Goal: Task Accomplishment & Management: Manage account settings

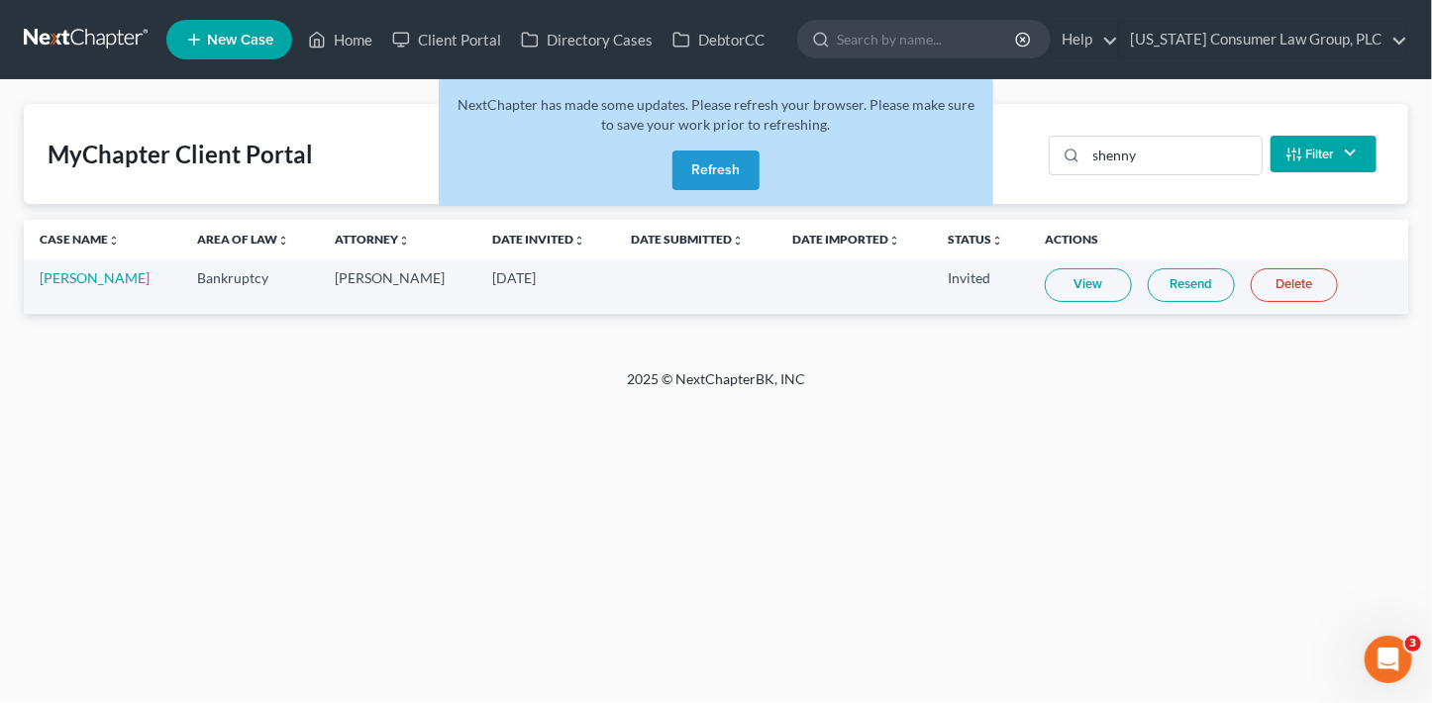
click at [703, 178] on button "Refresh" at bounding box center [715, 171] width 87 height 40
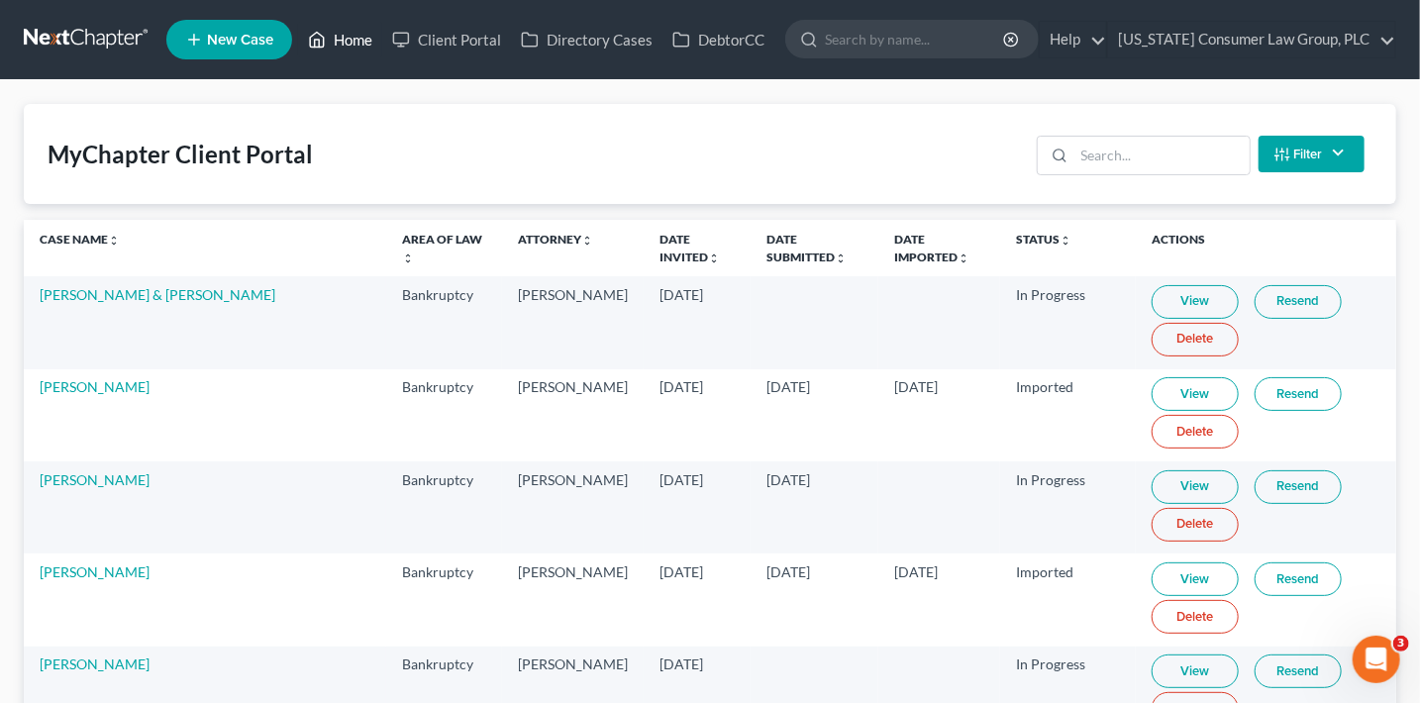
click at [348, 48] on link "Home" at bounding box center [340, 40] width 84 height 36
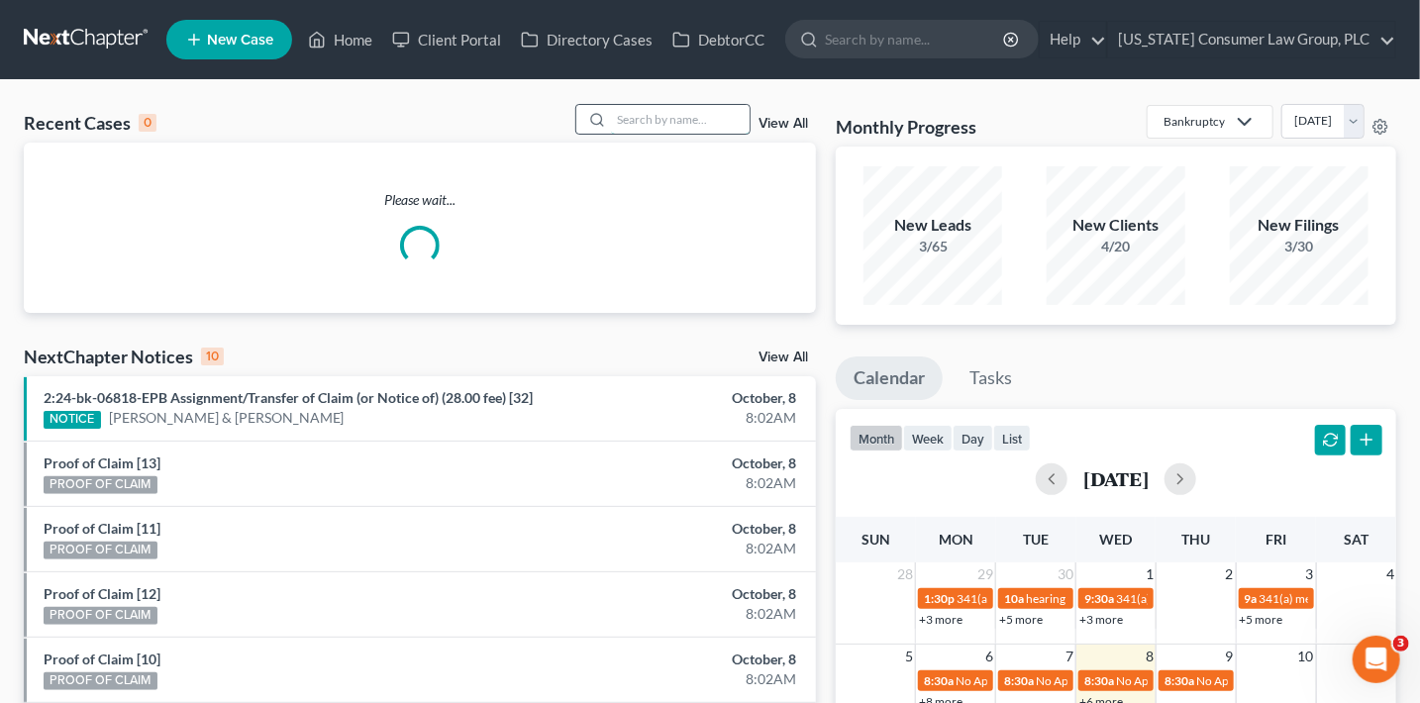
click at [638, 113] on input "search" at bounding box center [680, 119] width 139 height 29
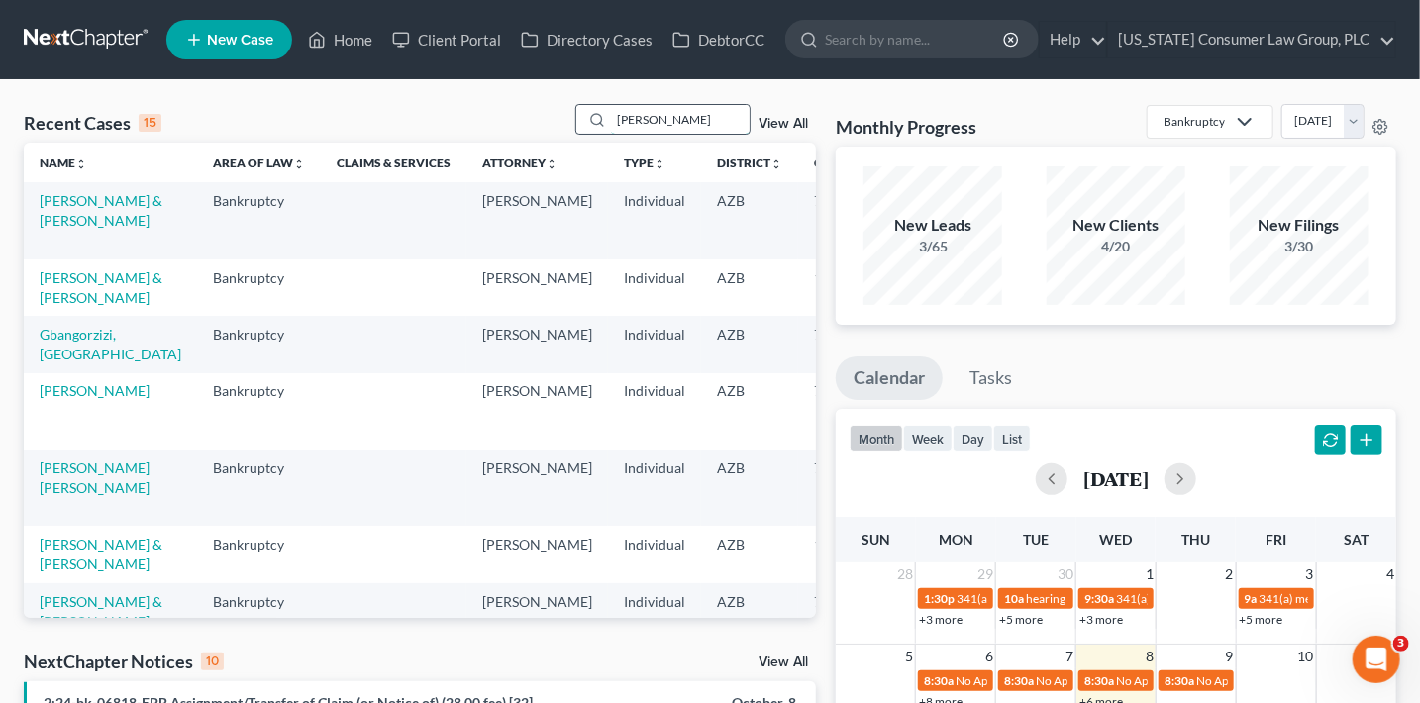
type input "jarvis"
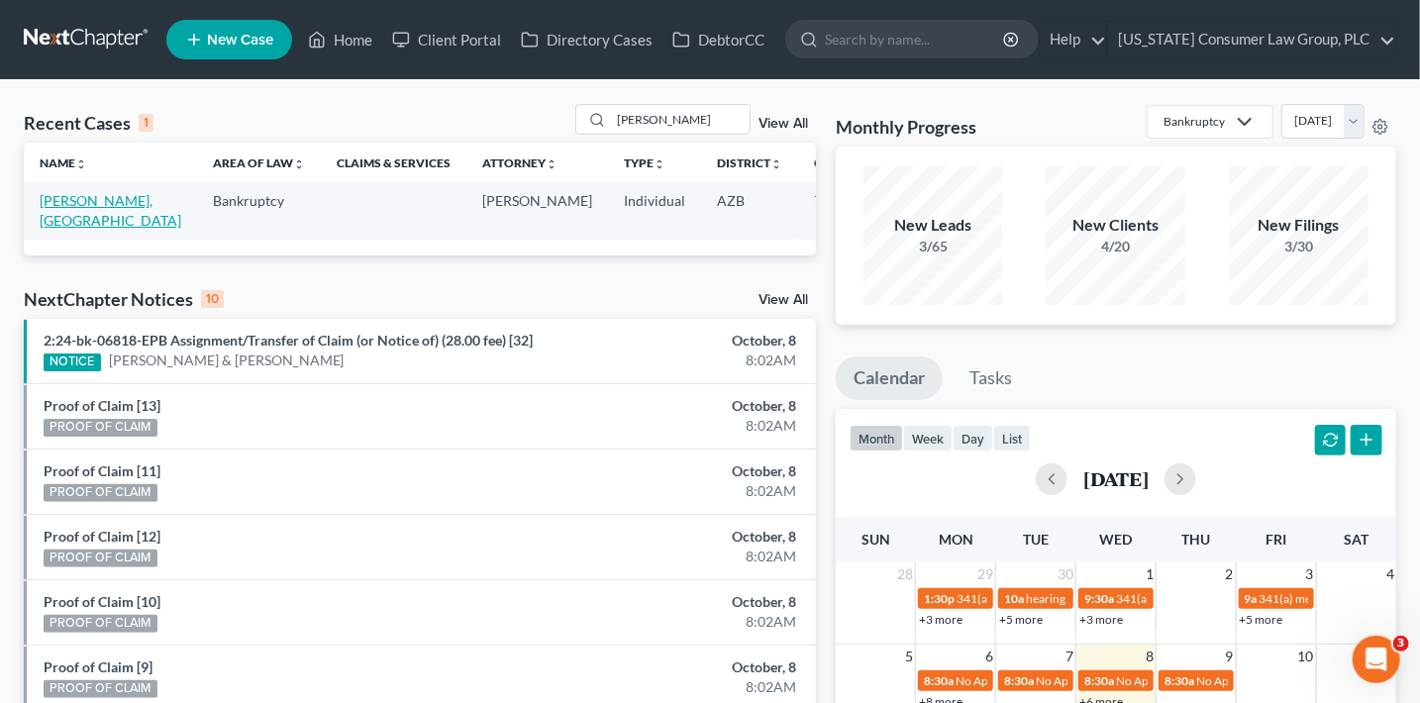
click at [76, 224] on link "[PERSON_NAME], [GEOGRAPHIC_DATA]" at bounding box center [111, 210] width 142 height 37
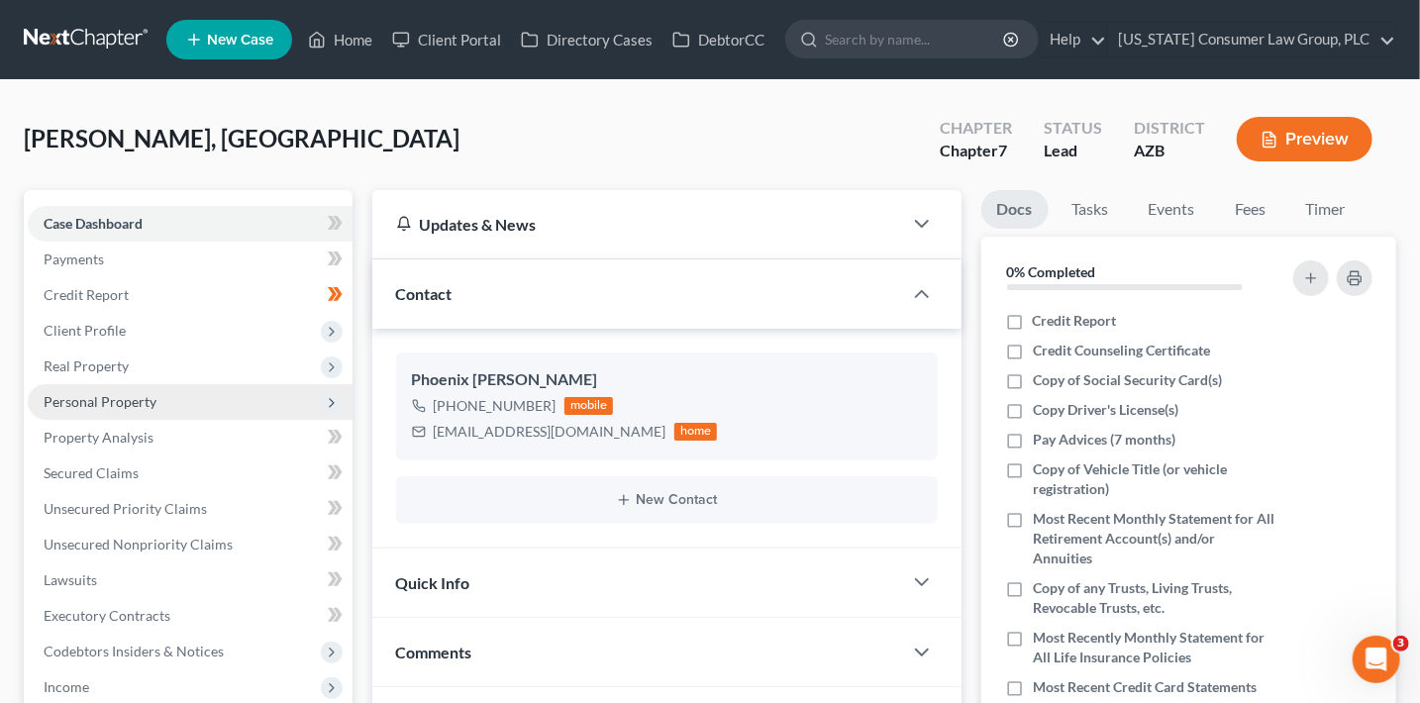
click at [124, 398] on span "Personal Property" at bounding box center [100, 401] width 113 height 17
click at [328, 404] on icon at bounding box center [332, 403] width 16 height 16
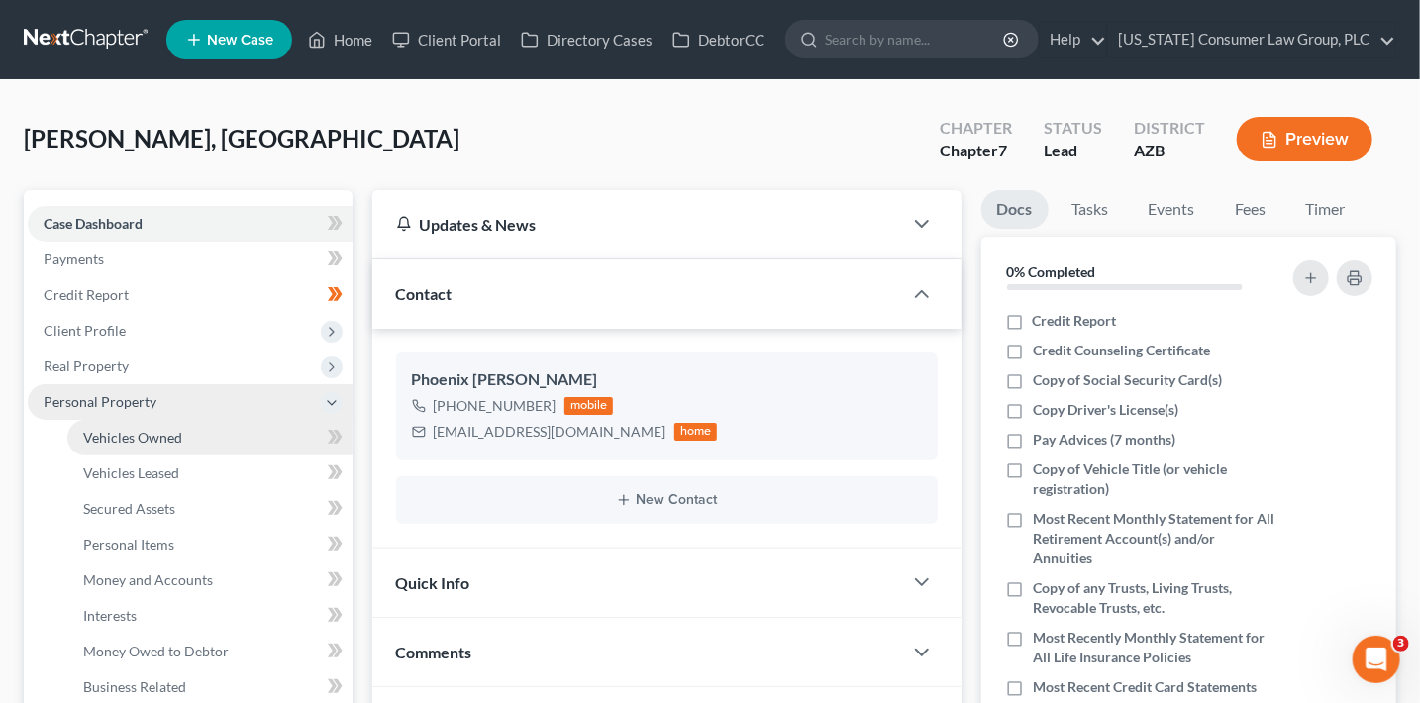
click at [172, 441] on span "Vehicles Owned" at bounding box center [132, 437] width 99 height 17
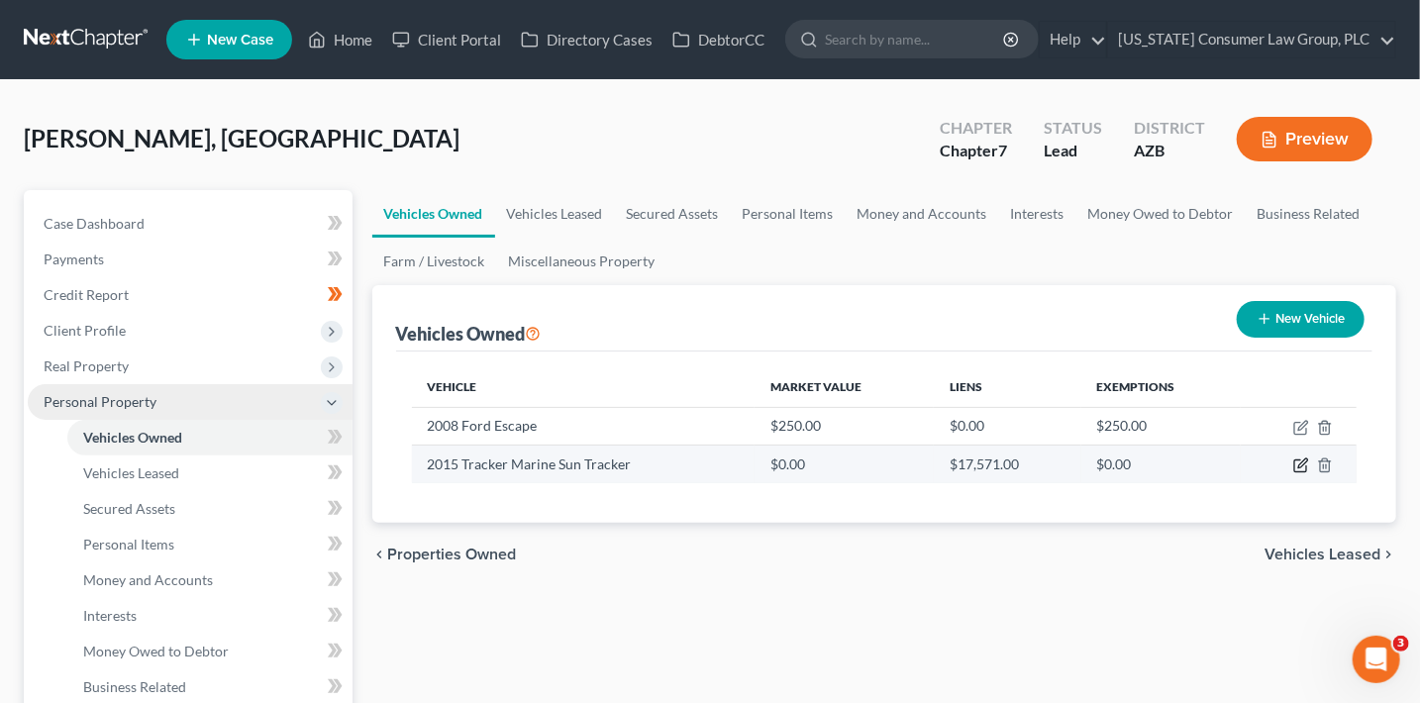
click at [1299, 463] on icon "button" at bounding box center [1302, 463] width 9 height 9
select select "3"
select select "11"
select select "3"
select select "0"
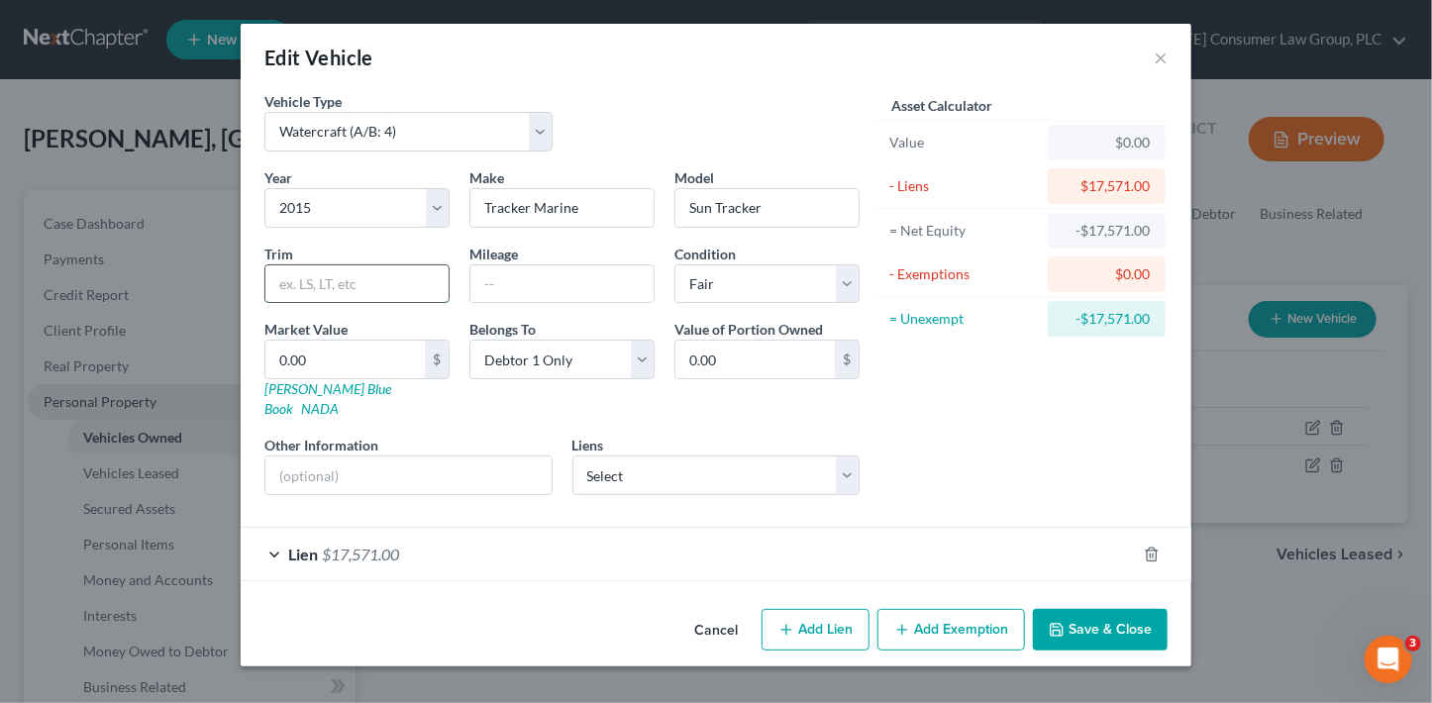
click at [357, 288] on input "text" at bounding box center [356, 284] width 183 height 38
drag, startPoint x: 462, startPoint y: 616, endPoint x: 330, endPoint y: 472, distance: 195.5
click at [462, 614] on div "Cancel Add Lien Add Lease Add Exemption Save & Close" at bounding box center [716, 633] width 951 height 65
click at [325, 459] on input "text" at bounding box center [408, 475] width 286 height 38
type input "Motor & Trailer included"
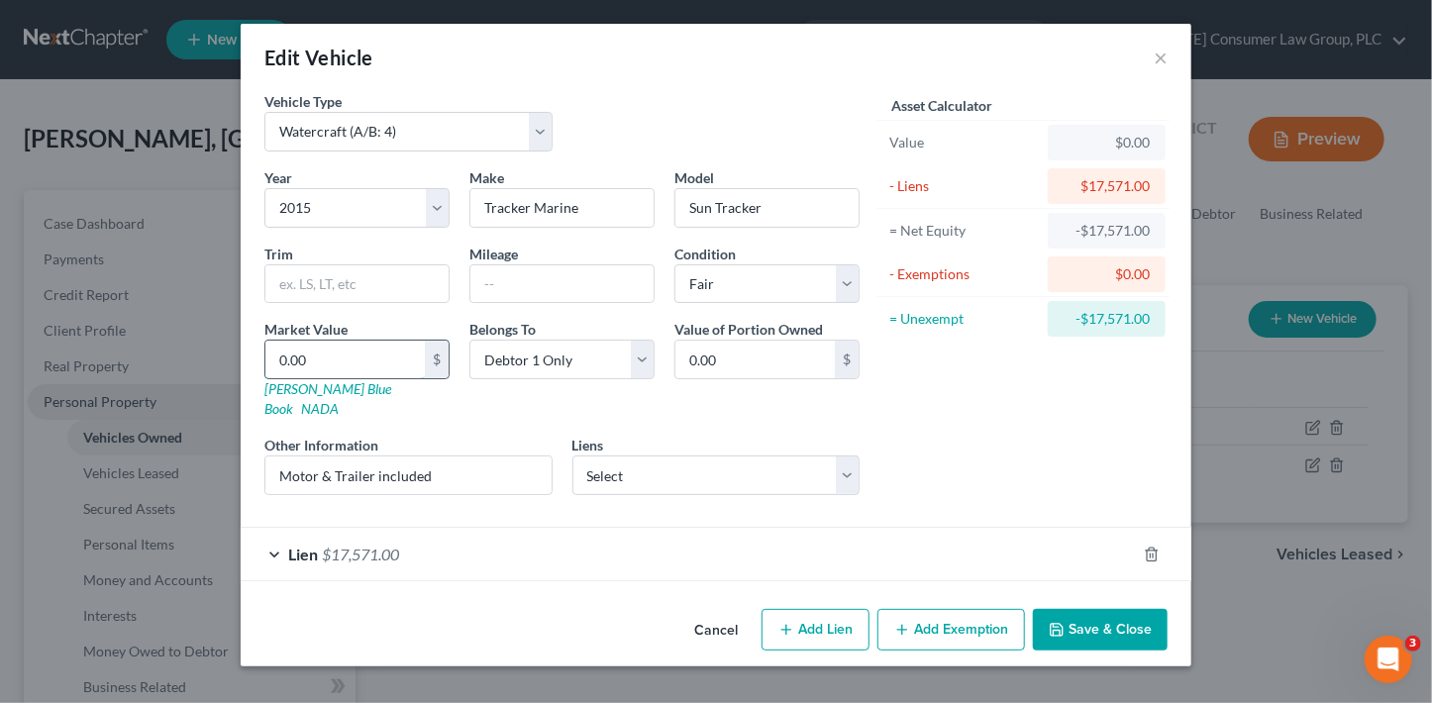
click at [360, 351] on input "0.00" at bounding box center [344, 360] width 159 height 38
type input "1"
type input "1.00"
type input "16"
type input "16.00"
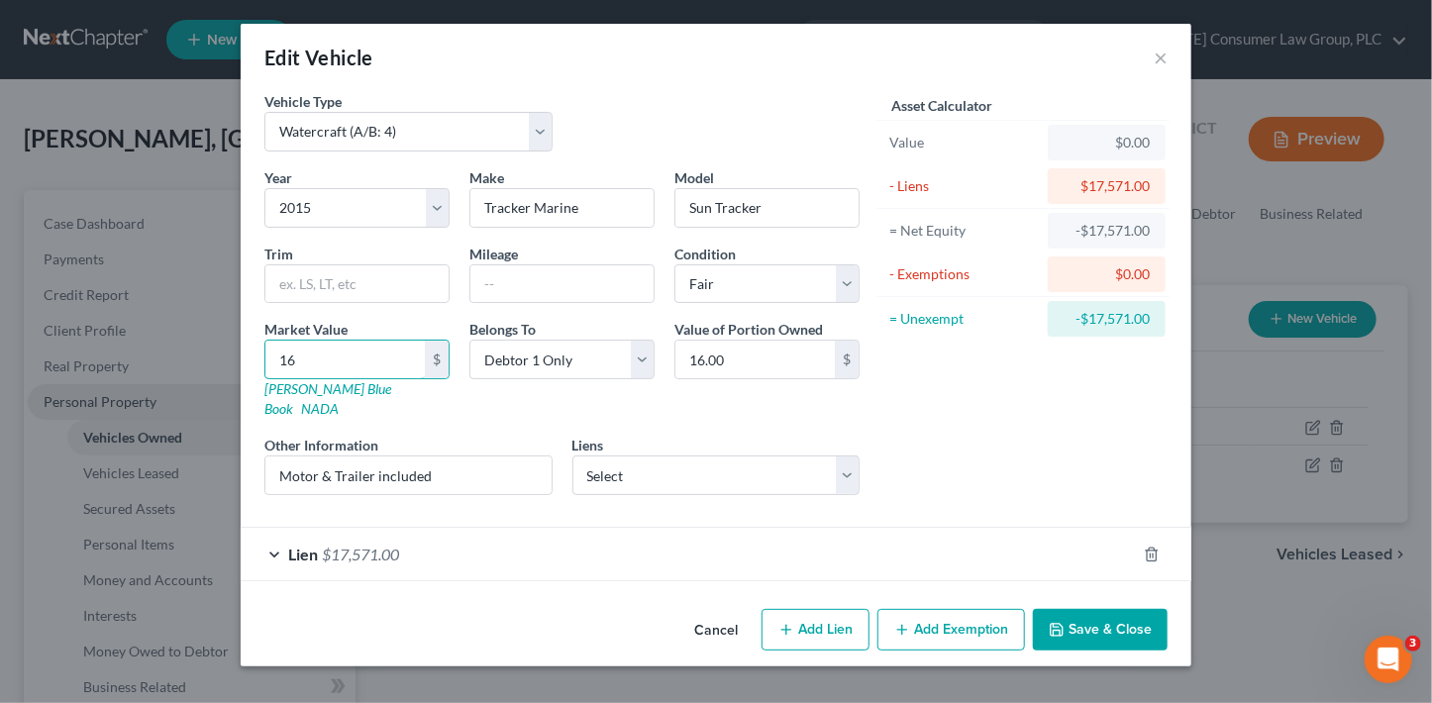
type input "163"
type input "163.00"
type input "1630"
type input "1,630.00"
type input "1,6300"
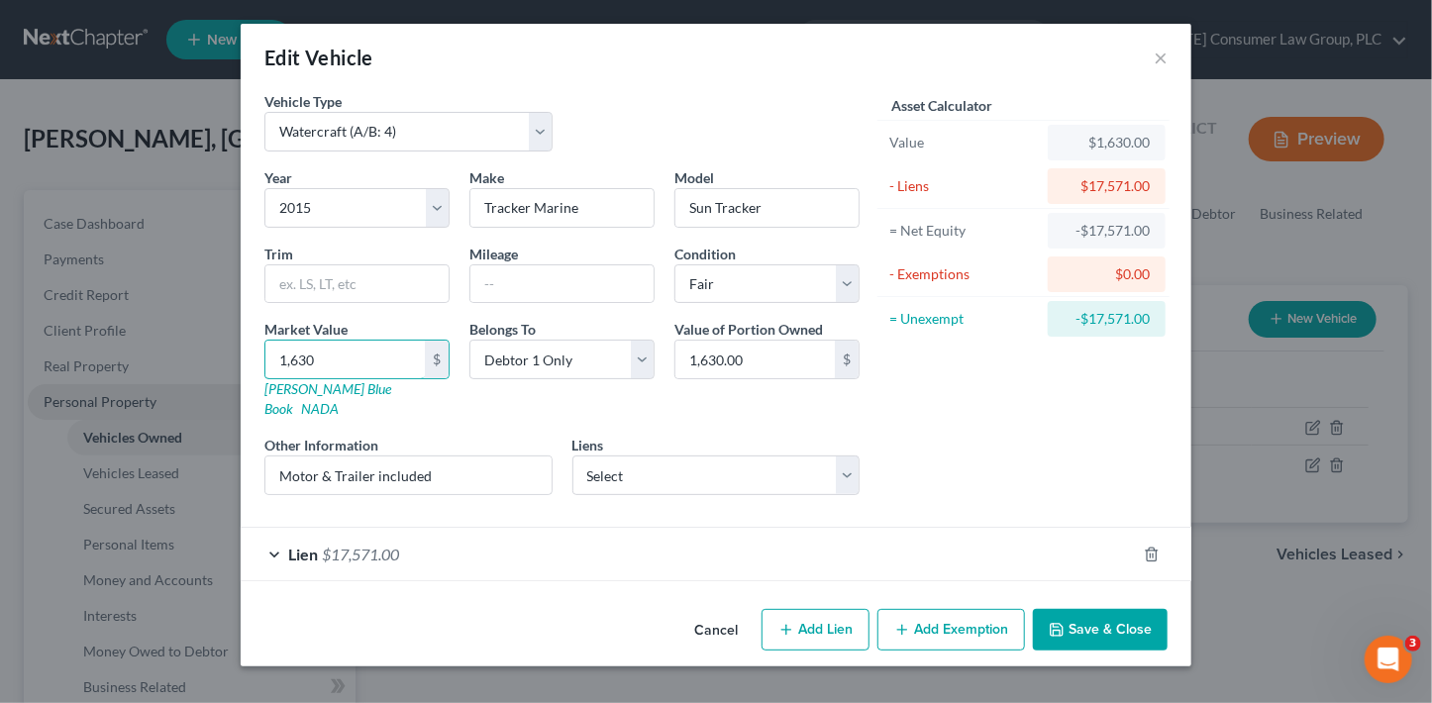
type input "16,300.00"
type input "16,300"
click at [1117, 611] on button "Save & Close" at bounding box center [1100, 630] width 135 height 42
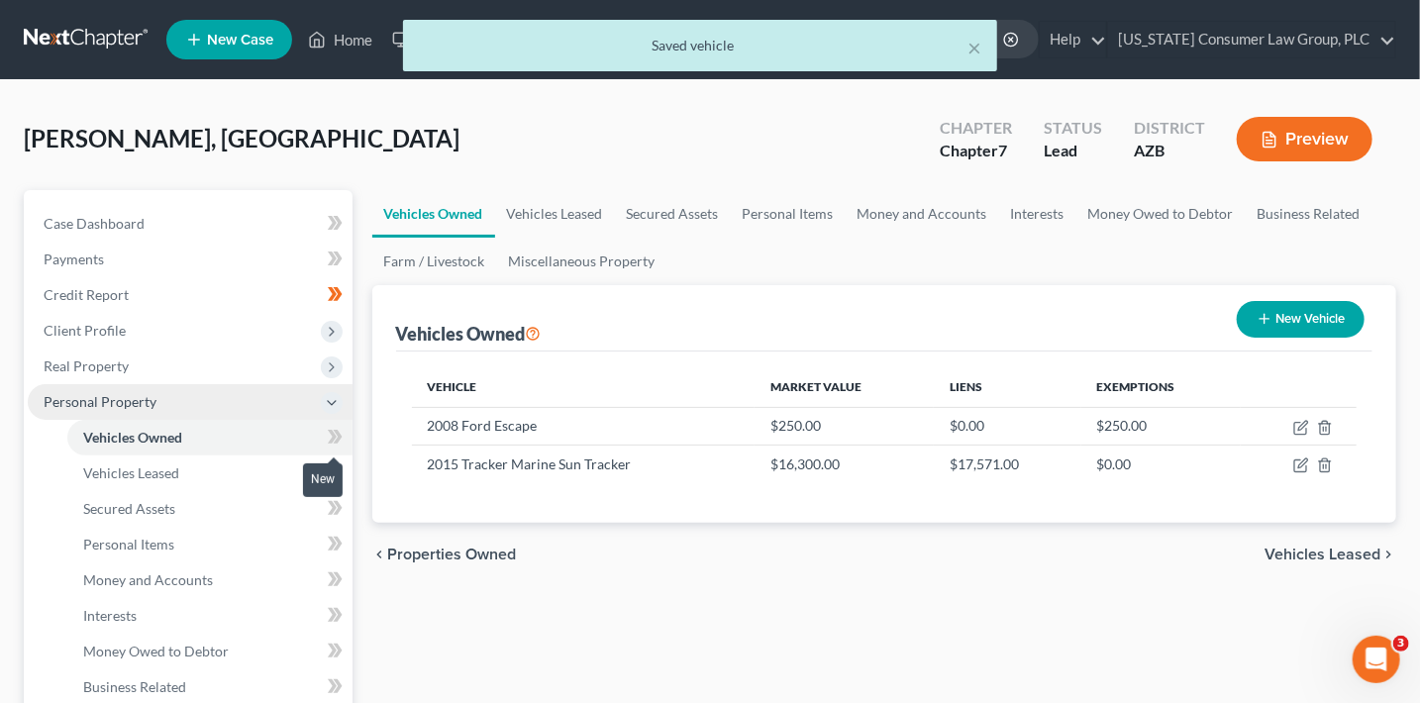
click at [352, 428] on span at bounding box center [335, 440] width 35 height 30
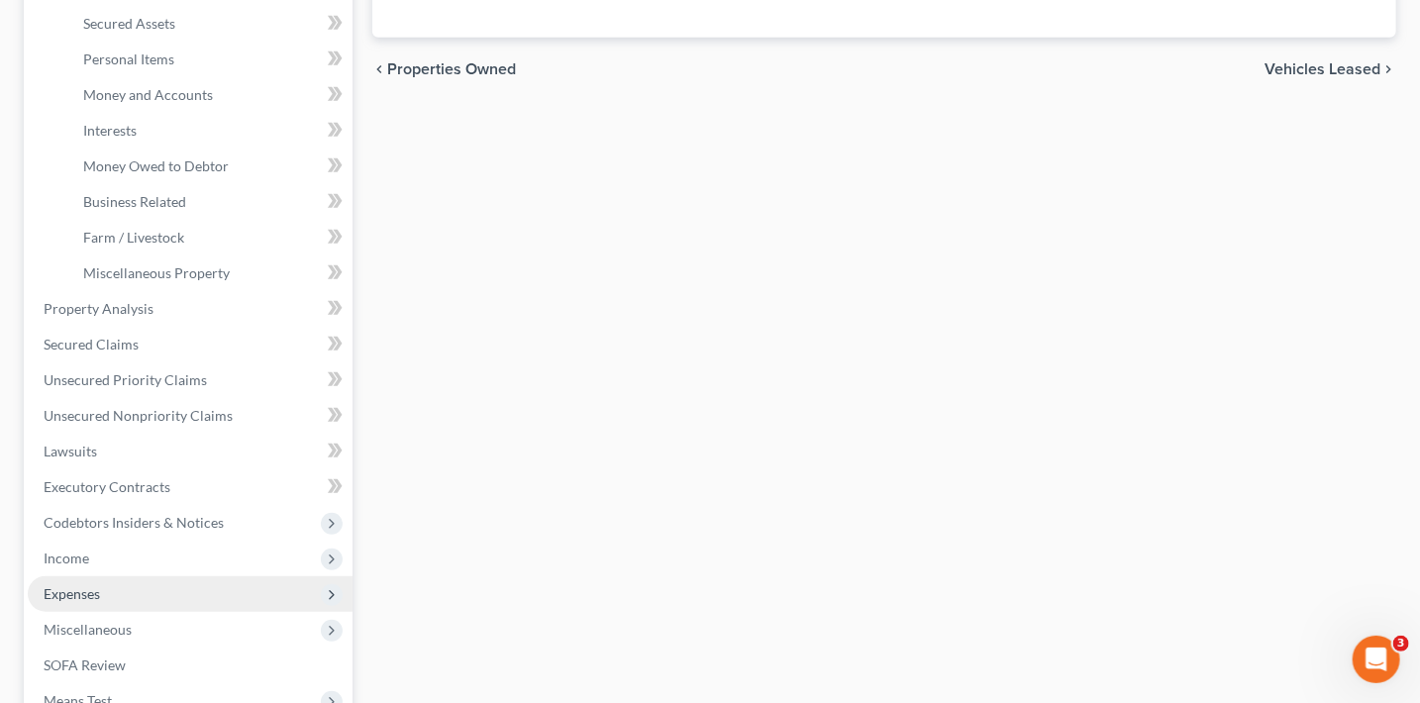
scroll to position [498, 0]
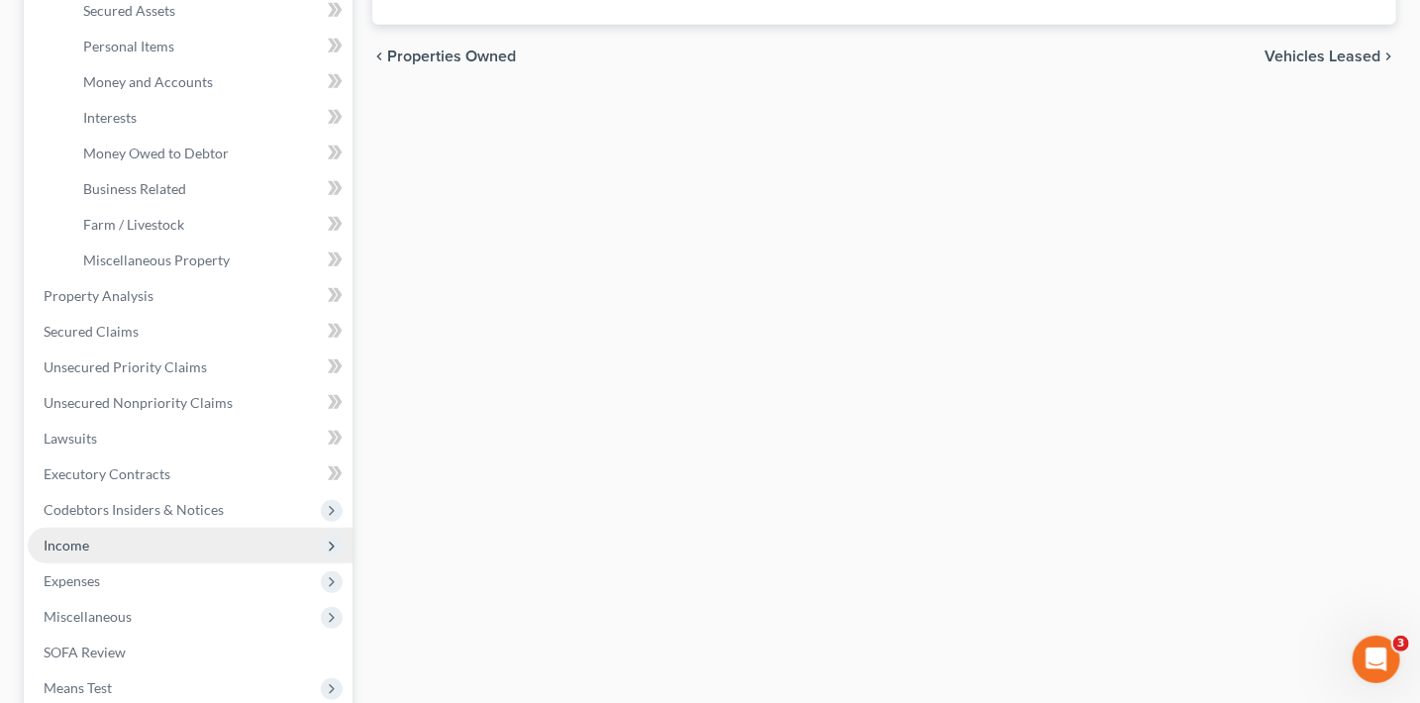
click at [180, 548] on span "Income" at bounding box center [190, 546] width 325 height 36
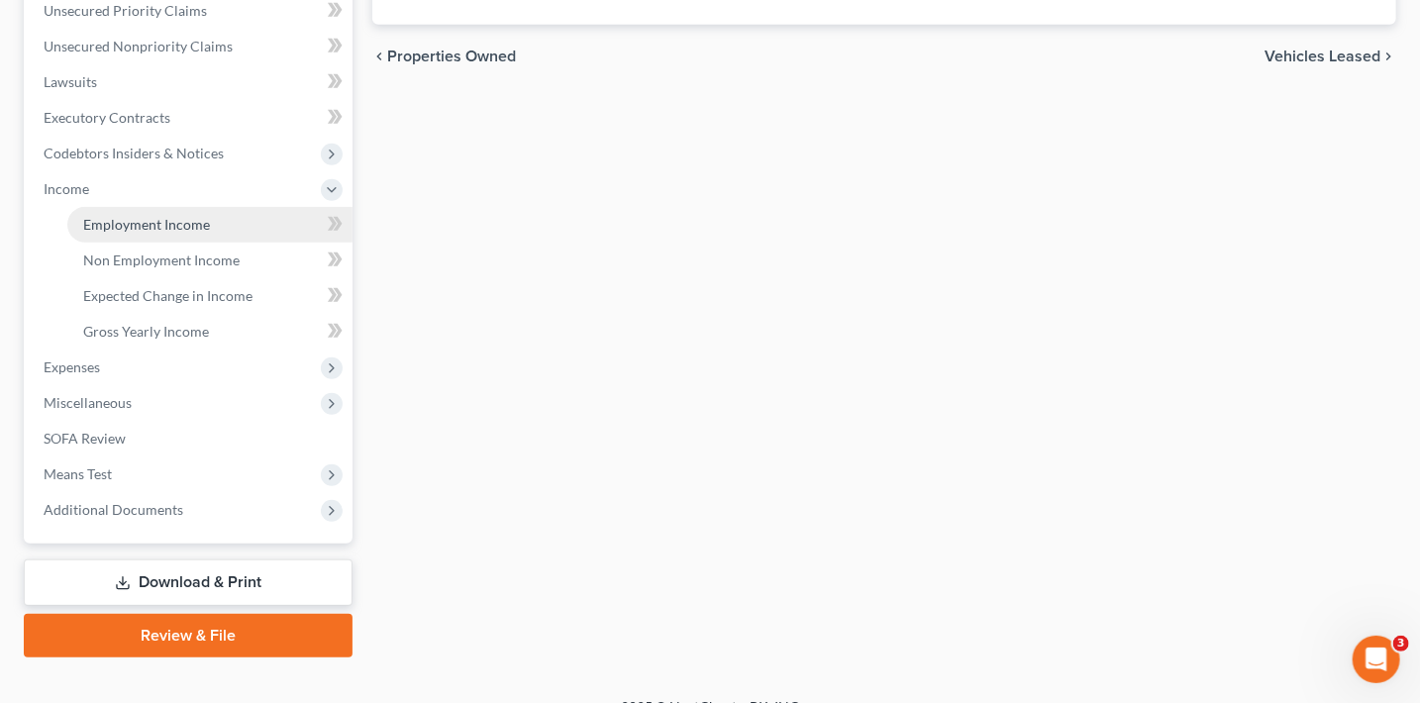
click at [230, 225] on link "Employment Income" at bounding box center [209, 225] width 285 height 36
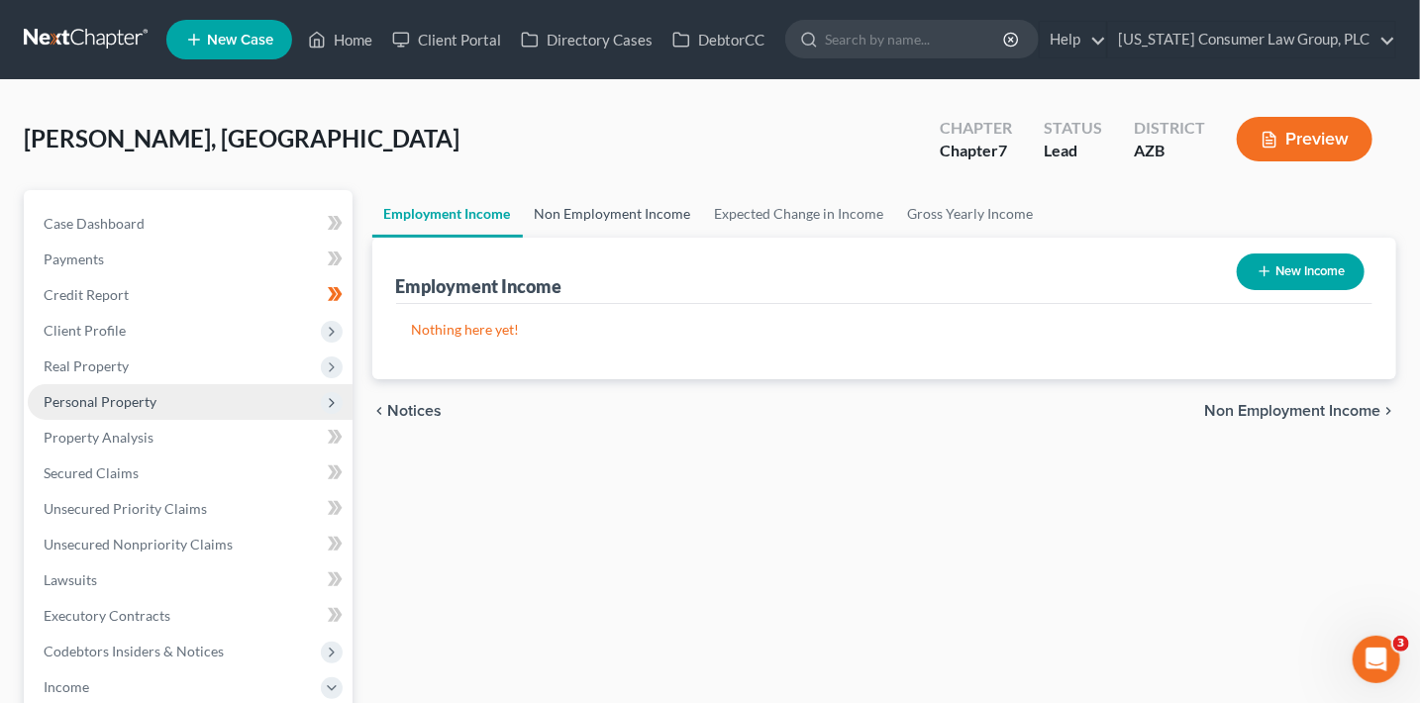
click at [652, 206] on link "Non Employment Income" at bounding box center [613, 214] width 180 height 48
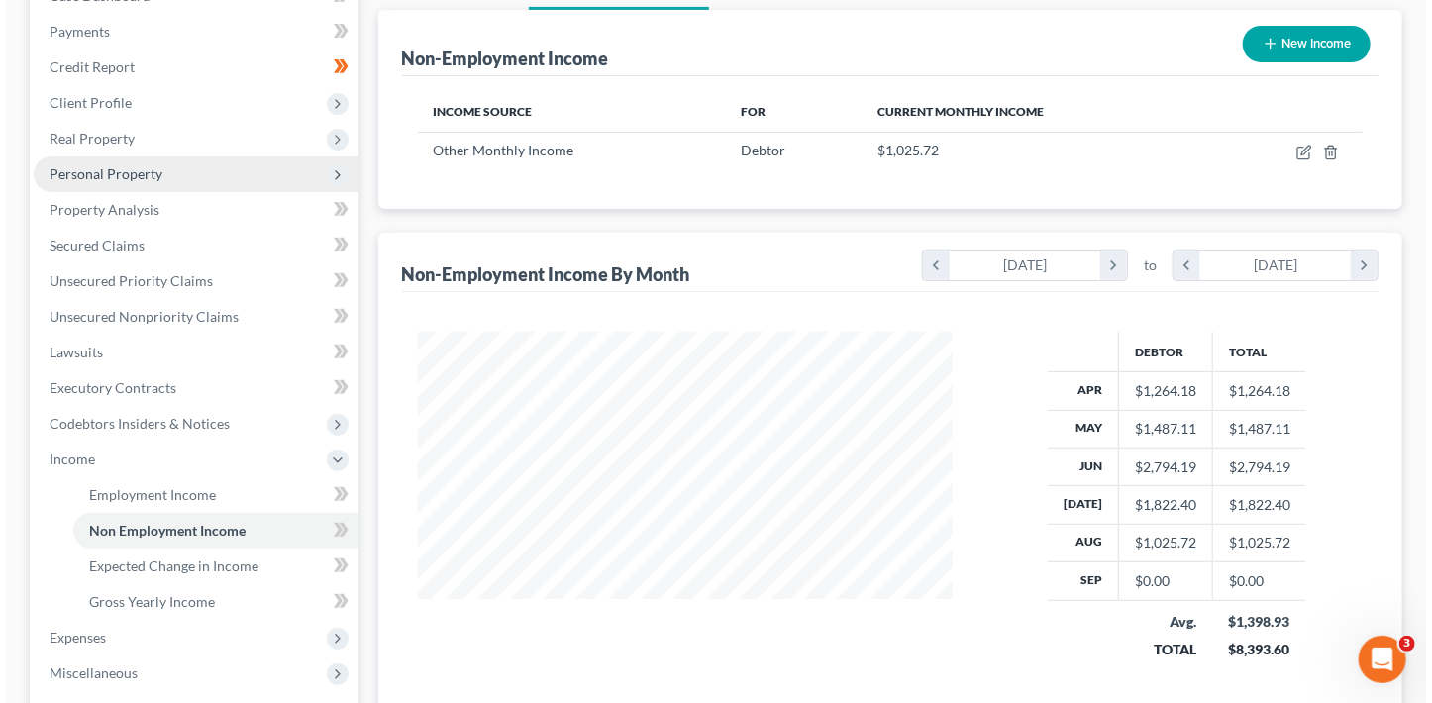
scroll to position [225, 0]
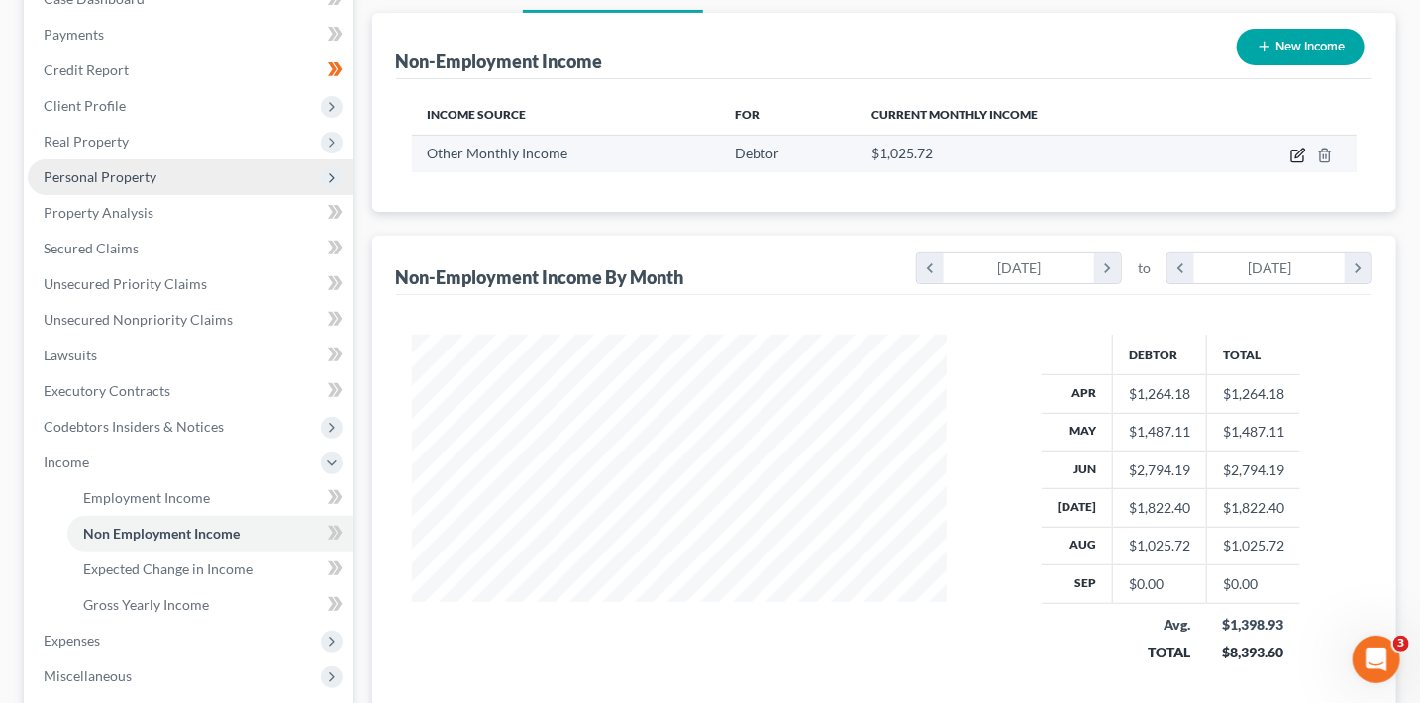
click at [1296, 154] on icon "button" at bounding box center [1299, 153] width 9 height 9
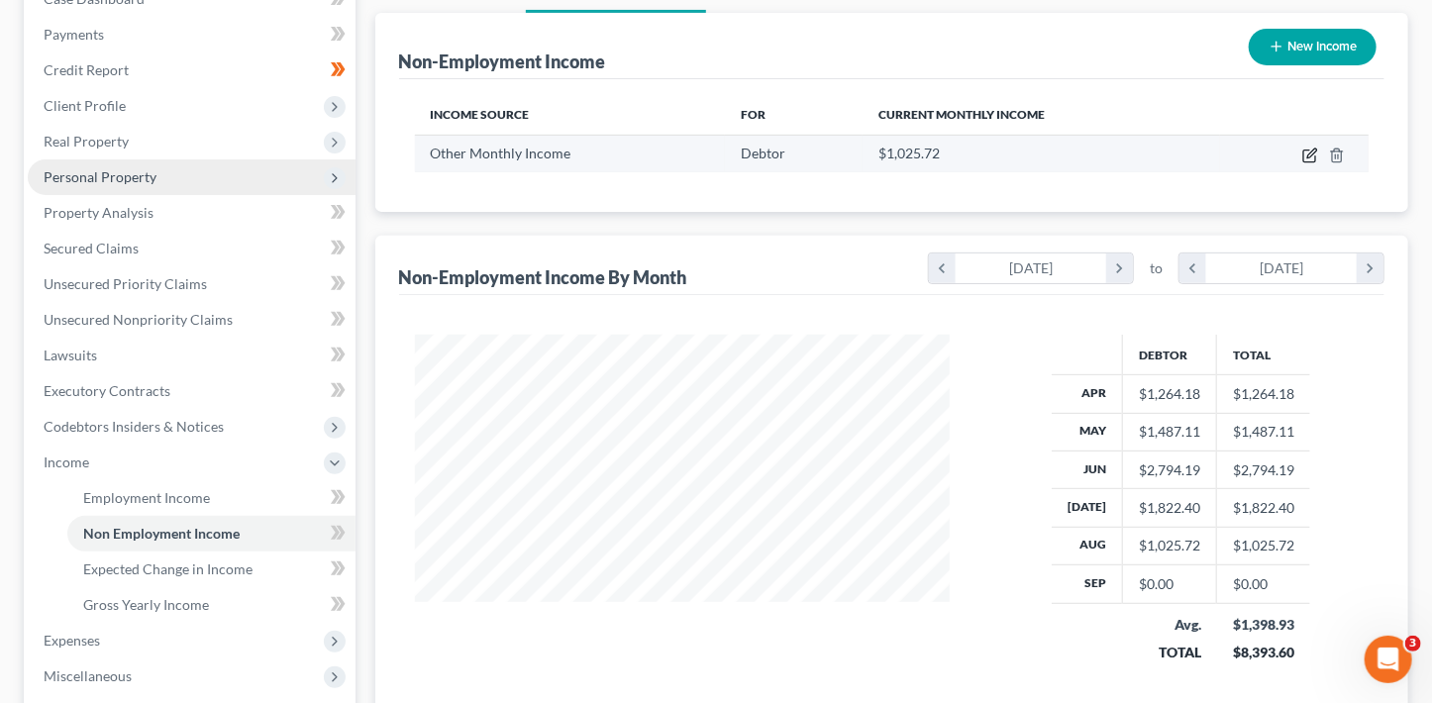
select select "13"
select select "0"
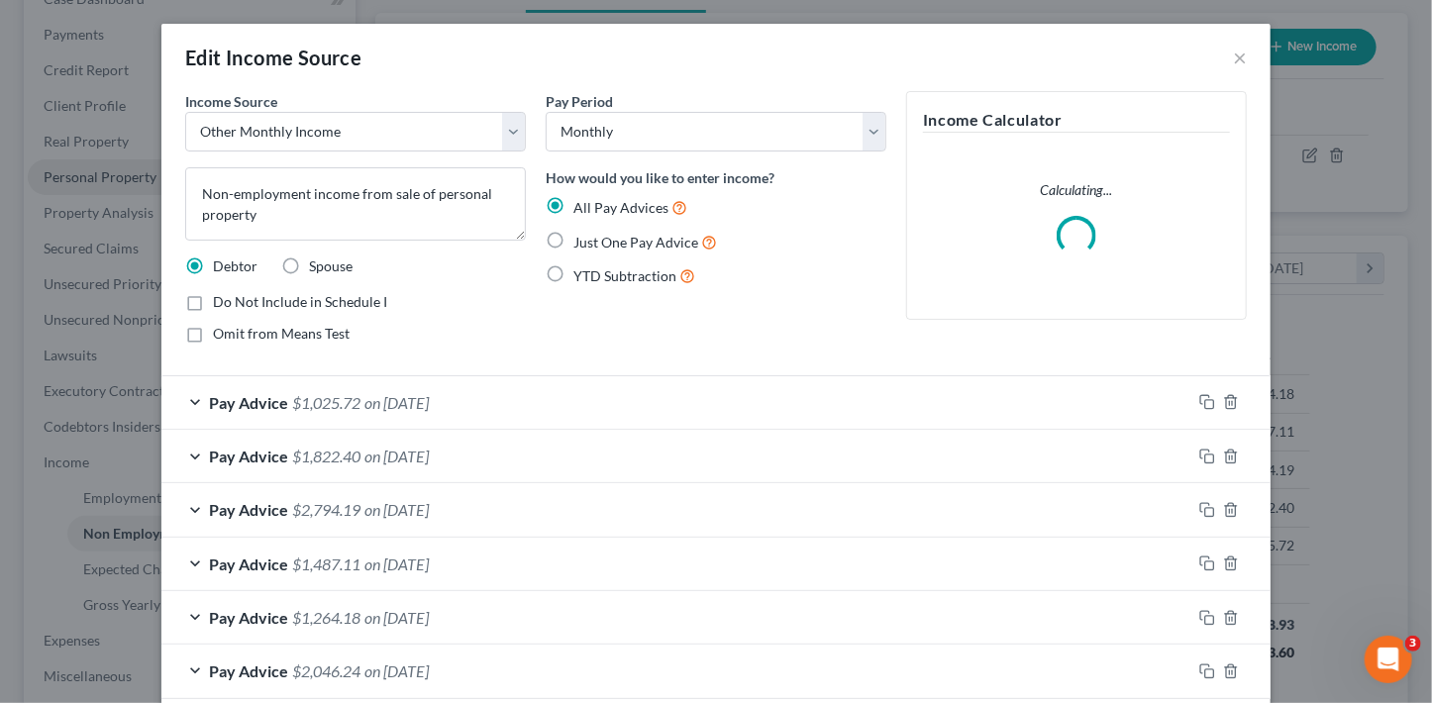
scroll to position [352, 579]
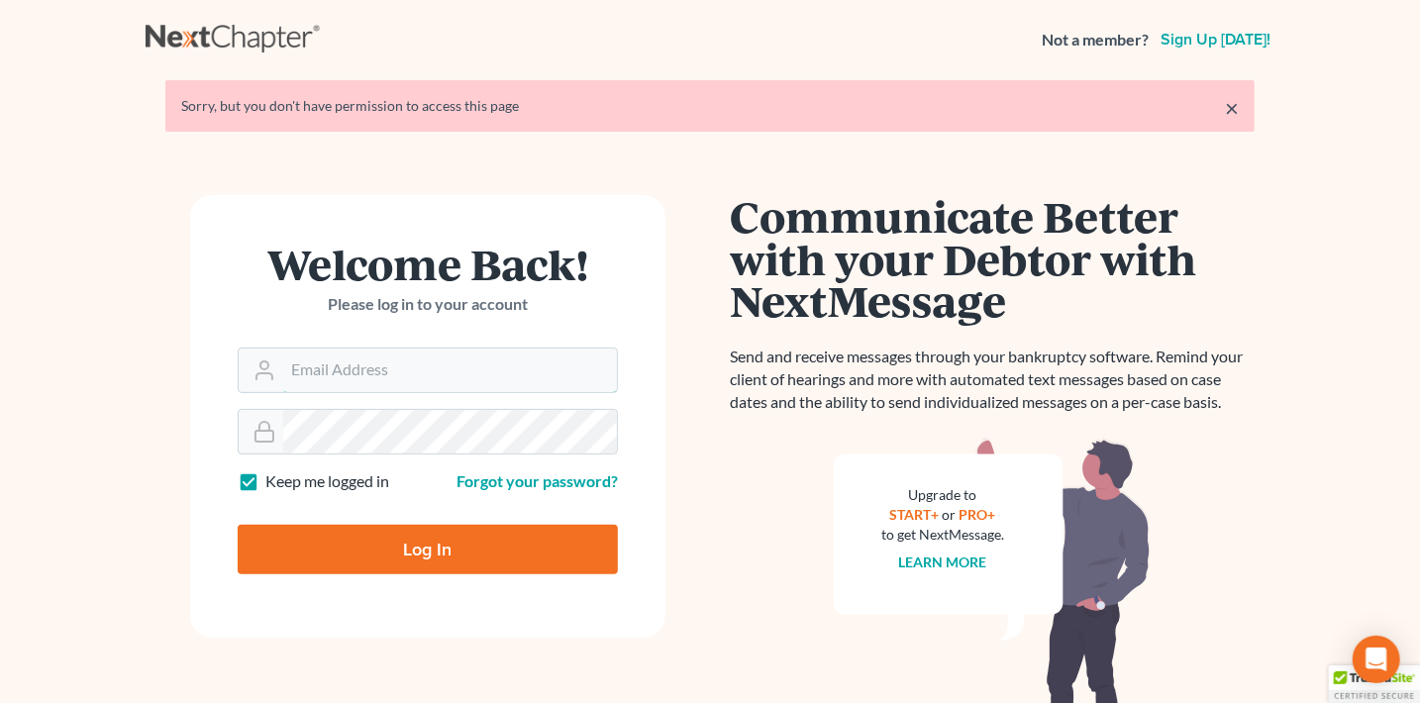
type input "[PERSON_NAME][EMAIL_ADDRESS][DOMAIN_NAME]"
click at [540, 551] on input "Log In" at bounding box center [428, 550] width 380 height 50
type input "Thinking..."
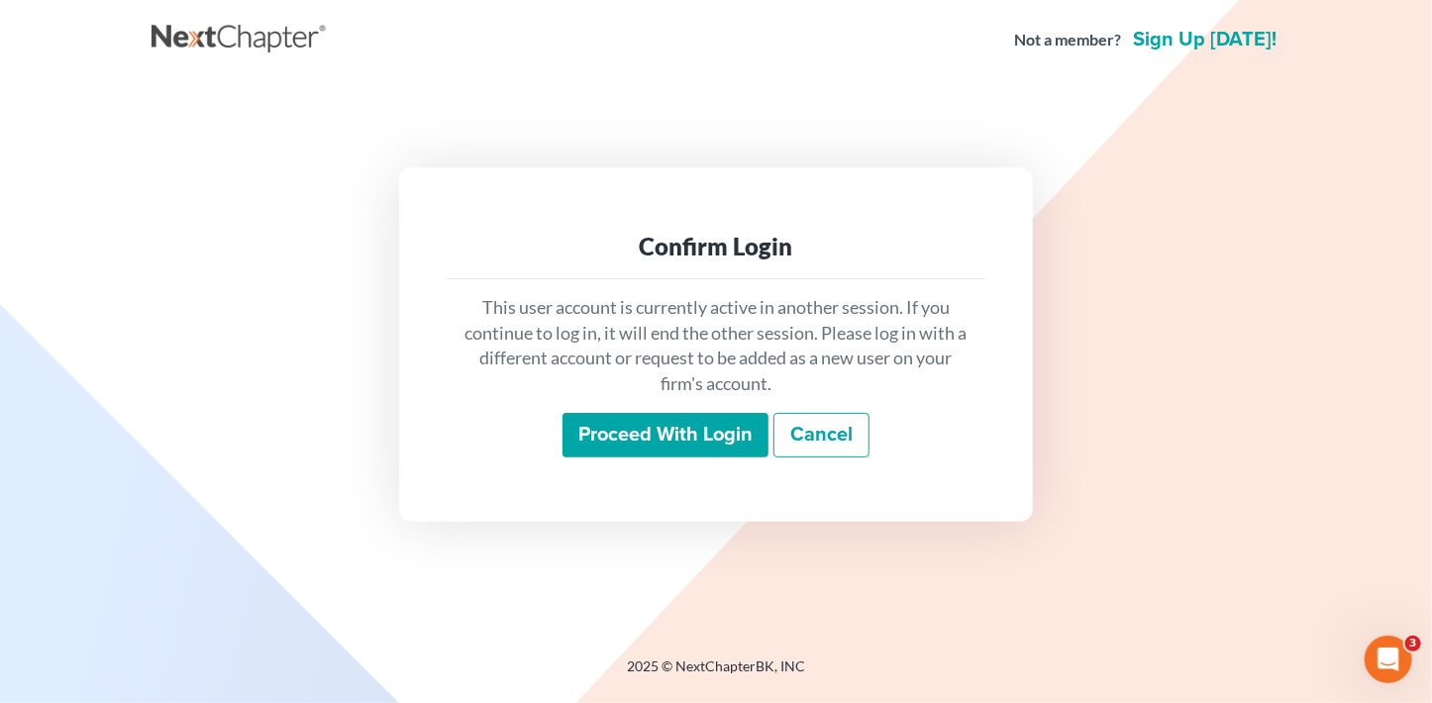
click at [635, 416] on input "Proceed with login" at bounding box center [665, 436] width 206 height 46
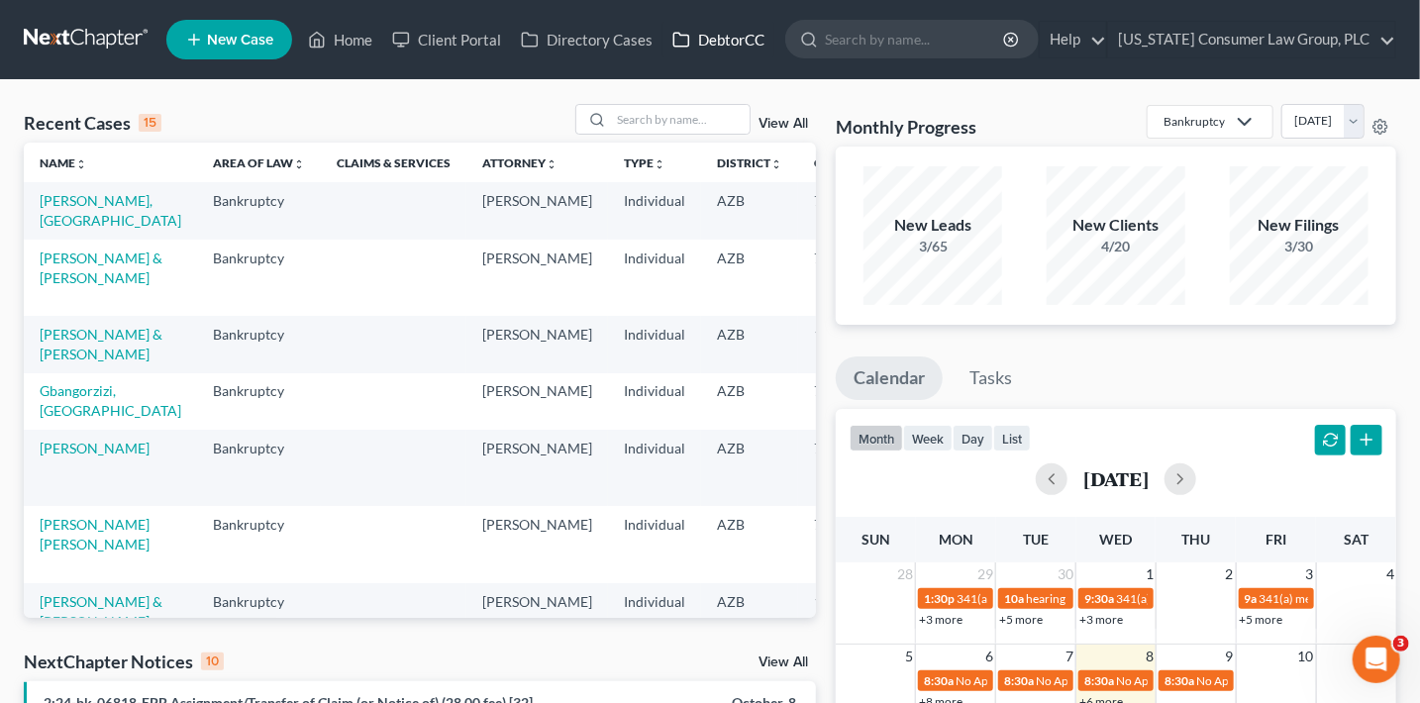
click at [714, 39] on link "DebtorCC" at bounding box center [718, 40] width 112 height 36
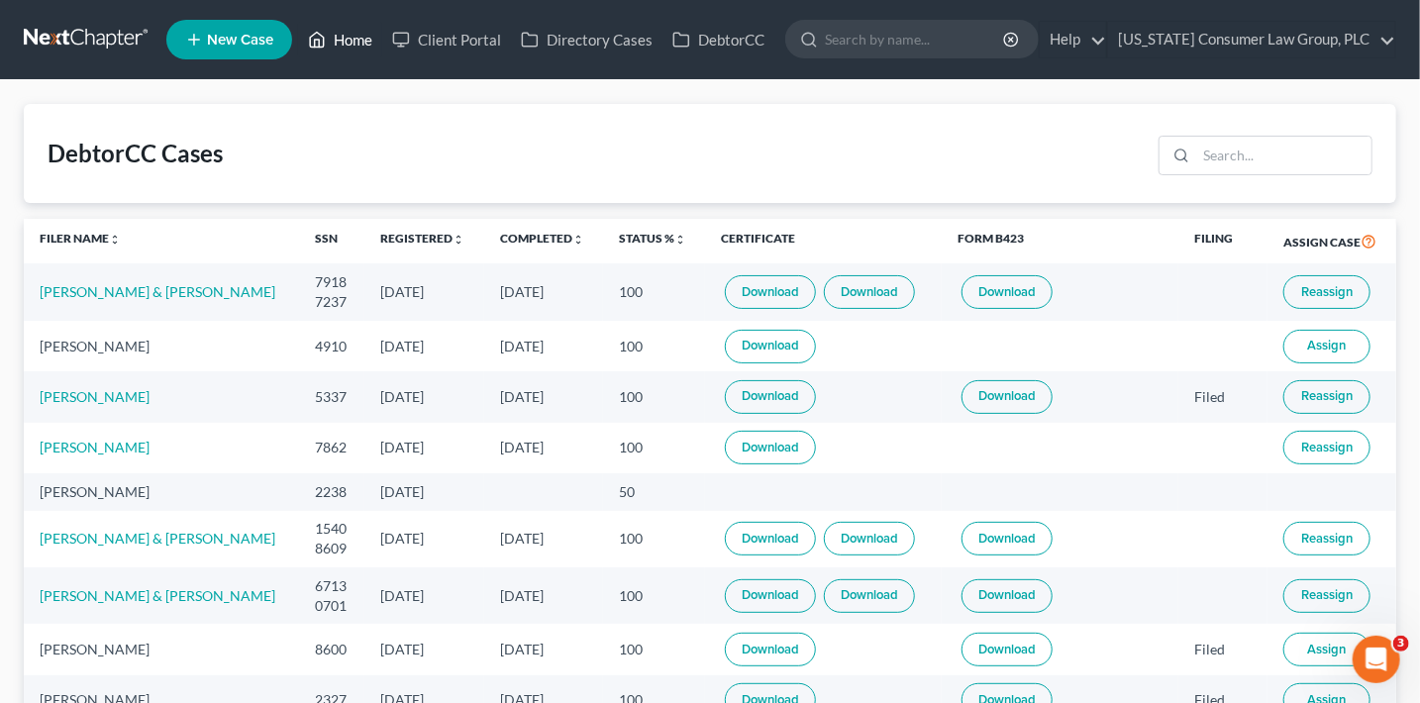
click at [333, 41] on link "Home" at bounding box center [340, 40] width 84 height 36
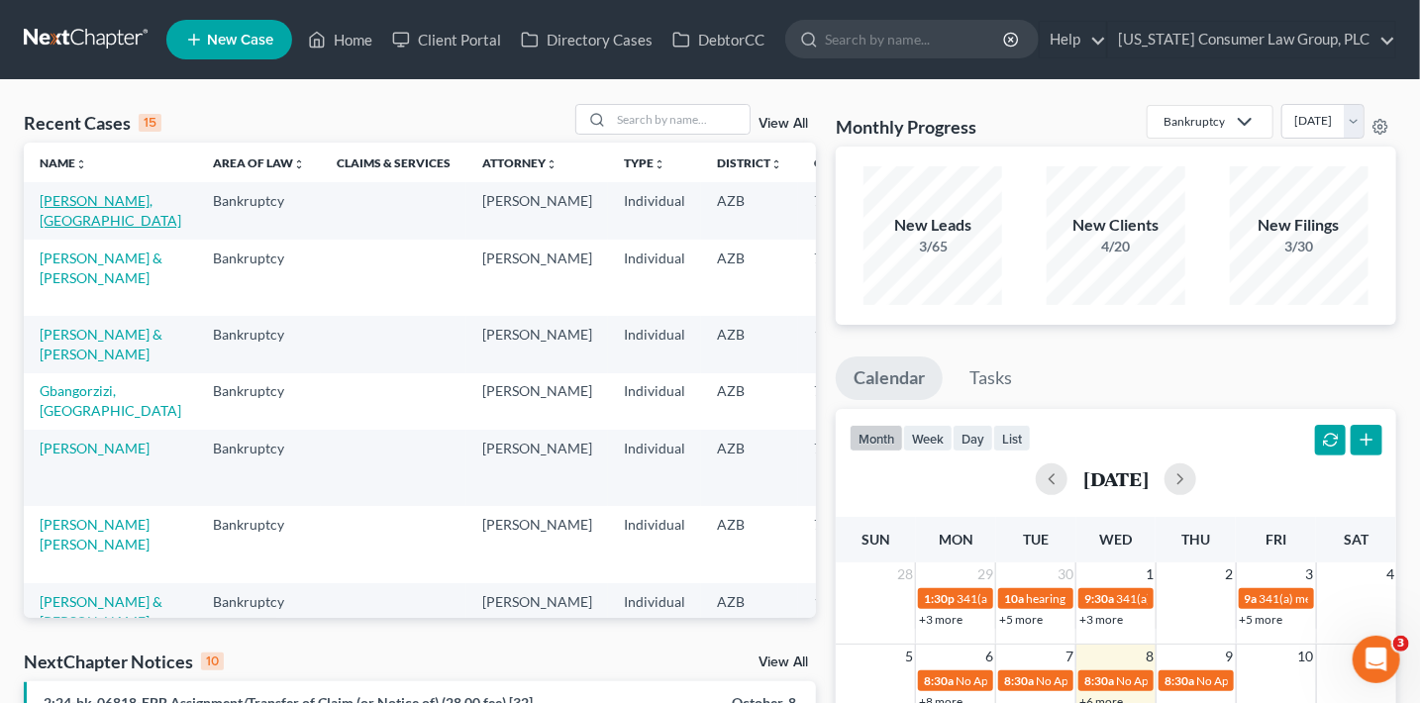
click at [59, 220] on link "[PERSON_NAME], [GEOGRAPHIC_DATA]" at bounding box center [111, 210] width 142 height 37
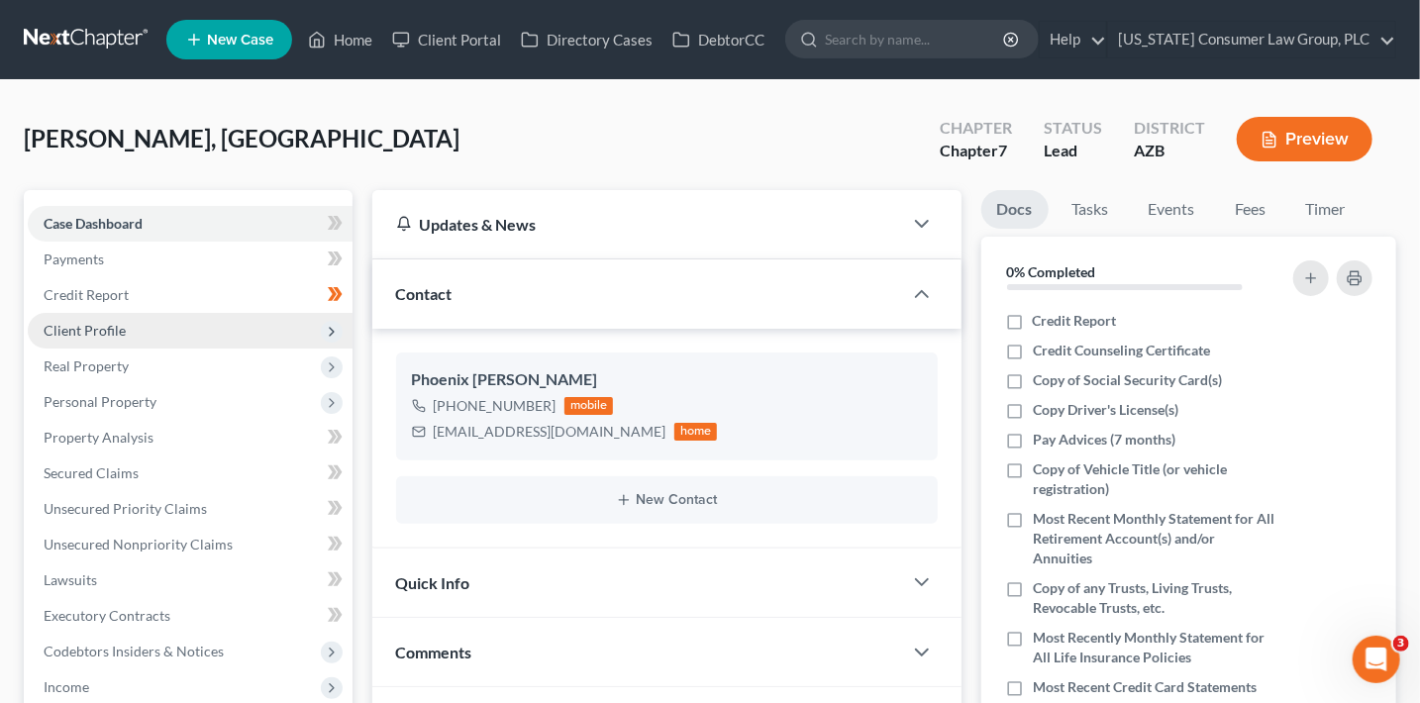
click at [336, 328] on icon at bounding box center [332, 332] width 16 height 16
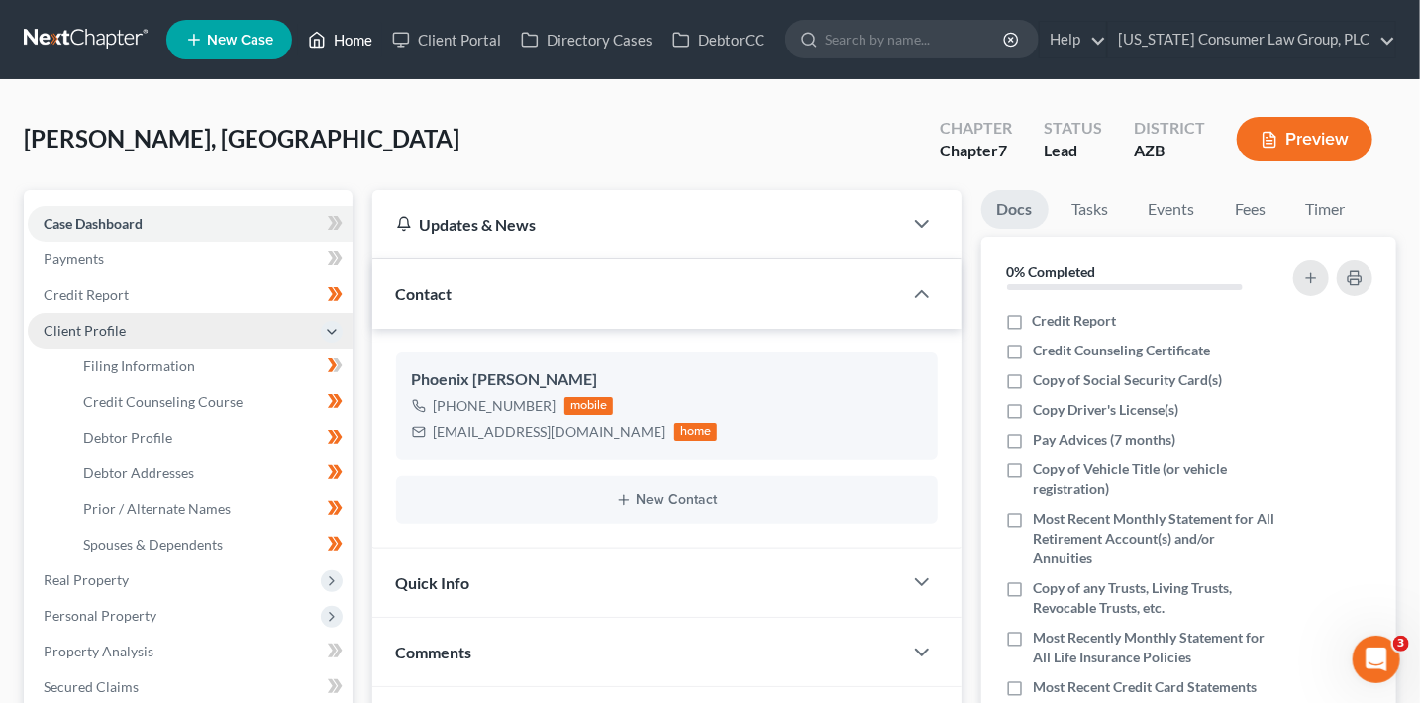
click at [355, 33] on link "Home" at bounding box center [340, 40] width 84 height 36
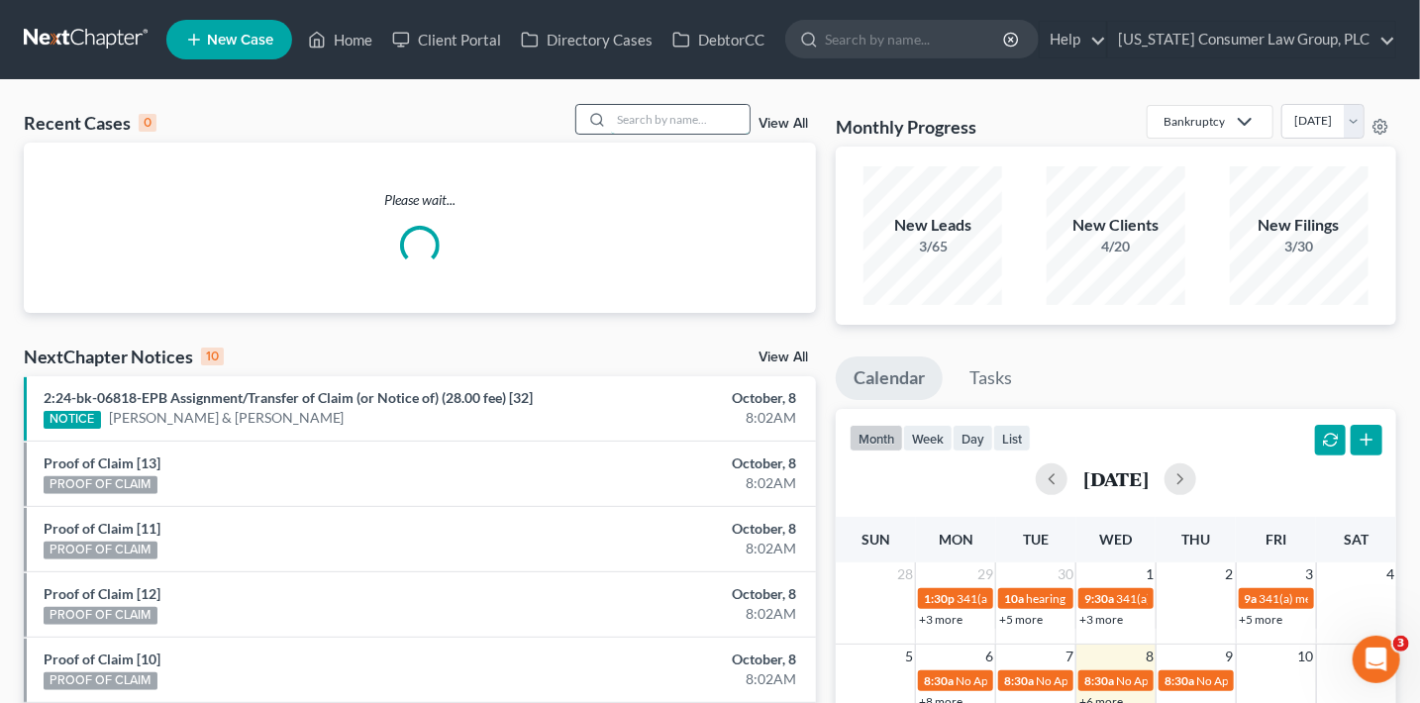
click at [648, 120] on input "search" at bounding box center [680, 119] width 139 height 29
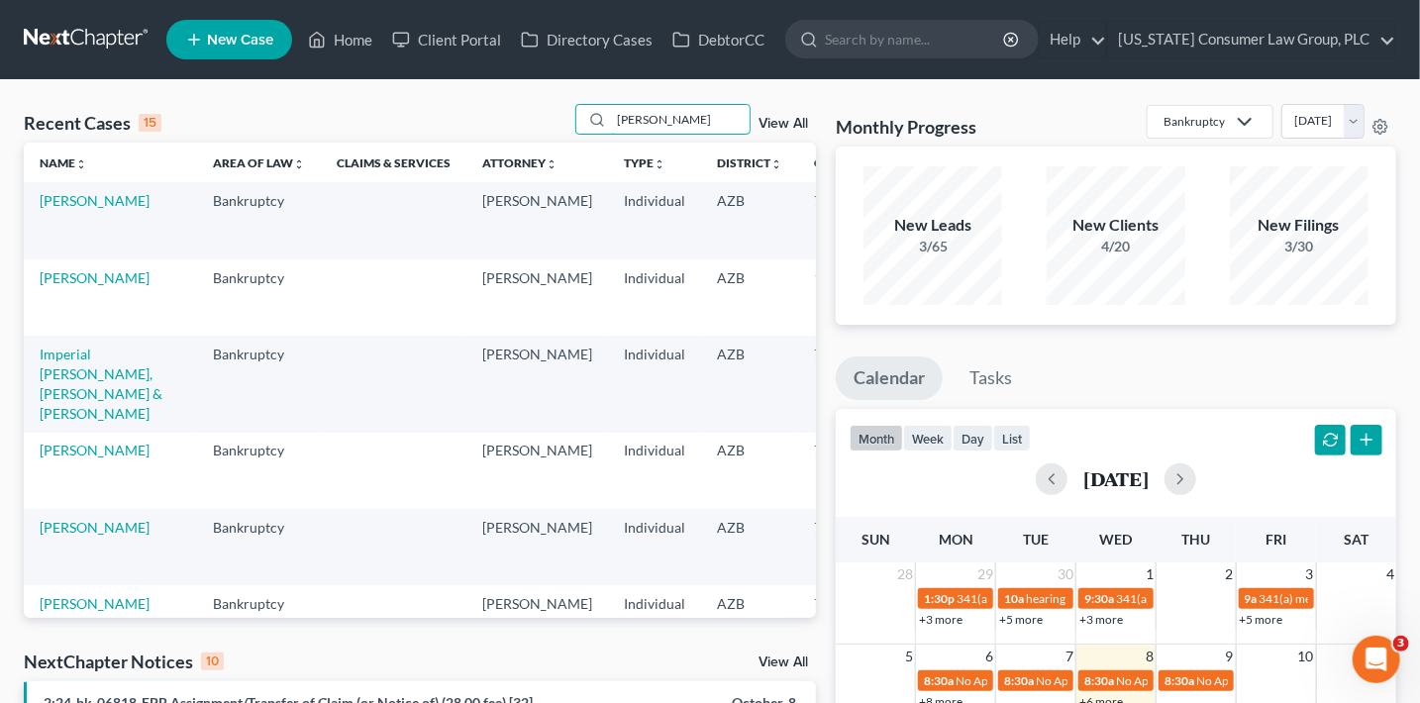
type input "sansone"
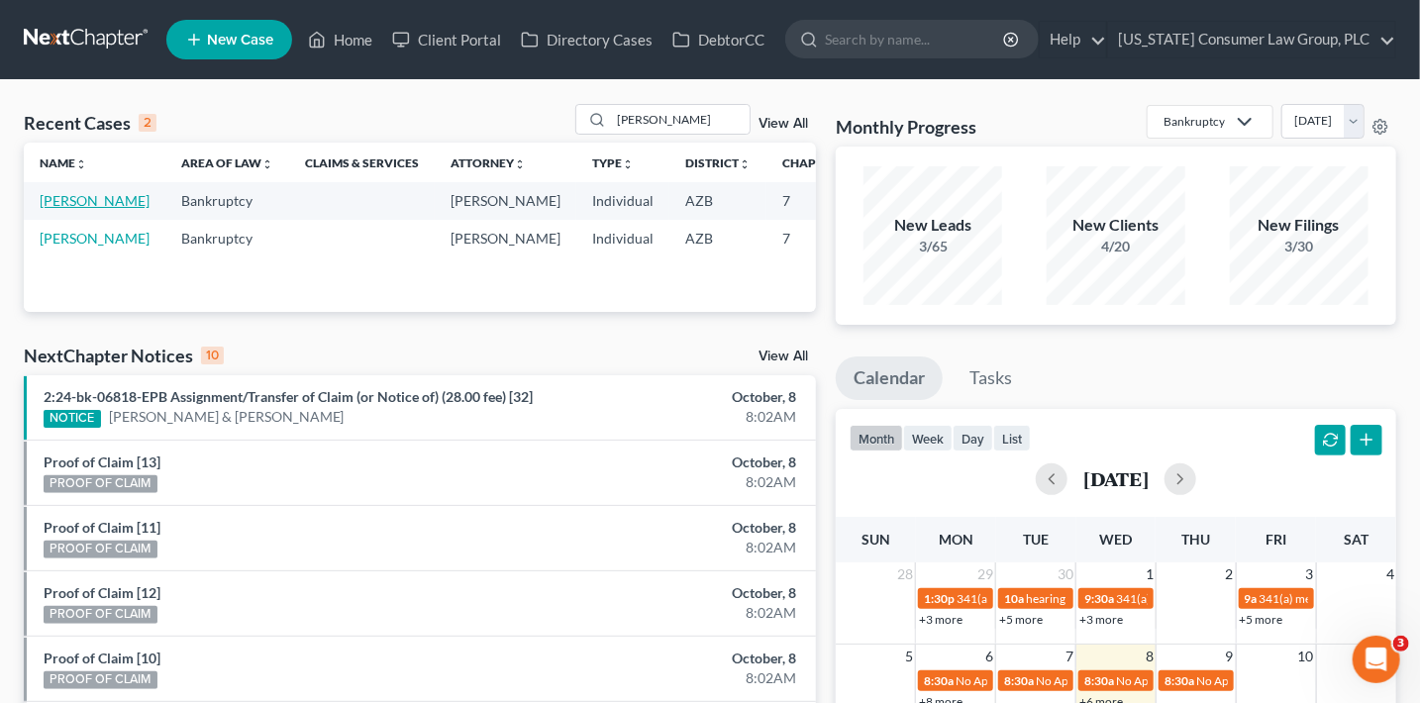
click at [68, 202] on link "[PERSON_NAME]" at bounding box center [95, 200] width 110 height 17
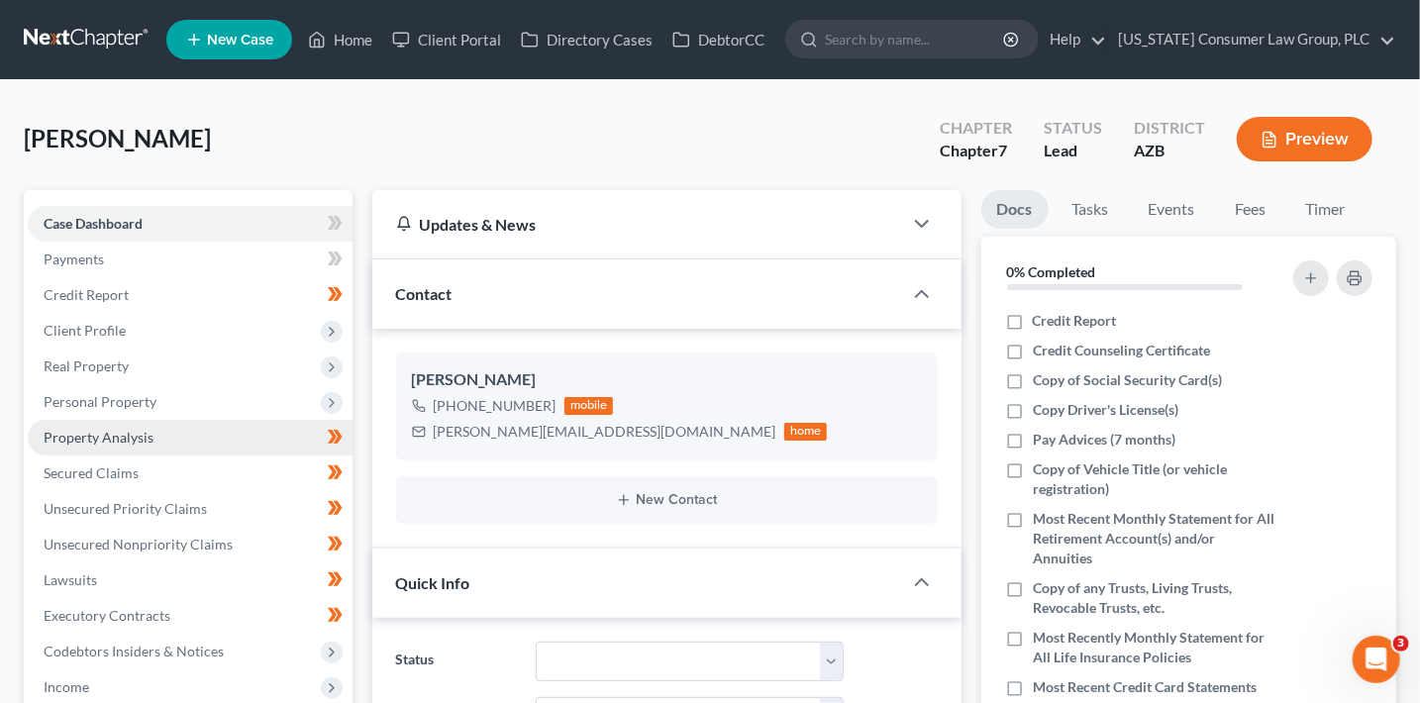
click at [124, 442] on span "Property Analysis" at bounding box center [99, 437] width 110 height 17
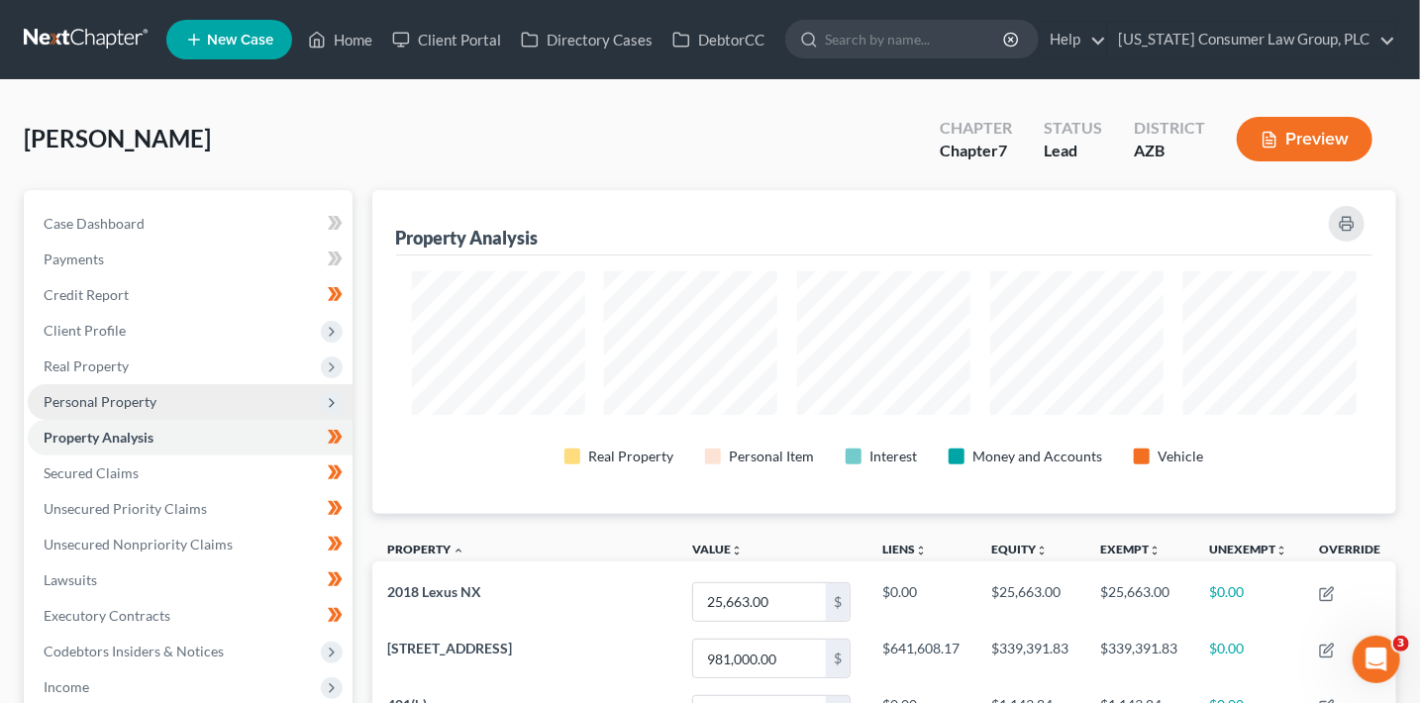
click at [114, 404] on span "Personal Property" at bounding box center [100, 401] width 113 height 17
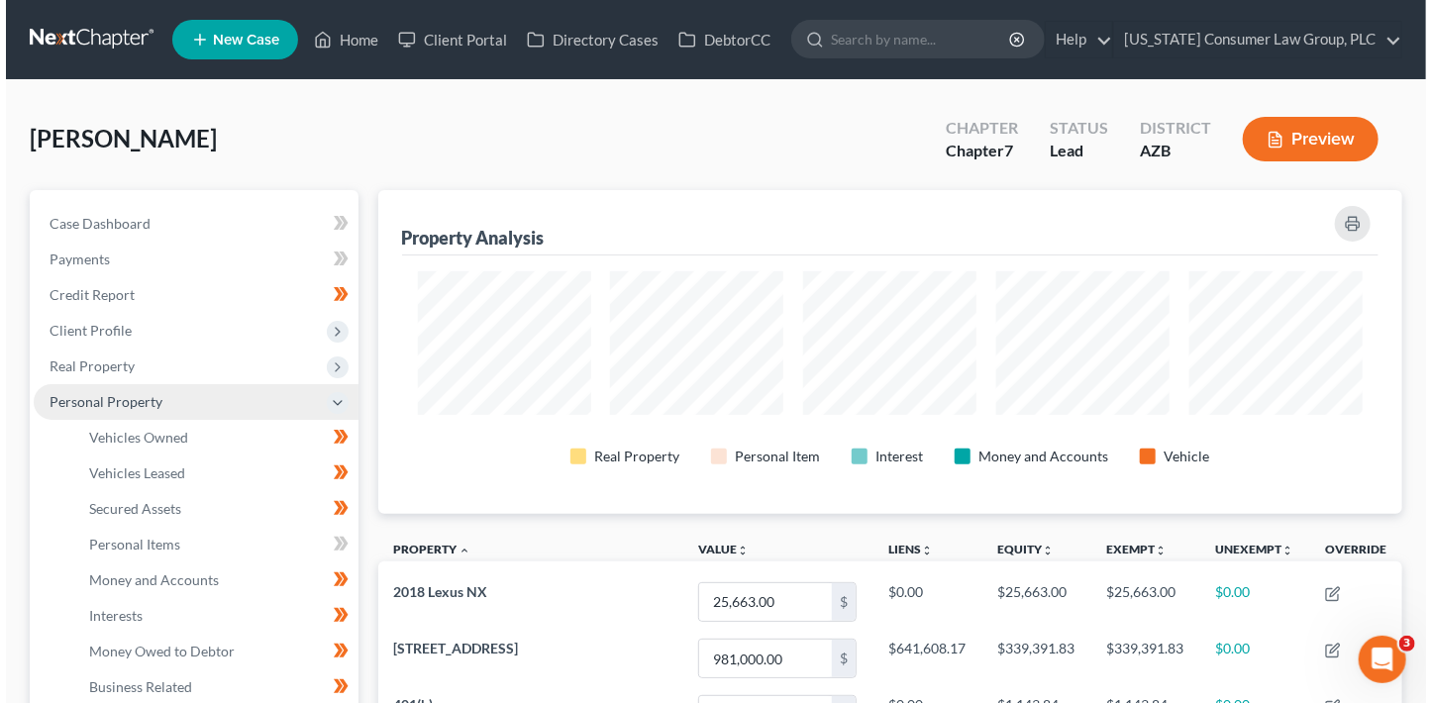
scroll to position [323, 1024]
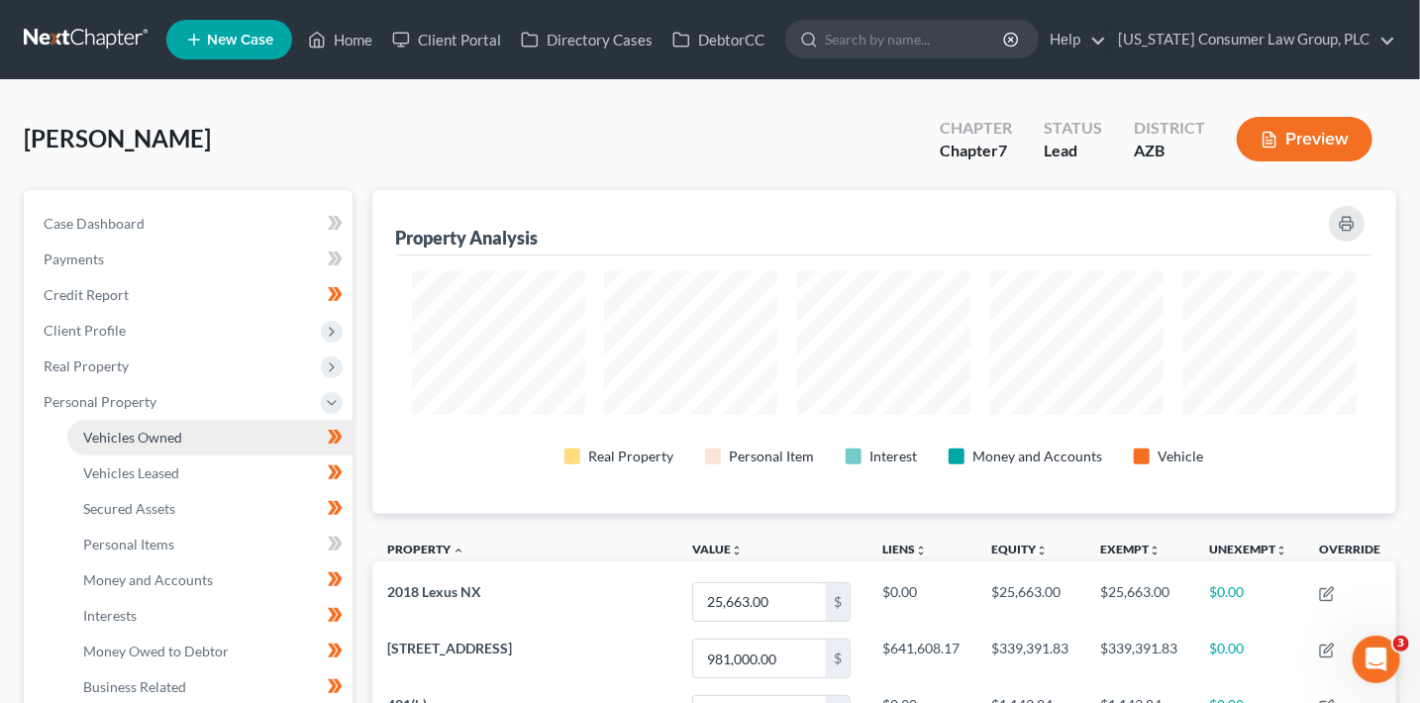
click at [209, 438] on link "Vehicles Owned" at bounding box center [209, 438] width 285 height 36
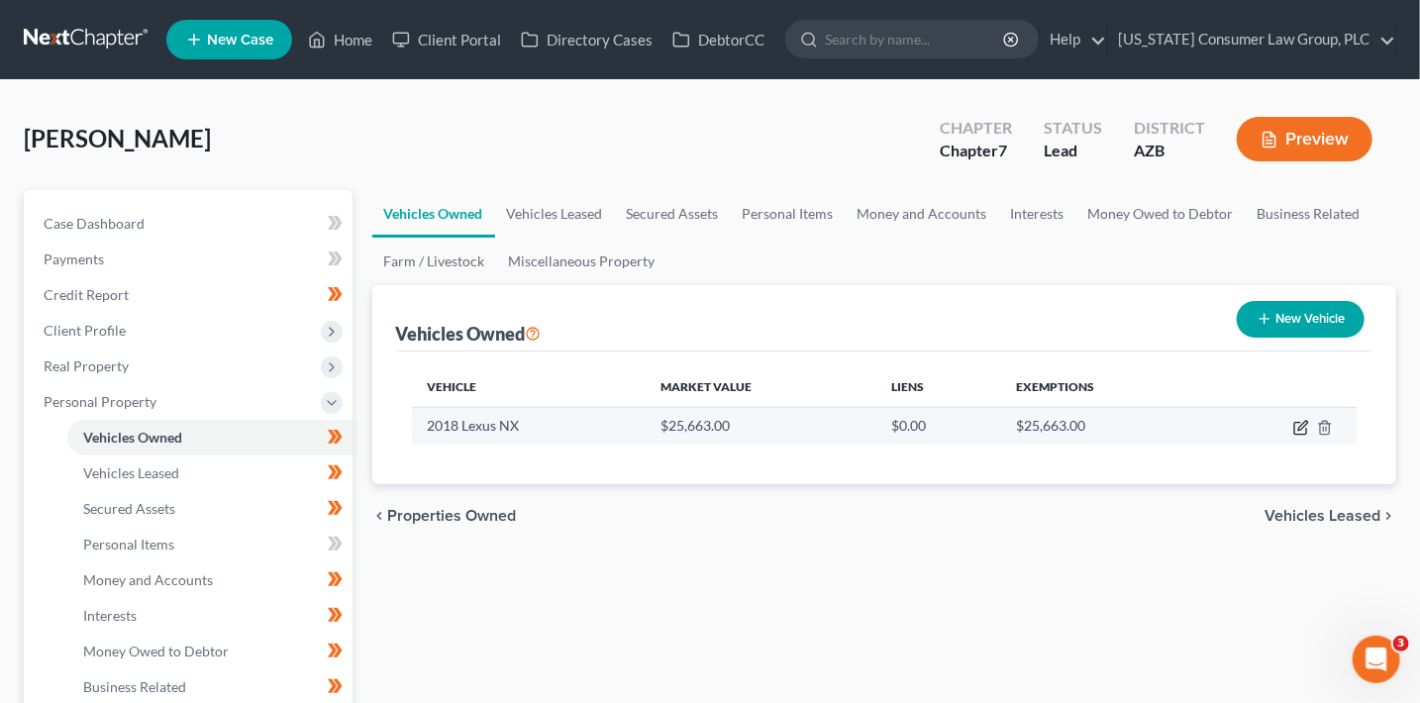
click at [1298, 427] on icon "button" at bounding box center [1301, 428] width 16 height 16
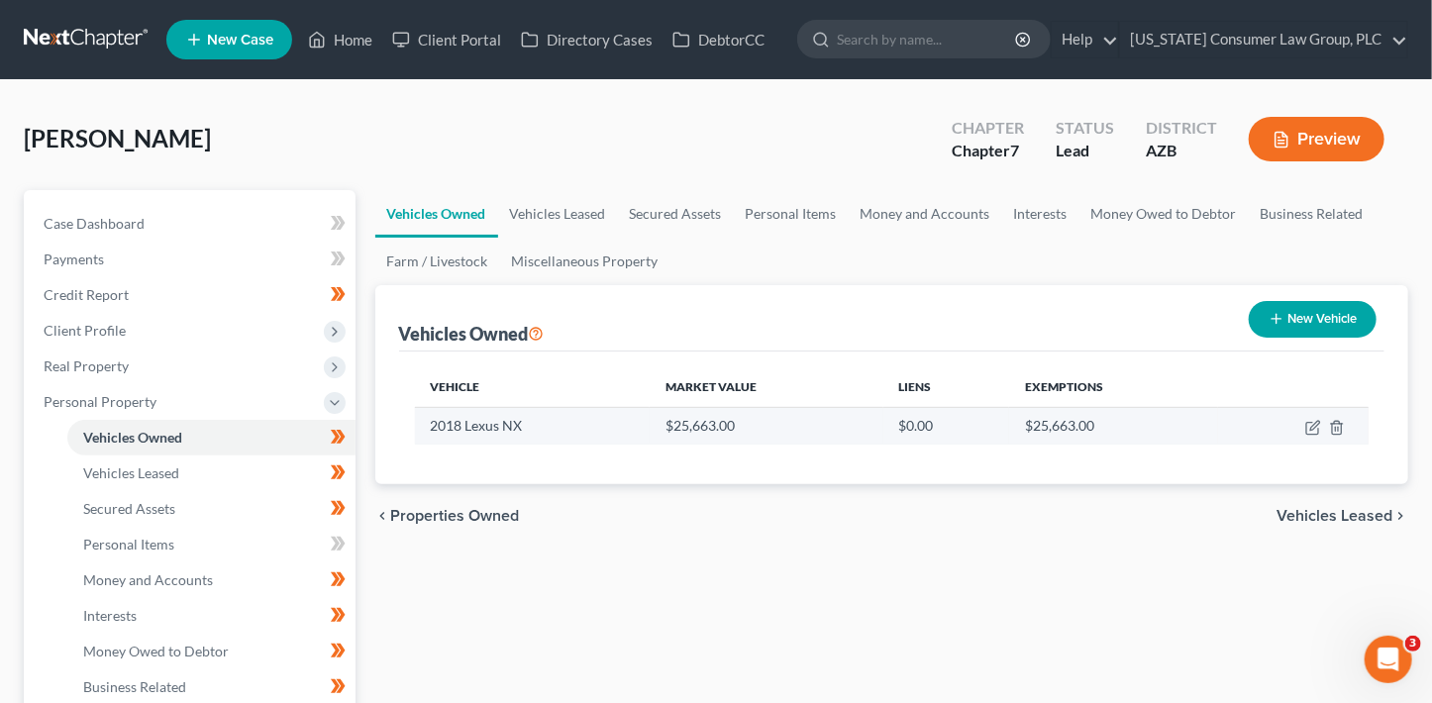
select select "0"
select select "8"
select select "3"
select select "0"
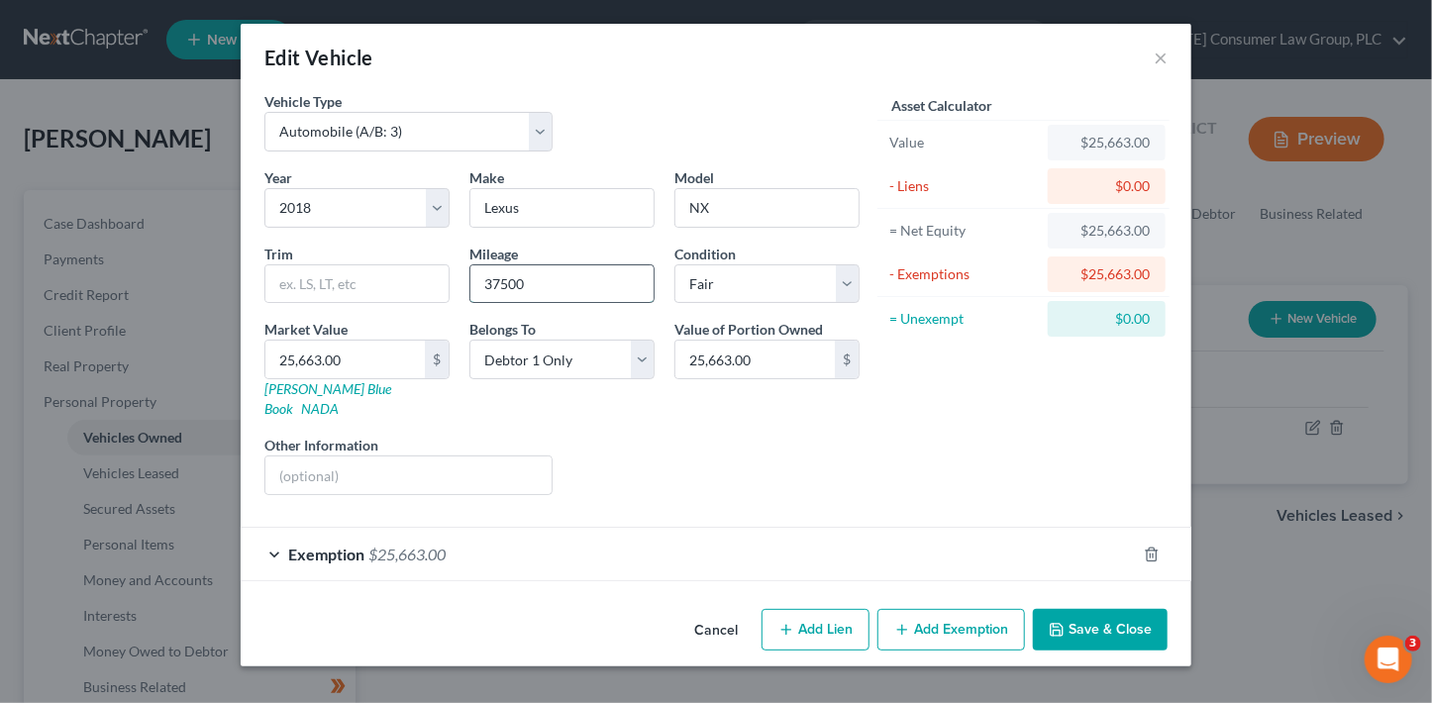
click at [599, 290] on input "37500" at bounding box center [561, 284] width 183 height 38
type input "41715"
click at [542, 278] on input "41715" at bounding box center [561, 284] width 183 height 38
click at [315, 370] on input "25,663.00" at bounding box center [344, 360] width 159 height 38
click at [320, 387] on link "Kelly Blue Book" at bounding box center [327, 398] width 127 height 37
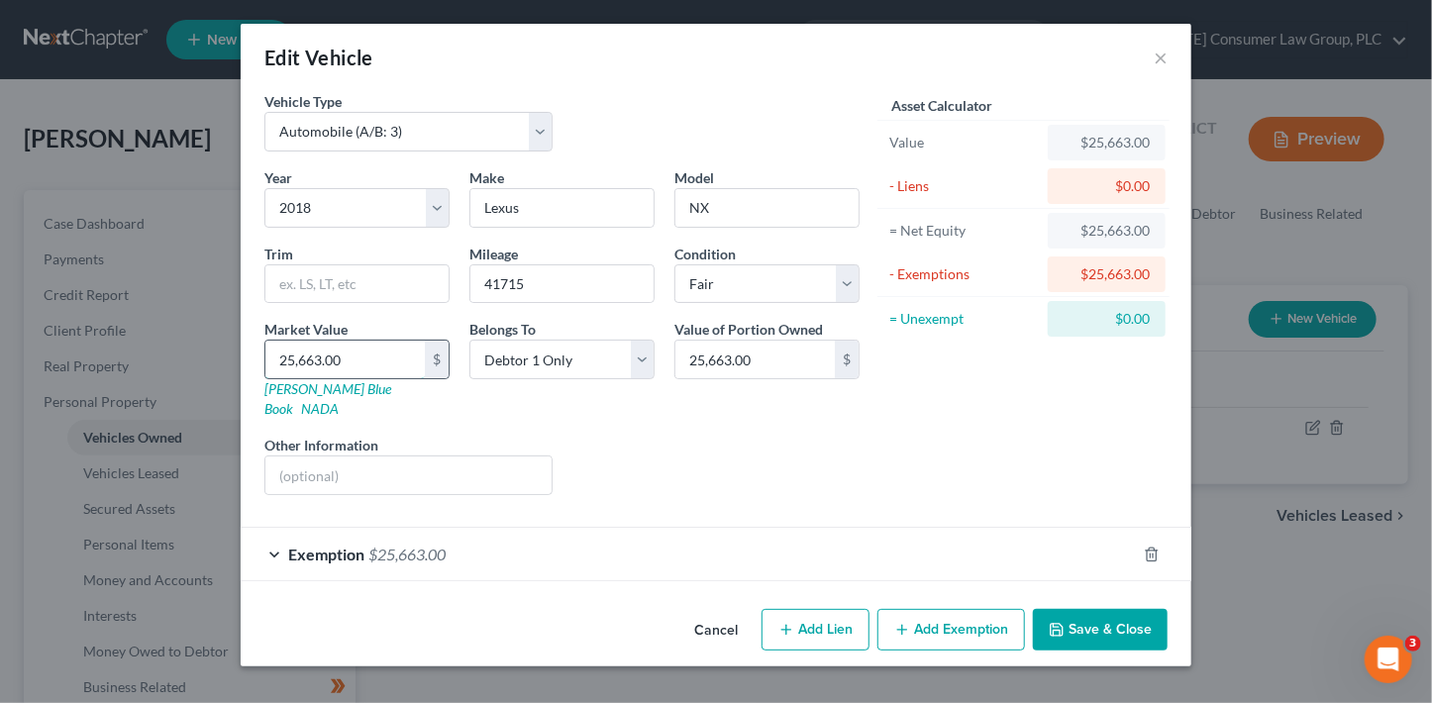
click at [367, 354] on input "25,663.00" at bounding box center [344, 360] width 159 height 38
type input "2"
type input "2.00"
type input "22"
type input "22.00"
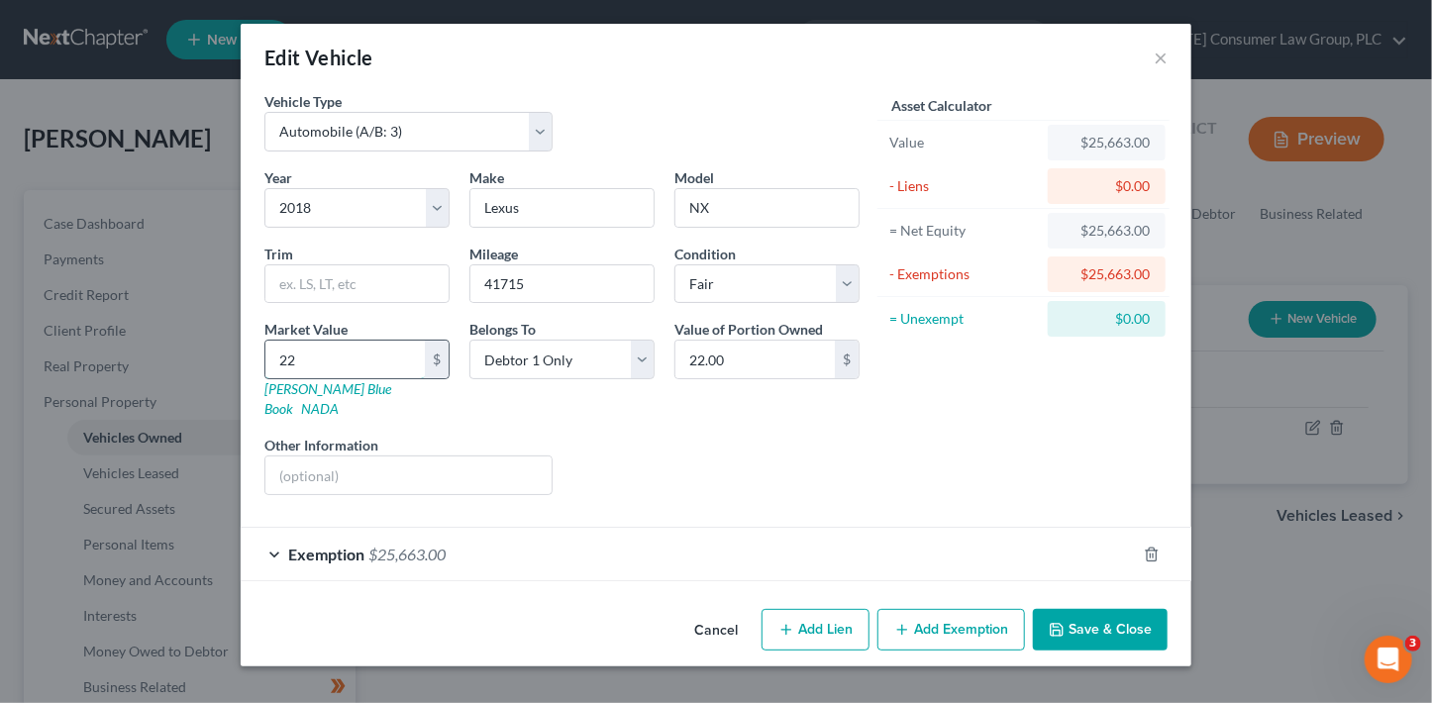
type input "226"
type input "226.00"
type input "2261"
type input "2,261.00"
type input "2,2615"
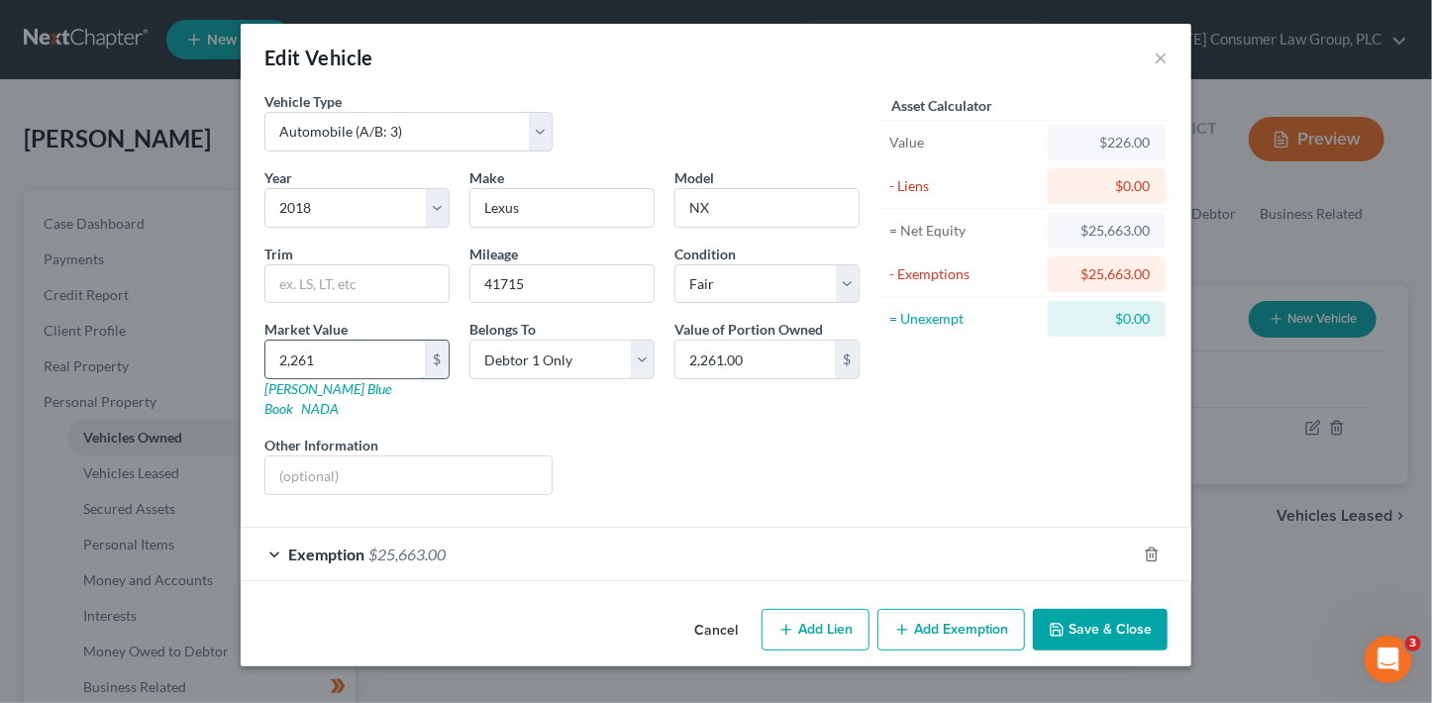
type input "22,615.00"
type input "22,615"
click at [482, 536] on div "Exemption $25,663.00" at bounding box center [688, 554] width 895 height 52
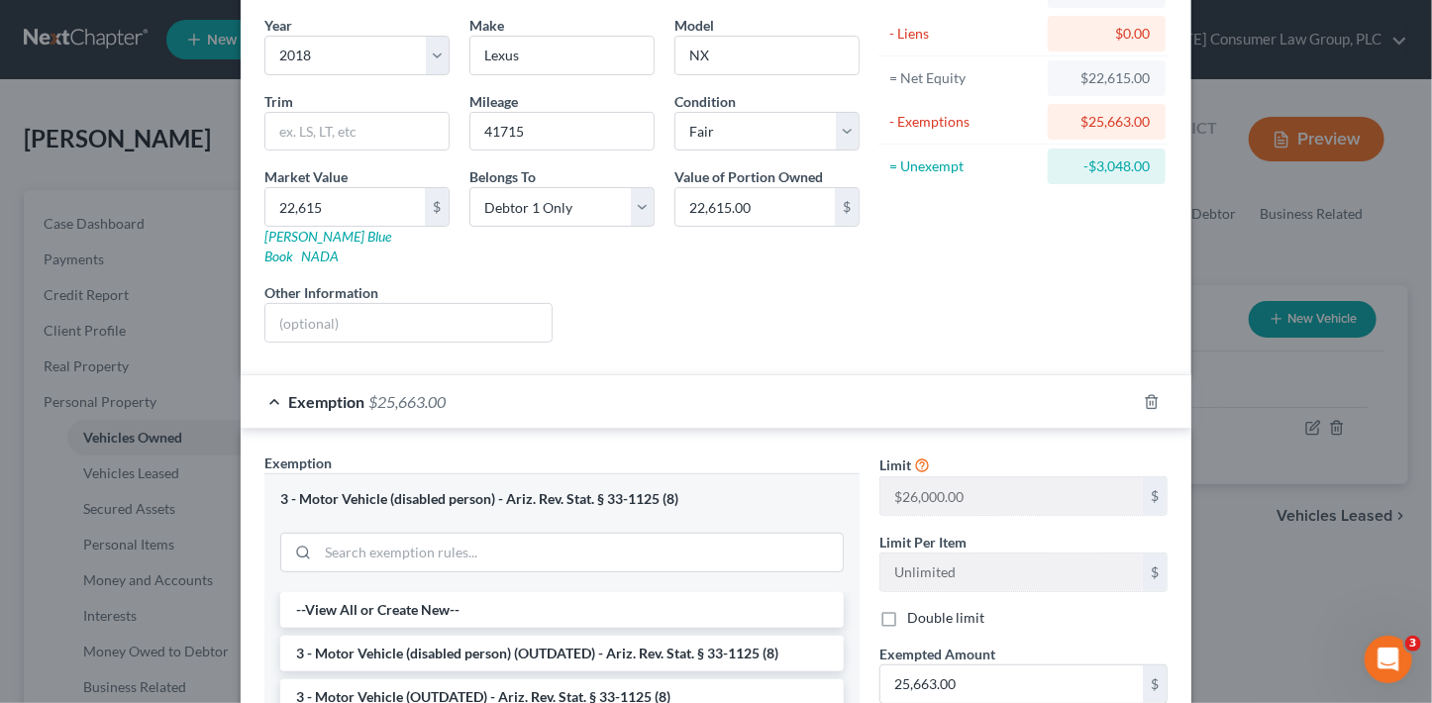
scroll to position [217, 0]
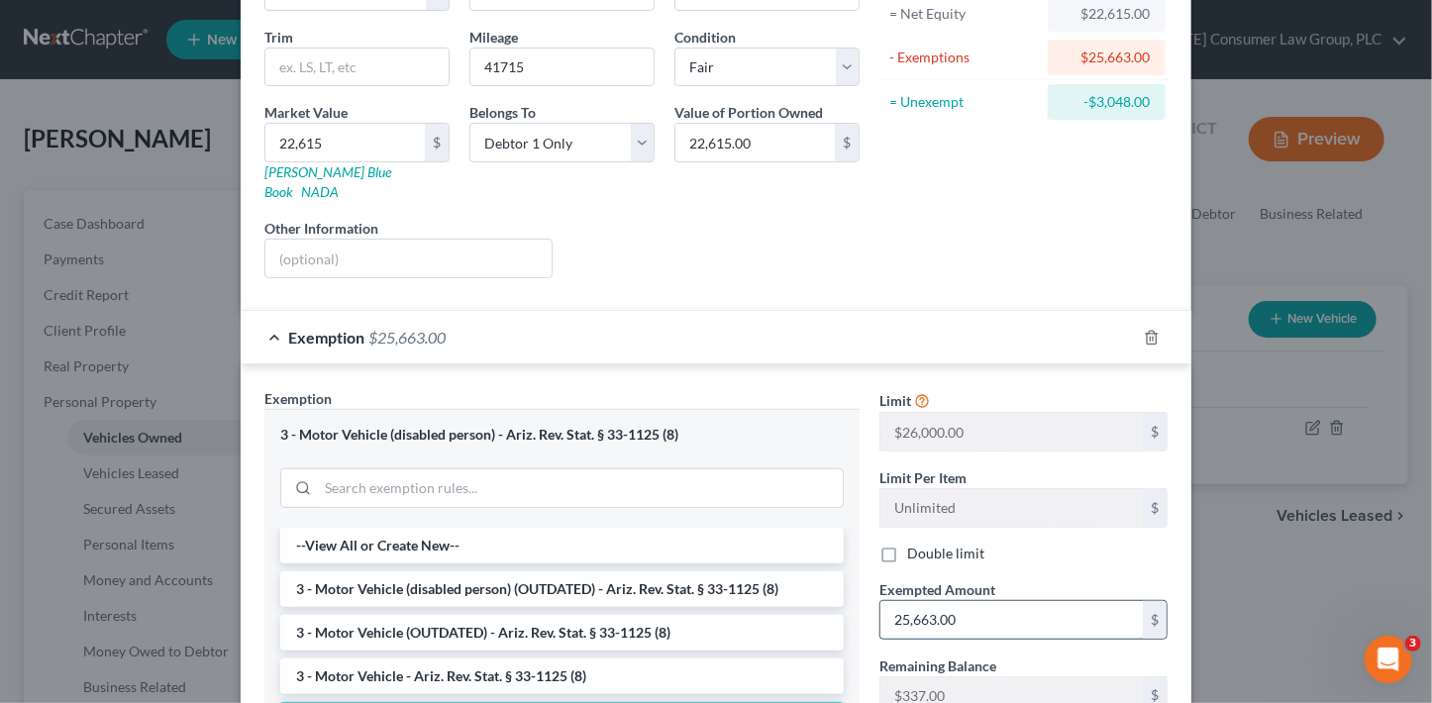
click at [981, 601] on input "25,663.00" at bounding box center [1011, 620] width 262 height 38
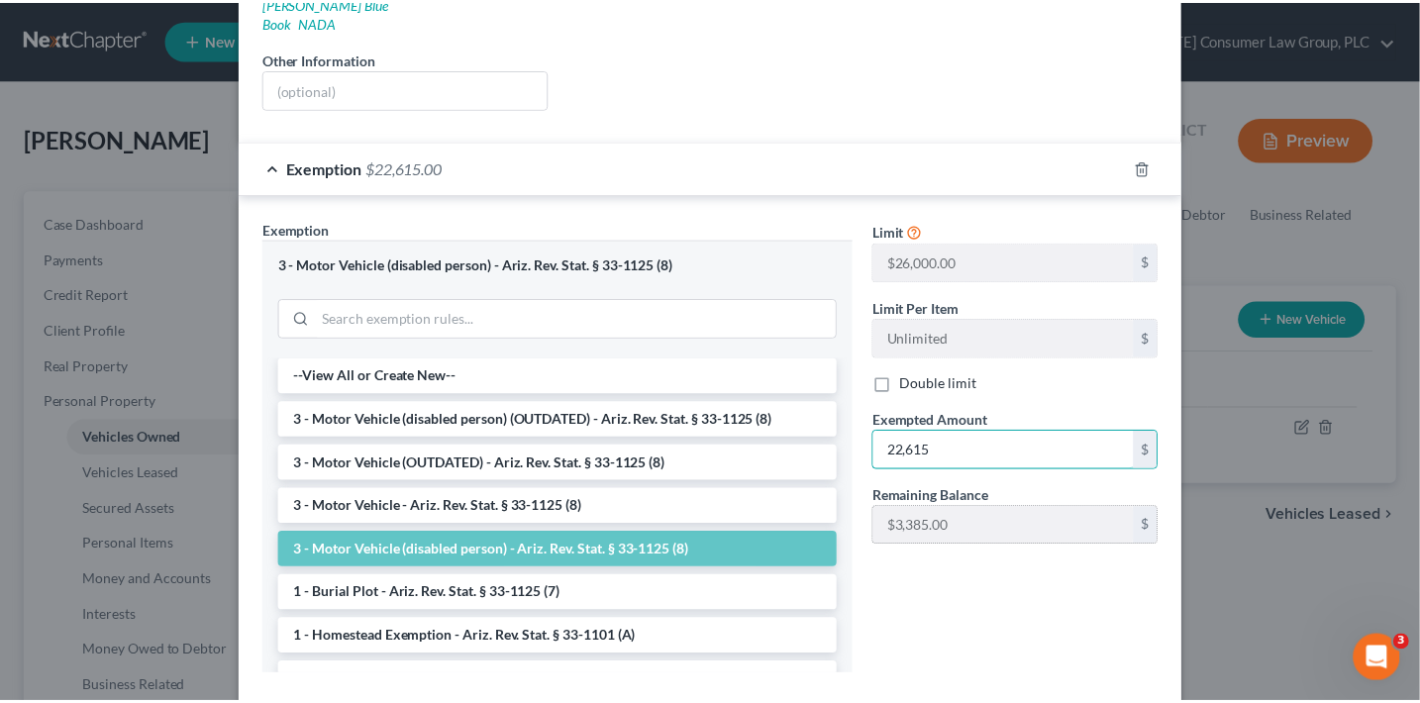
scroll to position [476, 0]
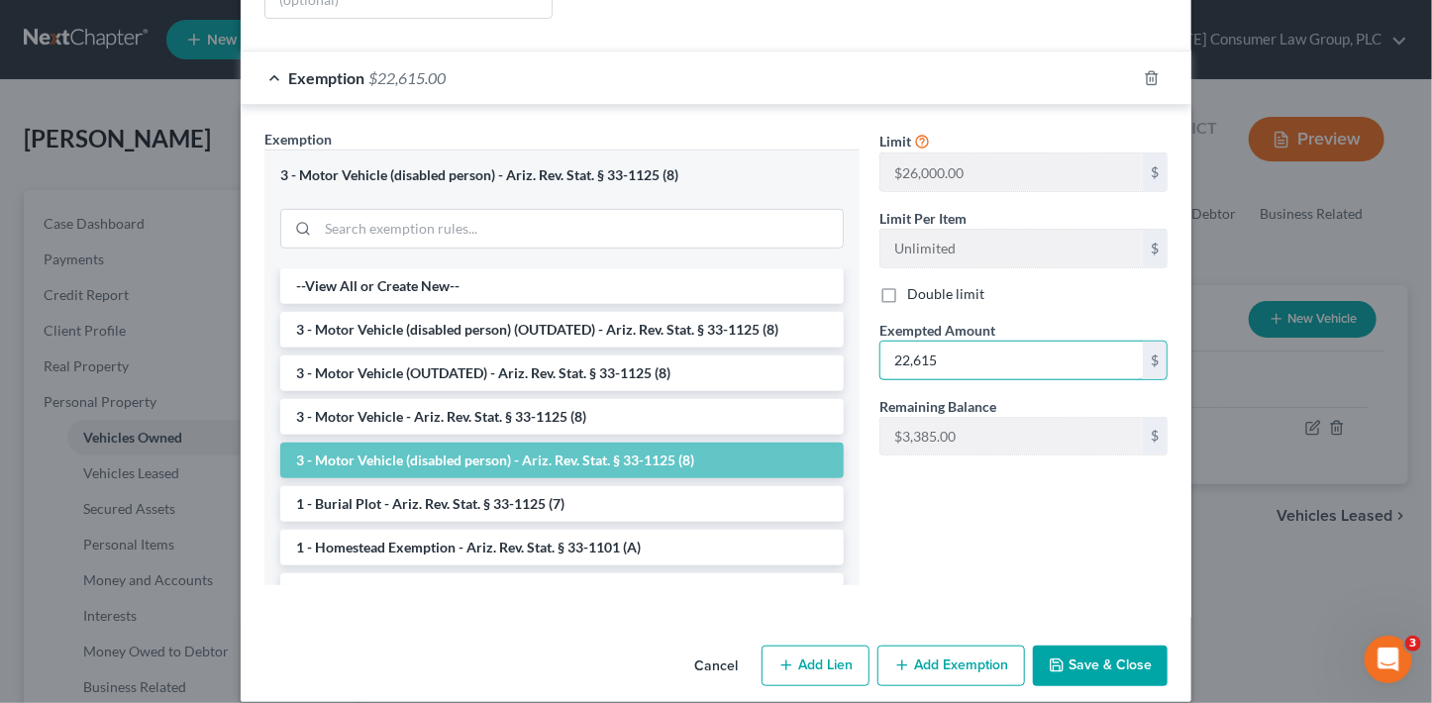
type input "22,615"
click at [1116, 653] on button "Save & Close" at bounding box center [1100, 667] width 135 height 42
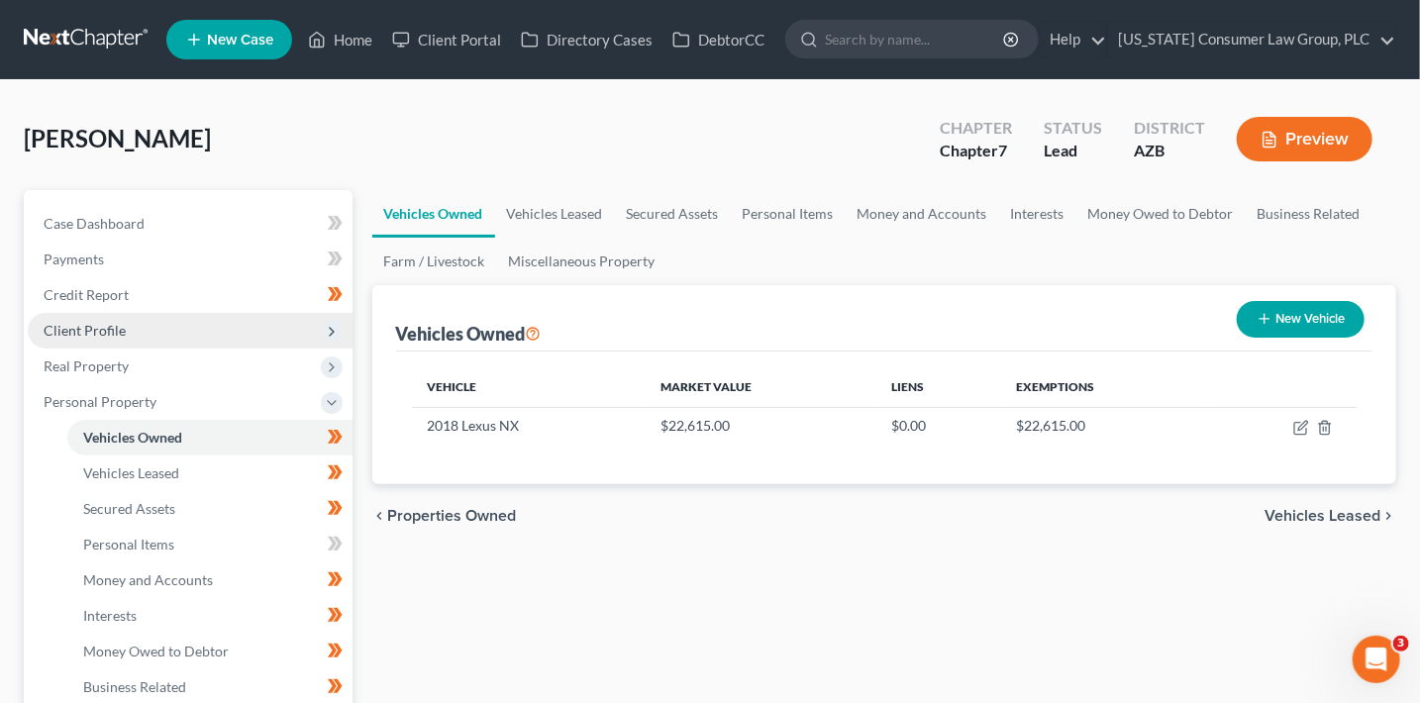
click at [93, 318] on span "Client Profile" at bounding box center [190, 331] width 325 height 36
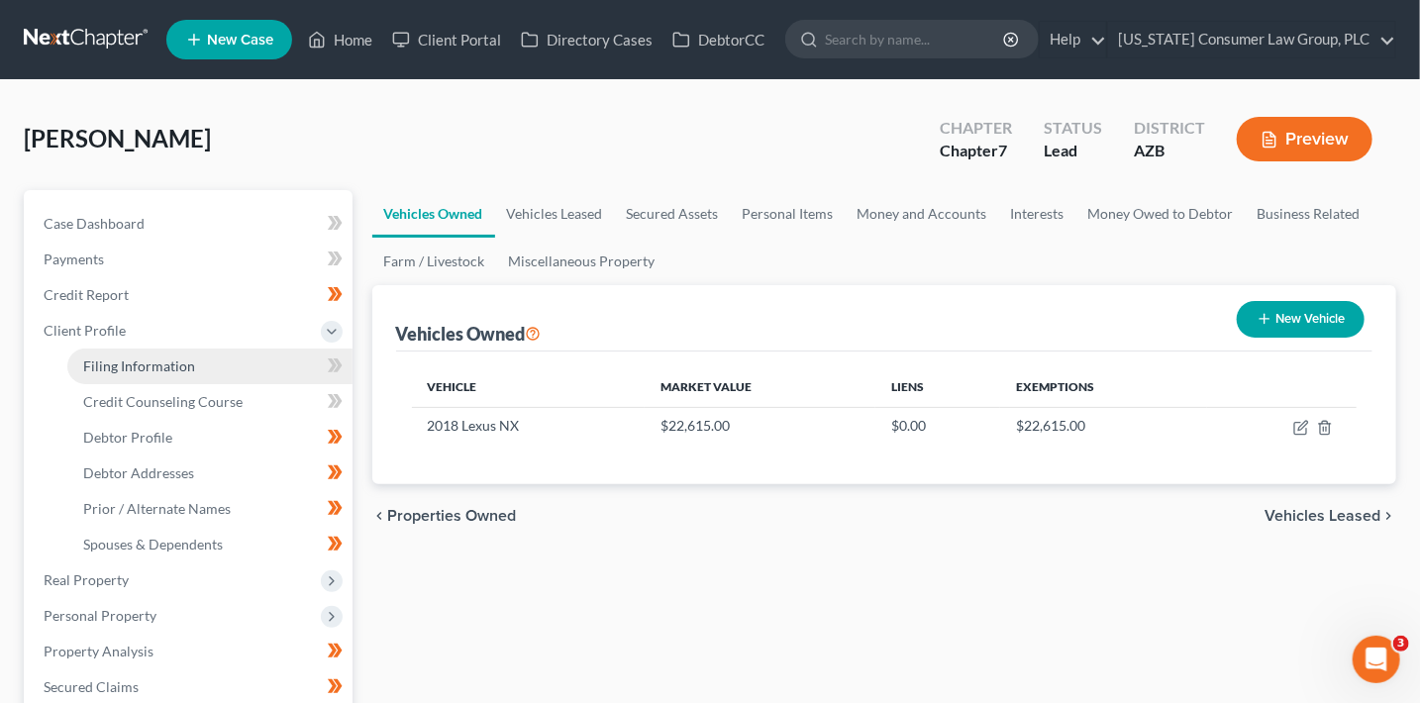
click at [154, 366] on span "Filing Information" at bounding box center [139, 365] width 112 height 17
select select "1"
select select "0"
select select "3"
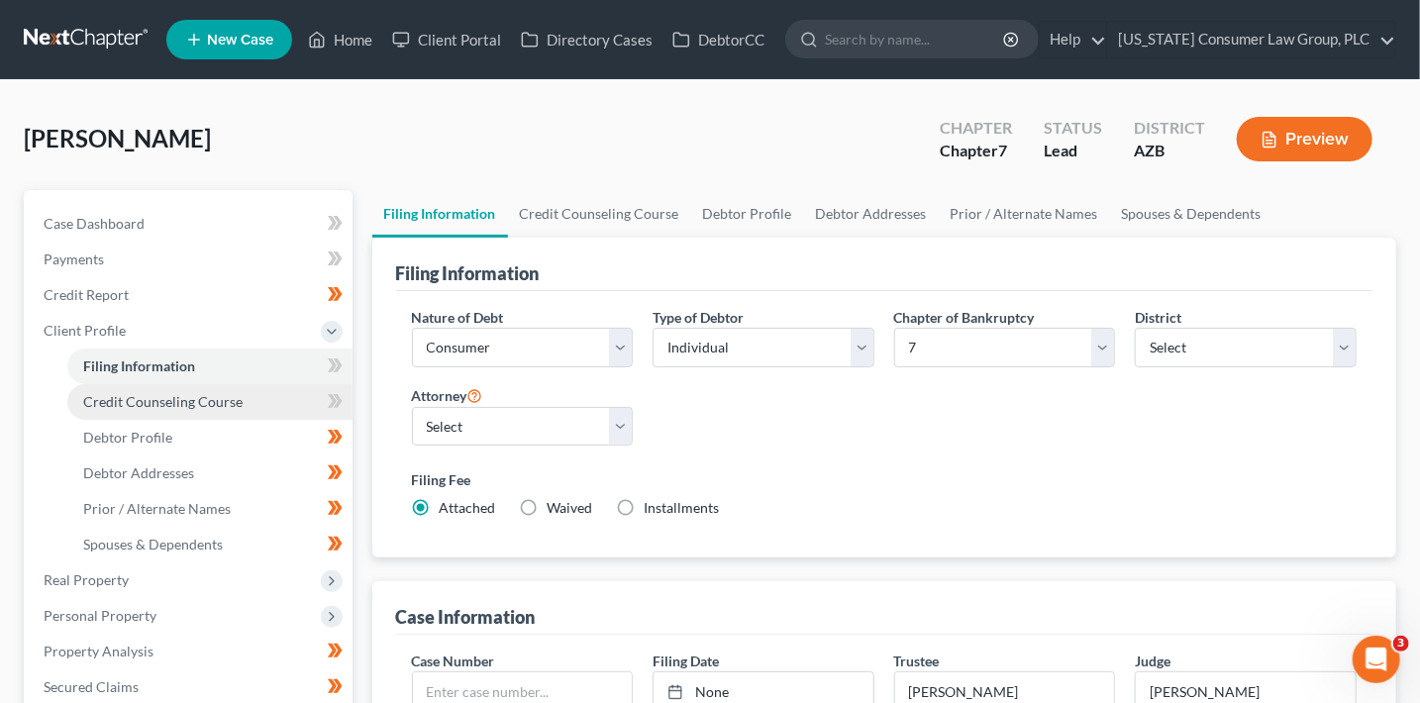
click at [306, 395] on link "Credit Counseling Course" at bounding box center [209, 402] width 285 height 36
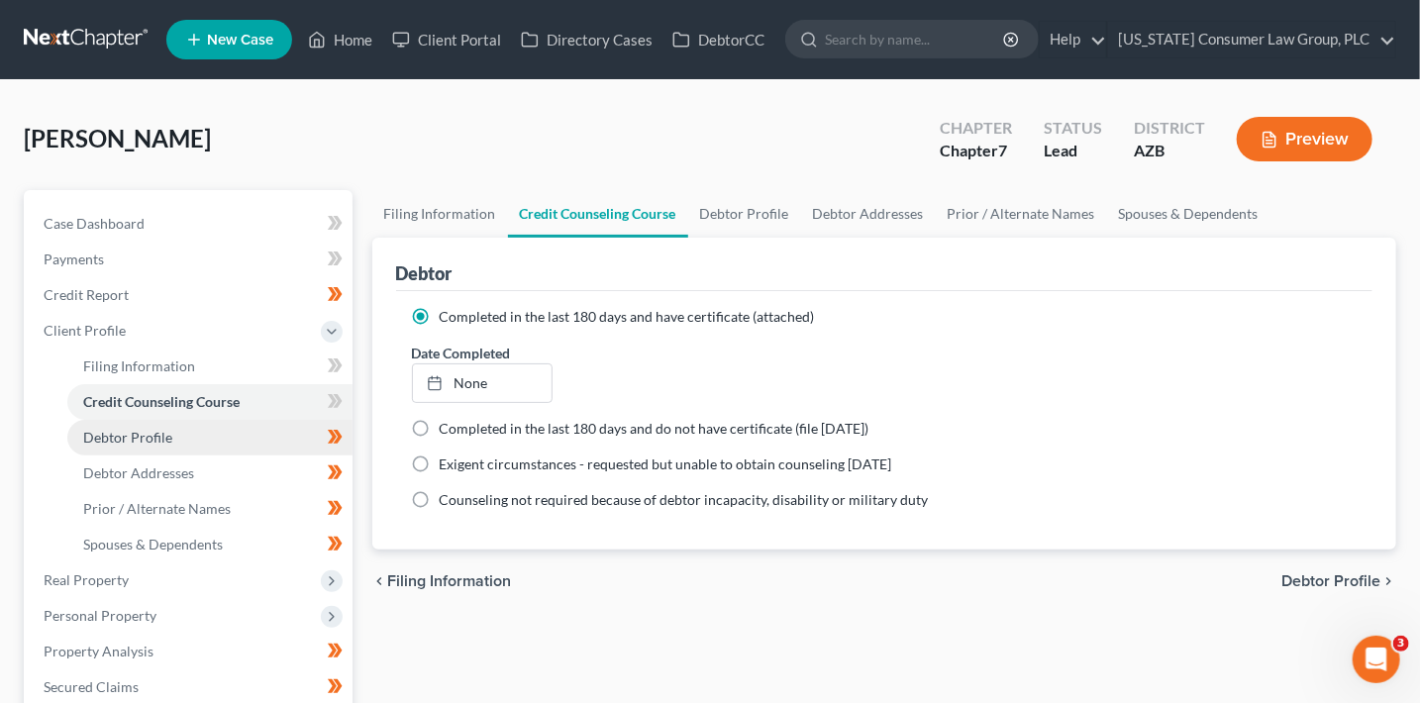
click at [249, 426] on link "Debtor Profile" at bounding box center [209, 438] width 285 height 36
select select "0"
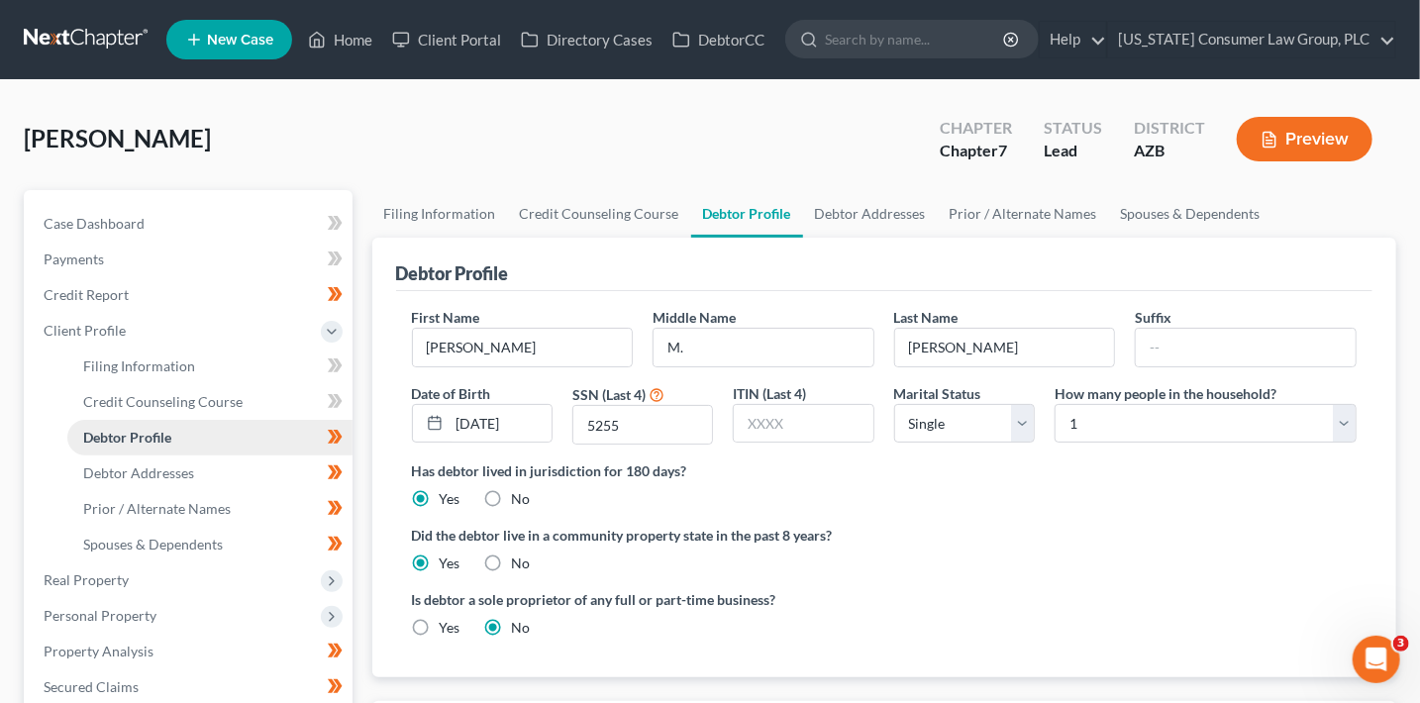
radio input "true"
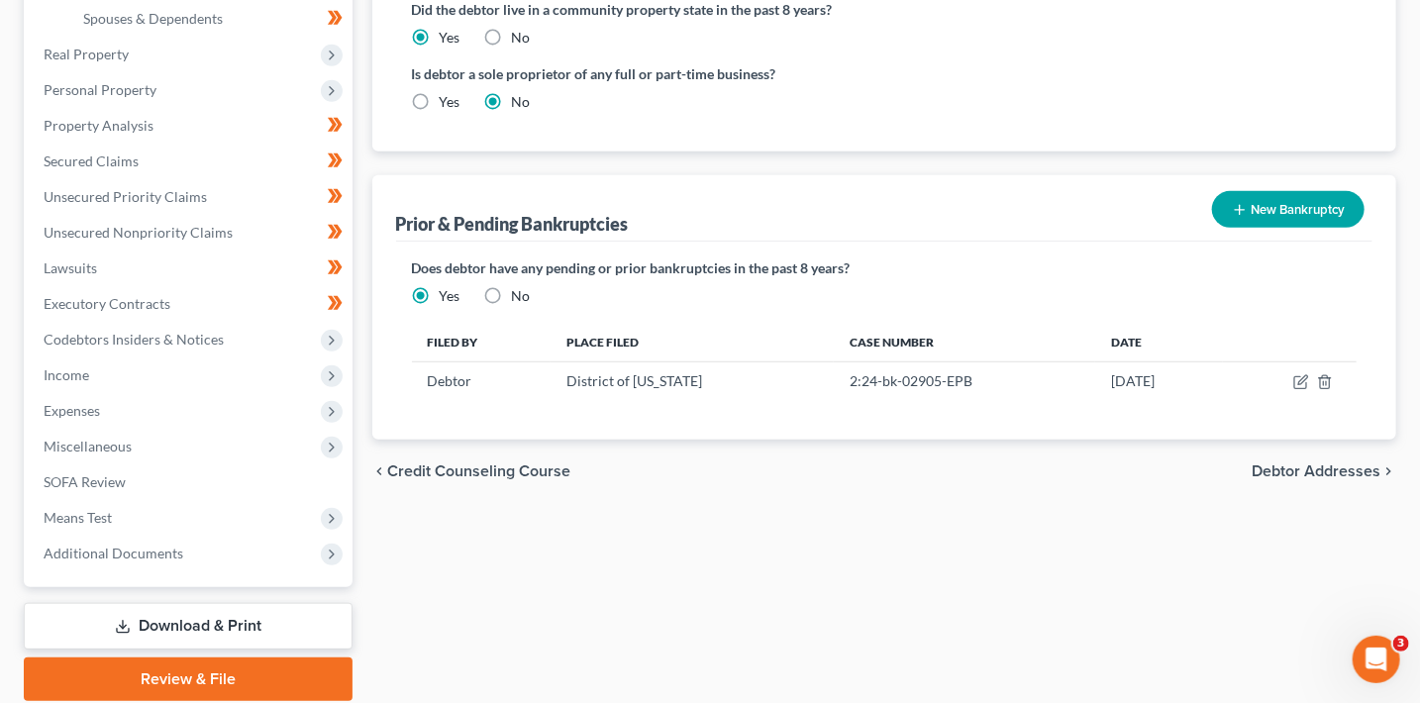
scroll to position [527, 0]
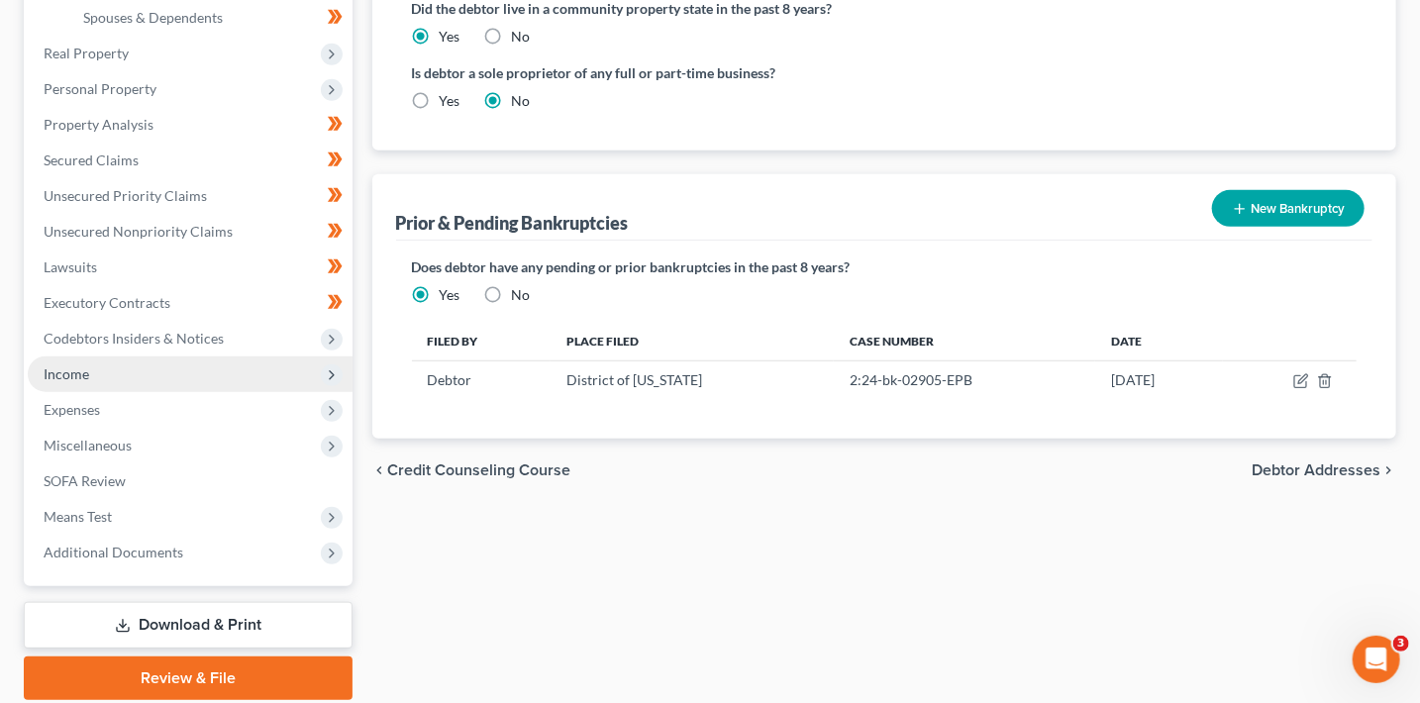
click at [99, 371] on span "Income" at bounding box center [190, 374] width 325 height 36
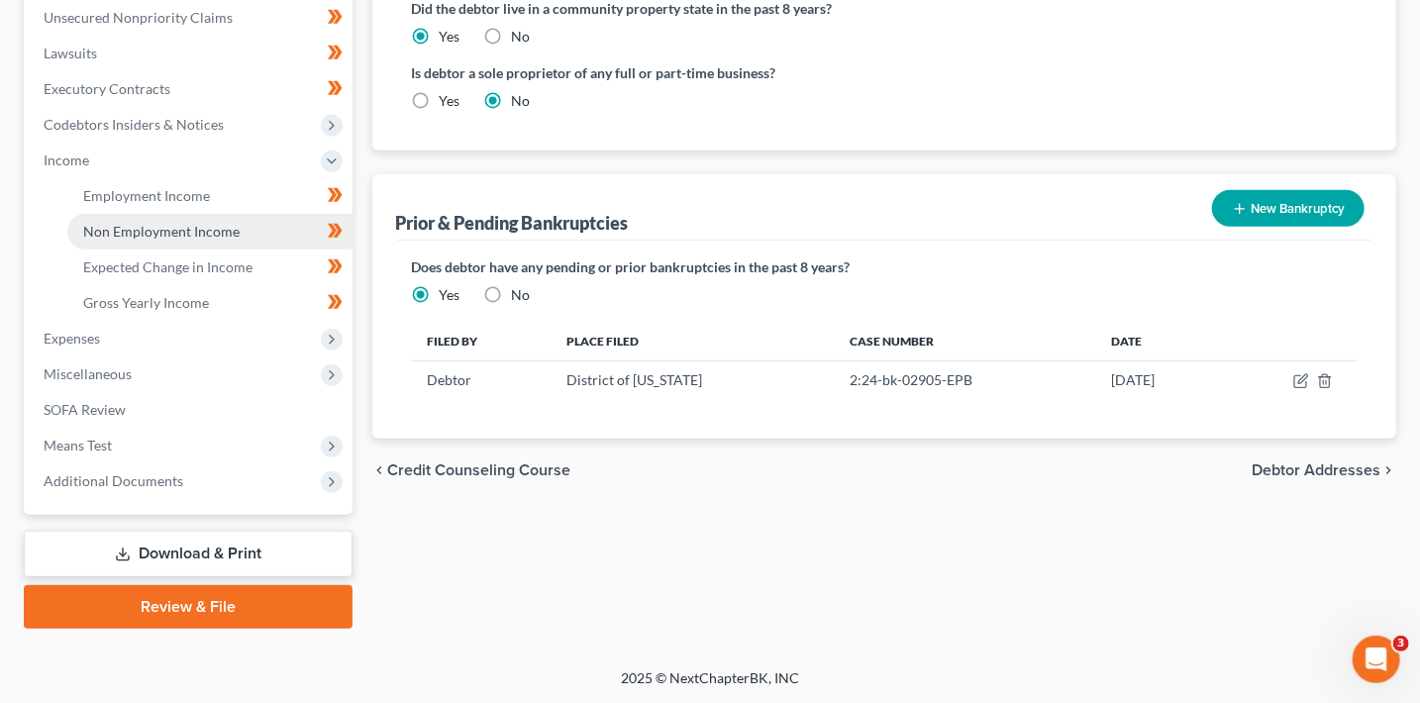
click at [180, 236] on span "Non Employment Income" at bounding box center [161, 231] width 156 height 17
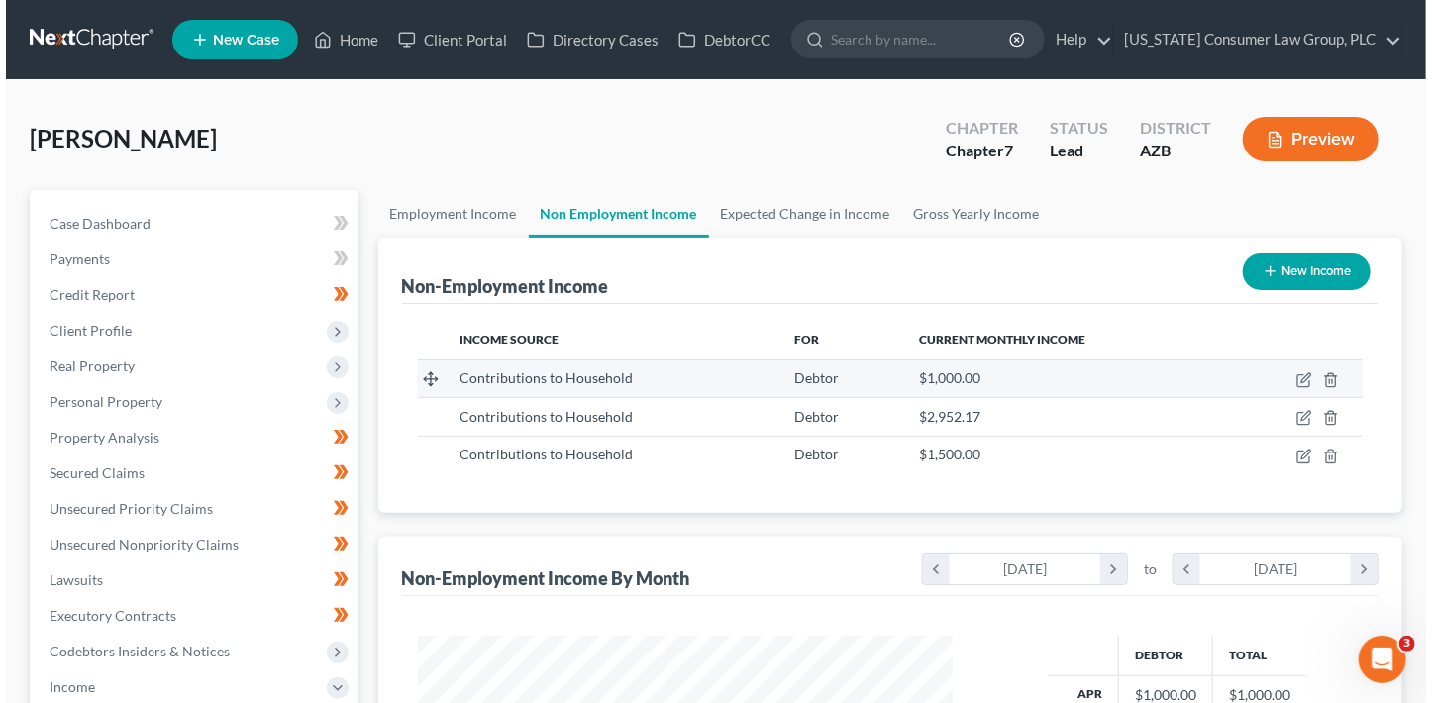
scroll to position [352, 574]
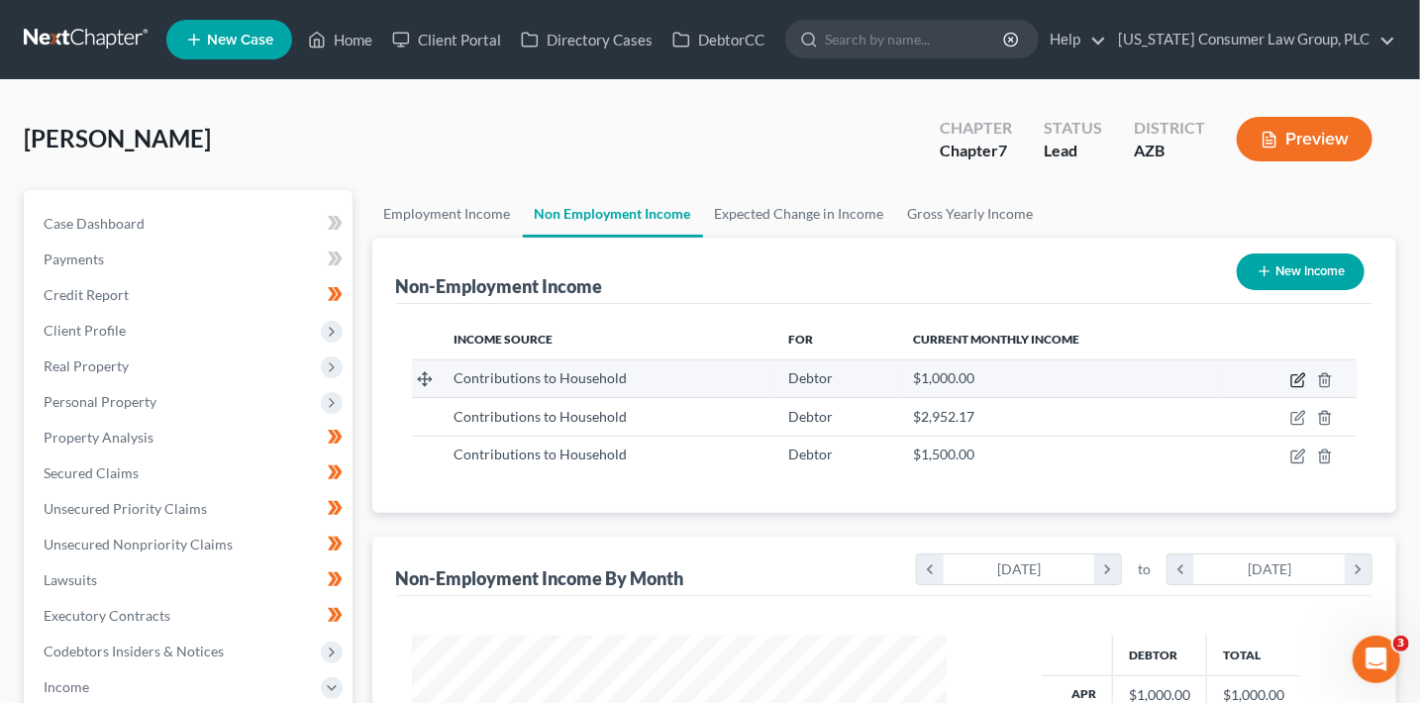
click at [1300, 379] on icon "button" at bounding box center [1299, 377] width 9 height 9
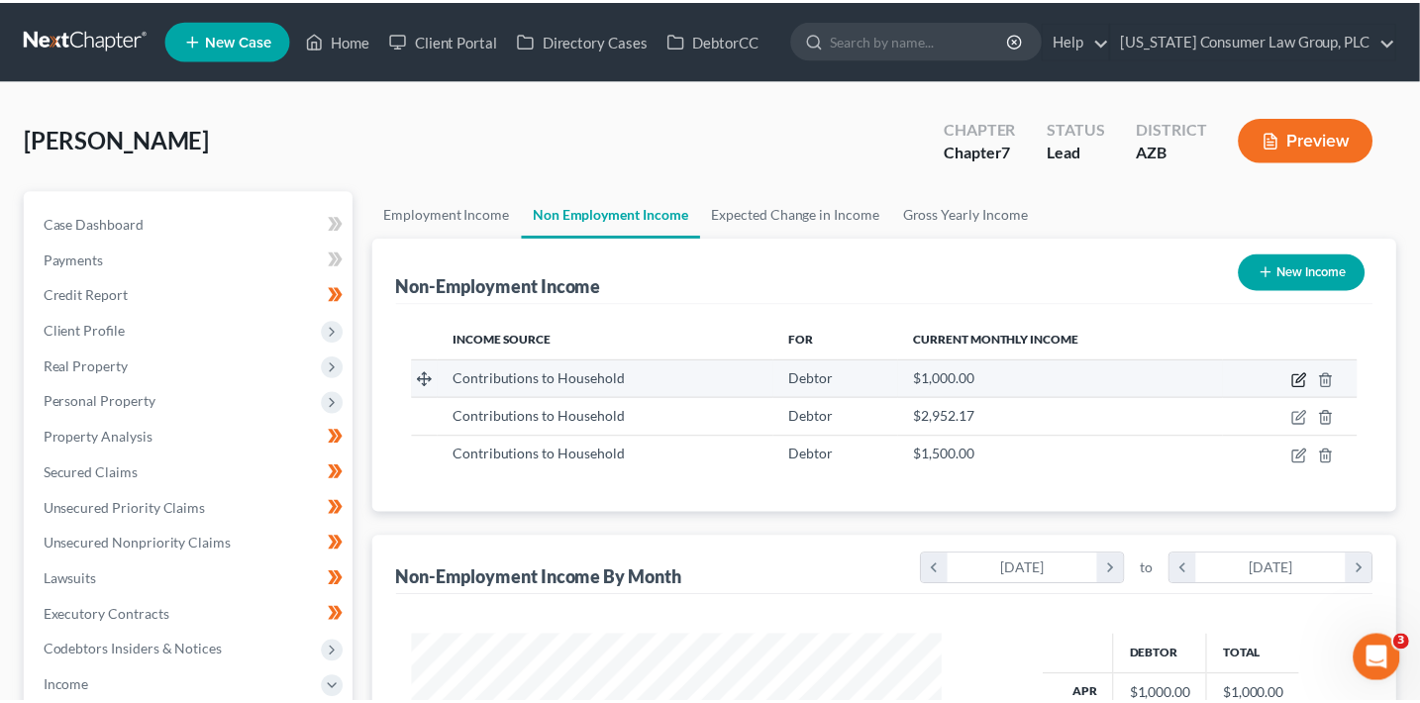
scroll to position [352, 579]
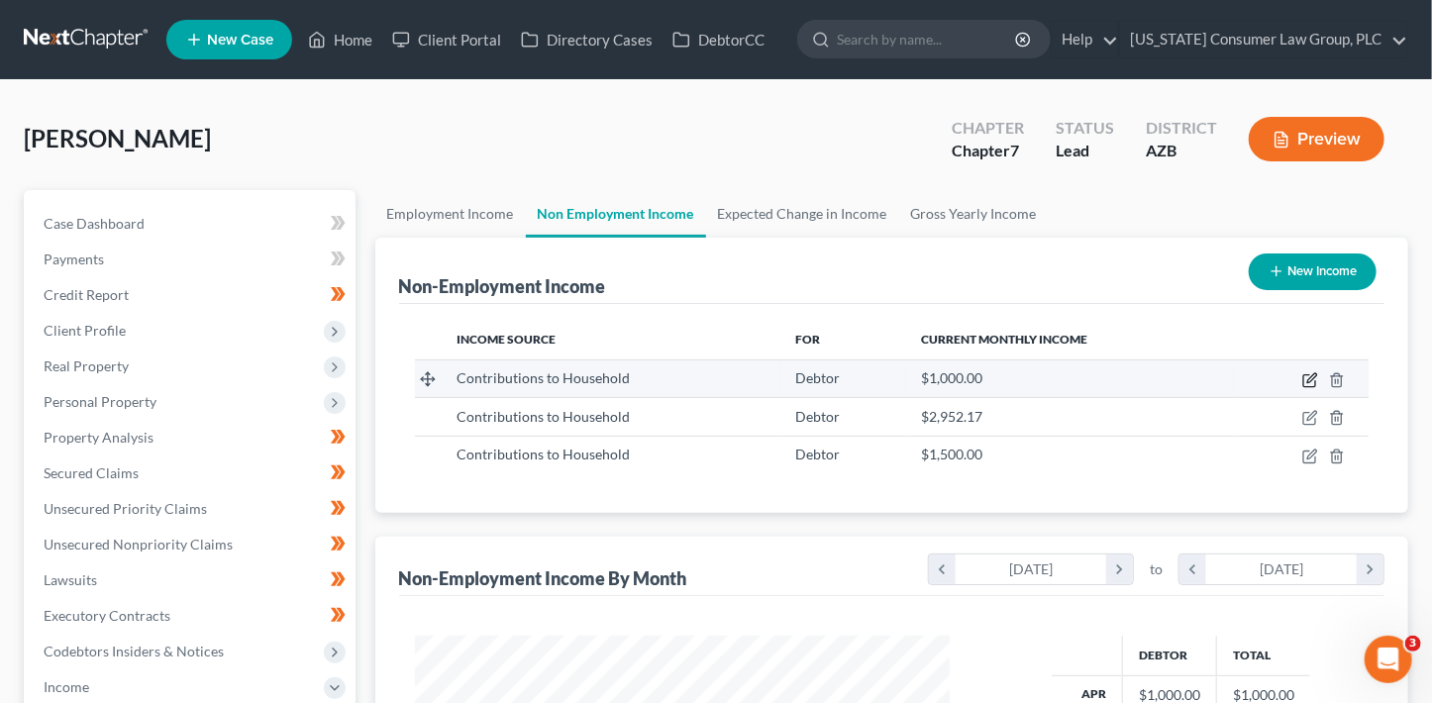
select select "8"
select select "0"
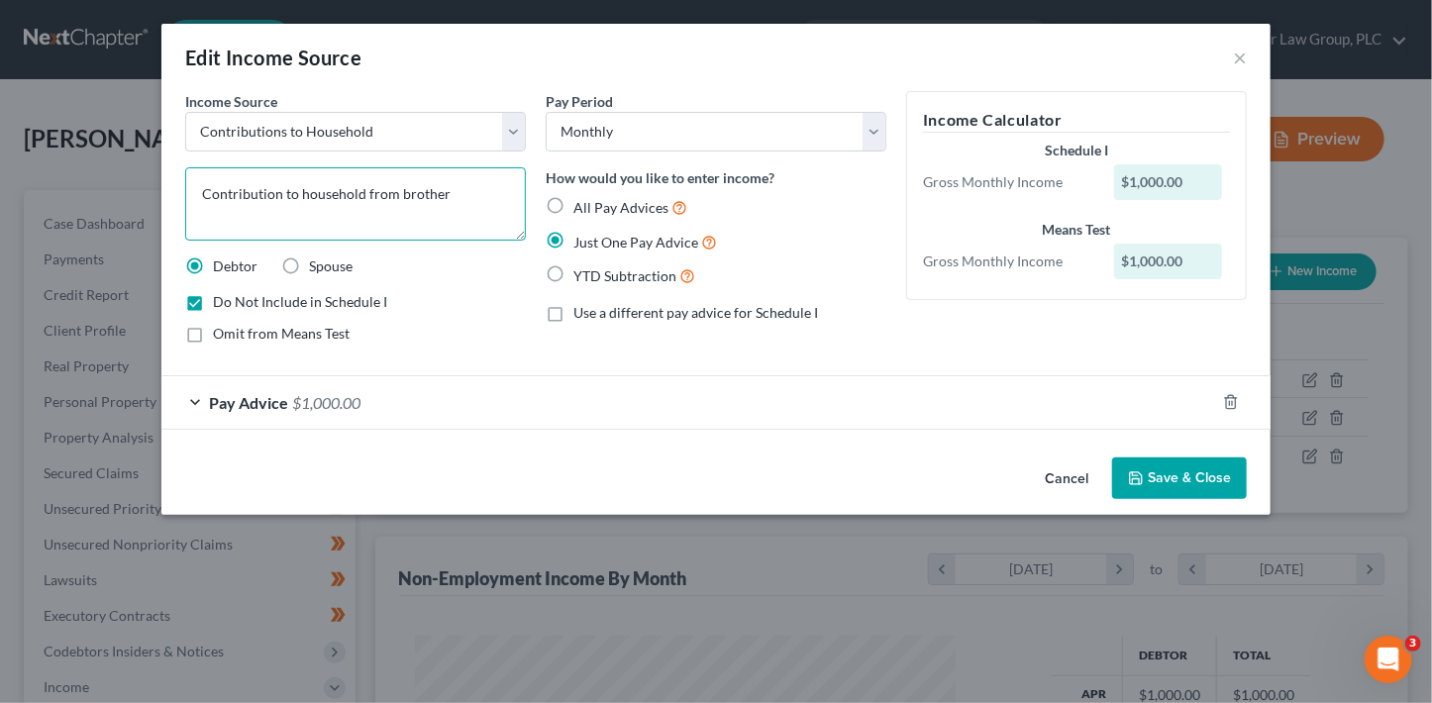
drag, startPoint x: 477, startPoint y: 204, endPoint x: 455, endPoint y: 192, distance: 24.8
click at [468, 199] on textarea "Contribution to household from brother" at bounding box center [355, 203] width 341 height 73
type textarea "Contribution to household from sister"
click at [1162, 461] on button "Save & Close" at bounding box center [1179, 478] width 135 height 42
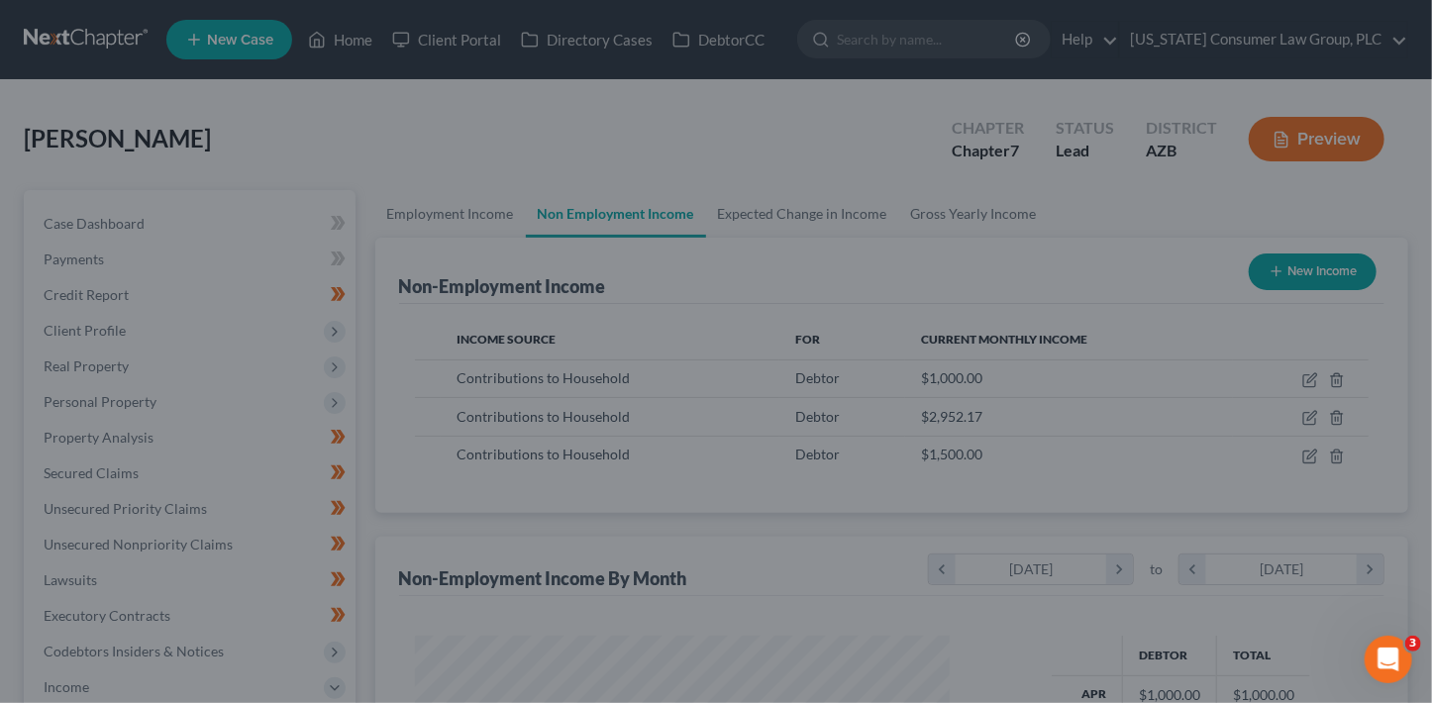
scroll to position [989788, 989567]
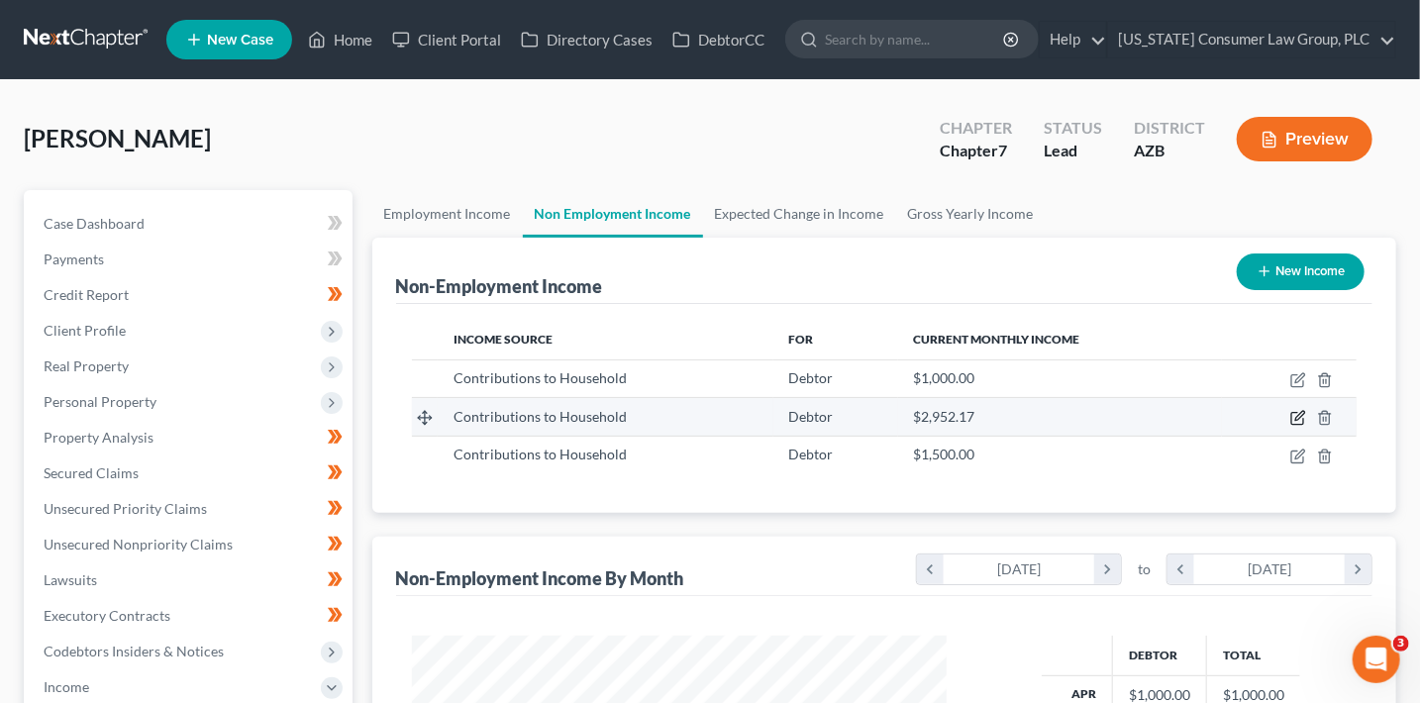
click at [1297, 420] on icon "button" at bounding box center [1298, 418] width 16 height 16
select select "8"
select select "0"
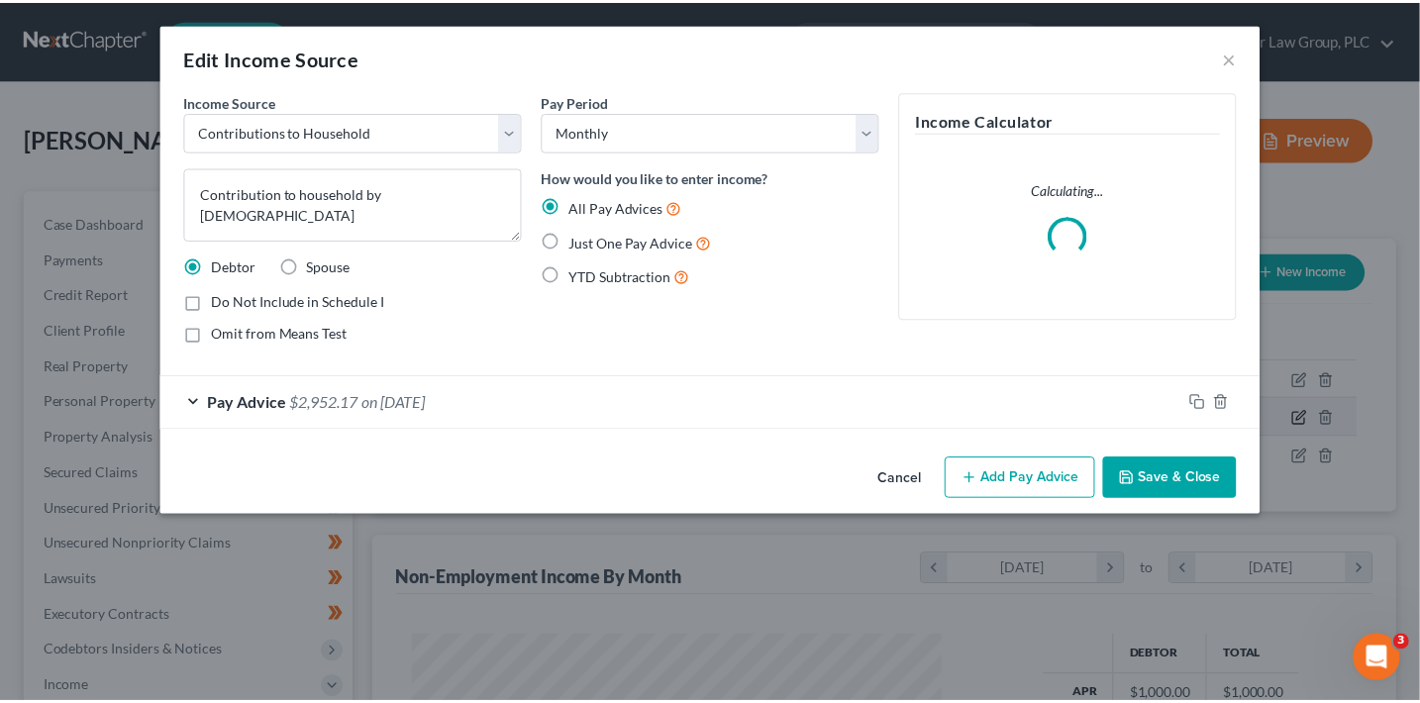
scroll to position [352, 579]
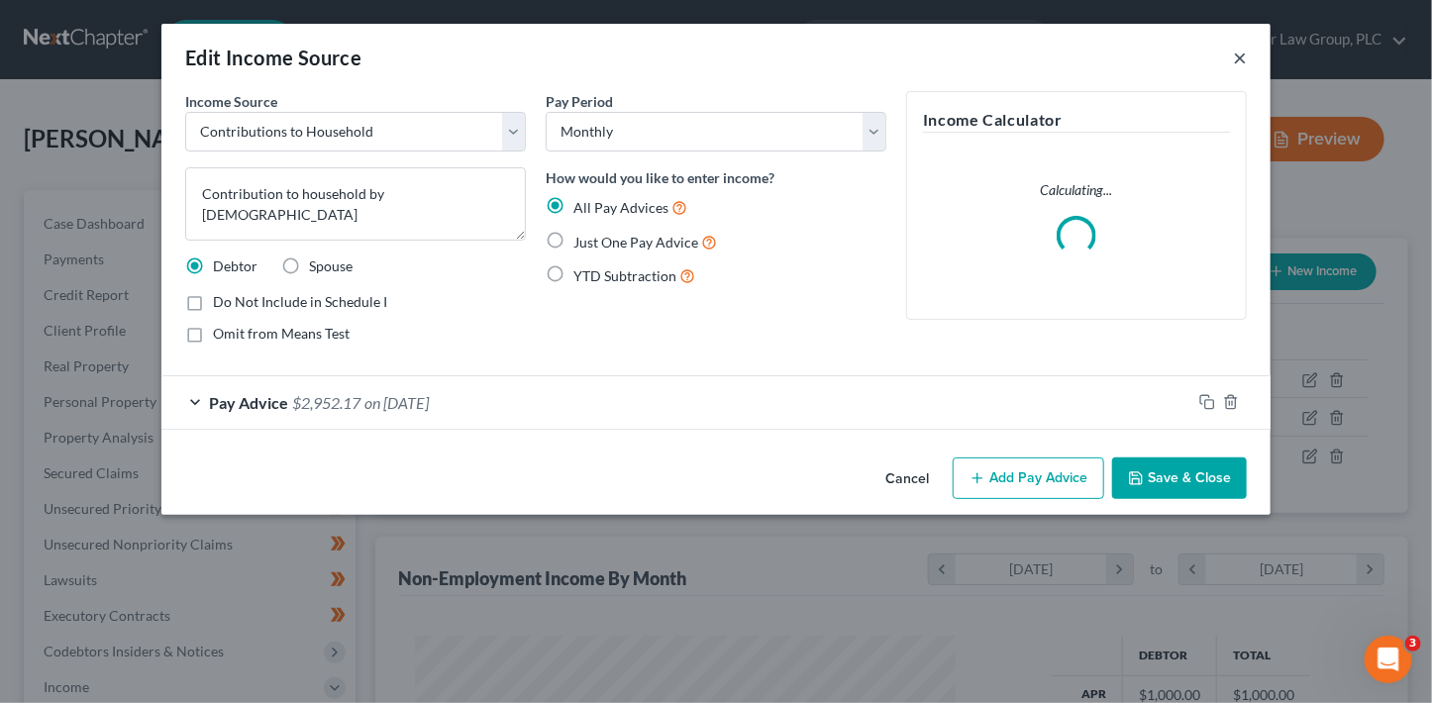
click at [1242, 63] on button "×" at bounding box center [1240, 58] width 14 height 24
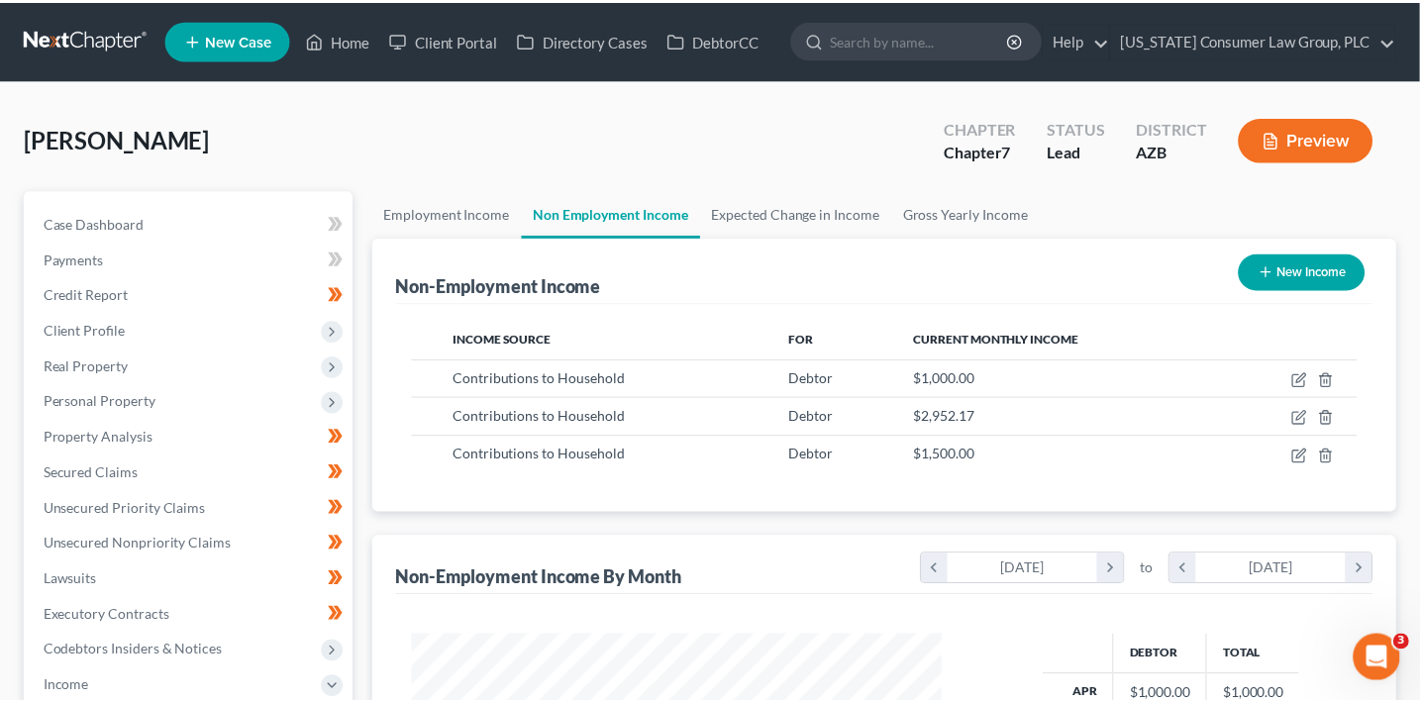
scroll to position [352, 574]
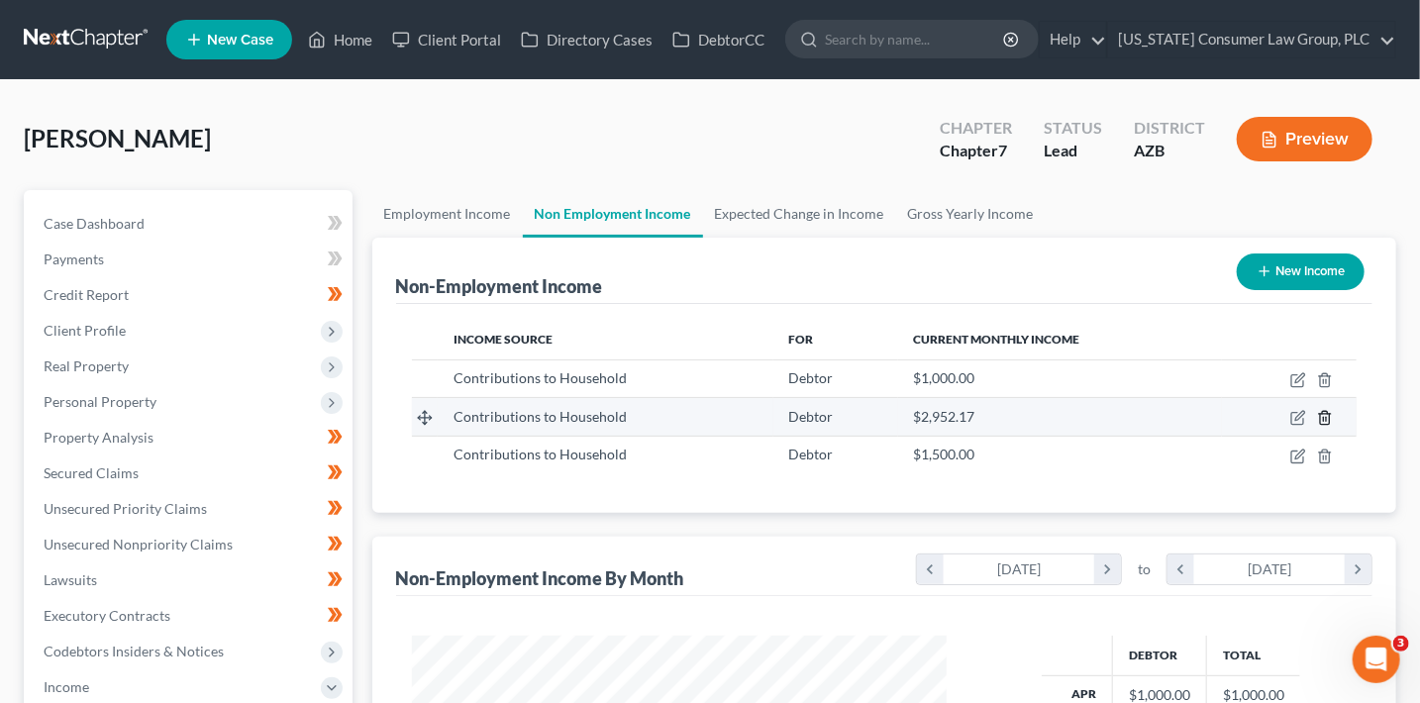
click at [1324, 418] on icon "button" at bounding box center [1325, 418] width 16 height 16
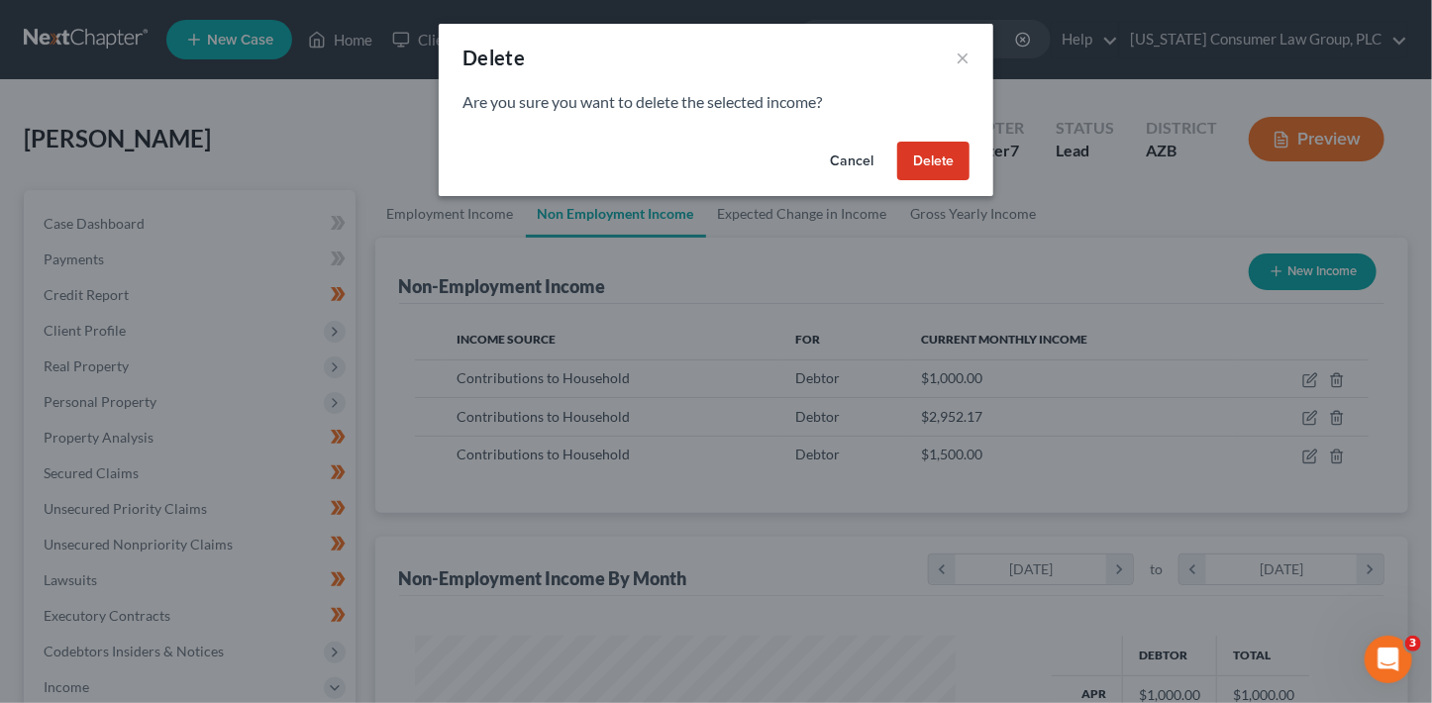
click at [958, 166] on button "Delete" at bounding box center [933, 162] width 72 height 40
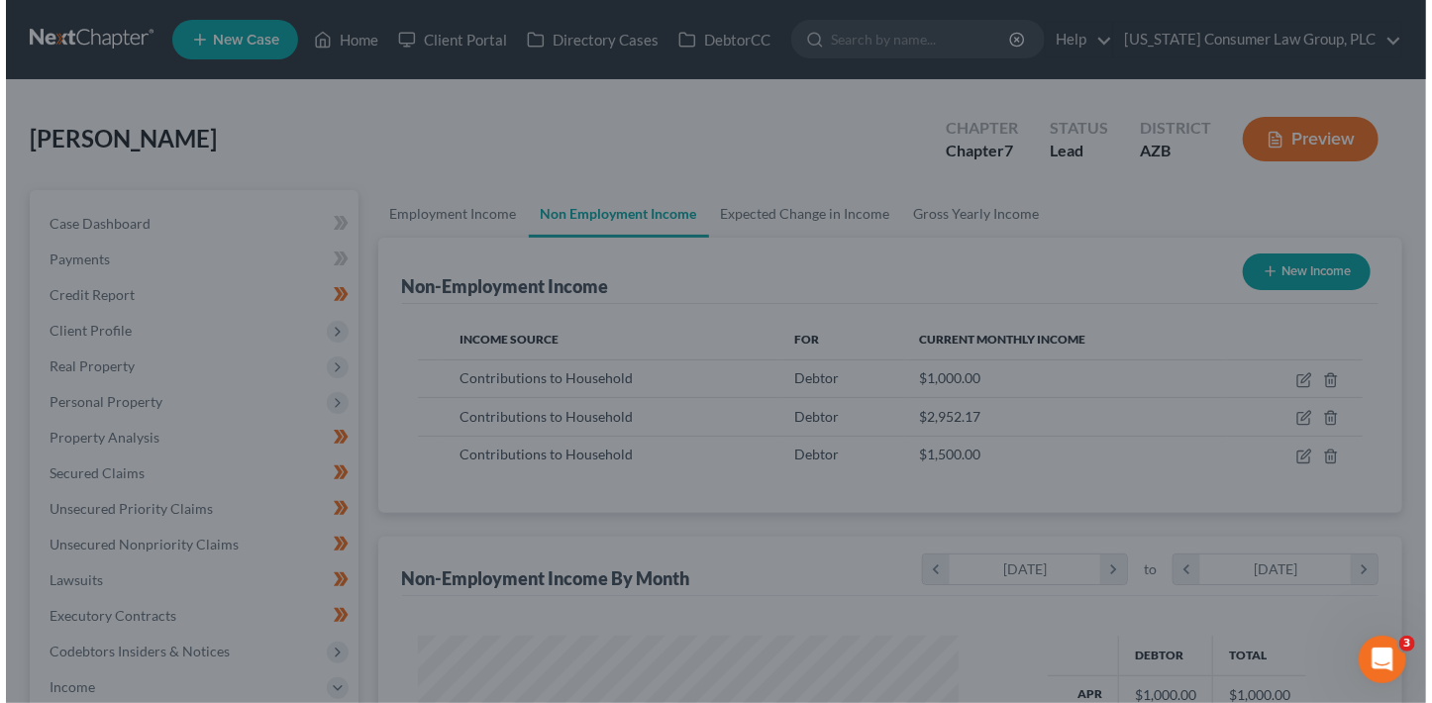
scroll to position [989788, 989567]
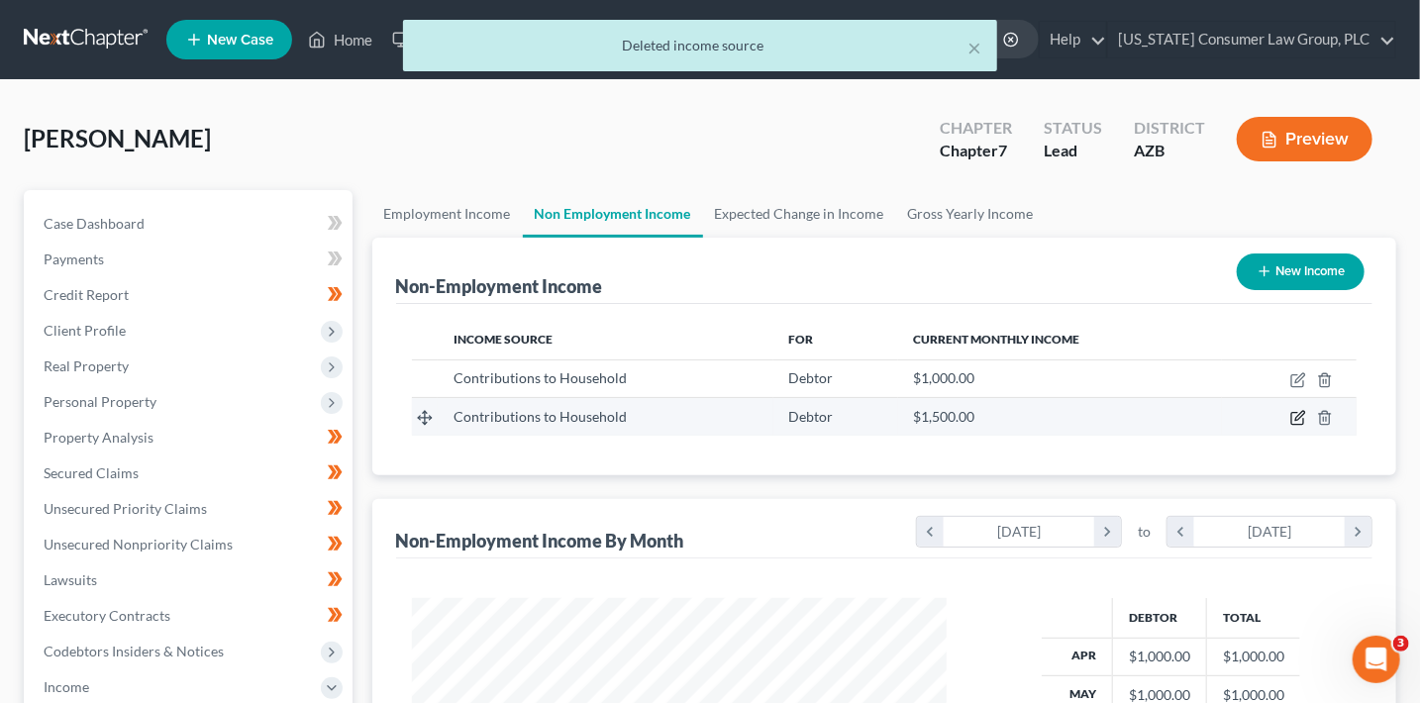
click at [1298, 417] on icon "button" at bounding box center [1298, 418] width 16 height 16
select select "8"
select select "0"
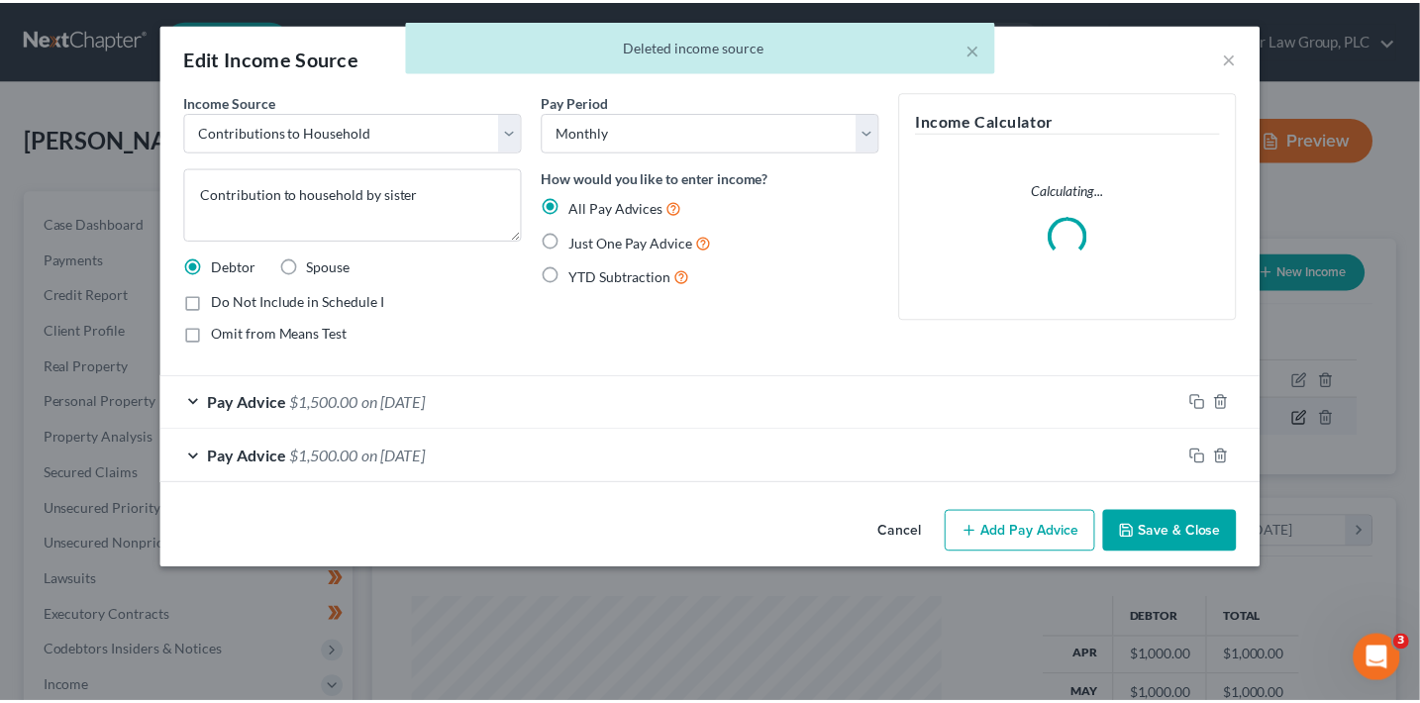
scroll to position [352, 579]
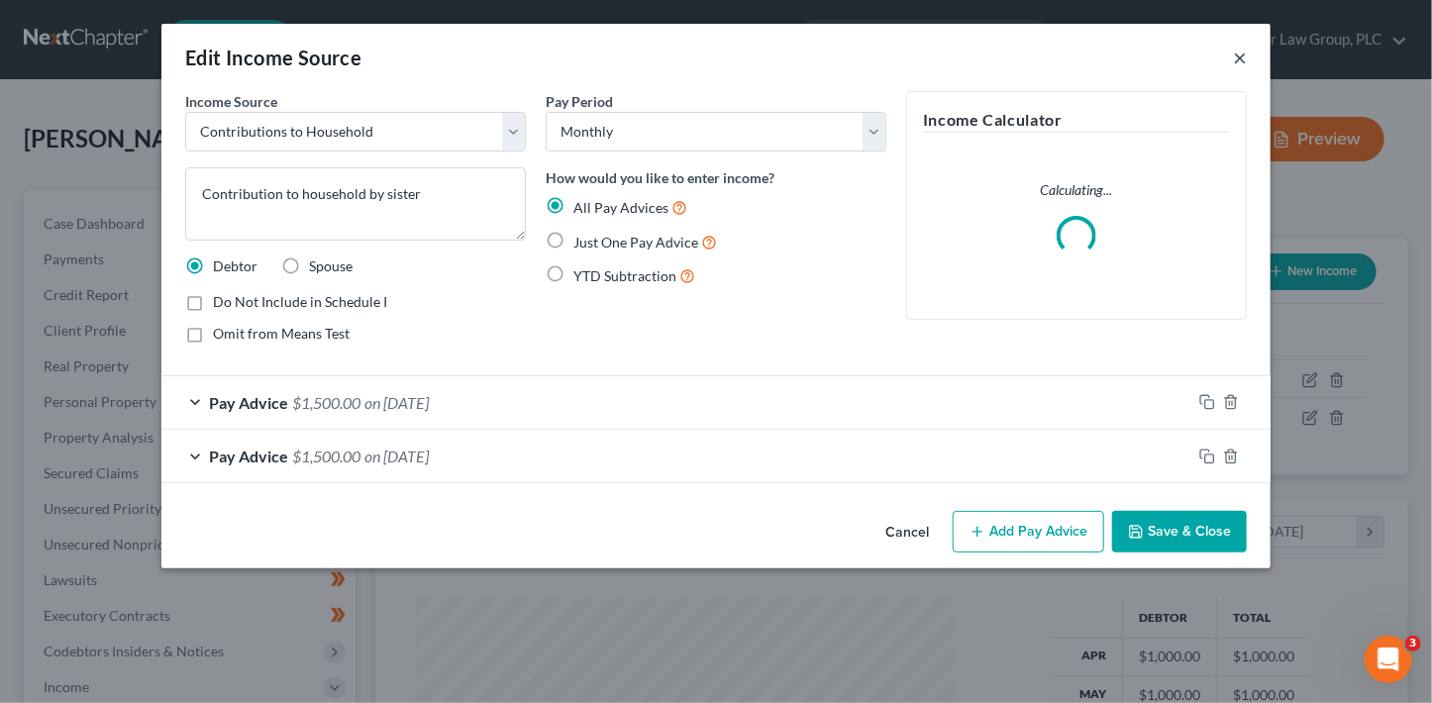
click at [1233, 58] on button "×" at bounding box center [1240, 58] width 14 height 24
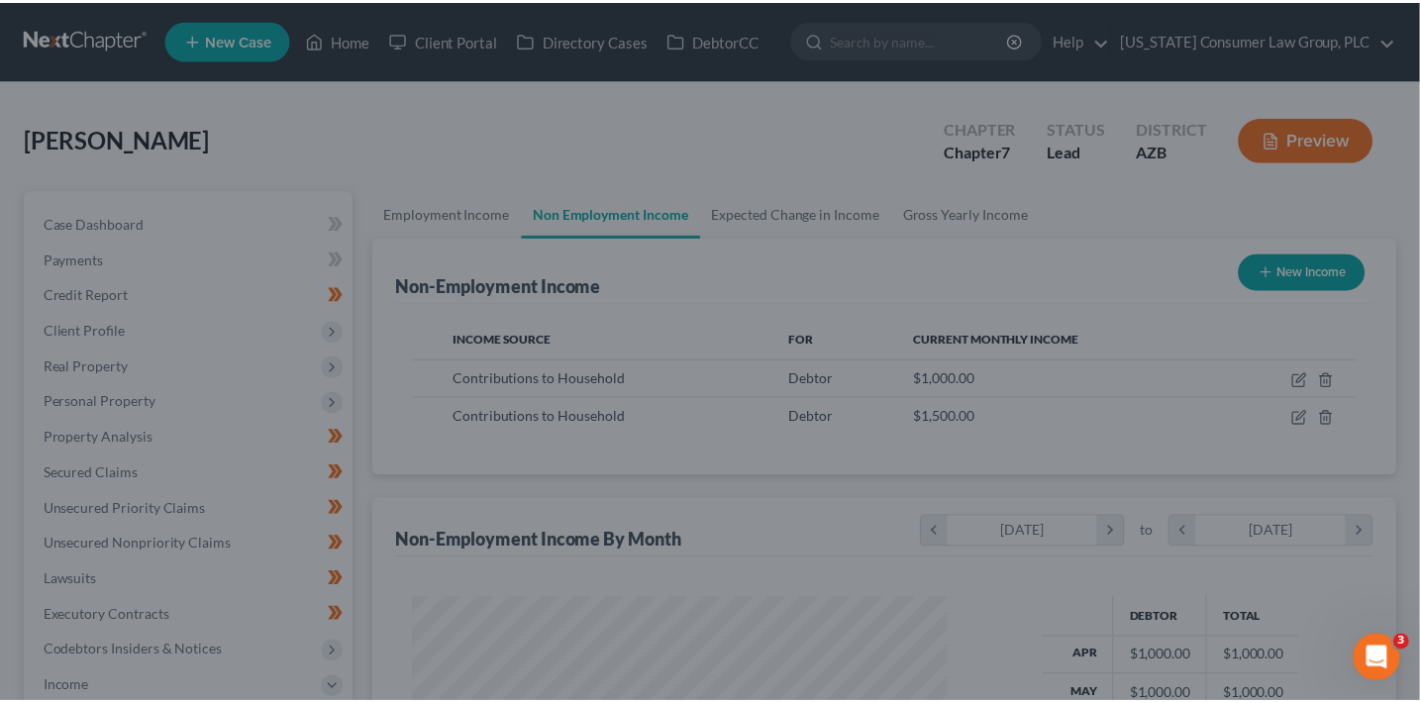
scroll to position [989788, 989567]
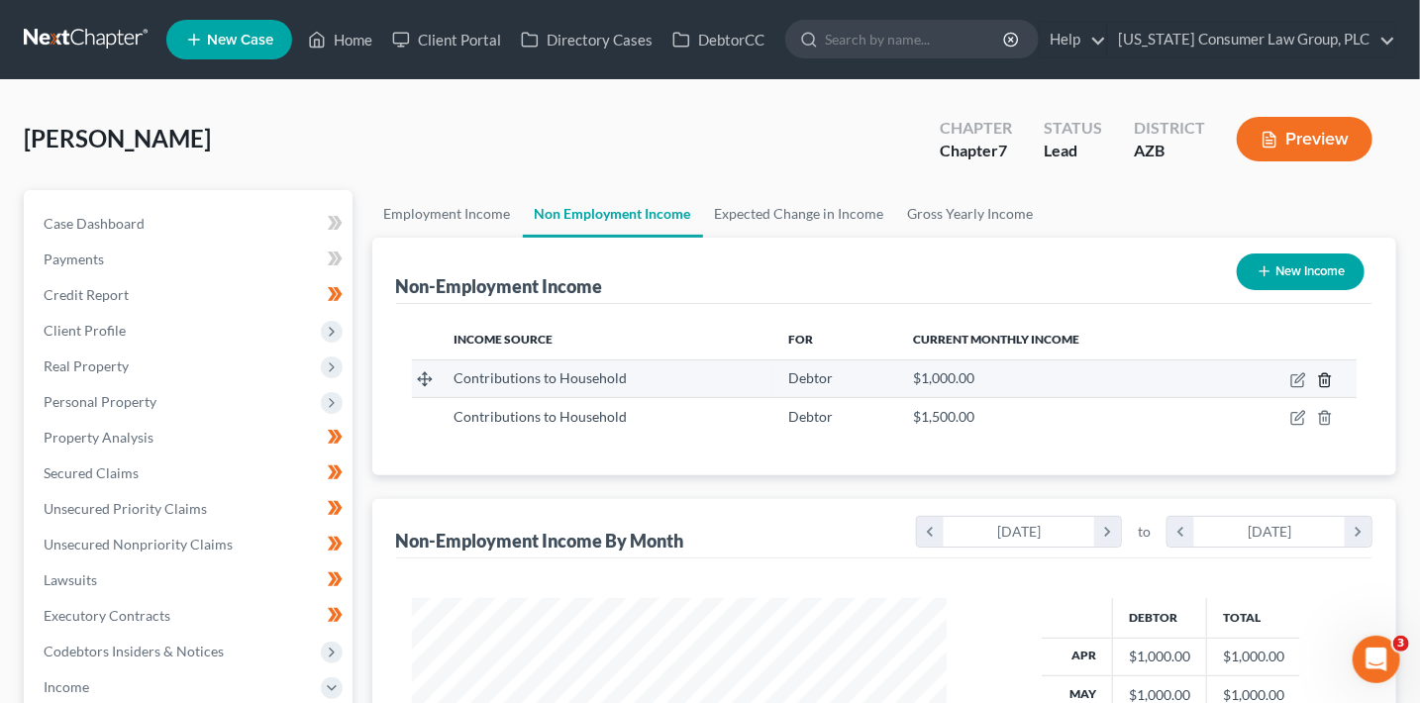
click at [1326, 379] on line "button" at bounding box center [1326, 381] width 0 height 4
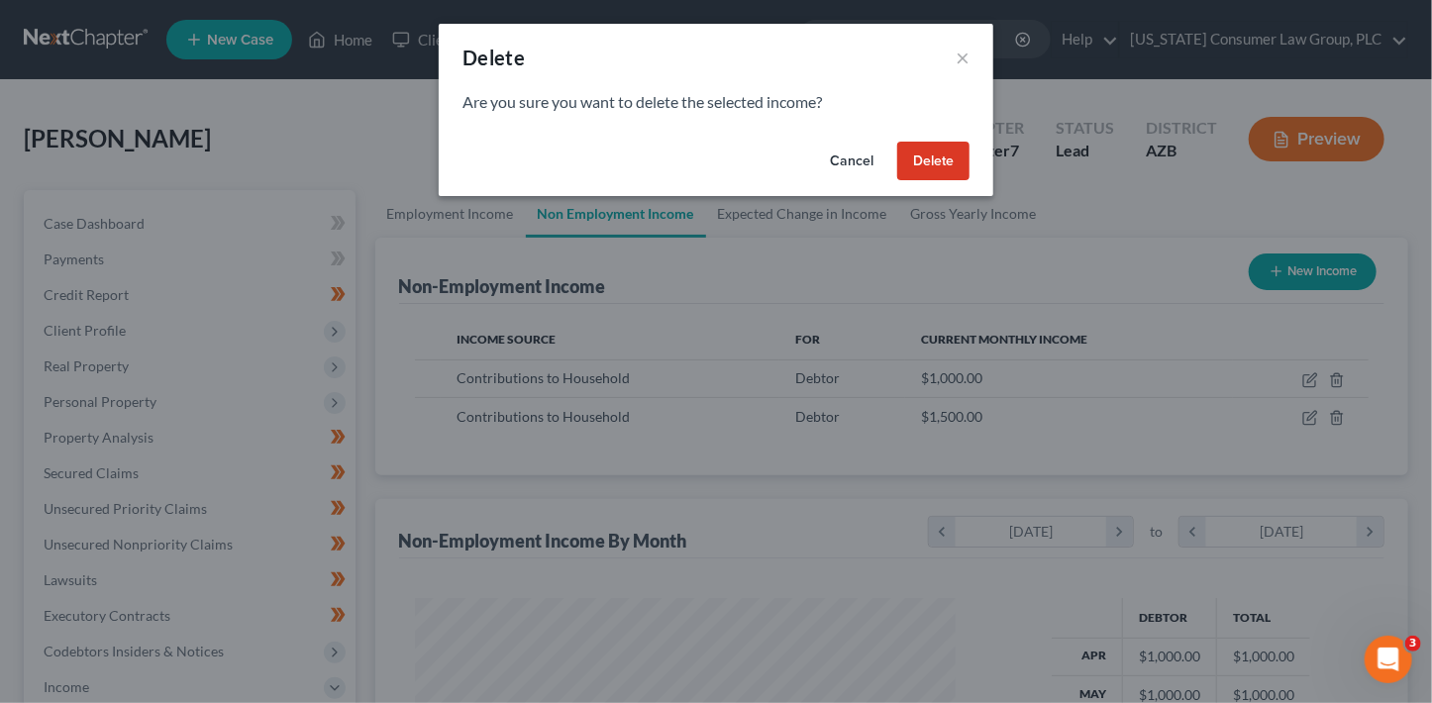
click at [963, 157] on button "Delete" at bounding box center [933, 162] width 72 height 40
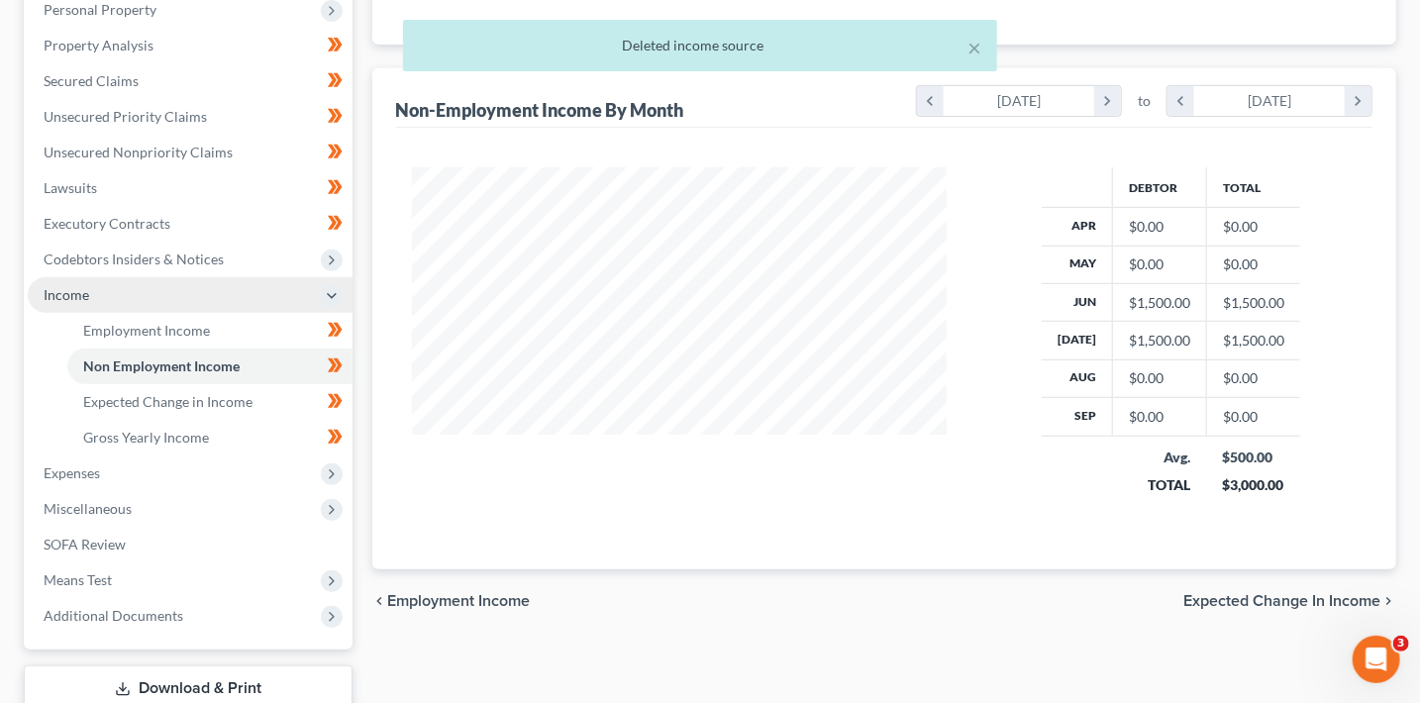
scroll to position [401, 0]
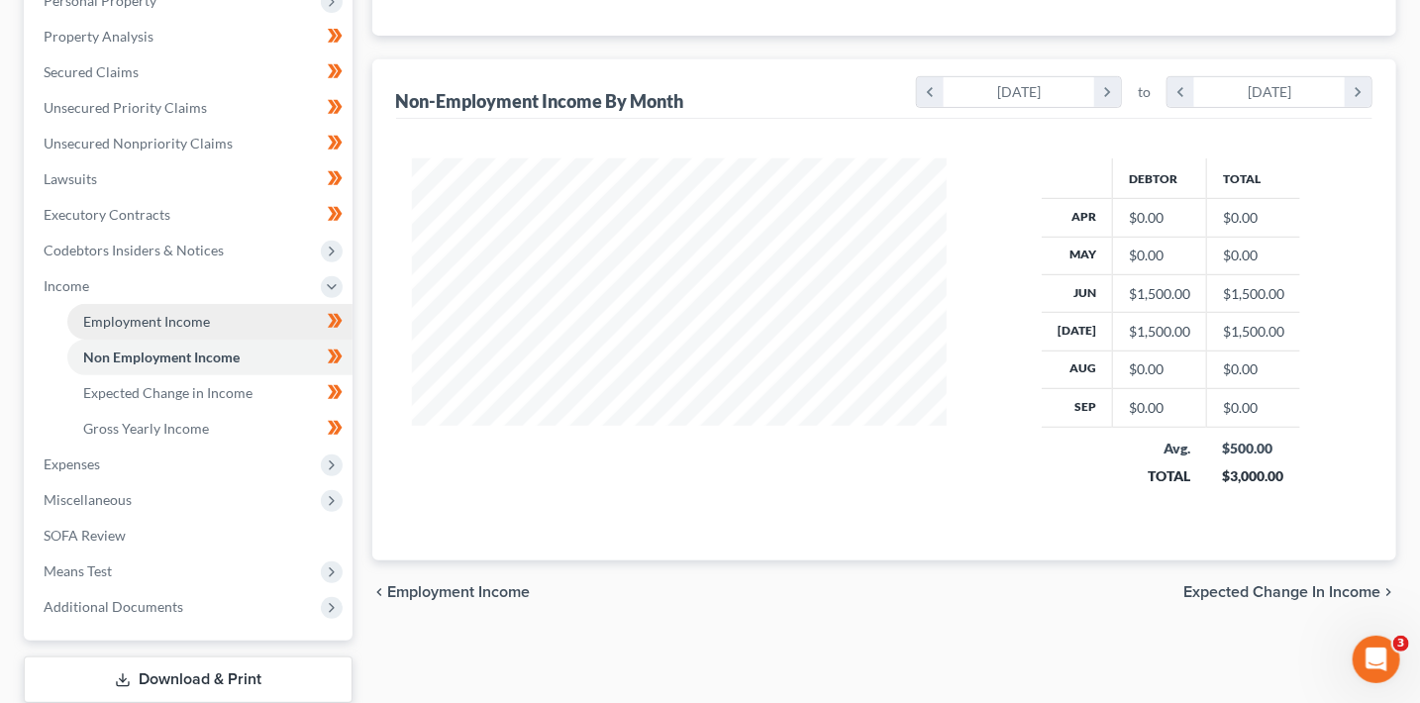
click at [181, 326] on span "Employment Income" at bounding box center [146, 321] width 127 height 17
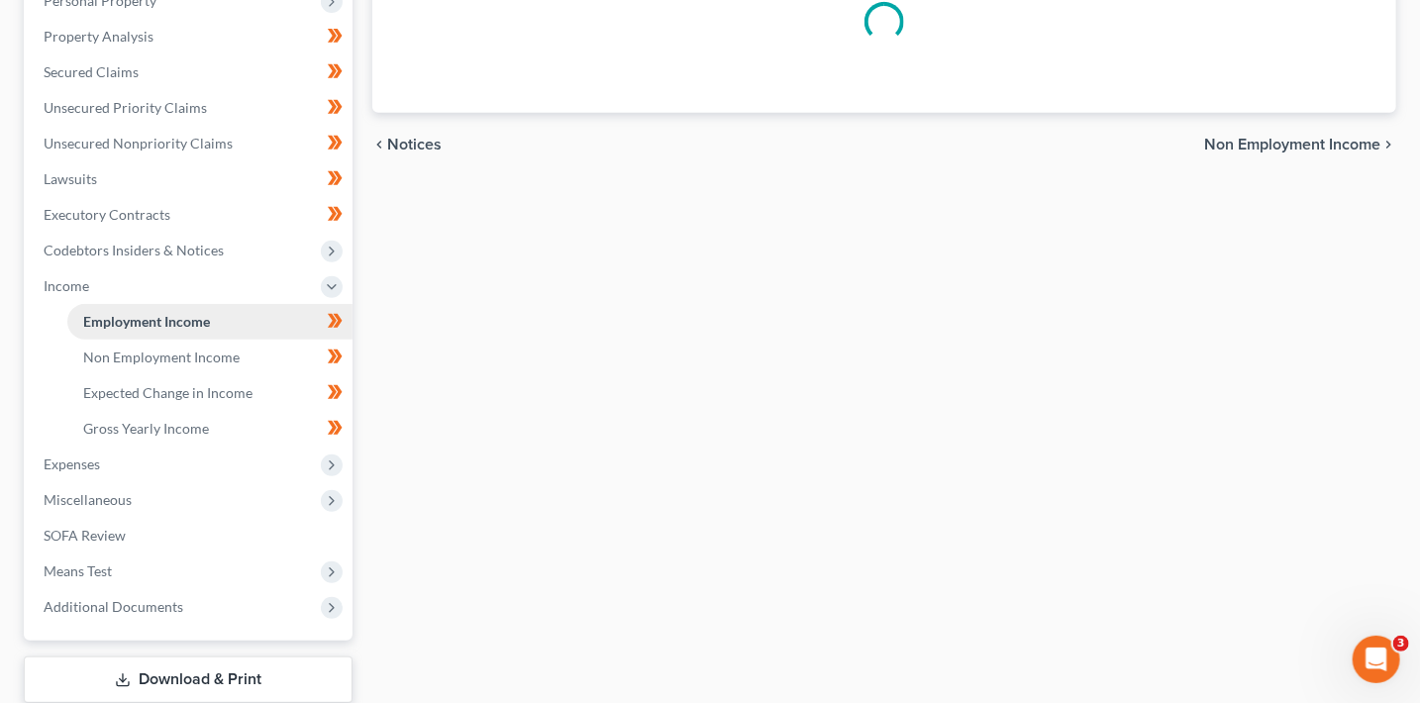
click at [181, 326] on li "Income Employment Income Non Employment Income Expected Change in Income Gross …" at bounding box center [190, 357] width 325 height 178
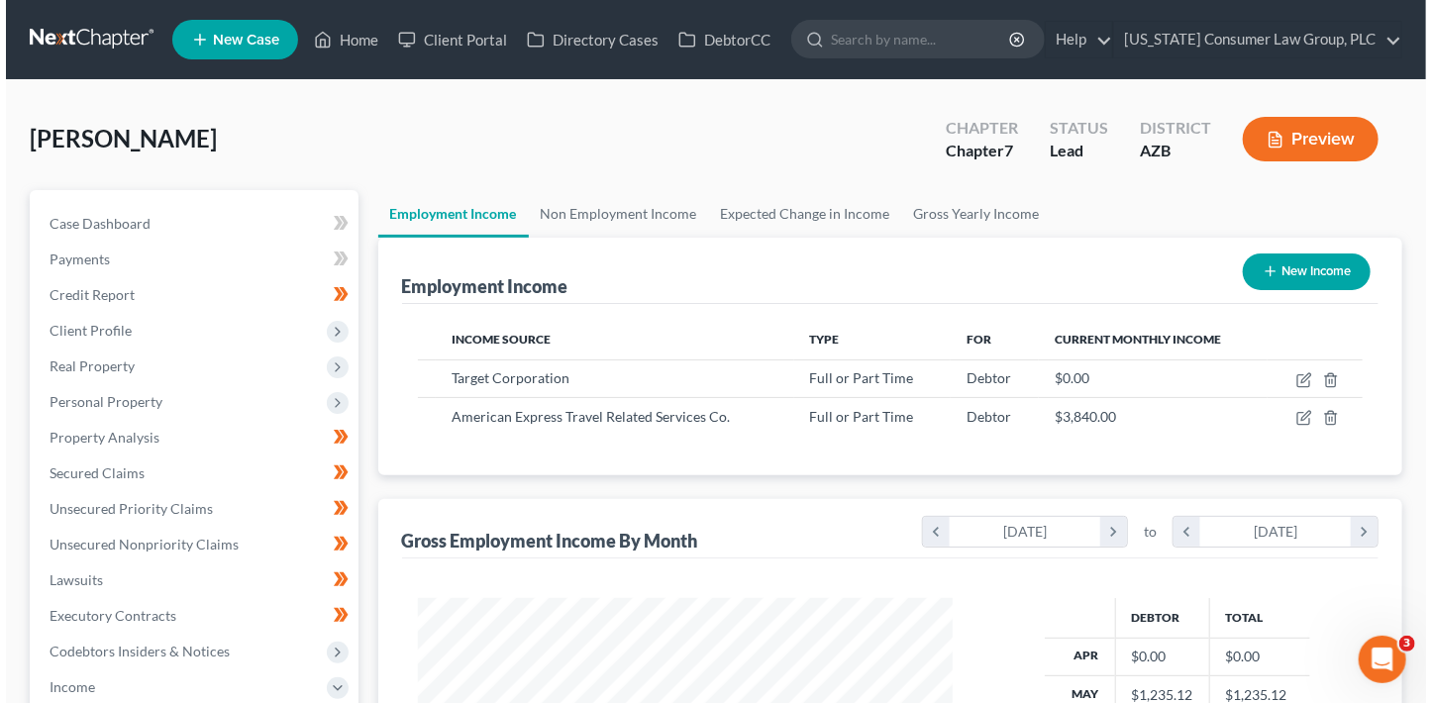
scroll to position [352, 574]
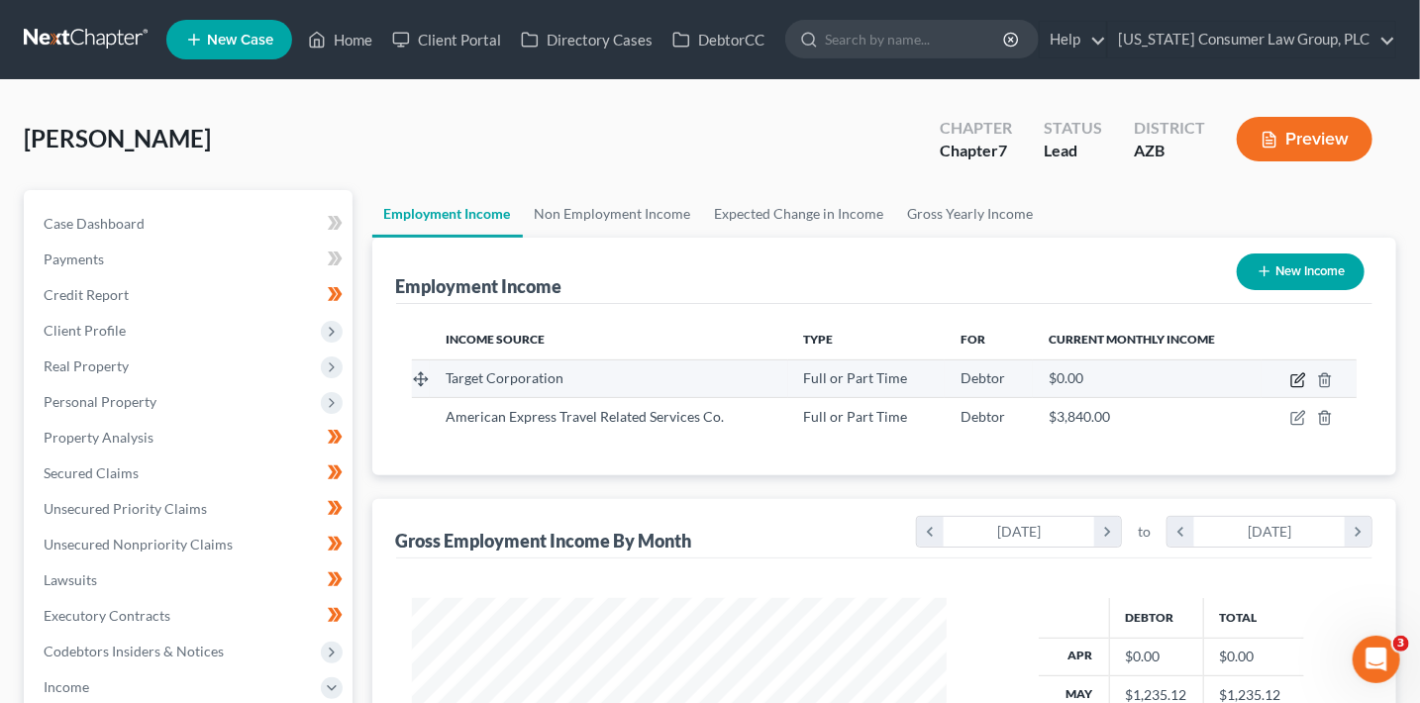
click at [1297, 379] on icon "button" at bounding box center [1298, 380] width 16 height 16
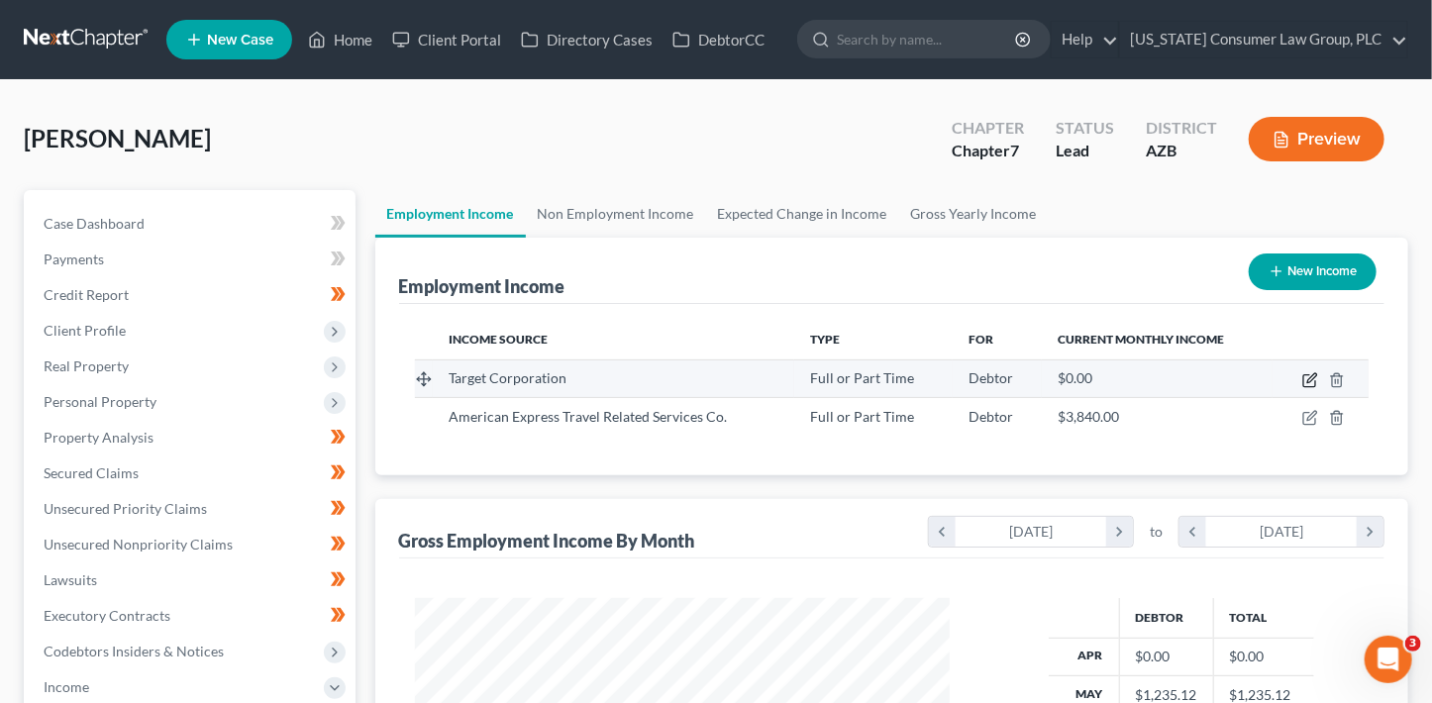
select select "0"
select select "24"
select select "2"
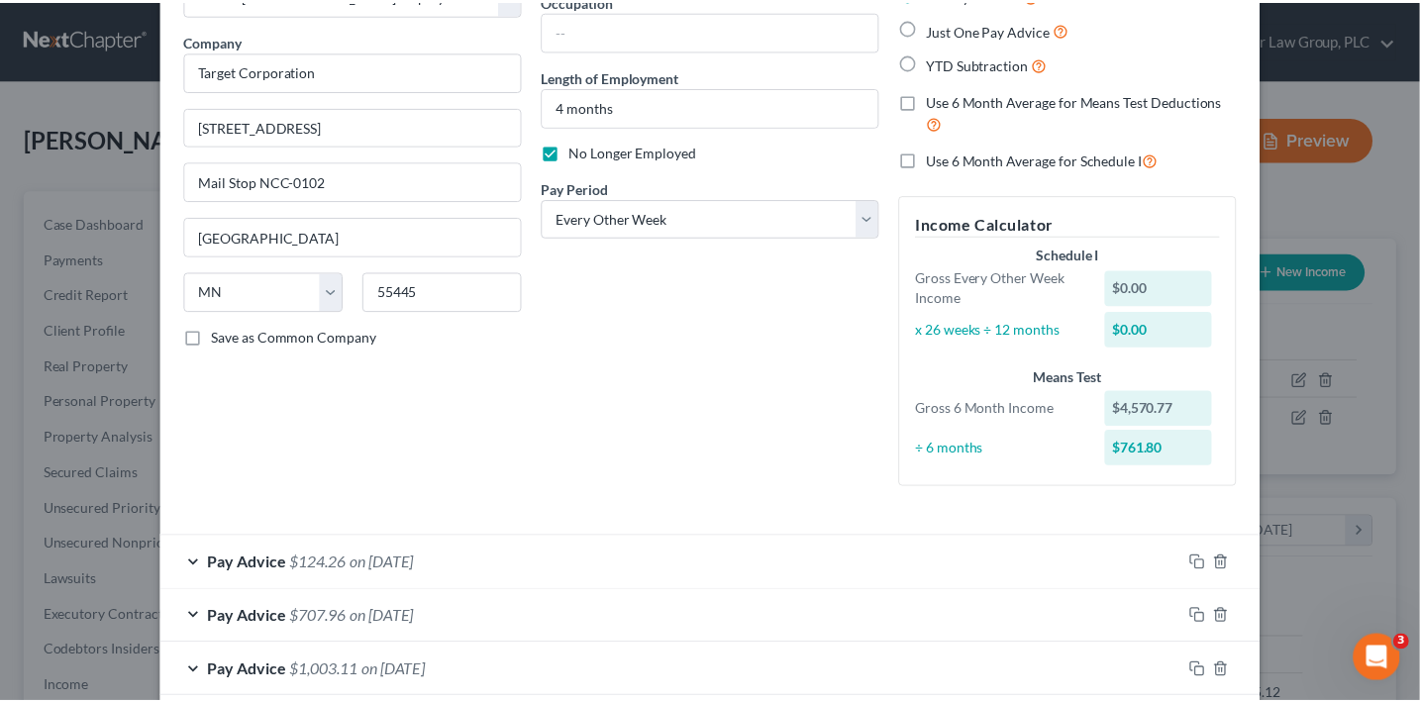
scroll to position [453, 0]
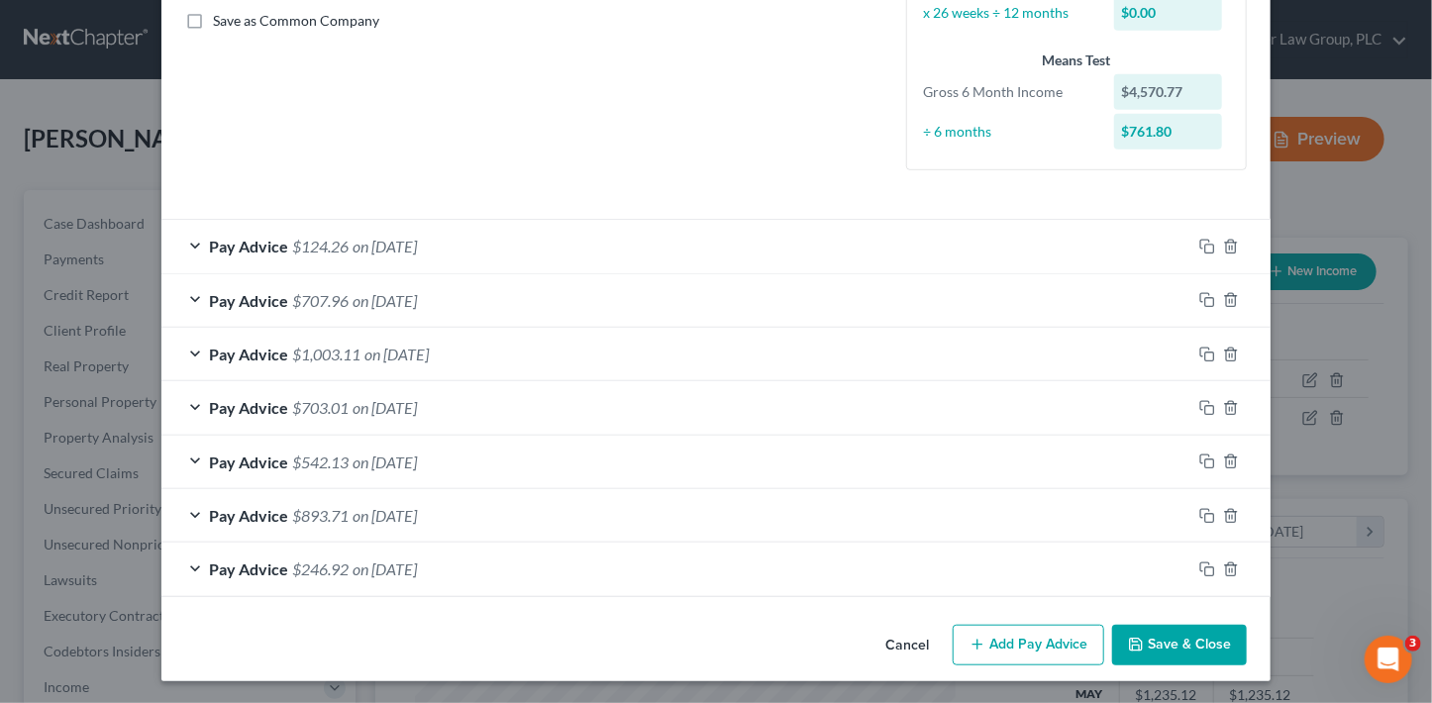
click at [1163, 647] on button "Save & Close" at bounding box center [1179, 646] width 135 height 42
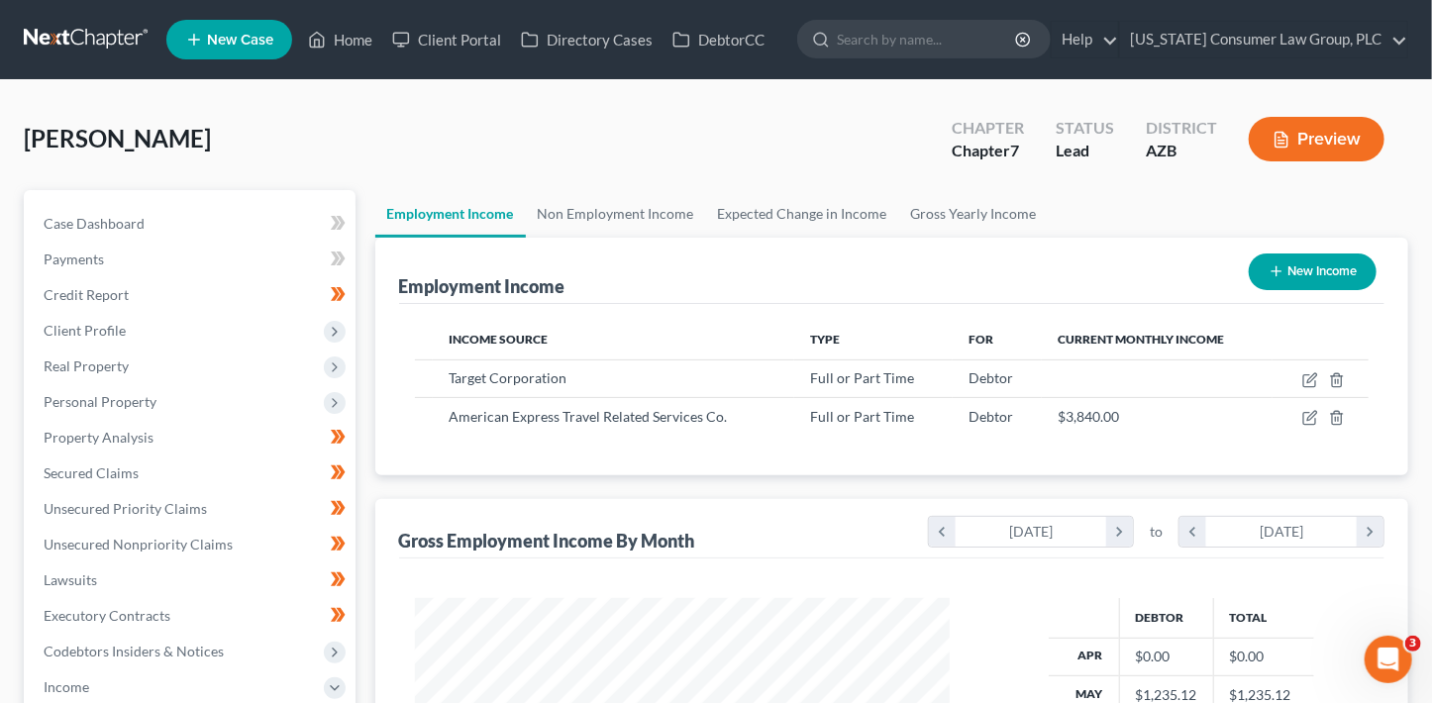
scroll to position [989788, 989567]
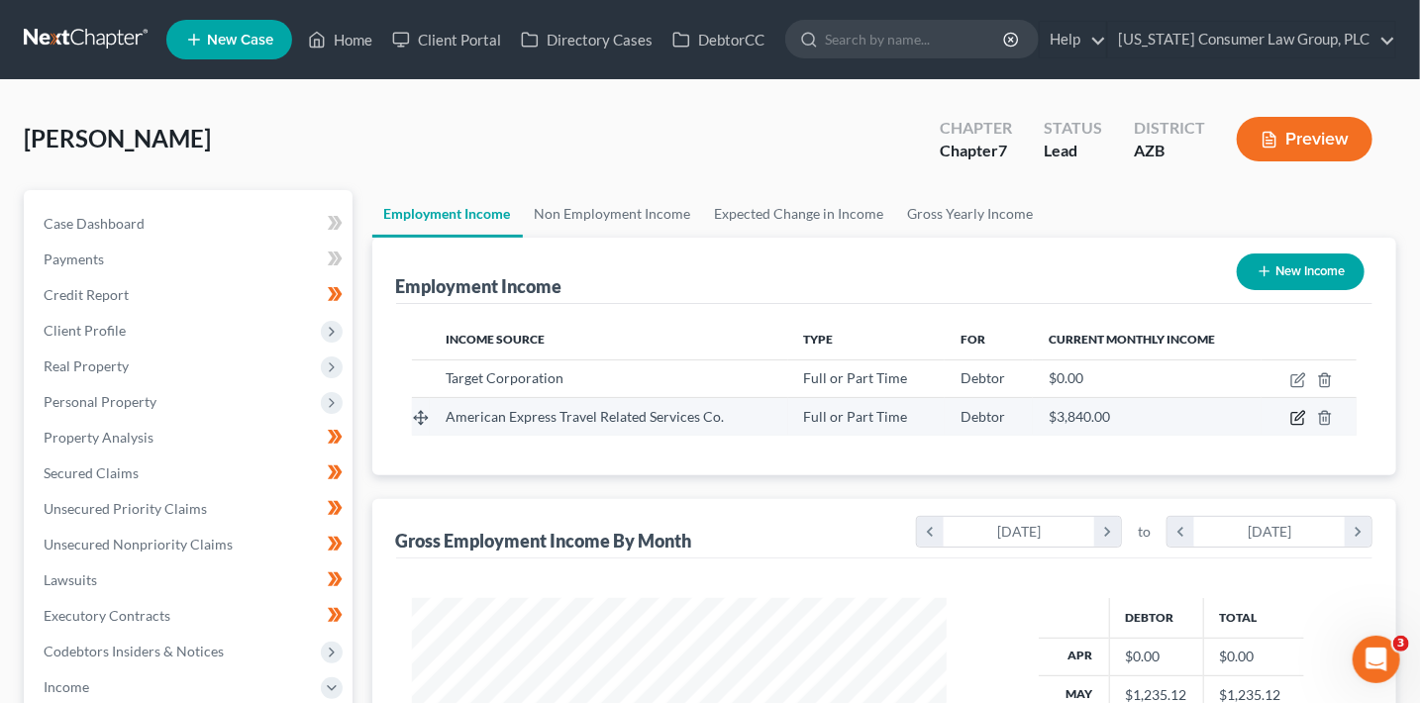
click at [1305, 416] on icon "button" at bounding box center [1298, 418] width 16 height 16
select select "0"
select select "3"
select select "1"
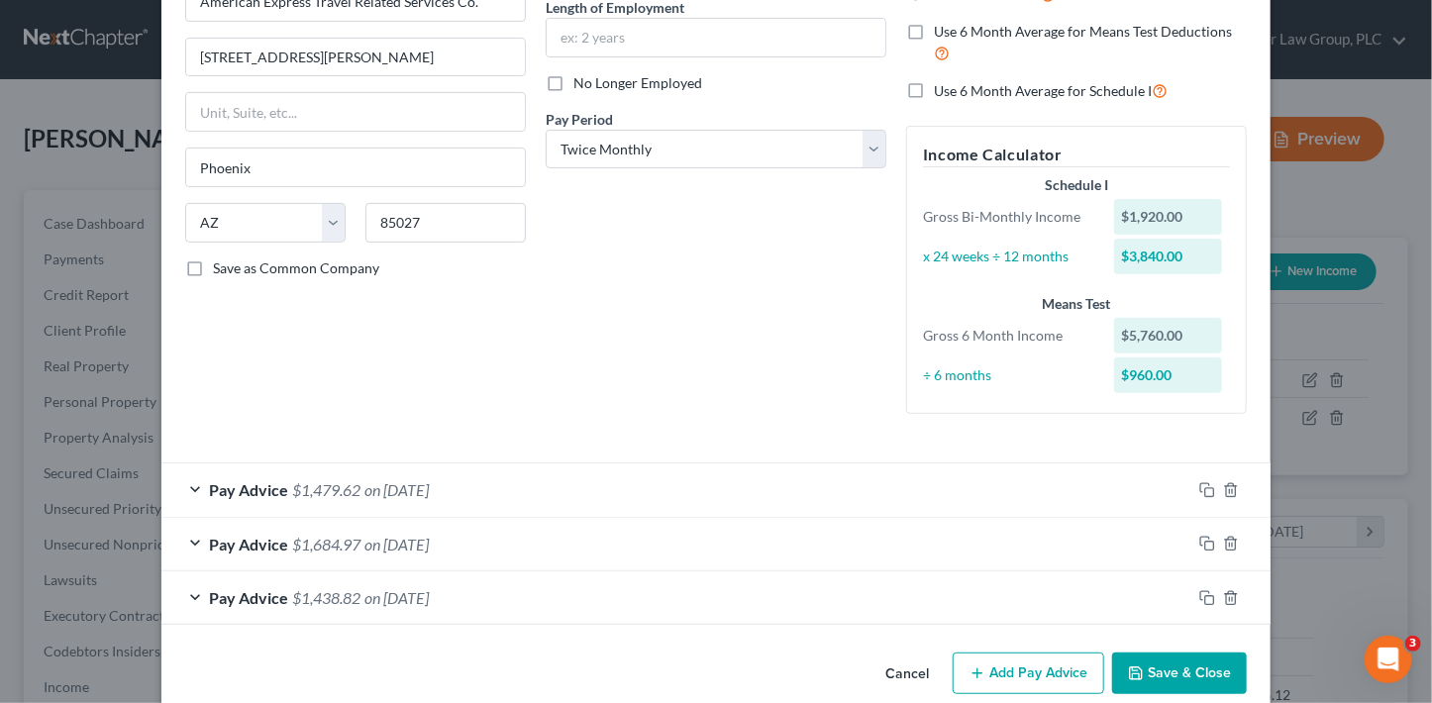
scroll to position [207, 0]
click at [1200, 490] on icon "button" at bounding box center [1207, 489] width 16 height 16
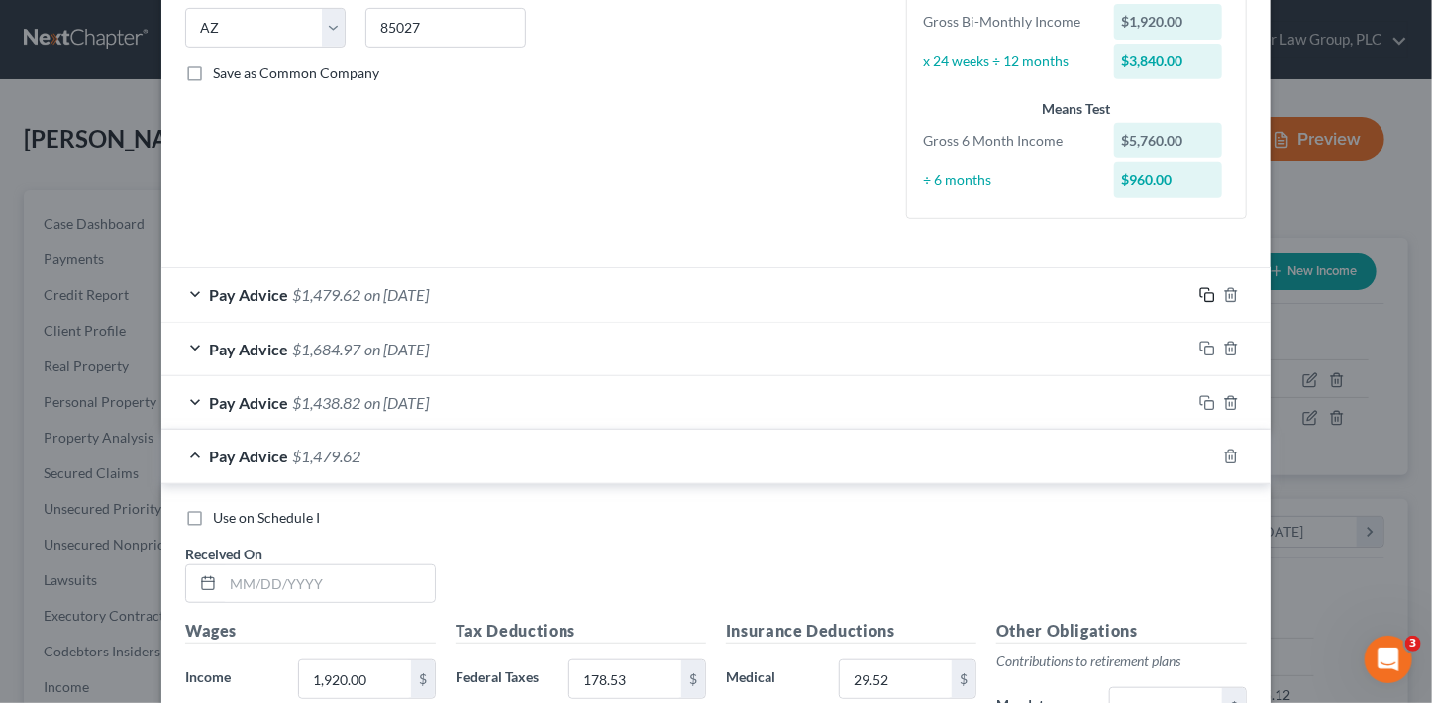
scroll to position [459, 0]
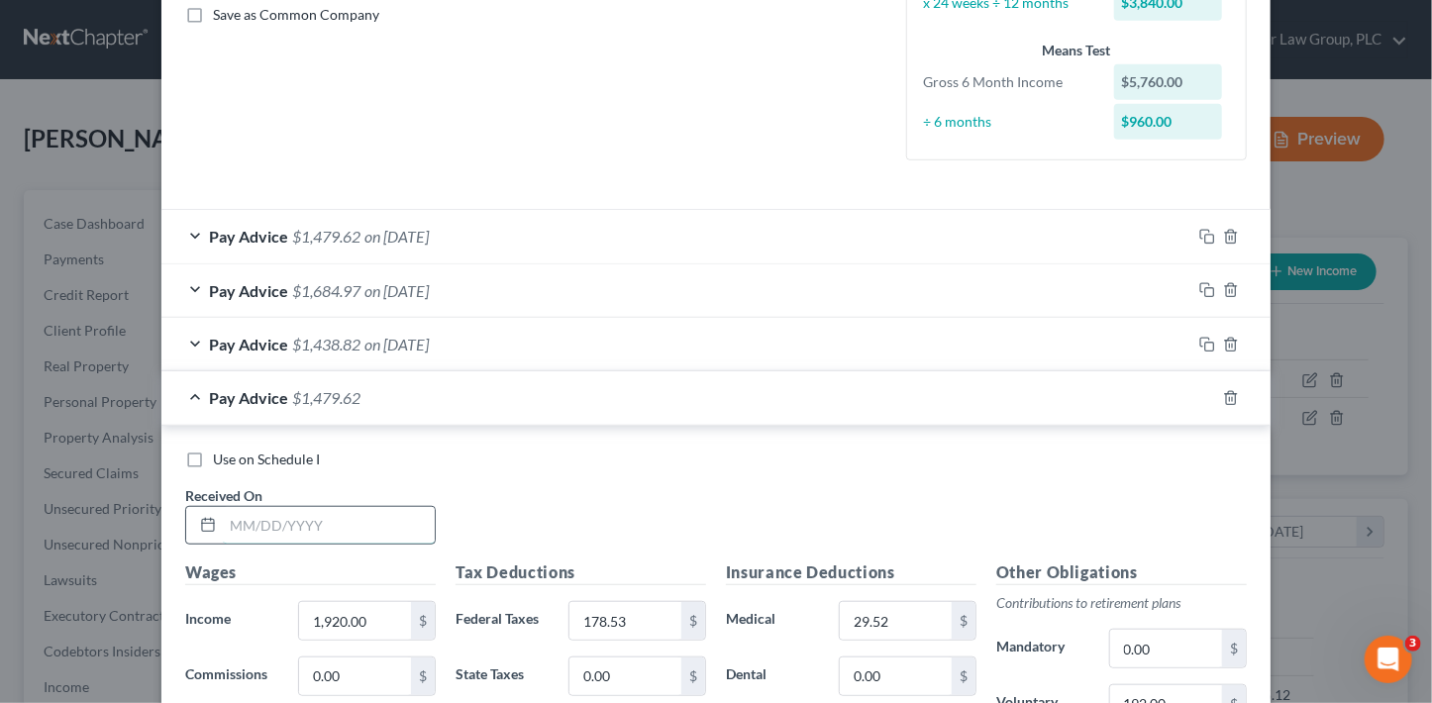
drag, startPoint x: 331, startPoint y: 521, endPoint x: 367, endPoint y: 518, distance: 36.8
click at [332, 521] on input "text" at bounding box center [329, 526] width 212 height 38
type input "9/15/25"
type input "2,122.20"
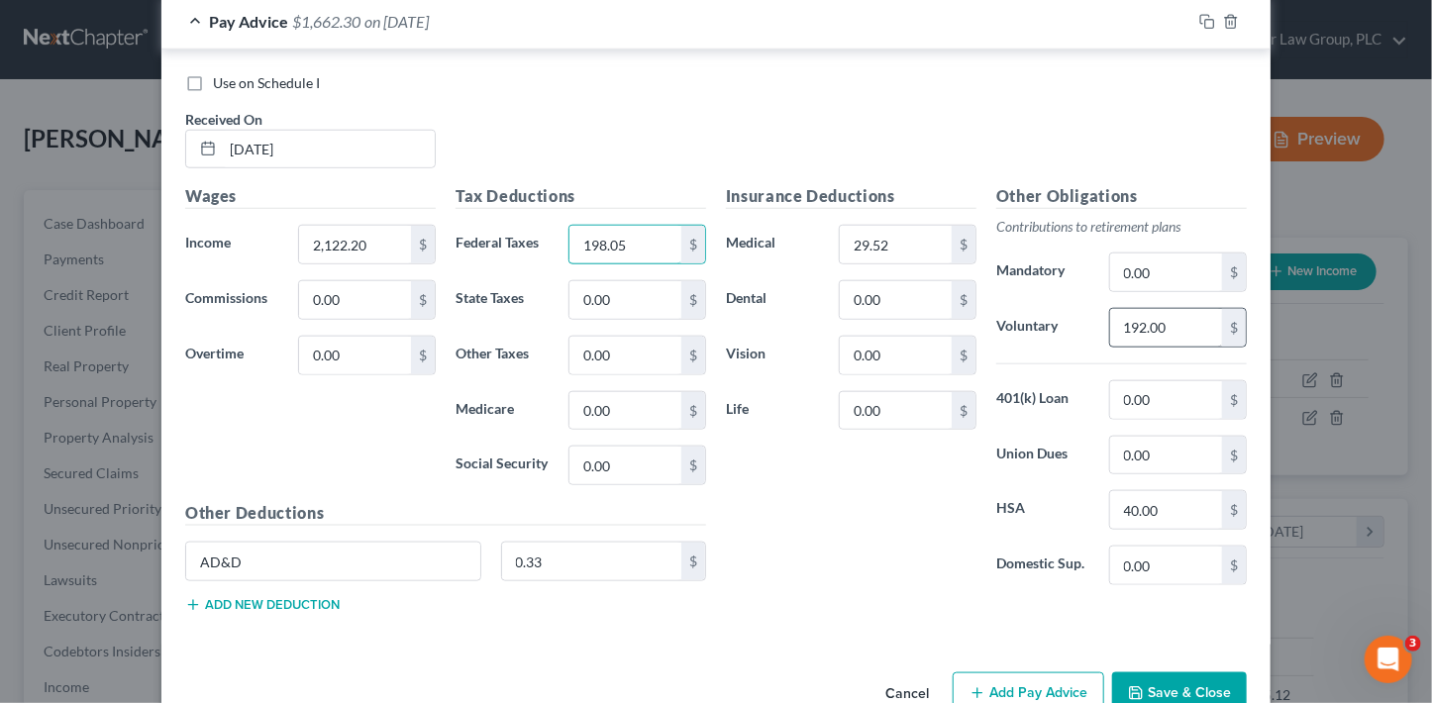
type input "198.05"
click at [1136, 328] on input "192.00" at bounding box center [1166, 328] width 112 height 38
type input "212.22"
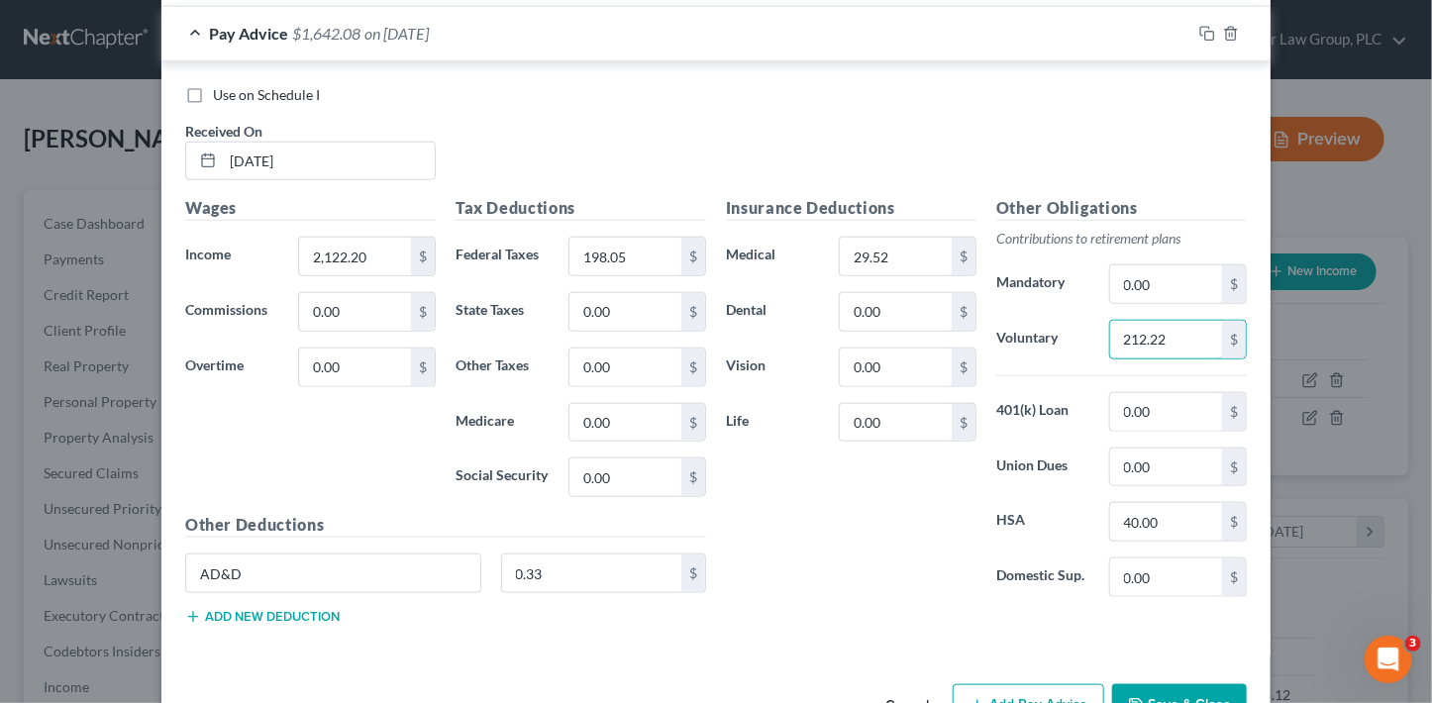
scroll to position [811, 0]
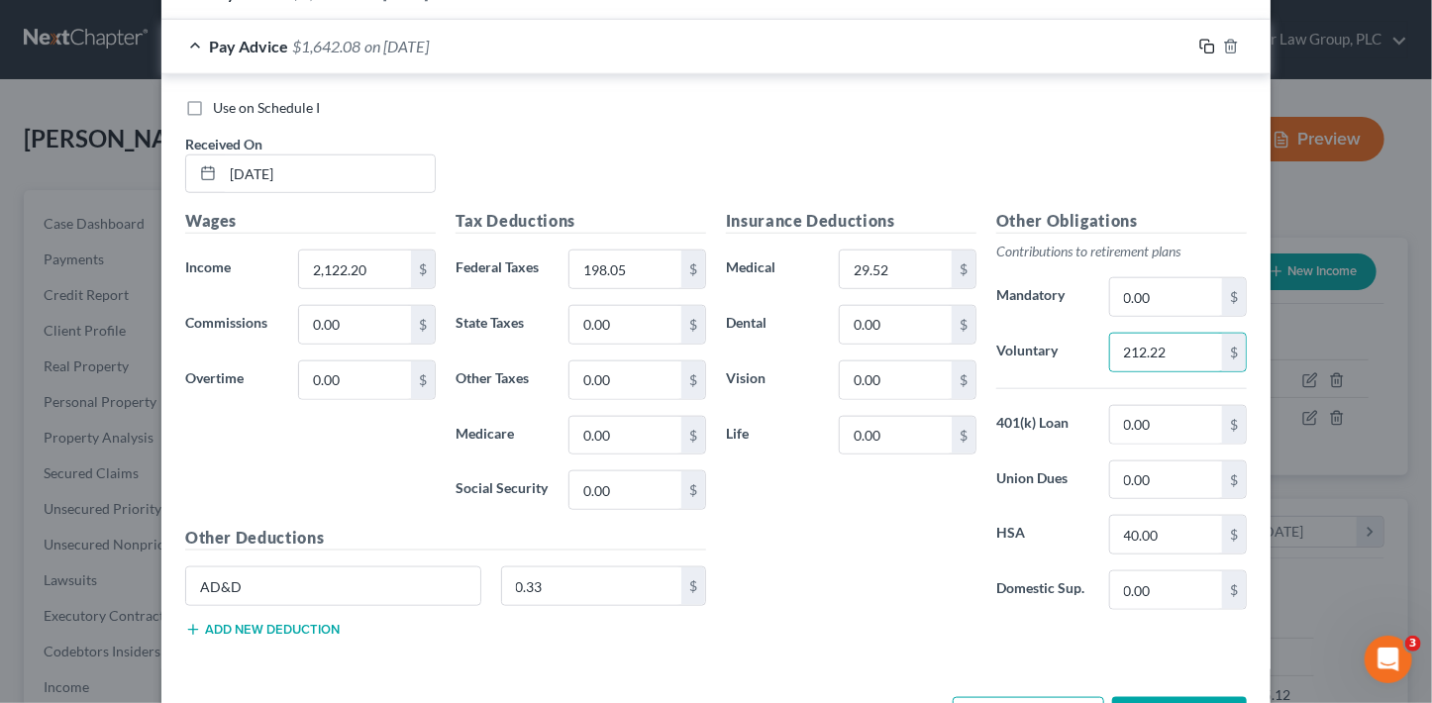
click at [1202, 45] on icon "button" at bounding box center [1207, 47] width 16 height 16
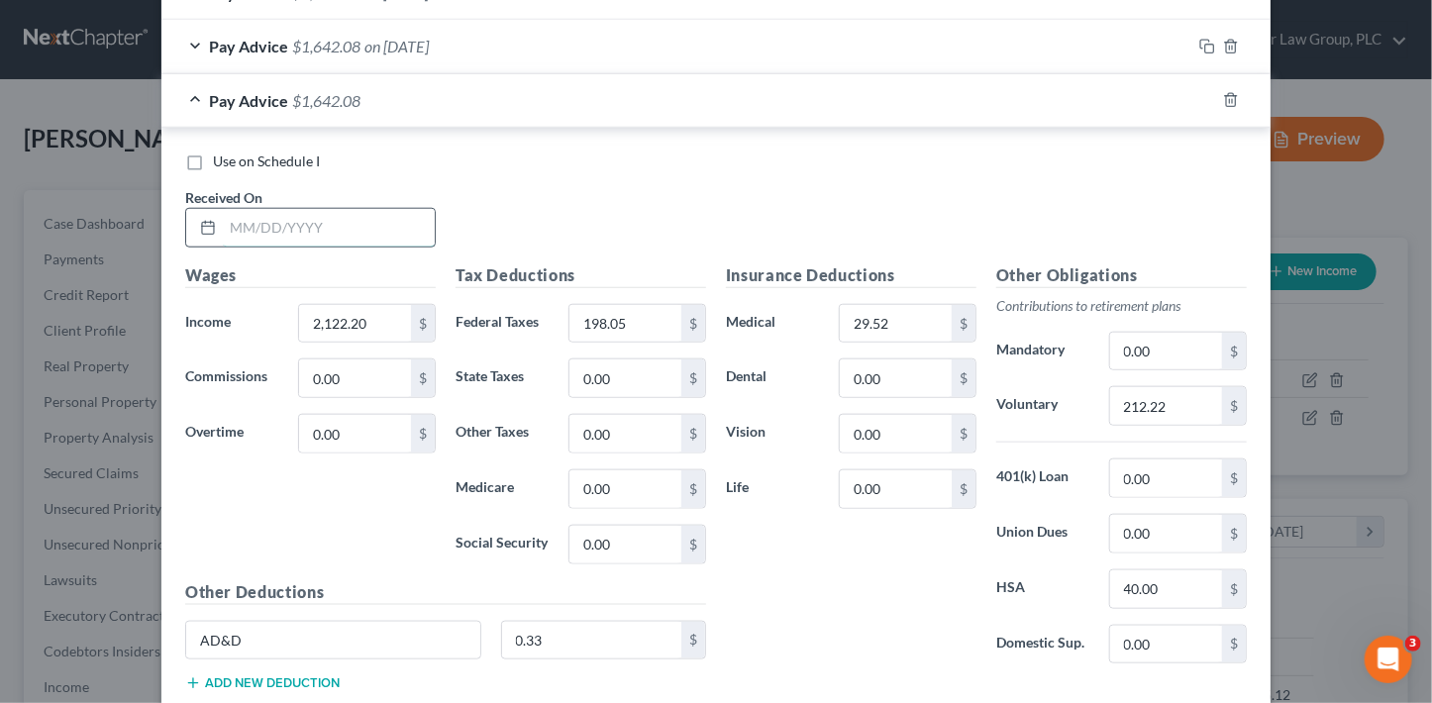
click at [334, 222] on input "text" at bounding box center [329, 228] width 212 height 38
type input "09/30/25"
type input "2,213"
type input "206.82"
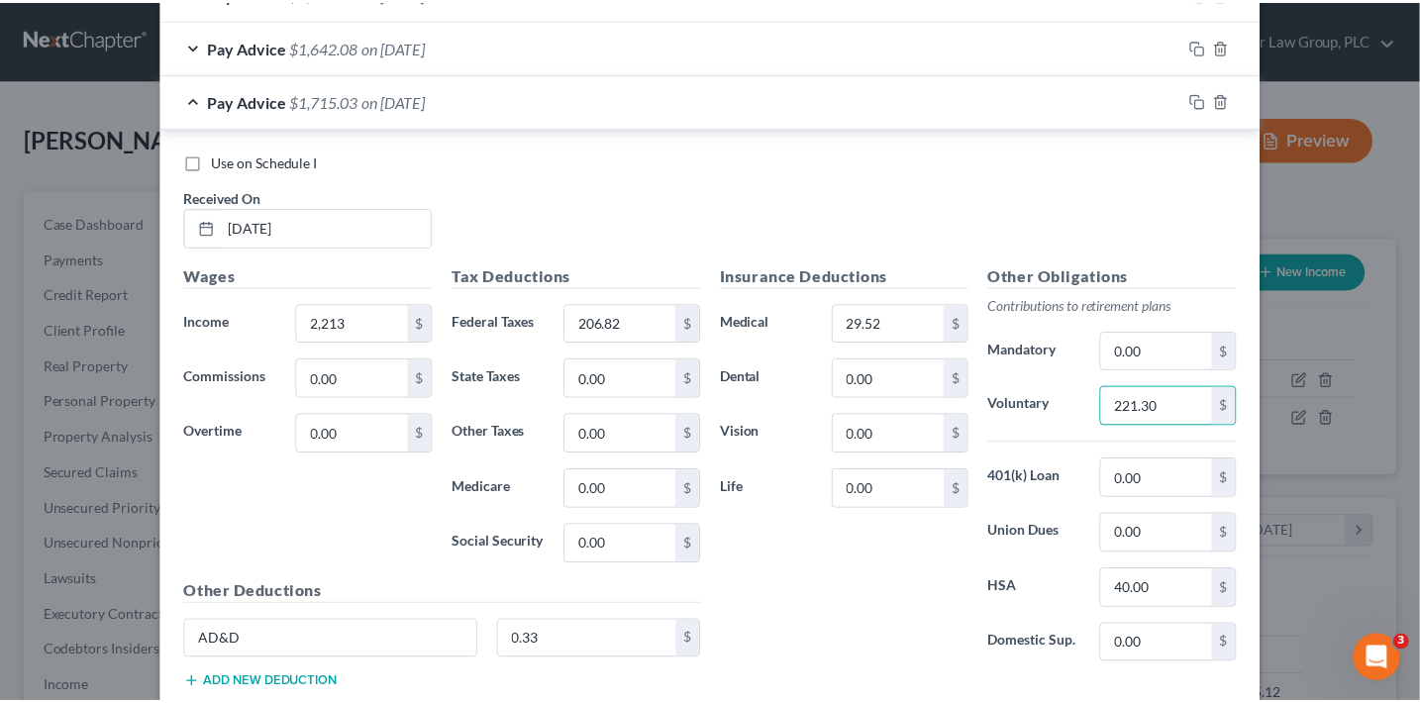
scroll to position [935, 0]
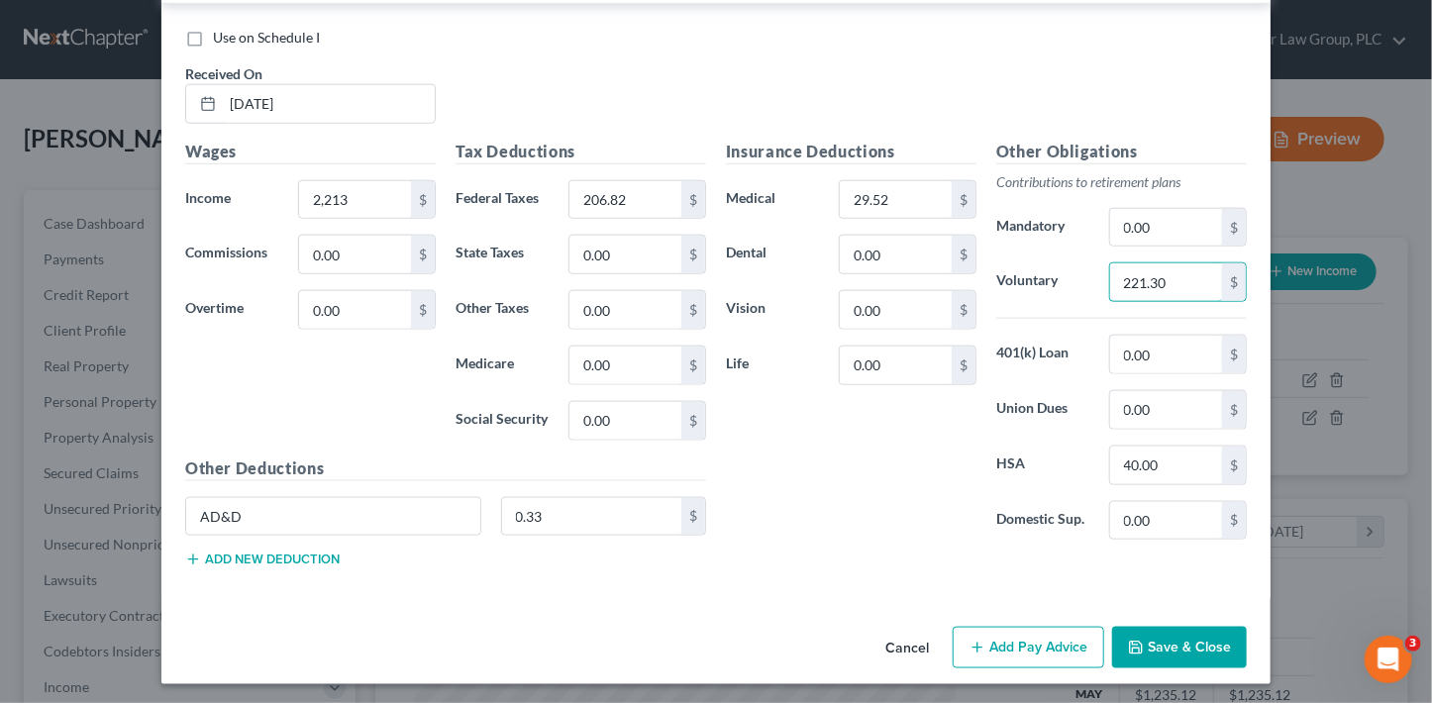
type input "221.30"
click at [1143, 645] on button "Save & Close" at bounding box center [1179, 648] width 135 height 42
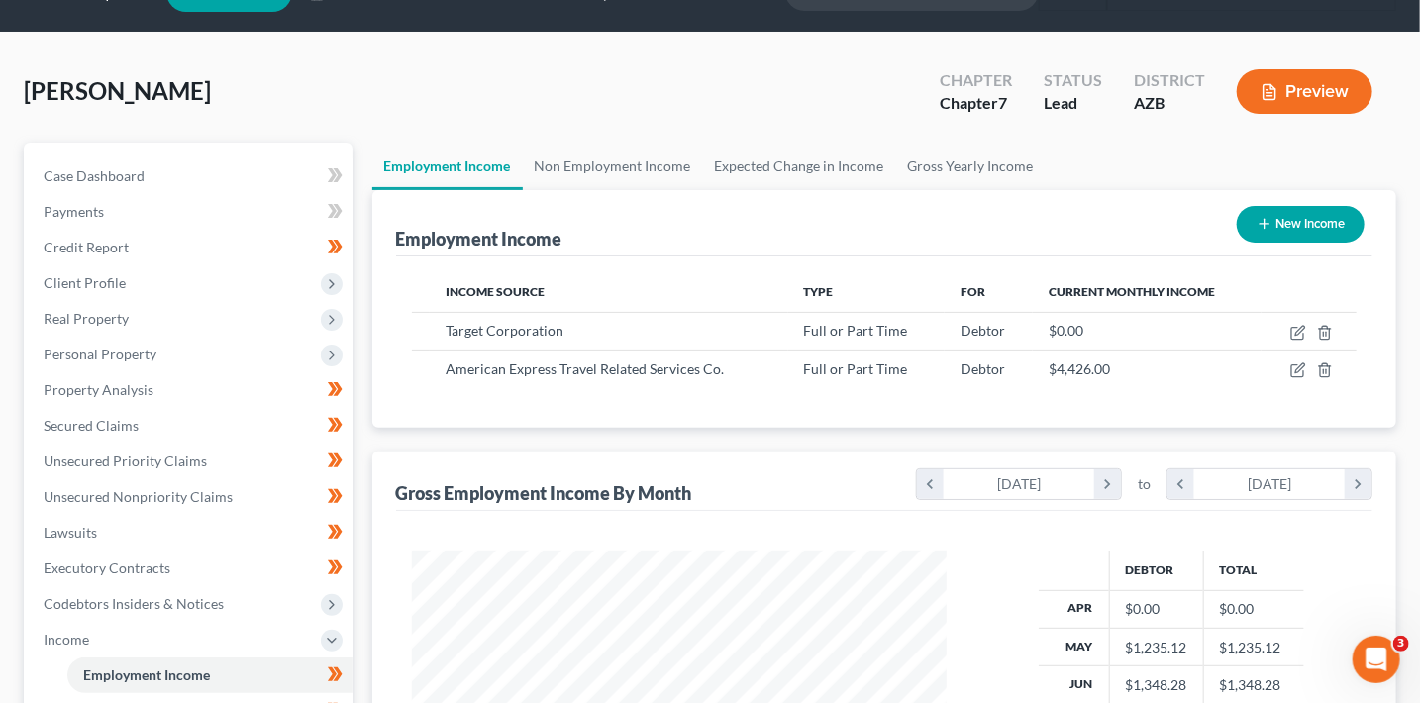
scroll to position [93, 0]
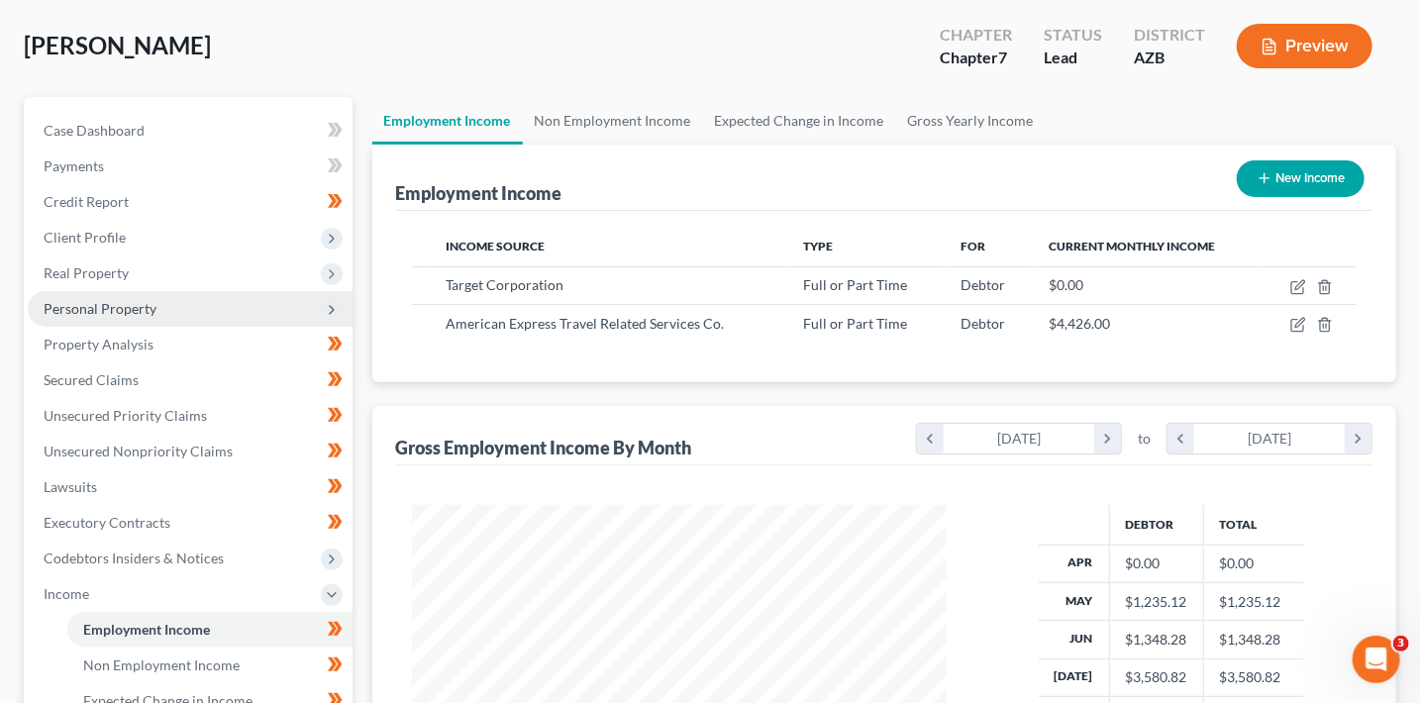
click at [162, 316] on span "Personal Property" at bounding box center [190, 309] width 325 height 36
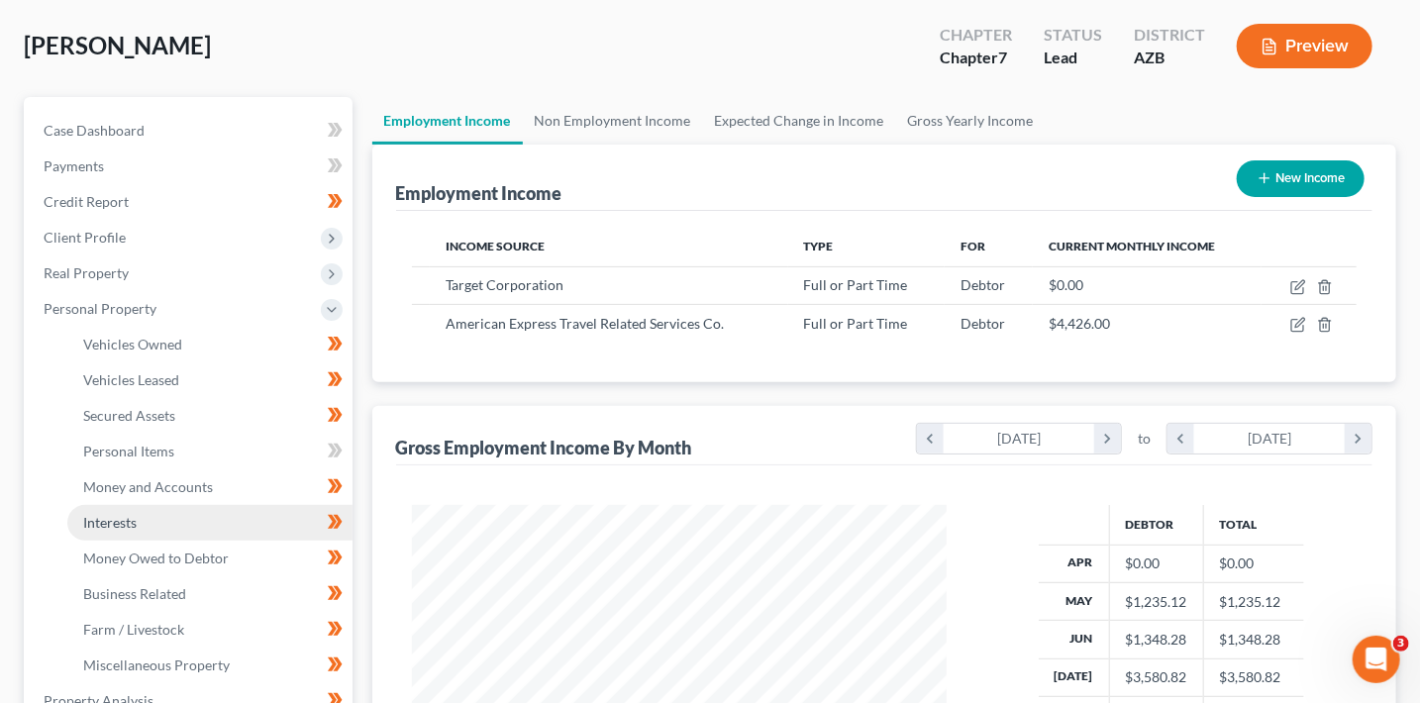
click at [208, 520] on link "Interests" at bounding box center [209, 523] width 285 height 36
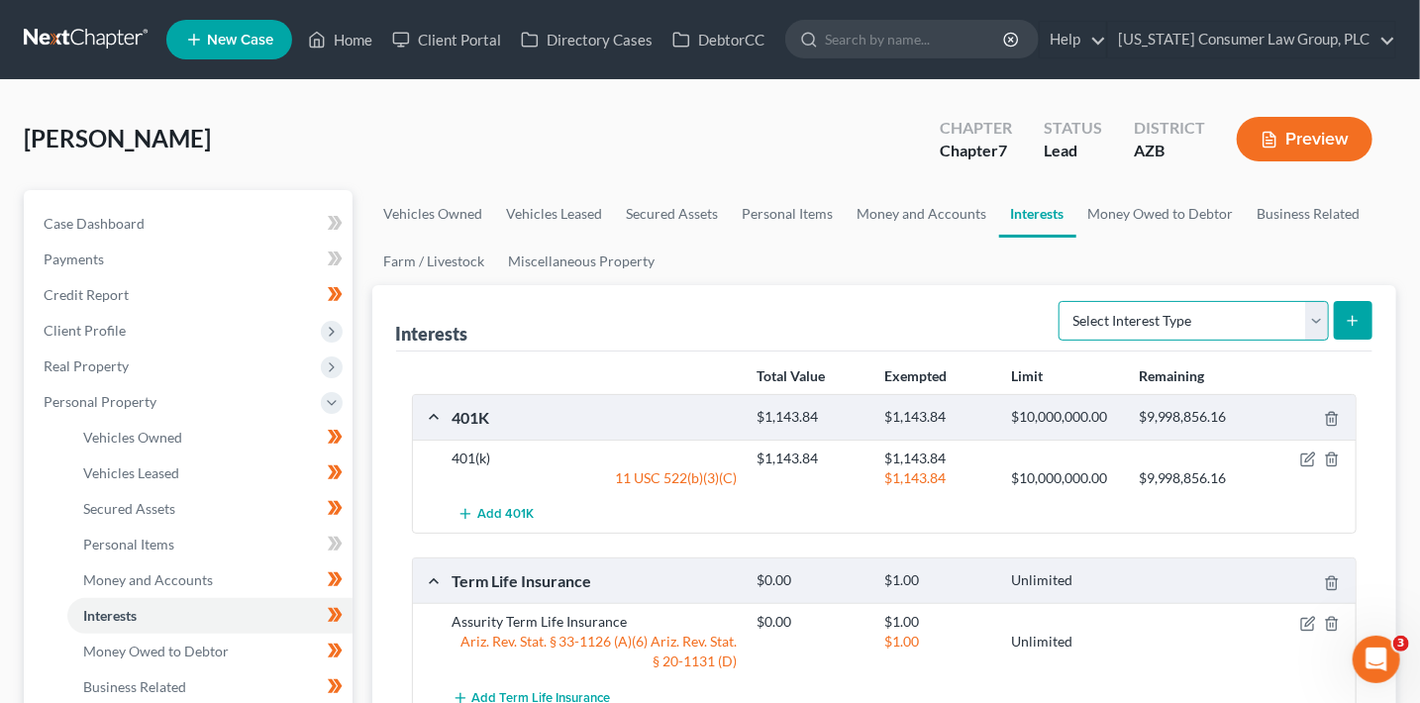
click at [1207, 316] on select "Select Interest Type 401K (A/B: 21) Annuity (A/B: 23) Bond (A/B: 18) Education …" at bounding box center [1193, 321] width 270 height 40
select select "ira"
click at [1062, 301] on select "Select Interest Type 401K (A/B: 21) Annuity (A/B: 23) Bond (A/B: 18) Education …" at bounding box center [1193, 321] width 270 height 40
click at [1359, 318] on icon "submit" at bounding box center [1353, 321] width 16 height 16
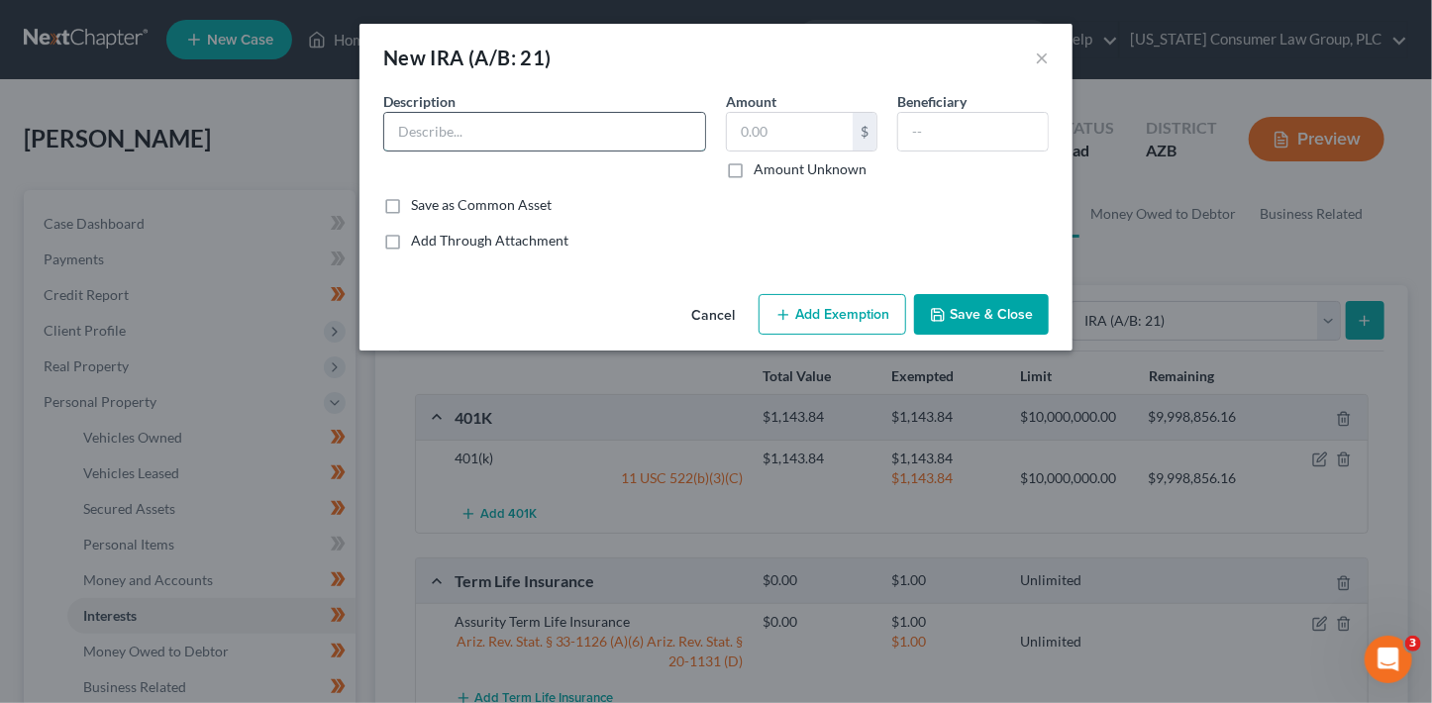
click at [645, 137] on input "text" at bounding box center [544, 132] width 321 height 38
type input "American Express Roth Retirement Plan"
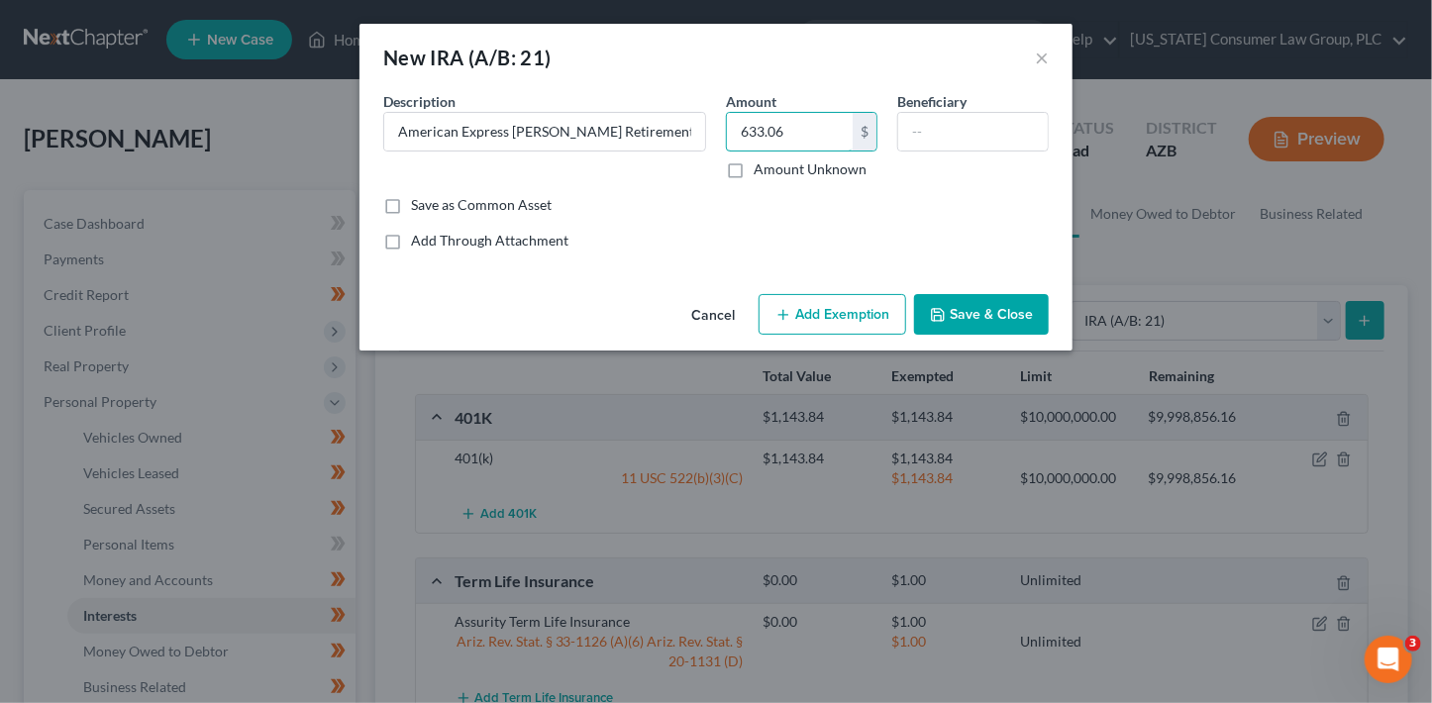
type input "633.06"
click at [845, 309] on button "Add Exemption" at bounding box center [832, 315] width 148 height 42
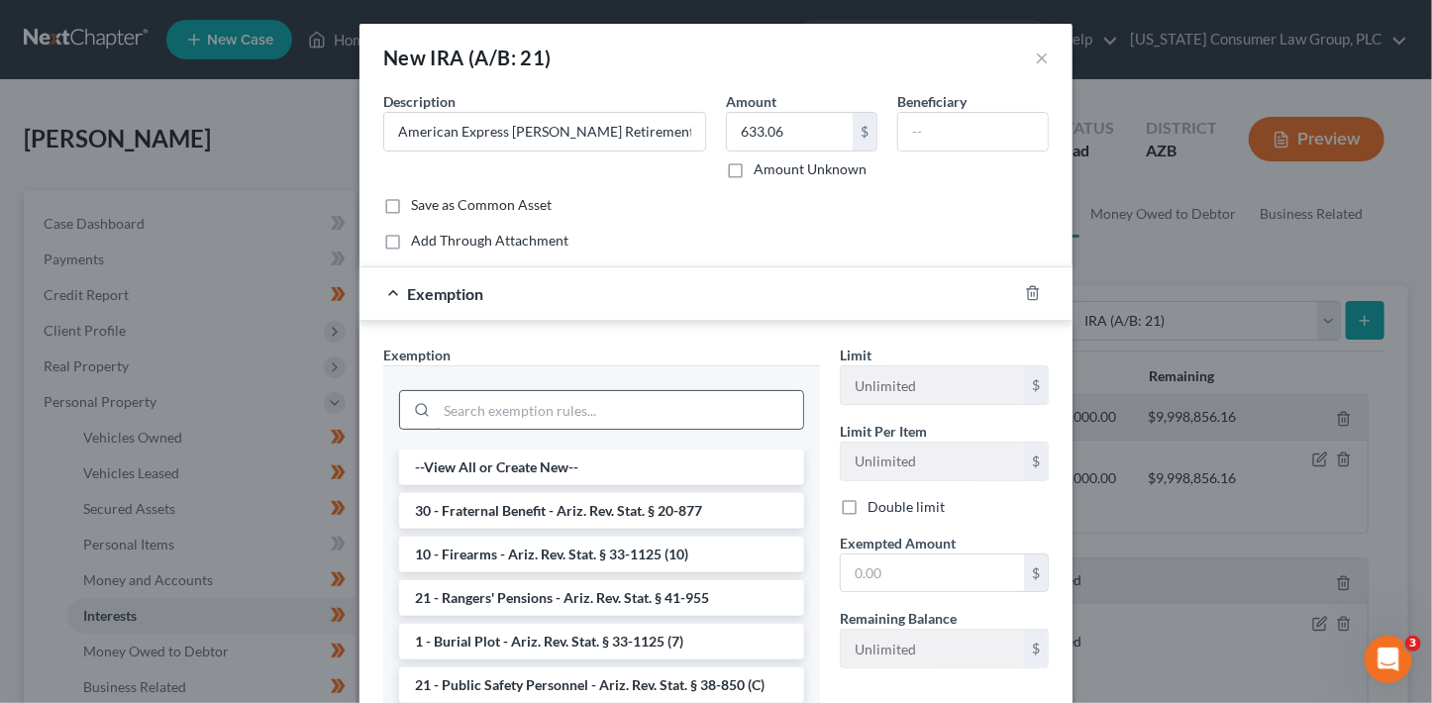
click at [615, 414] on input "search" at bounding box center [620, 410] width 366 height 38
type input "r"
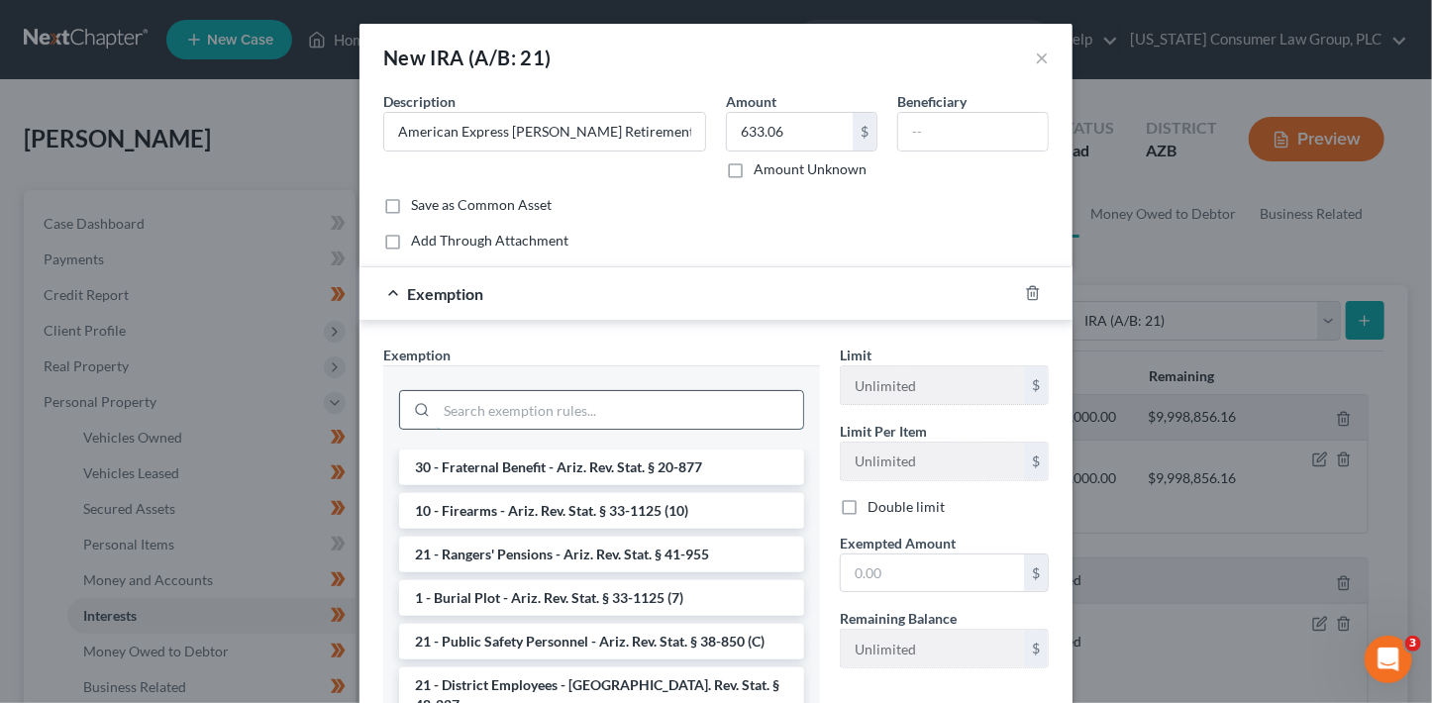
type input "="
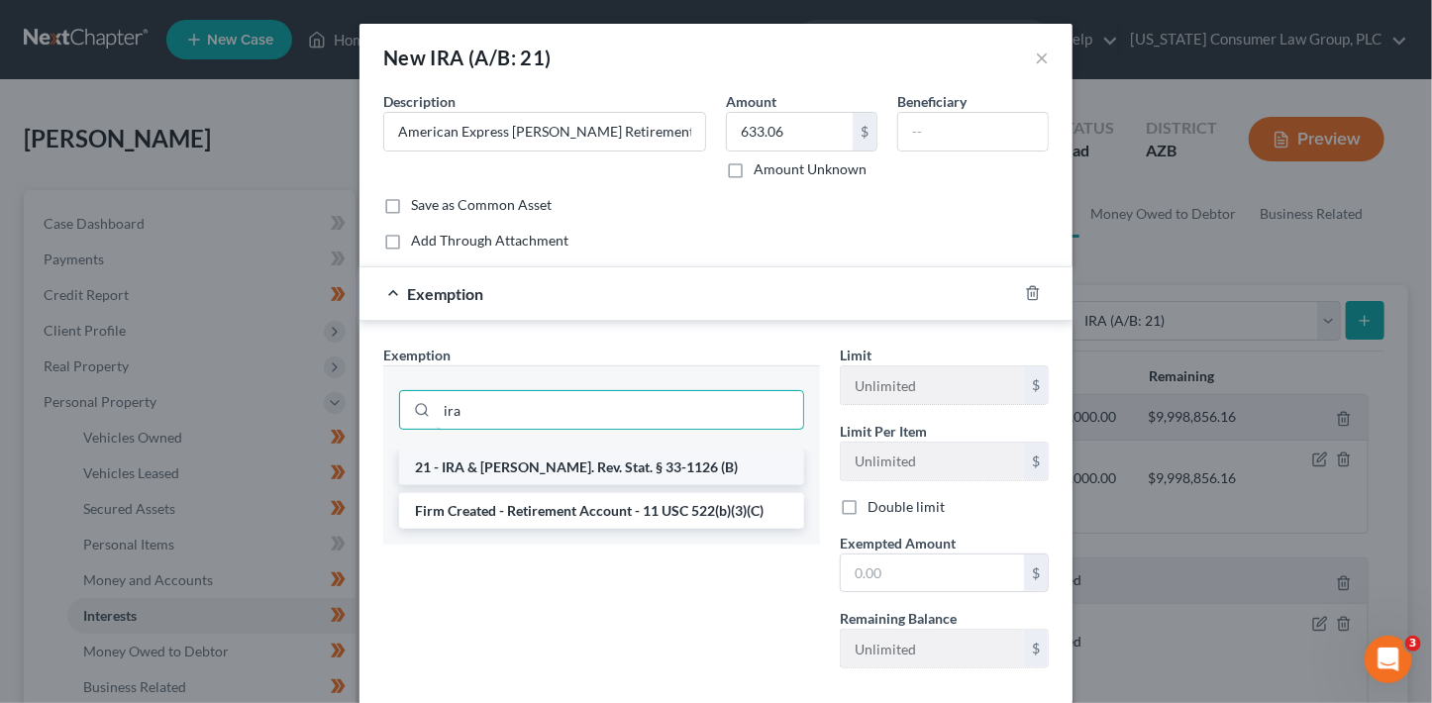
type input "ira"
click at [618, 463] on li "21 - IRA & Roth IRA - Ariz. Rev. Stat. § 33-1126 (B)" at bounding box center [601, 468] width 405 height 36
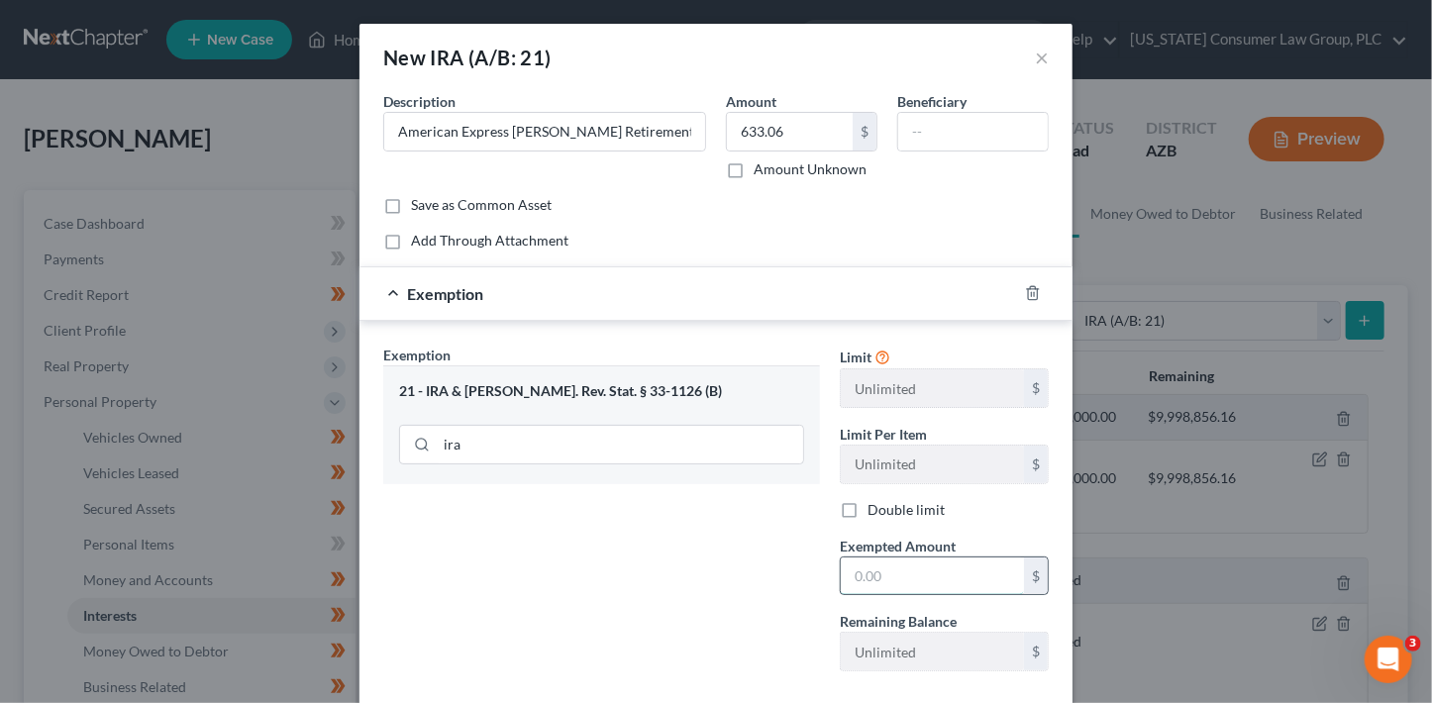
click at [883, 580] on input "text" at bounding box center [932, 576] width 183 height 38
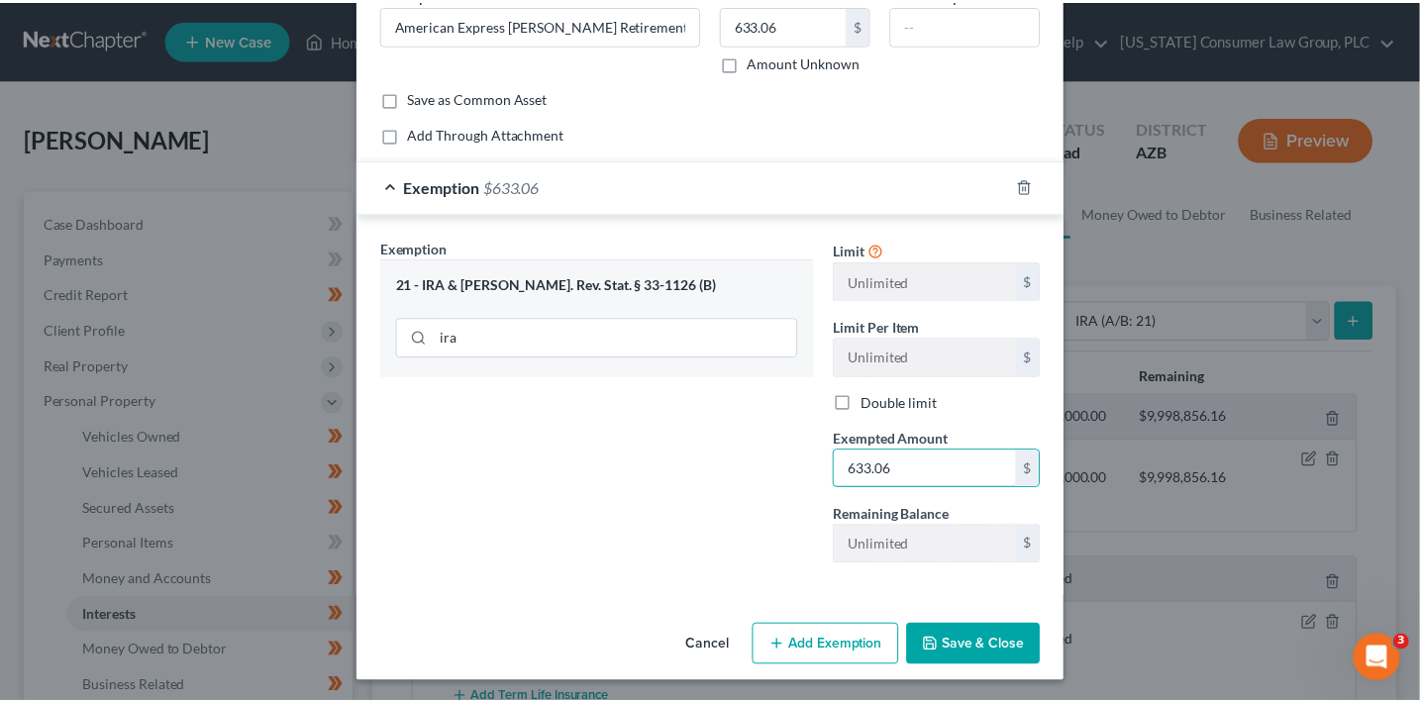
scroll to position [107, 0]
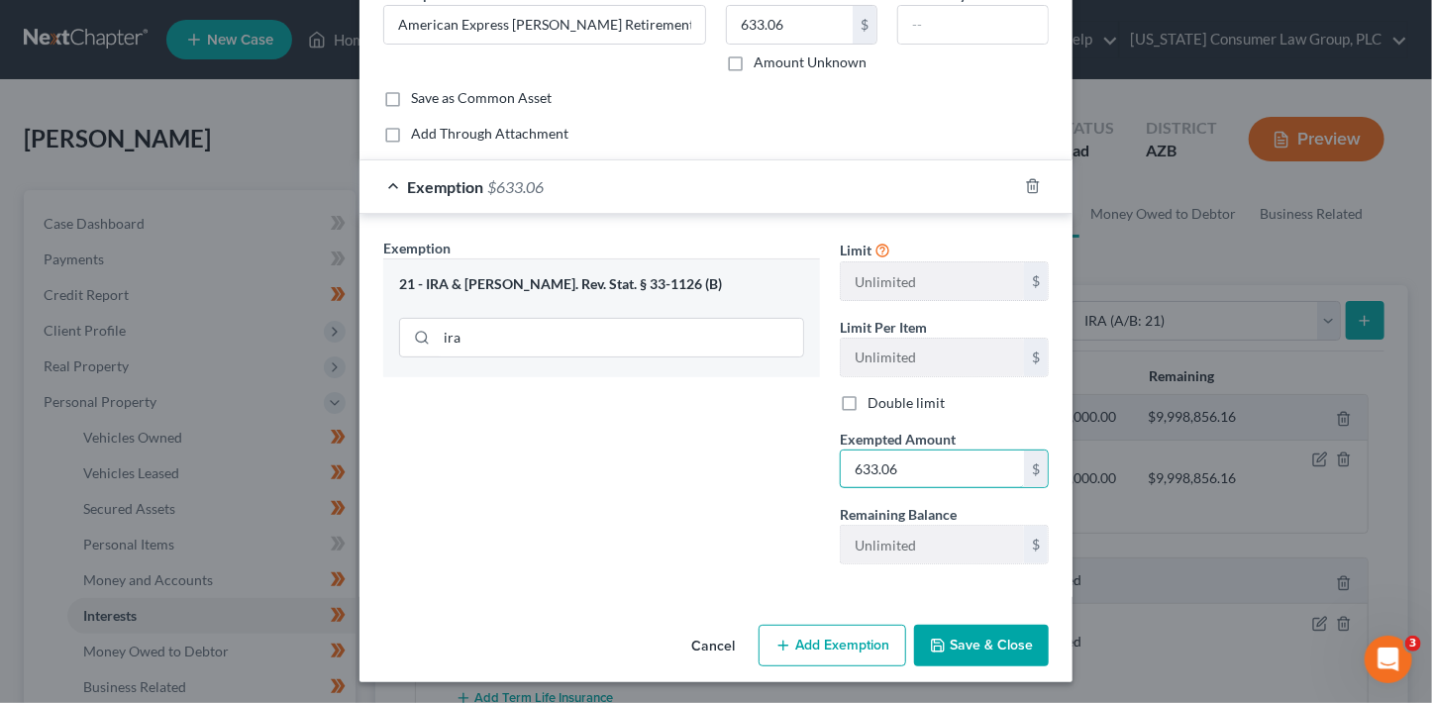
type input "633.06"
click at [968, 638] on button "Save & Close" at bounding box center [981, 646] width 135 height 42
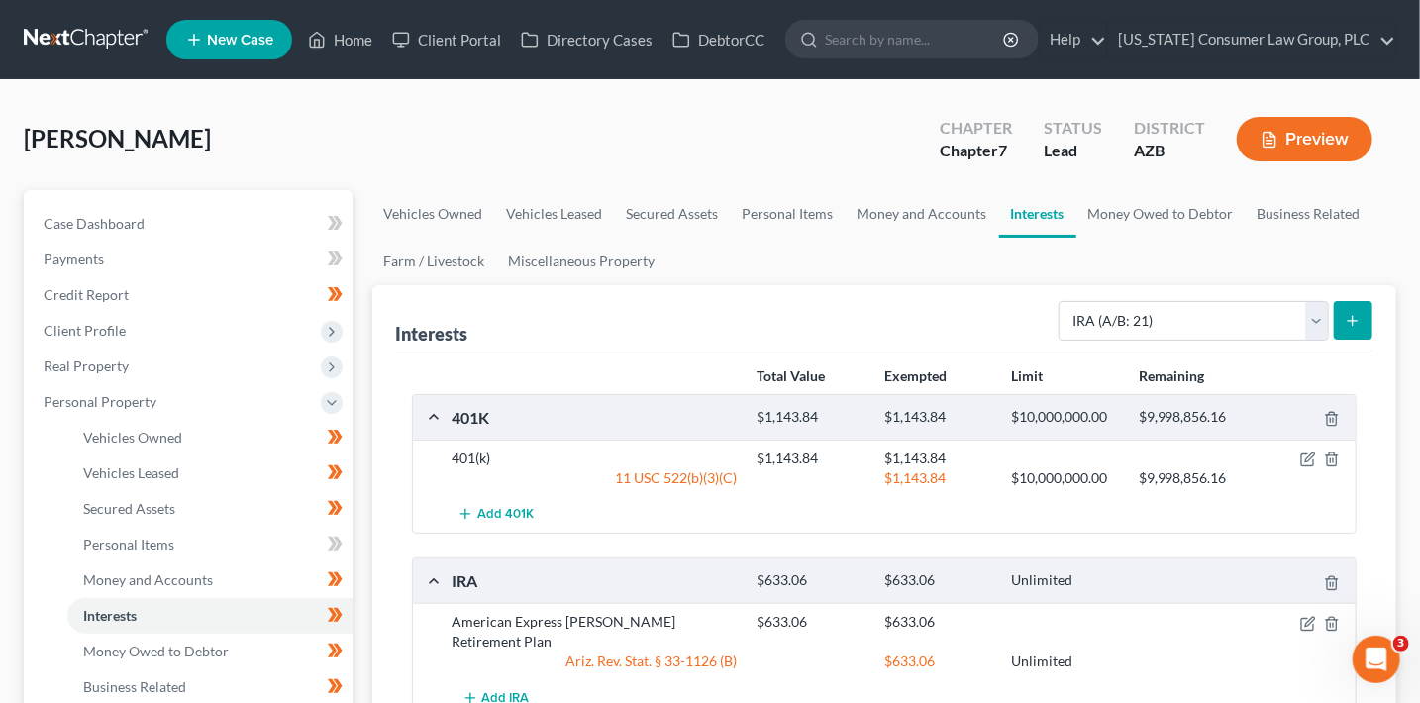
scroll to position [3, 0]
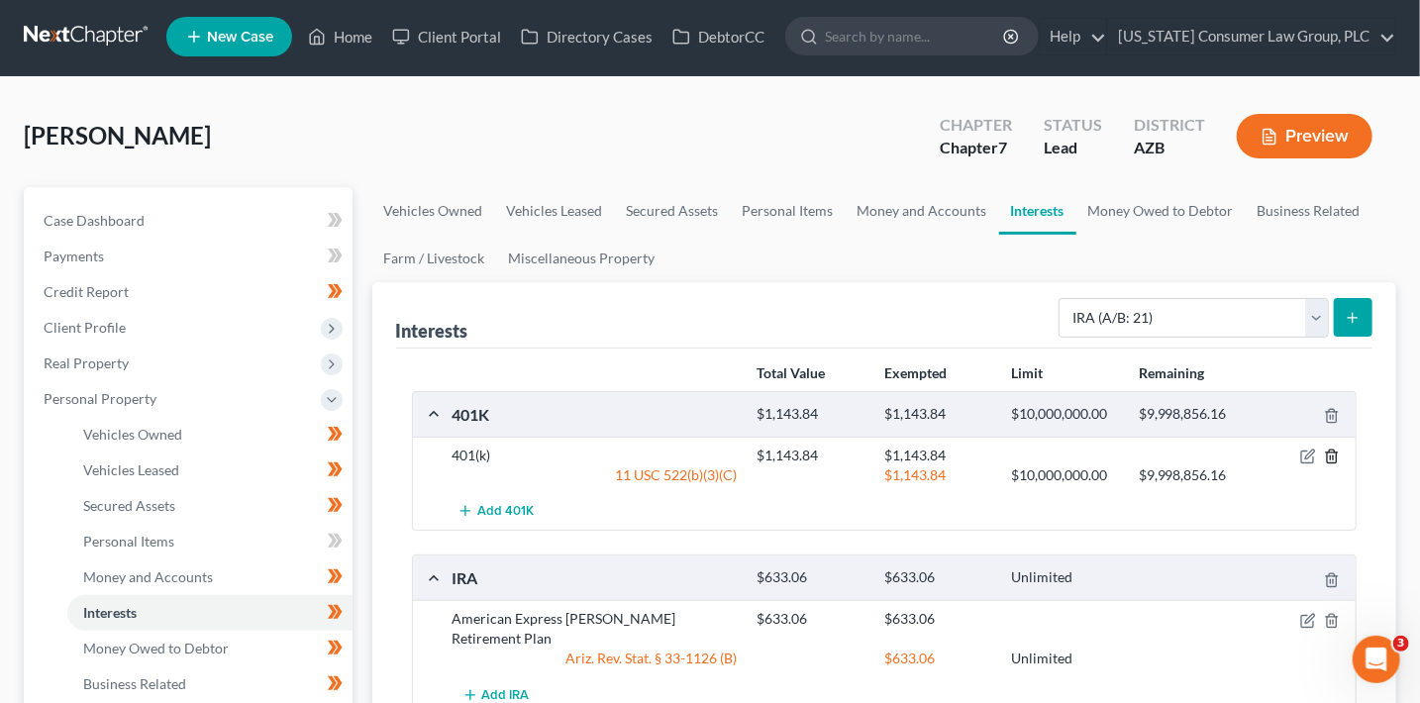
click at [1336, 455] on icon "button" at bounding box center [1332, 457] width 16 height 16
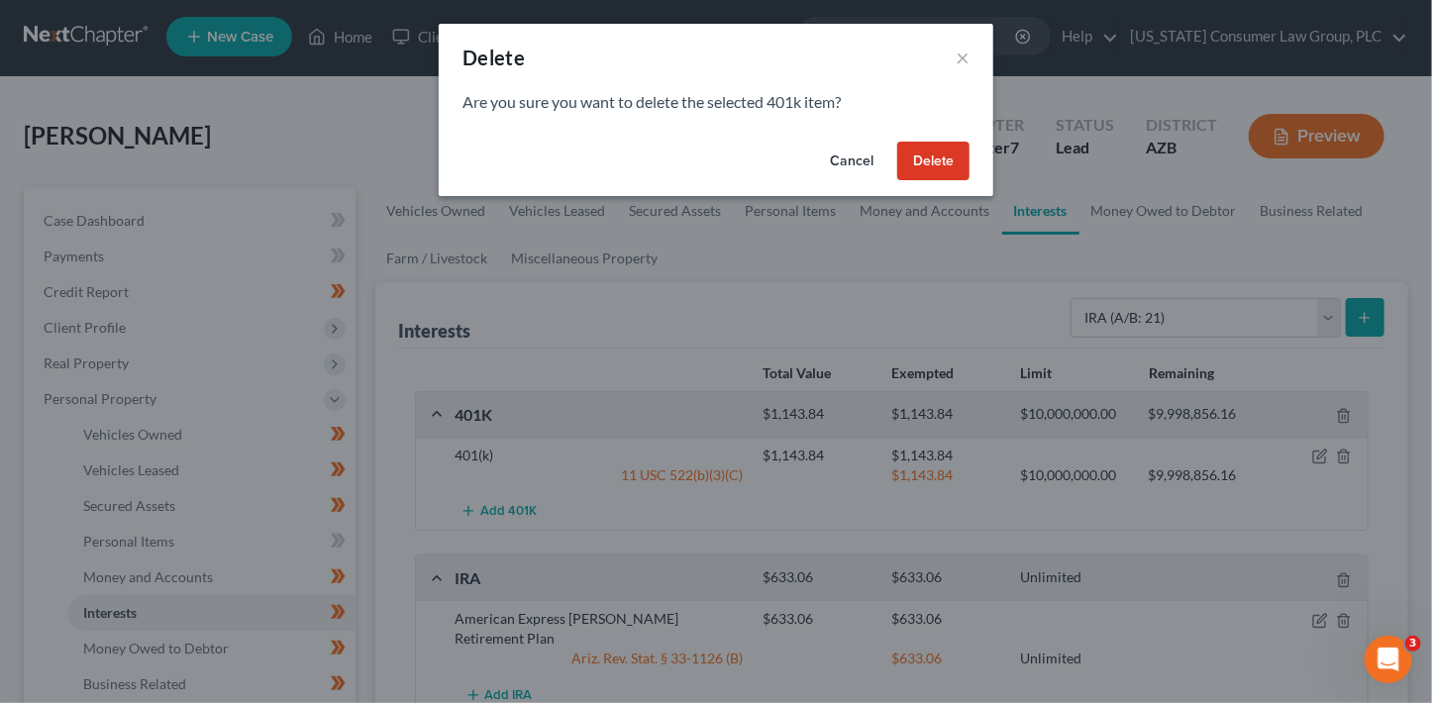
click at [958, 165] on button "Delete" at bounding box center [933, 162] width 72 height 40
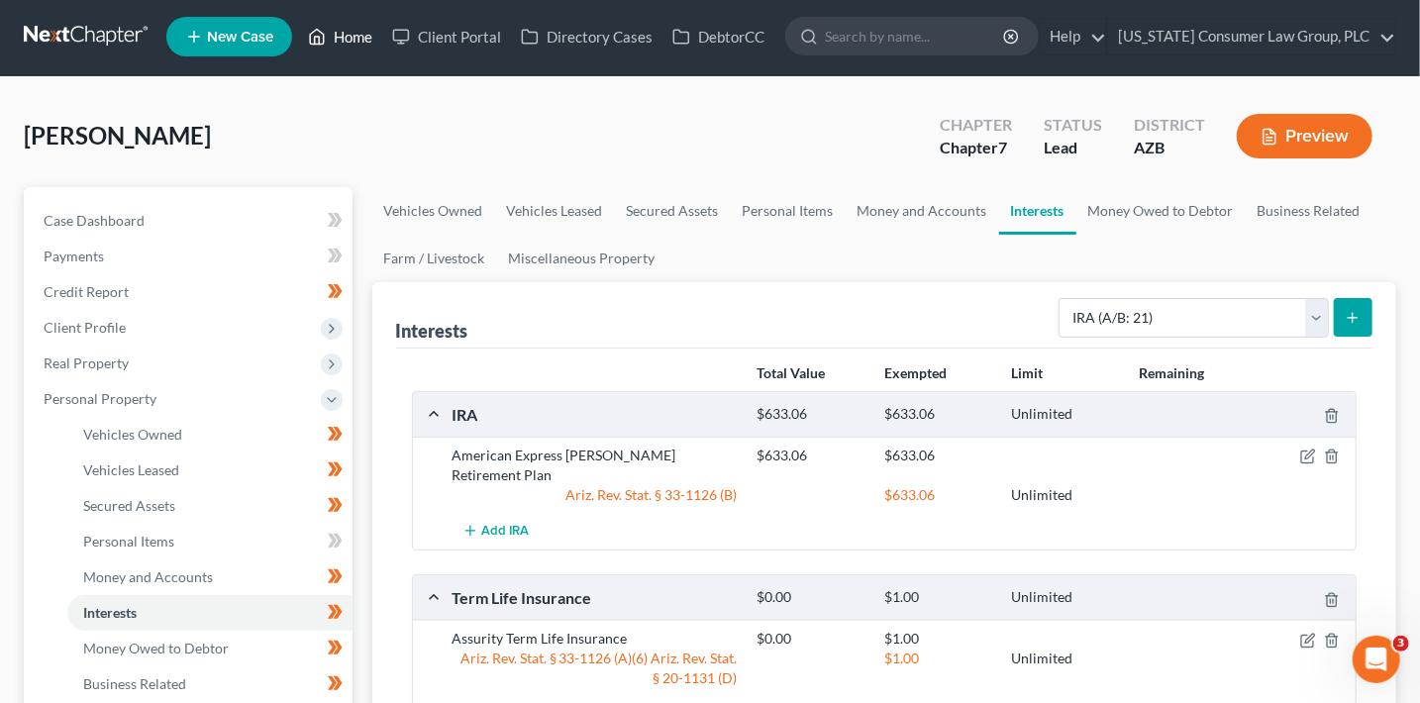
click at [349, 41] on link "Home" at bounding box center [340, 37] width 84 height 36
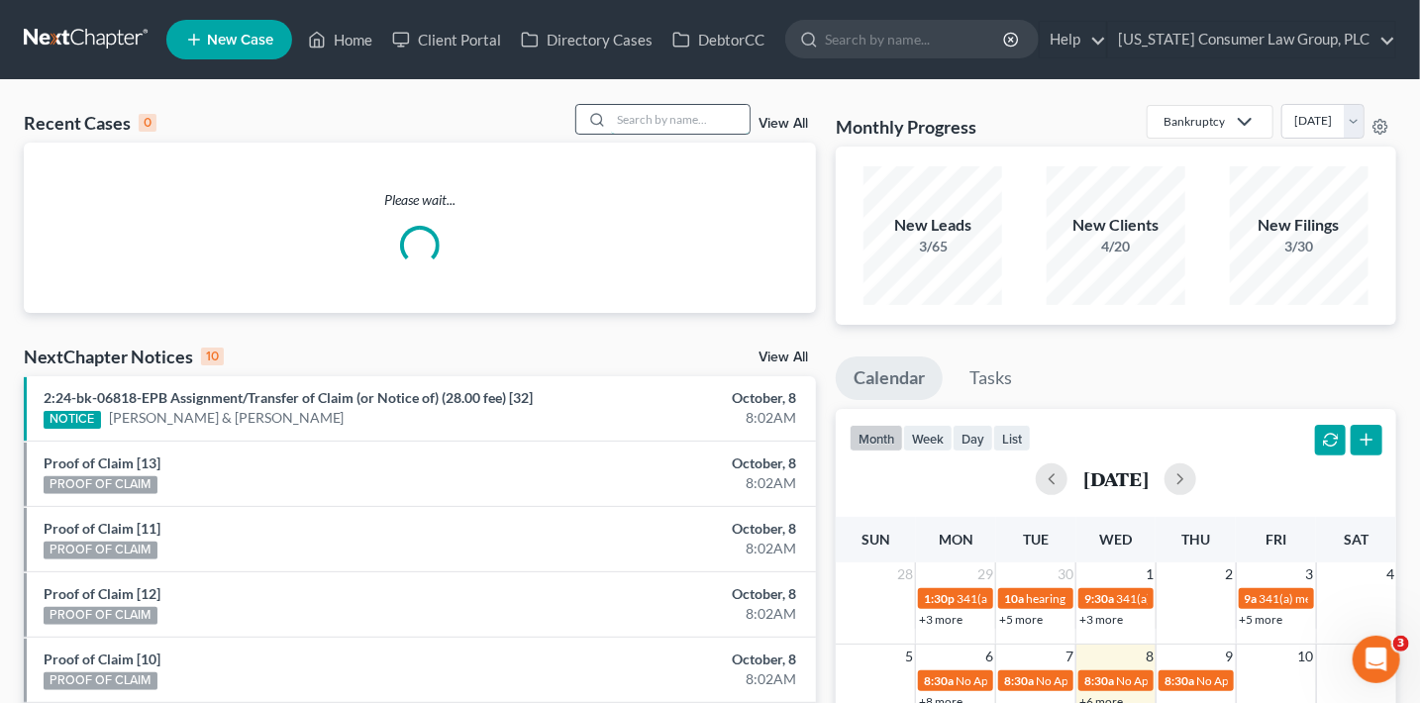
click at [681, 130] on input "search" at bounding box center [680, 119] width 139 height 29
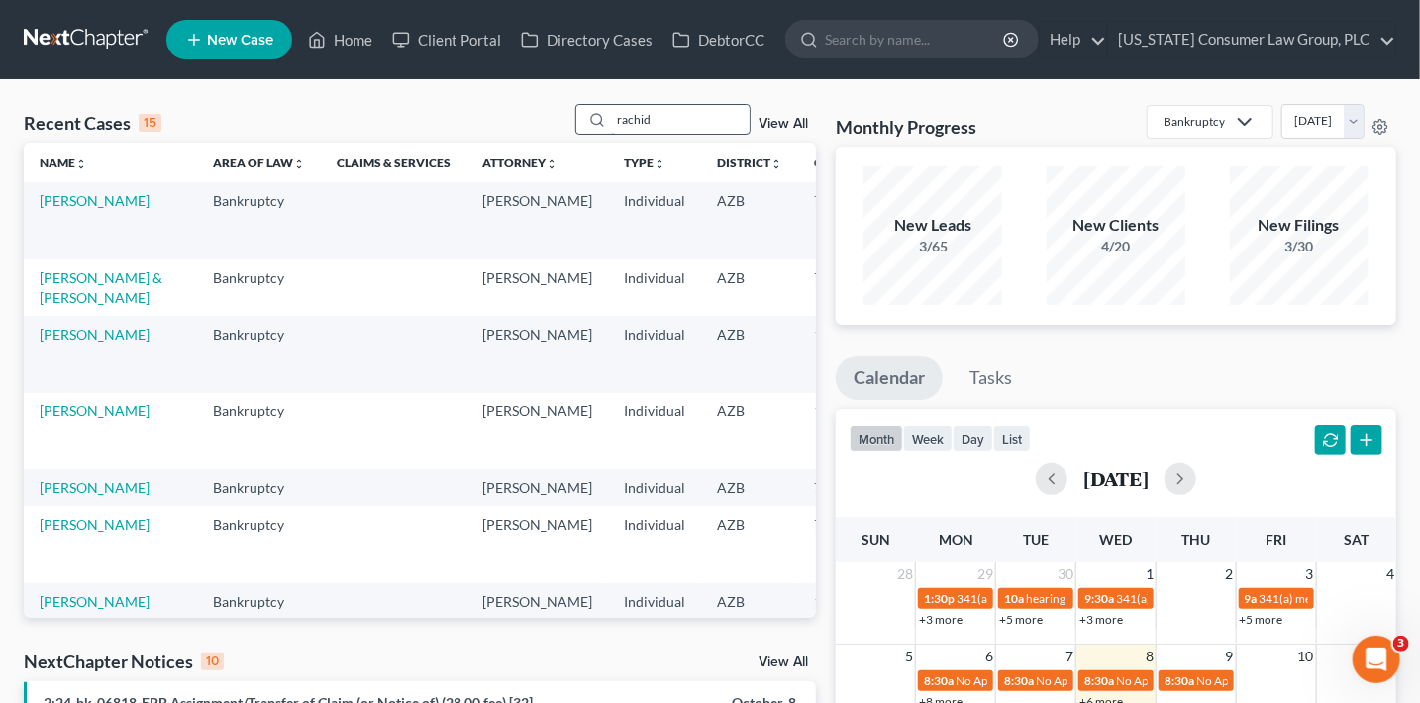
type input "rachid"
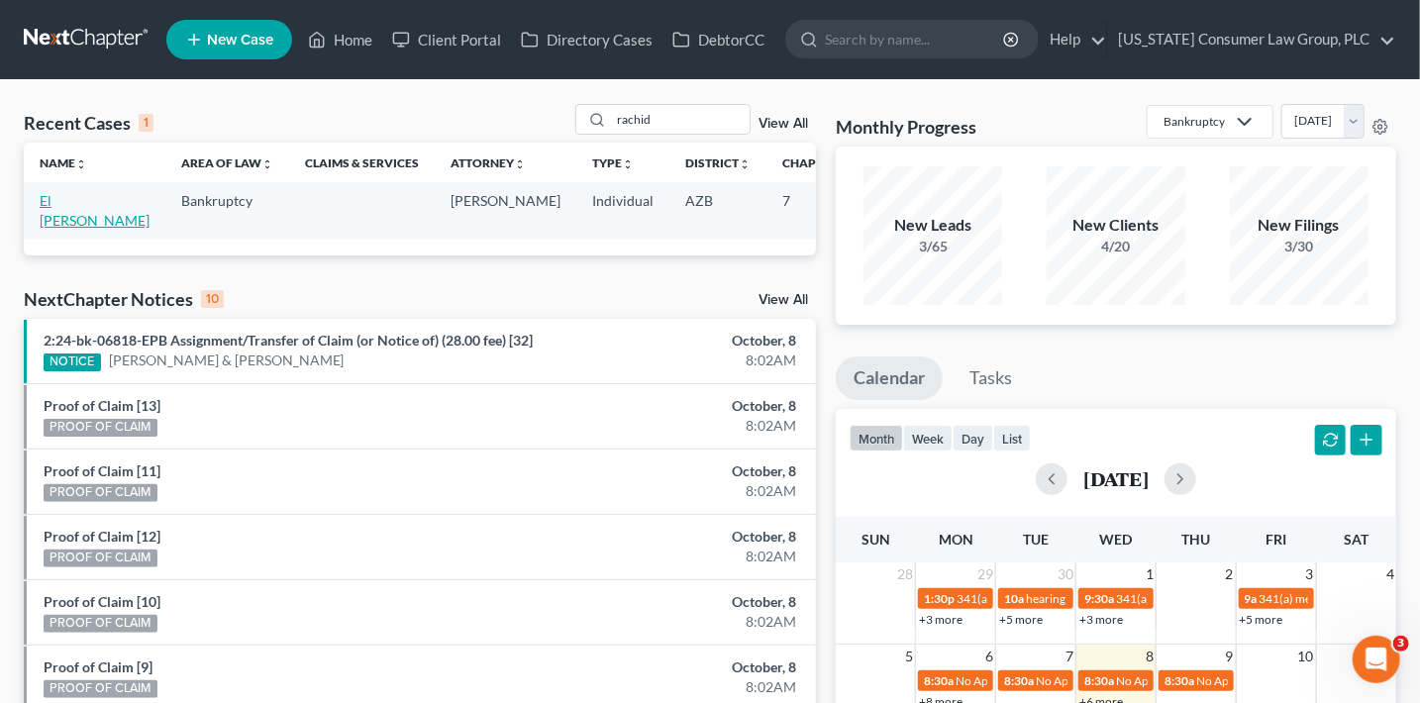
click at [75, 229] on link "El [PERSON_NAME]" at bounding box center [95, 210] width 110 height 37
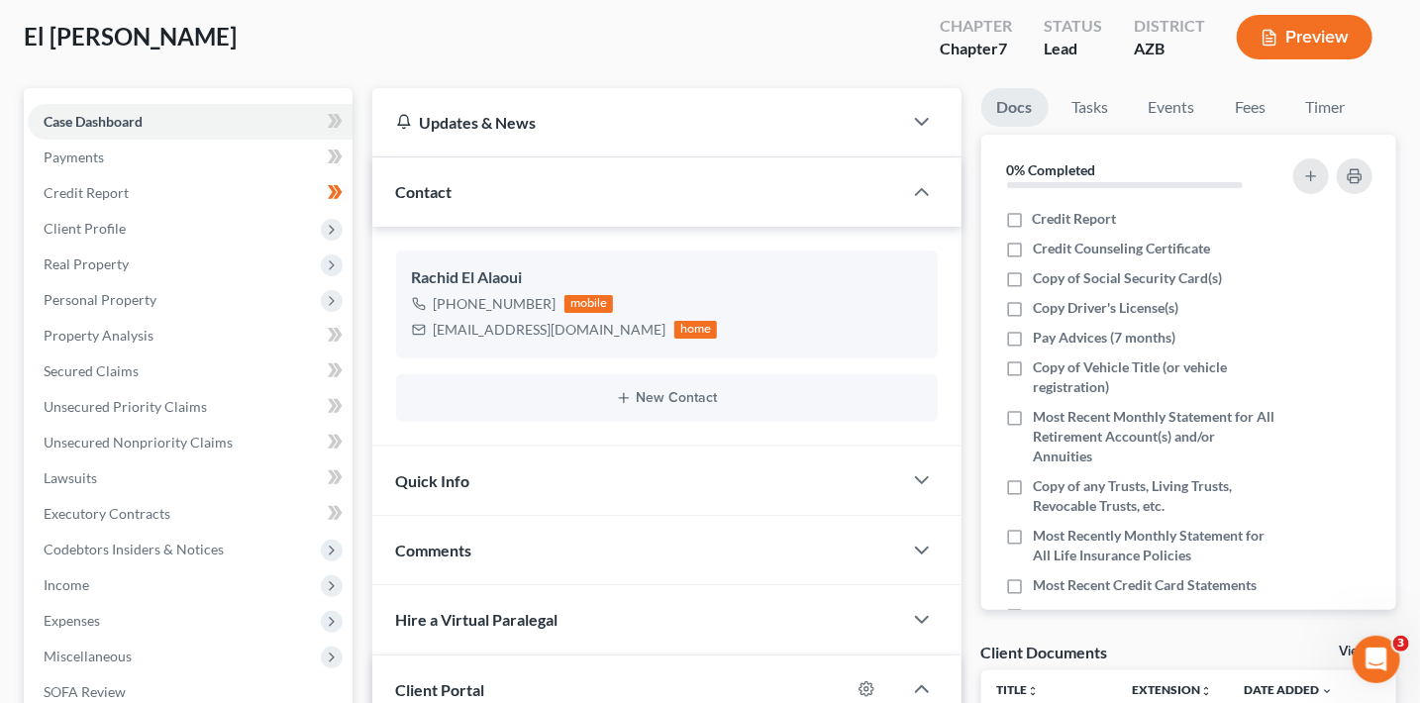
scroll to position [104, 0]
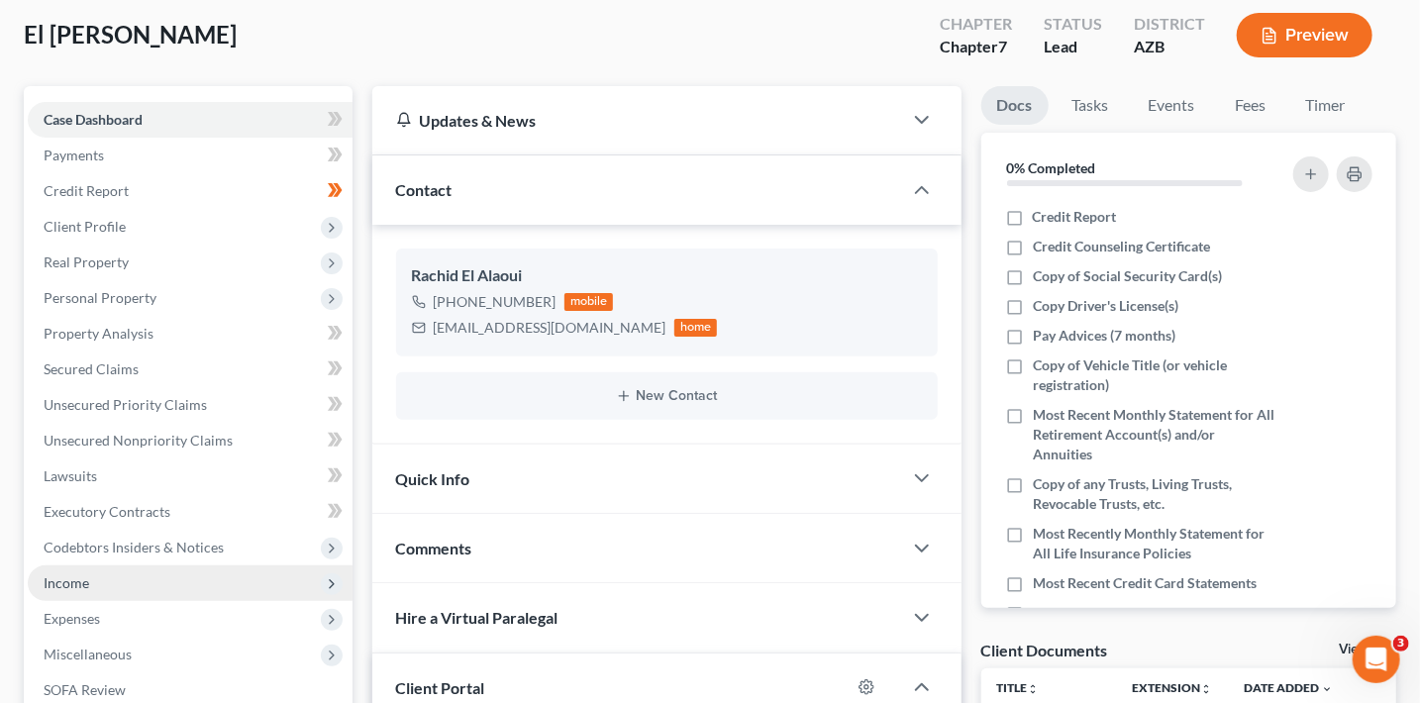
click at [206, 594] on span "Income" at bounding box center [190, 583] width 325 height 36
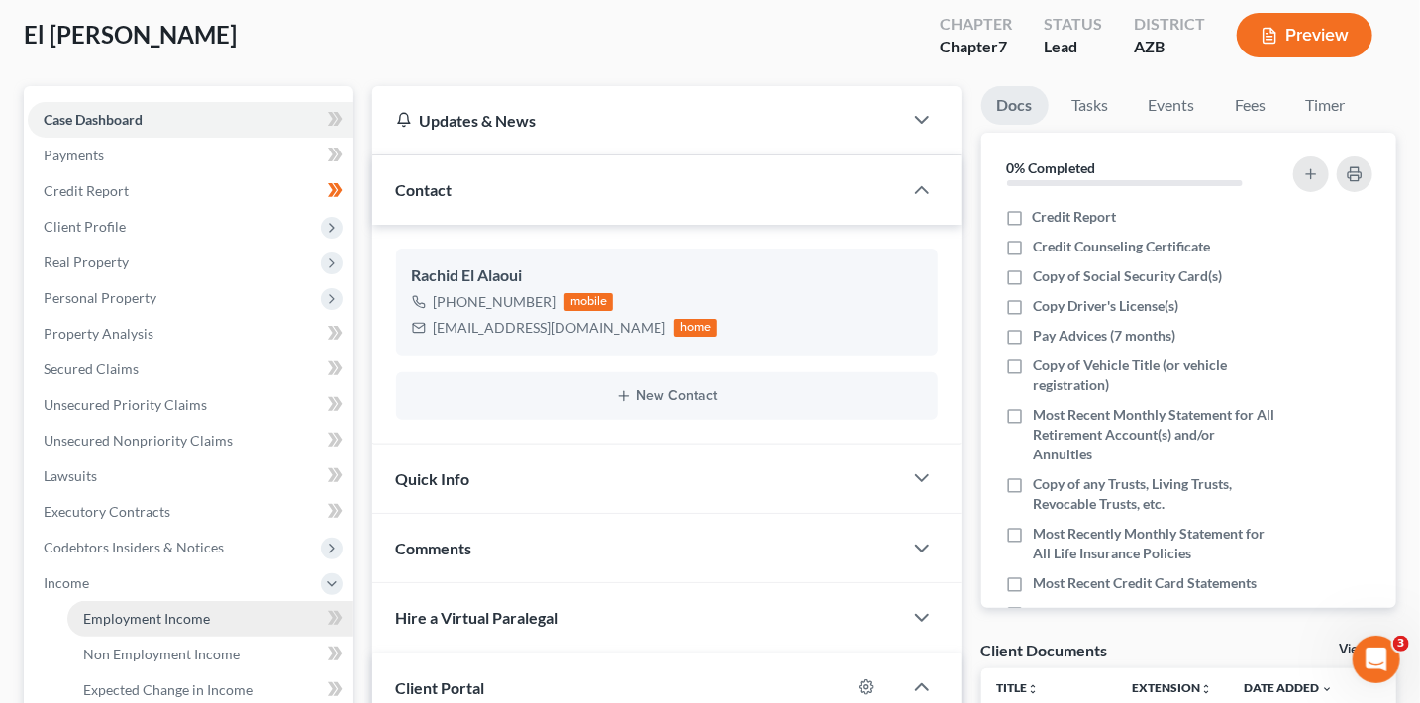
click at [236, 613] on link "Employment Income" at bounding box center [209, 619] width 285 height 36
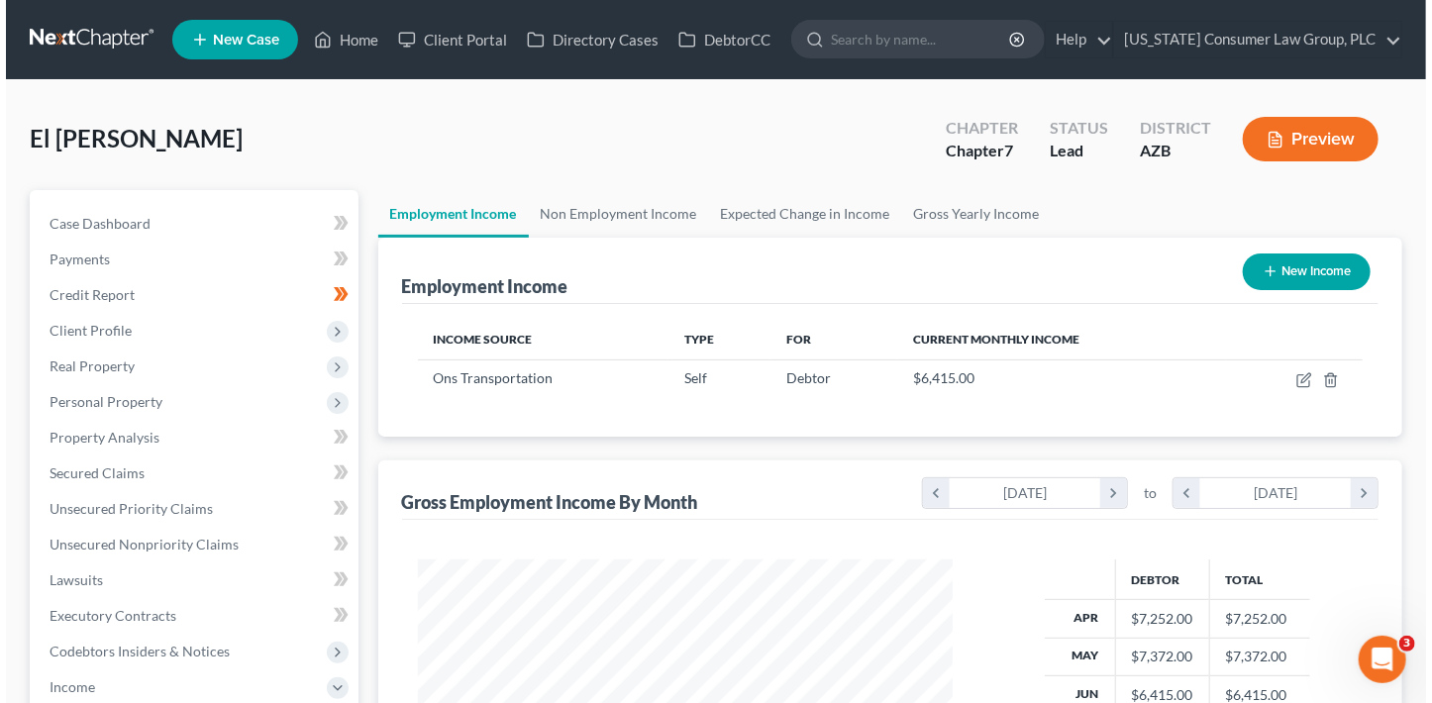
scroll to position [352, 574]
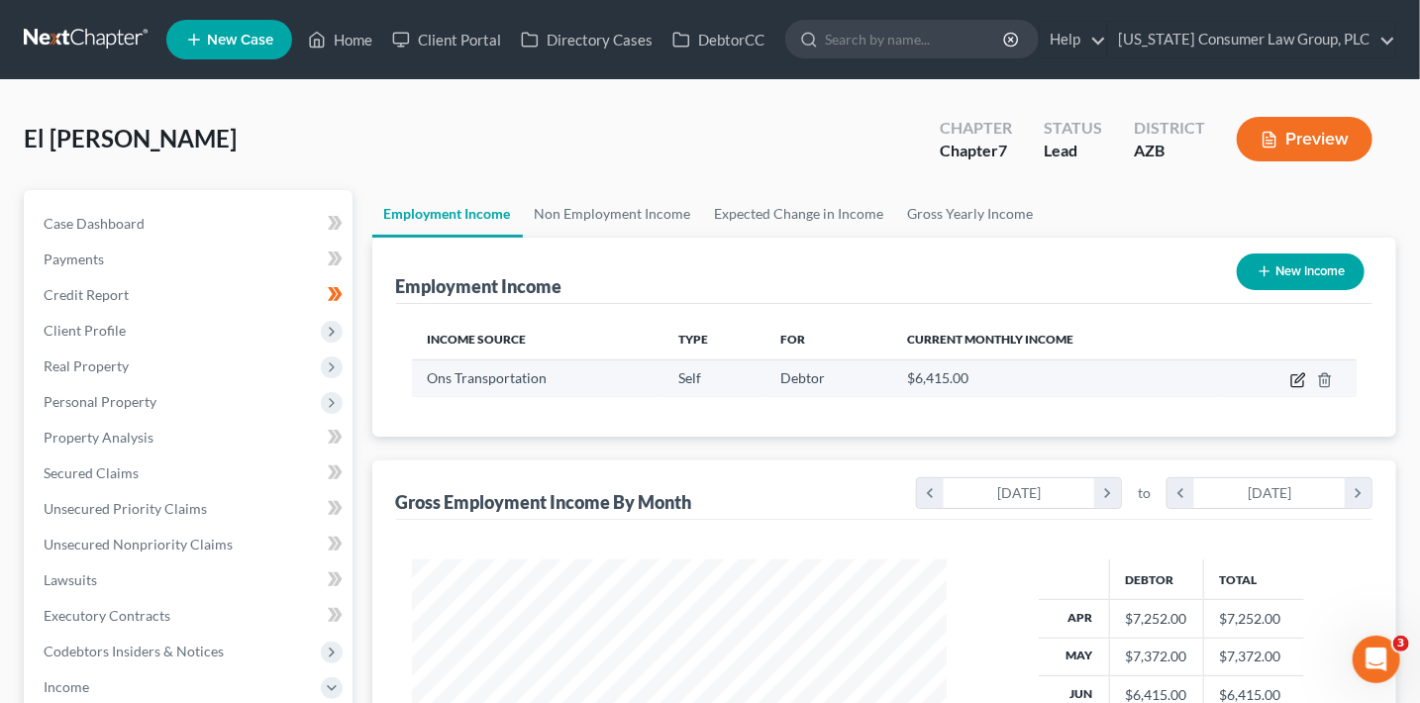
click at [1298, 376] on icon "button" at bounding box center [1299, 377] width 9 height 9
select select "1"
select select "0"
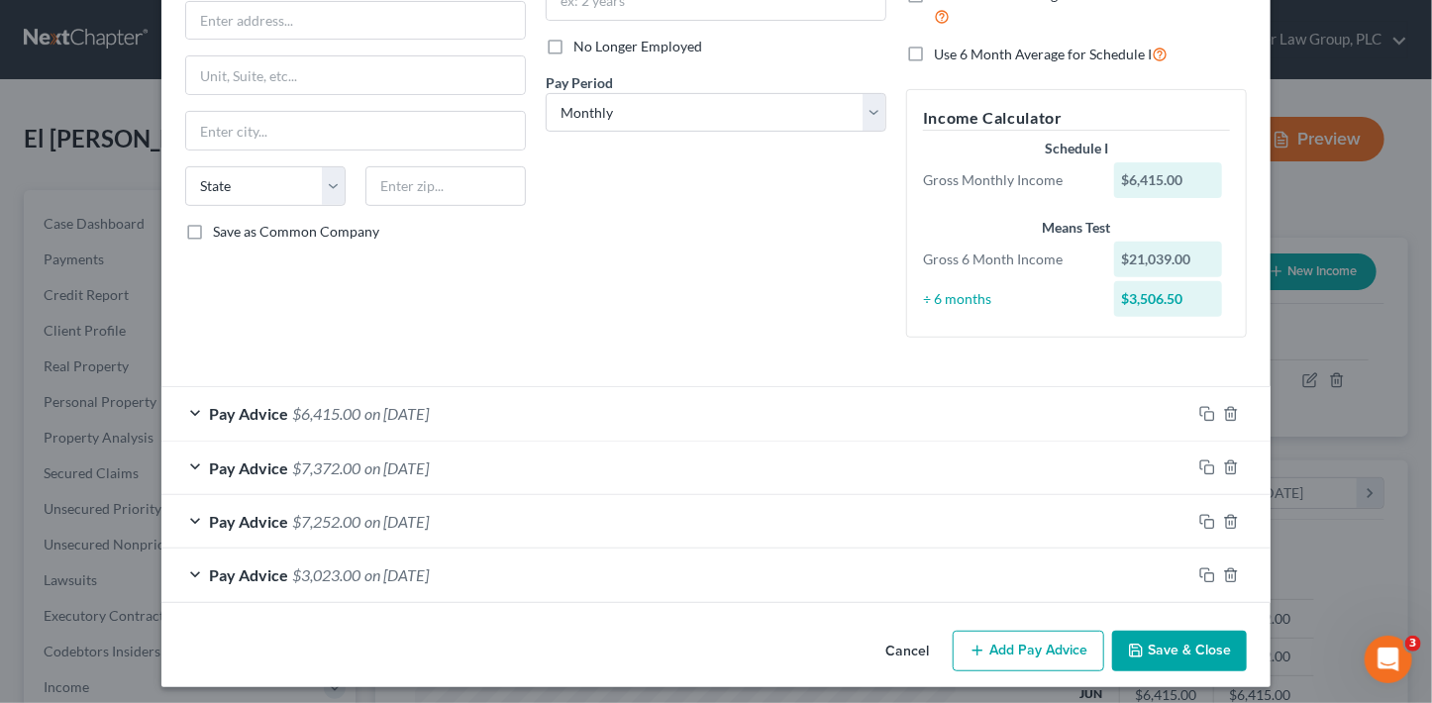
scroll to position [250, 0]
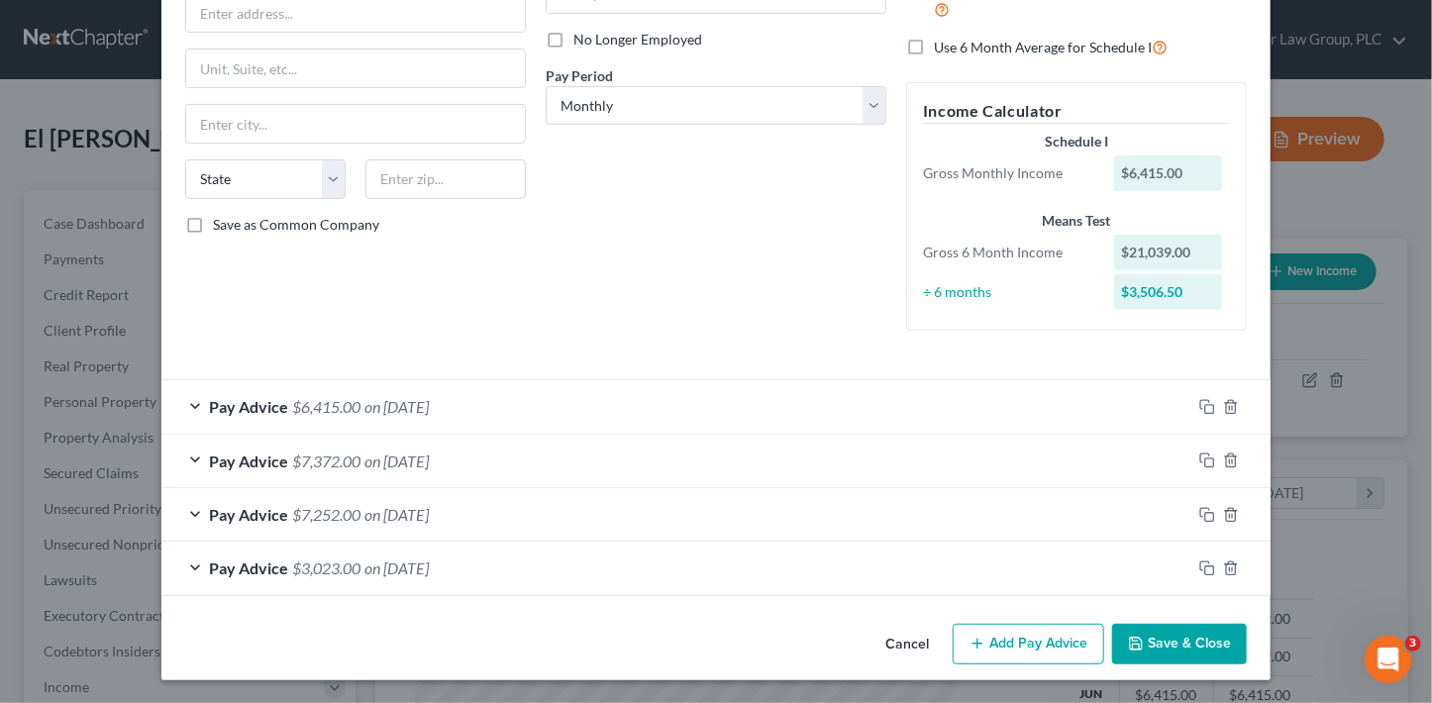
click at [1029, 636] on button "Add Pay Advice" at bounding box center [1028, 645] width 151 height 42
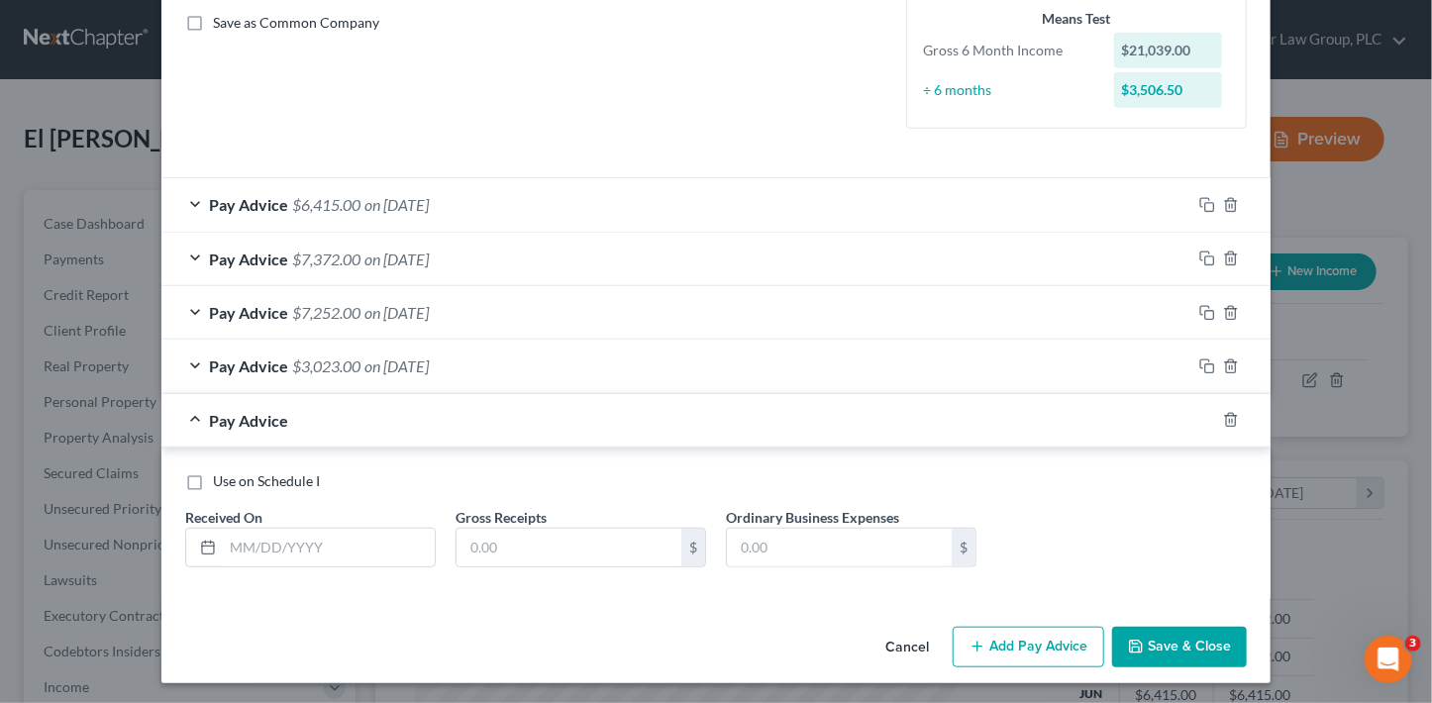
scroll to position [453, 0]
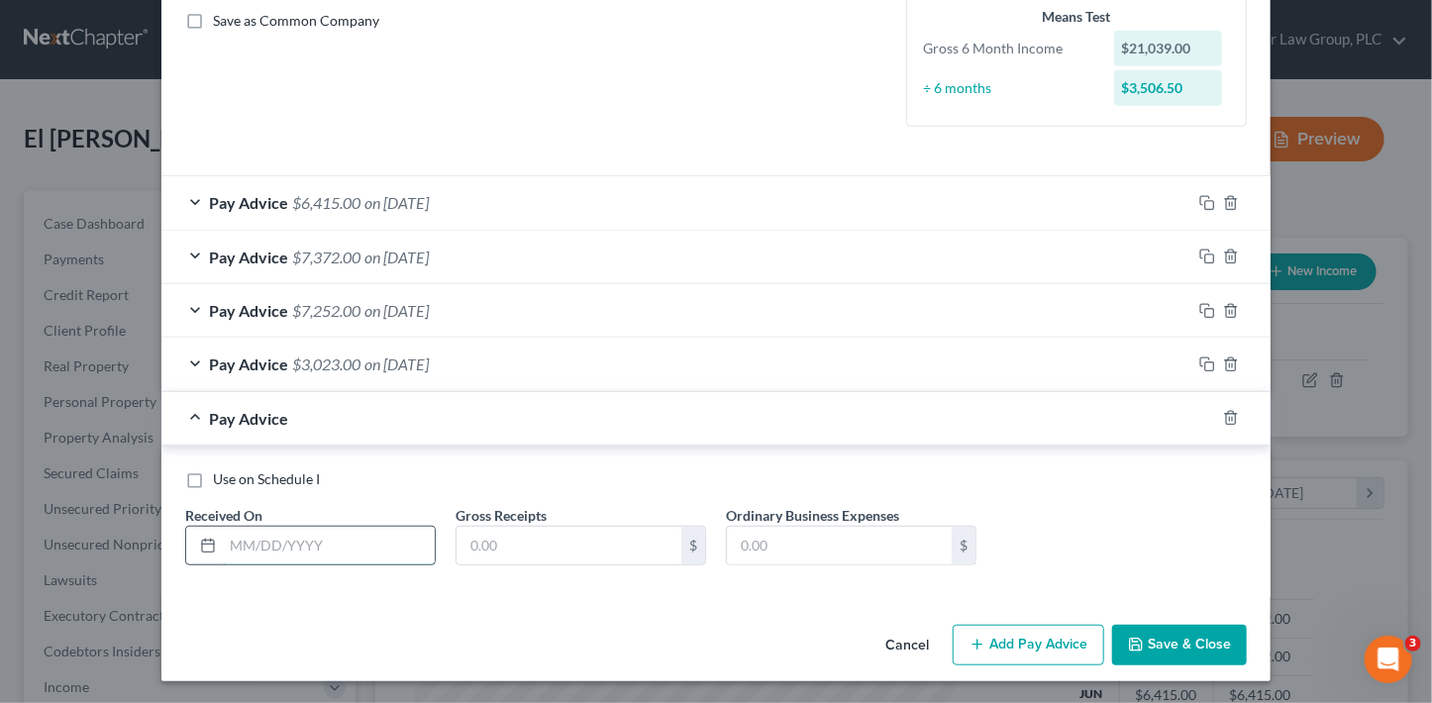
click at [302, 530] on input "text" at bounding box center [329, 546] width 212 height 38
type input "09/09/25"
type input "1,626"
drag, startPoint x: 1057, startPoint y: 652, endPoint x: 1338, endPoint y: 604, distance: 284.2
click at [1057, 652] on button "Add Pay Advice" at bounding box center [1028, 646] width 151 height 42
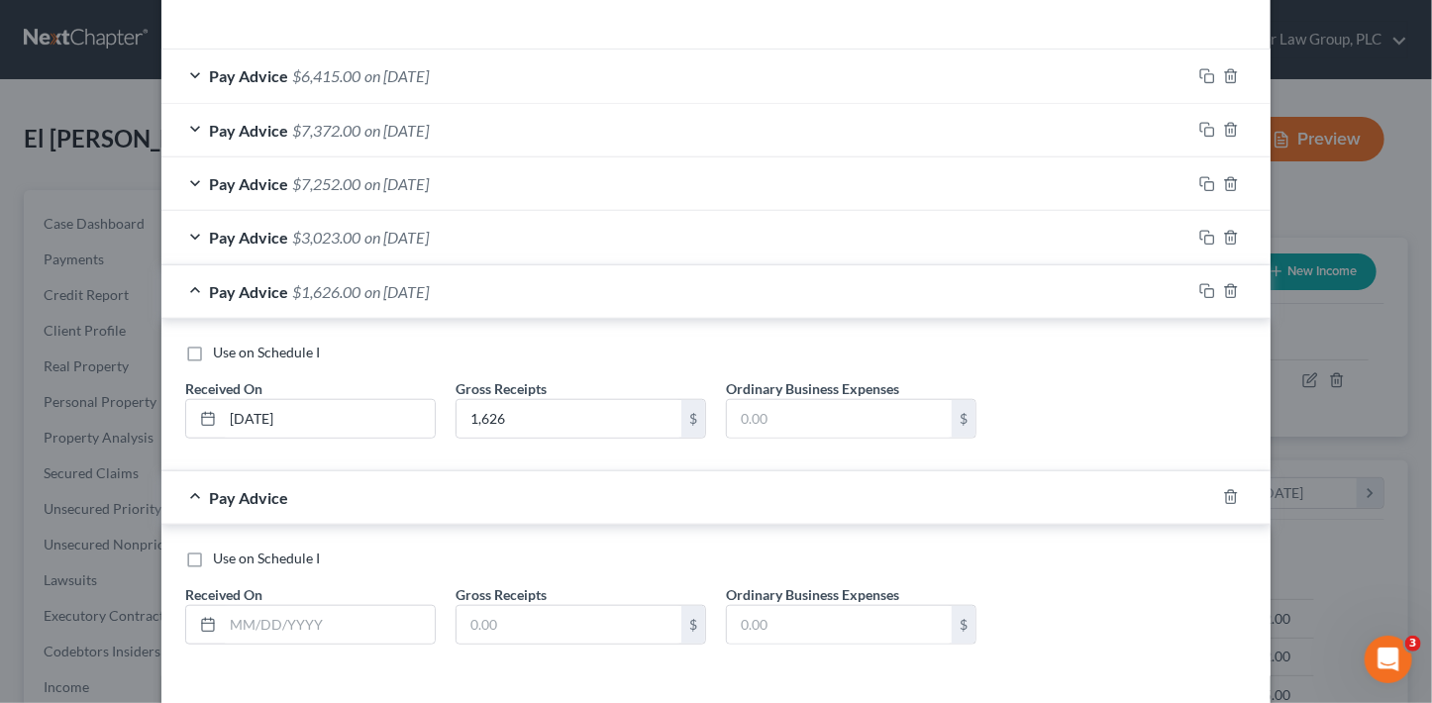
scroll to position [585, 0]
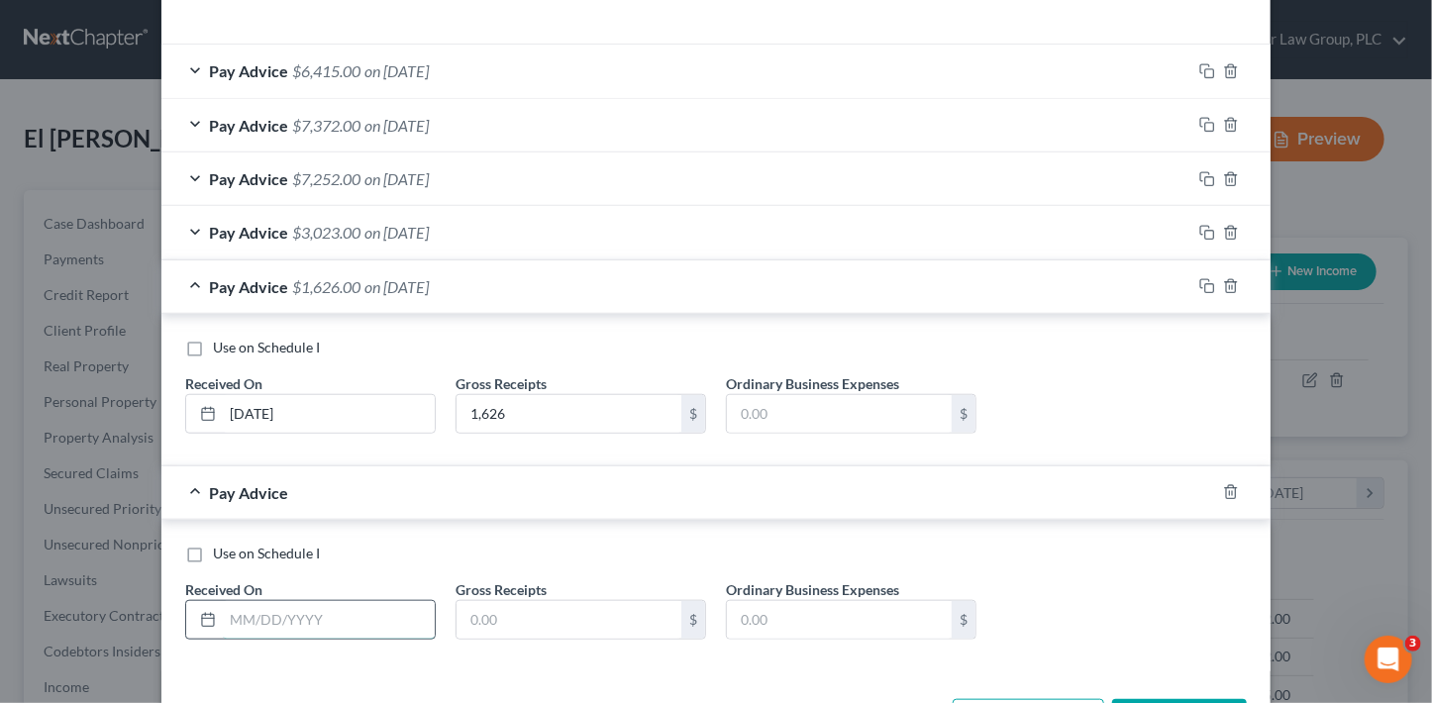
click at [328, 601] on input "text" at bounding box center [329, 620] width 212 height 38
type input "09/16/25"
type input "1,542"
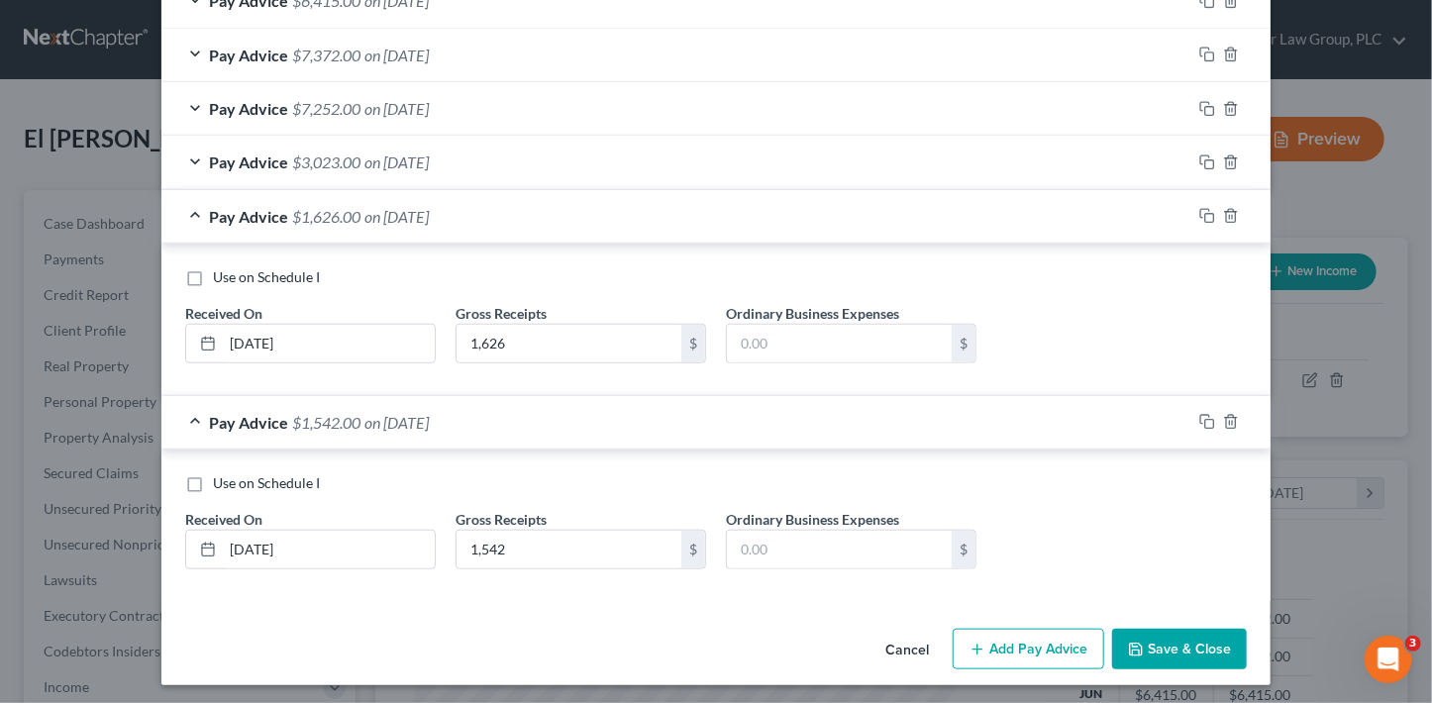
scroll to position [658, 0]
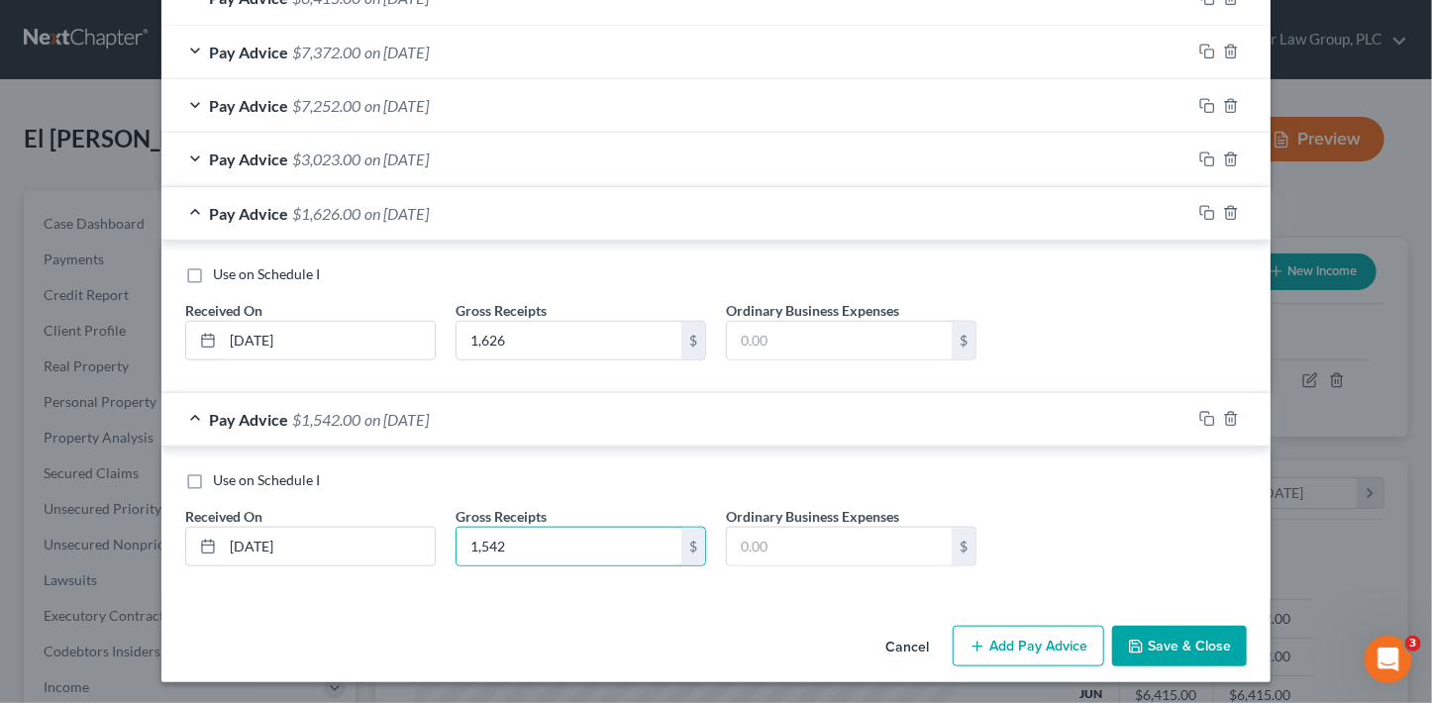
click at [976, 641] on icon "button" at bounding box center [977, 647] width 16 height 16
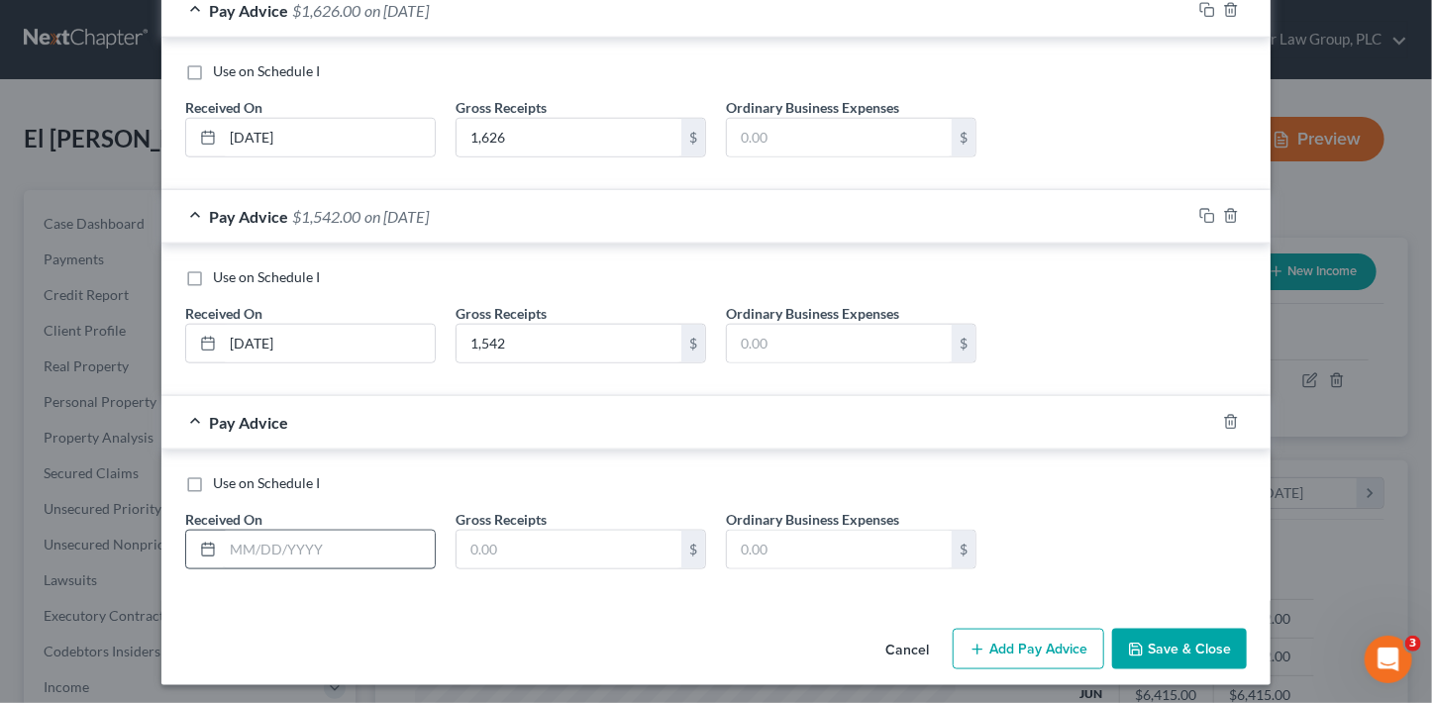
scroll to position [863, 0]
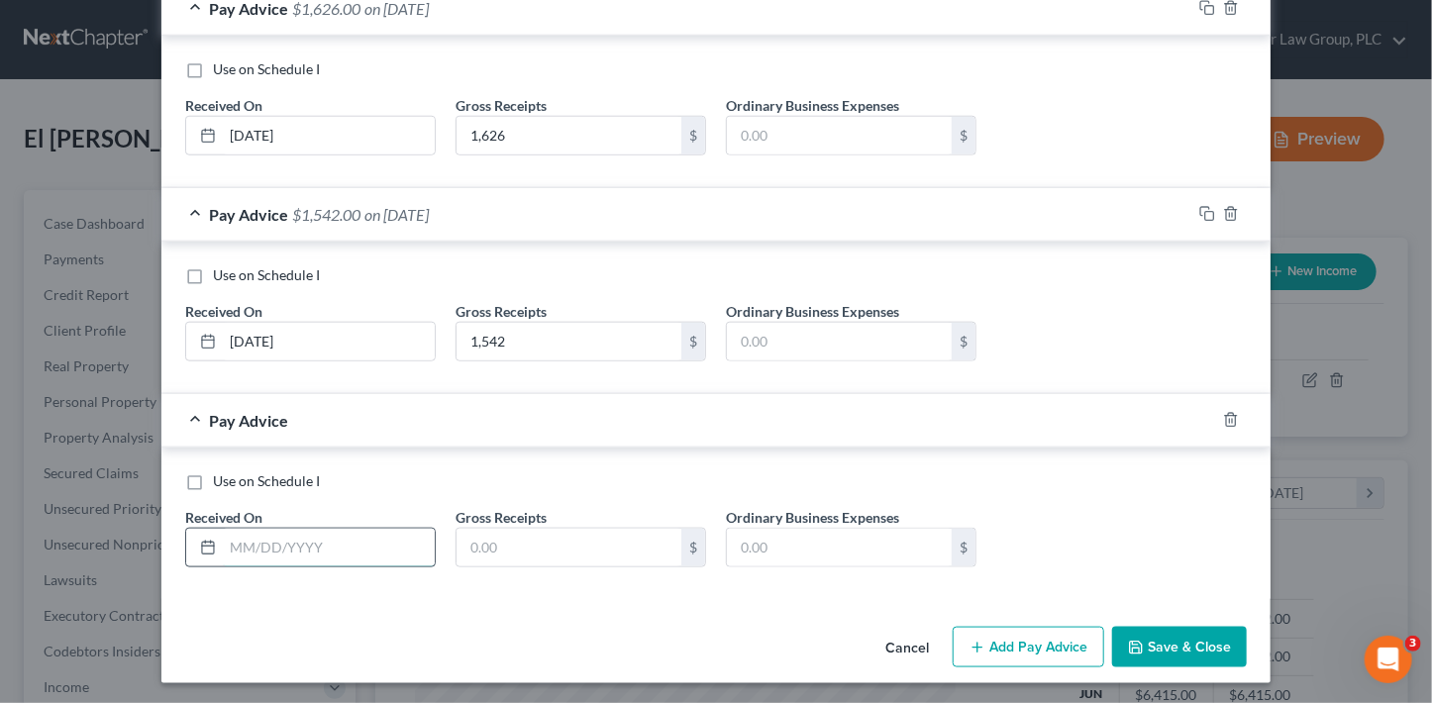
click at [376, 550] on input "text" at bounding box center [329, 548] width 212 height 38
type input "9/30/25"
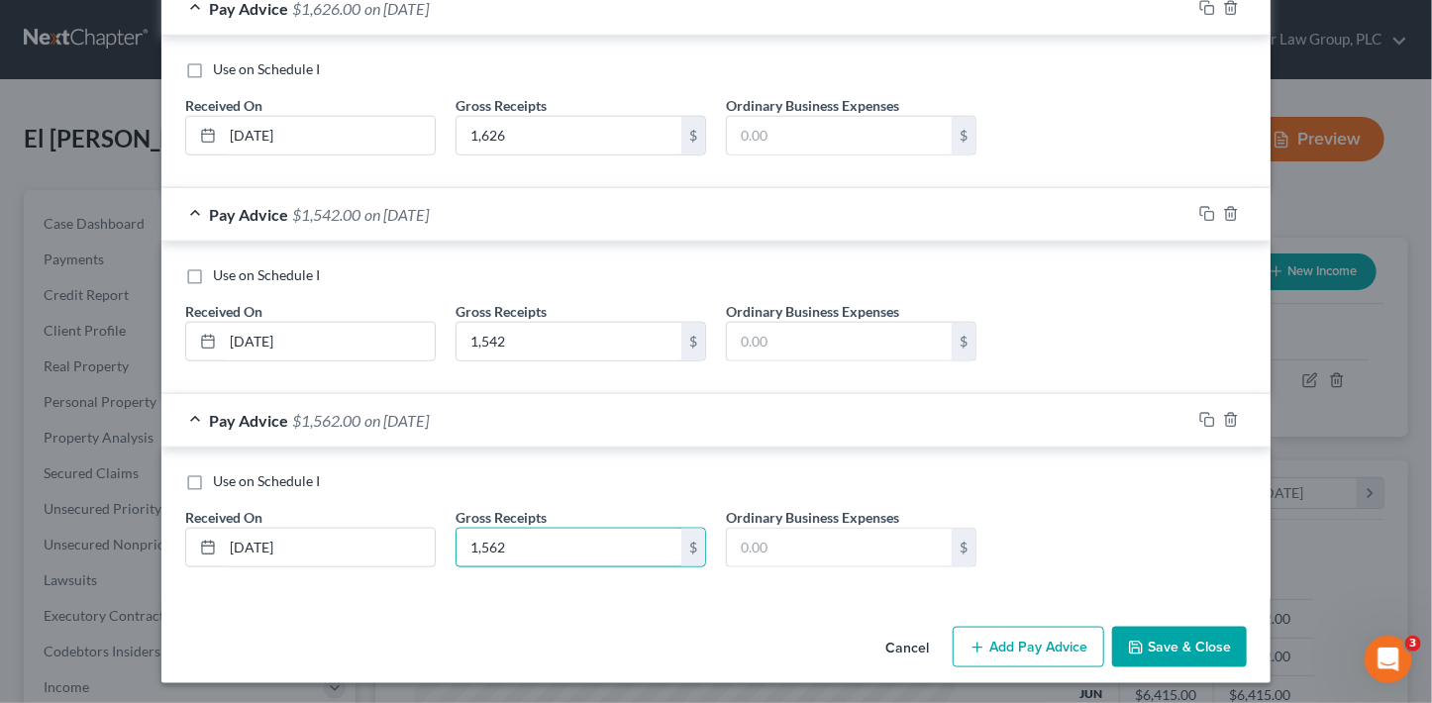
type input "1,562"
click at [1037, 638] on button "Add Pay Advice" at bounding box center [1028, 648] width 151 height 42
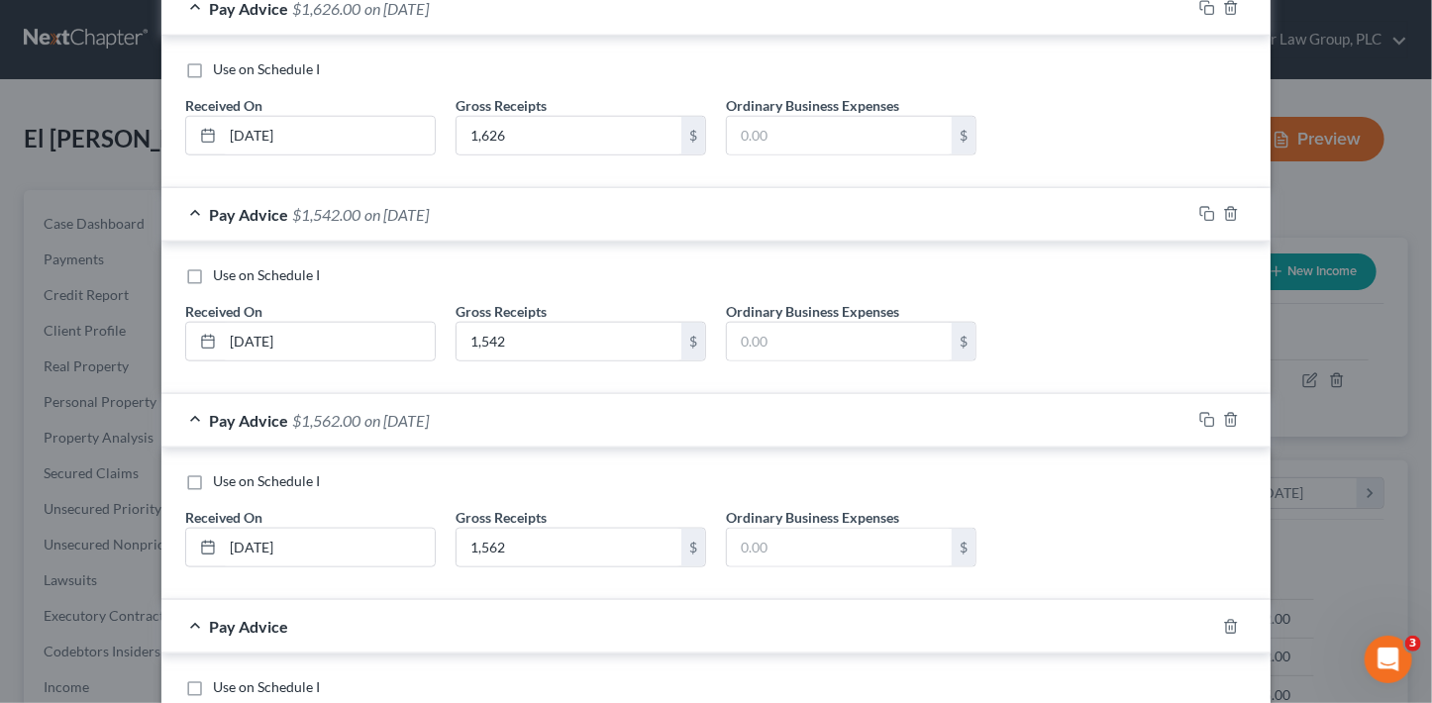
scroll to position [1069, 0]
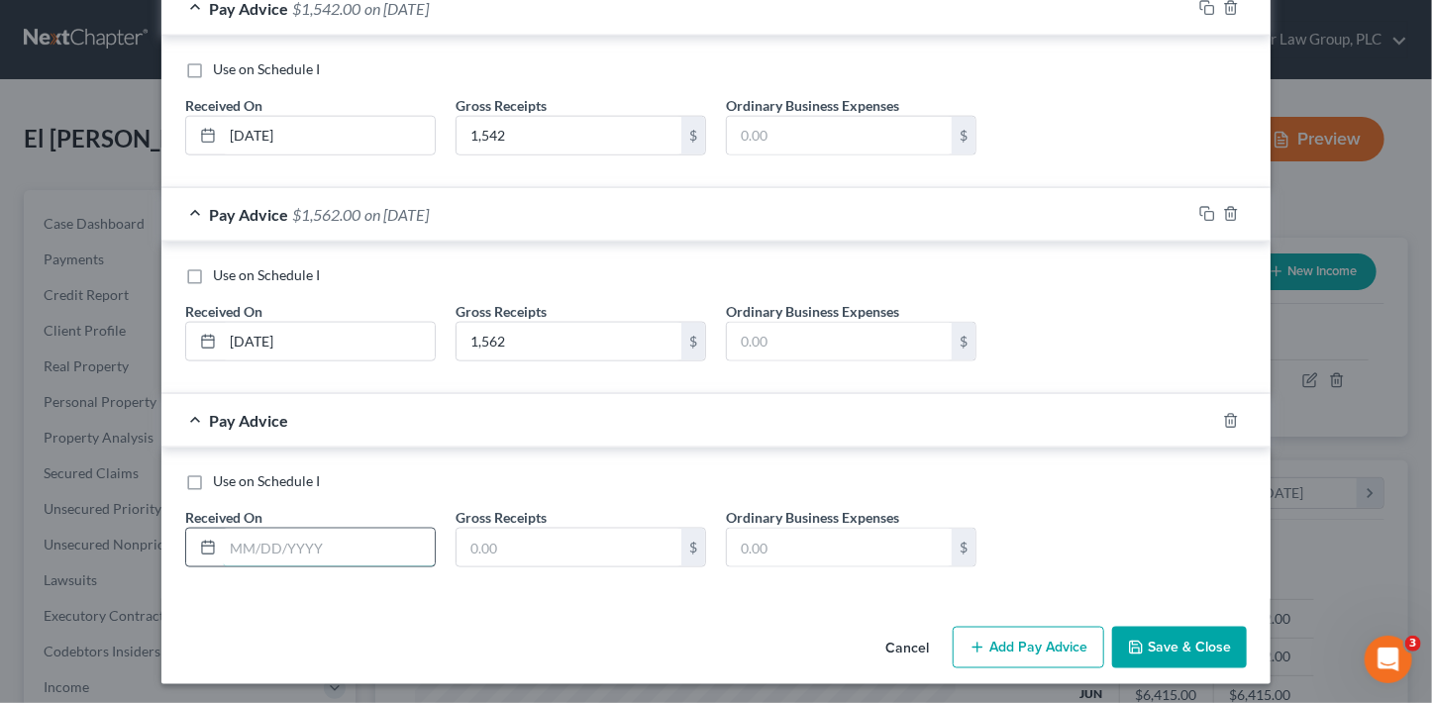
click at [280, 552] on input "text" at bounding box center [329, 548] width 212 height 38
type input "9/23/25"
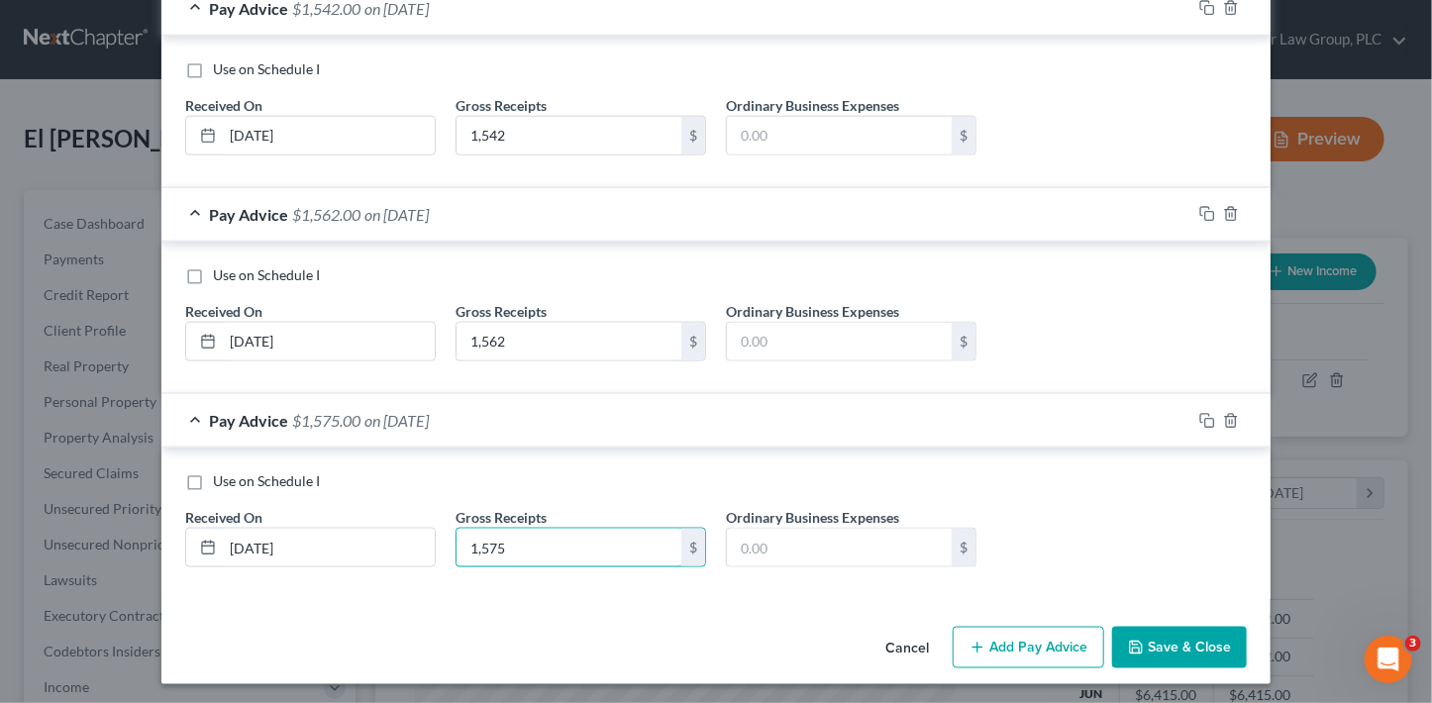
type input "1,575"
click at [1168, 645] on button "Save & Close" at bounding box center [1179, 648] width 135 height 42
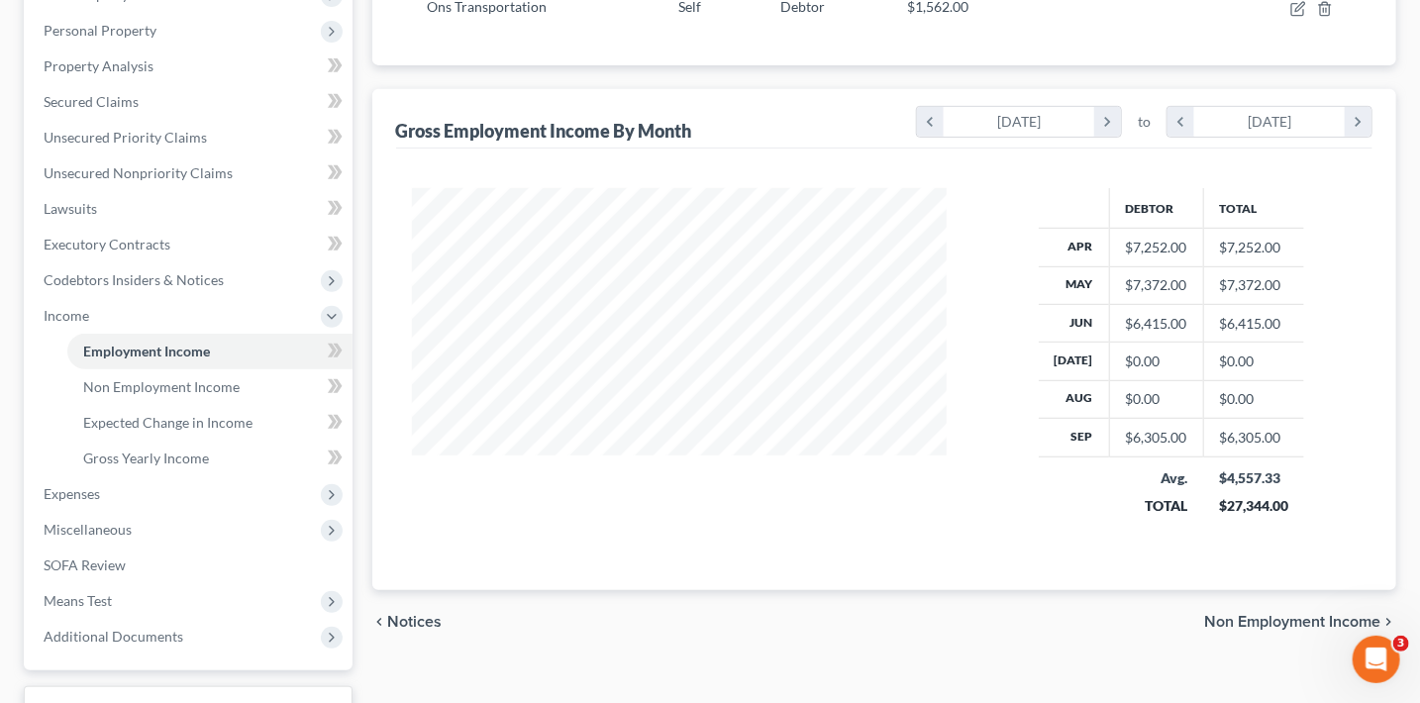
scroll to position [360, 0]
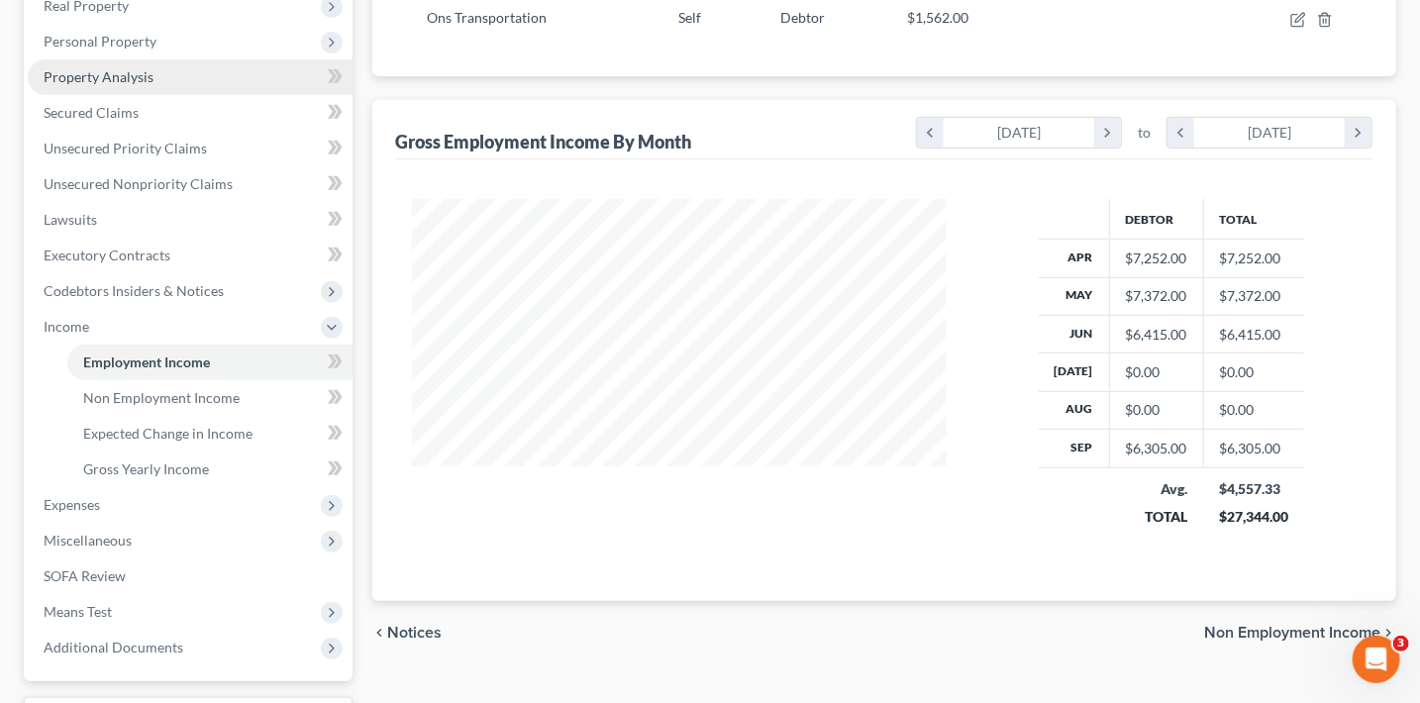
click at [118, 82] on span "Property Analysis" at bounding box center [99, 76] width 110 height 17
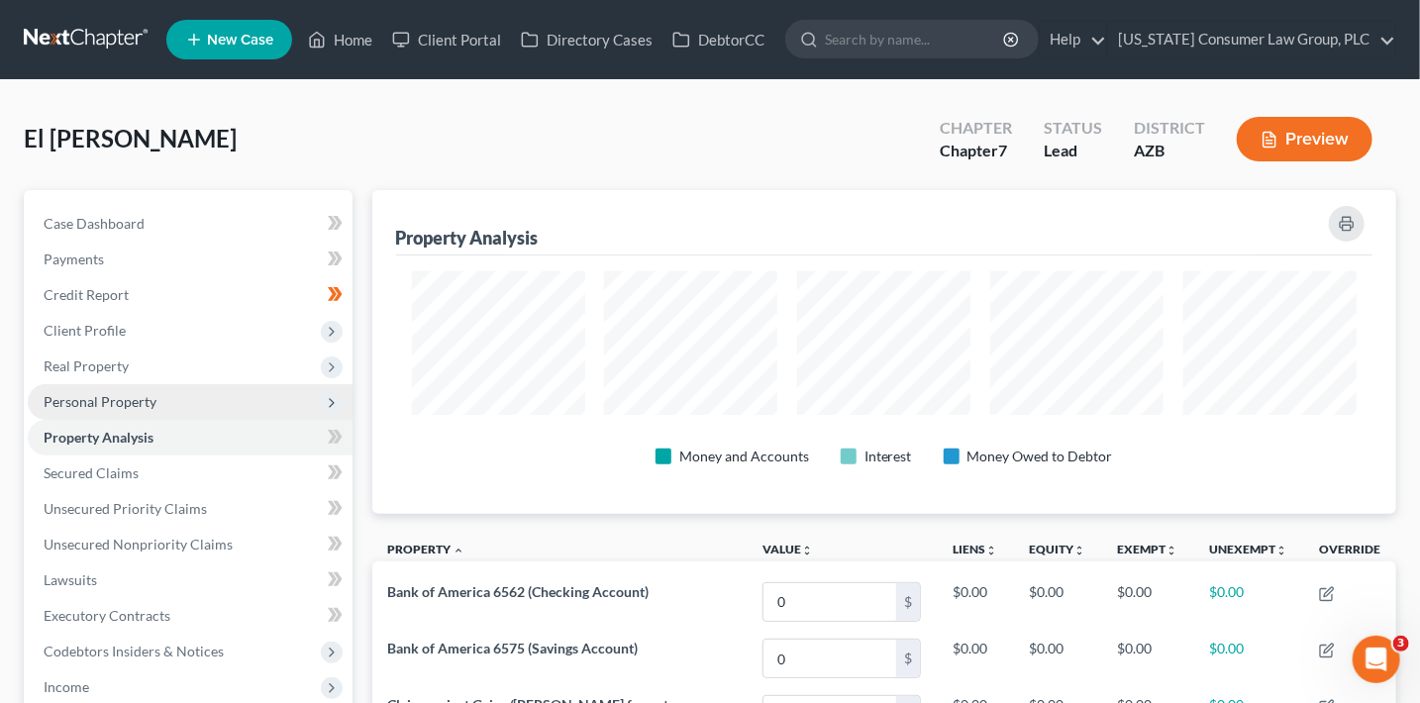
click at [119, 399] on span "Personal Property" at bounding box center [100, 401] width 113 height 17
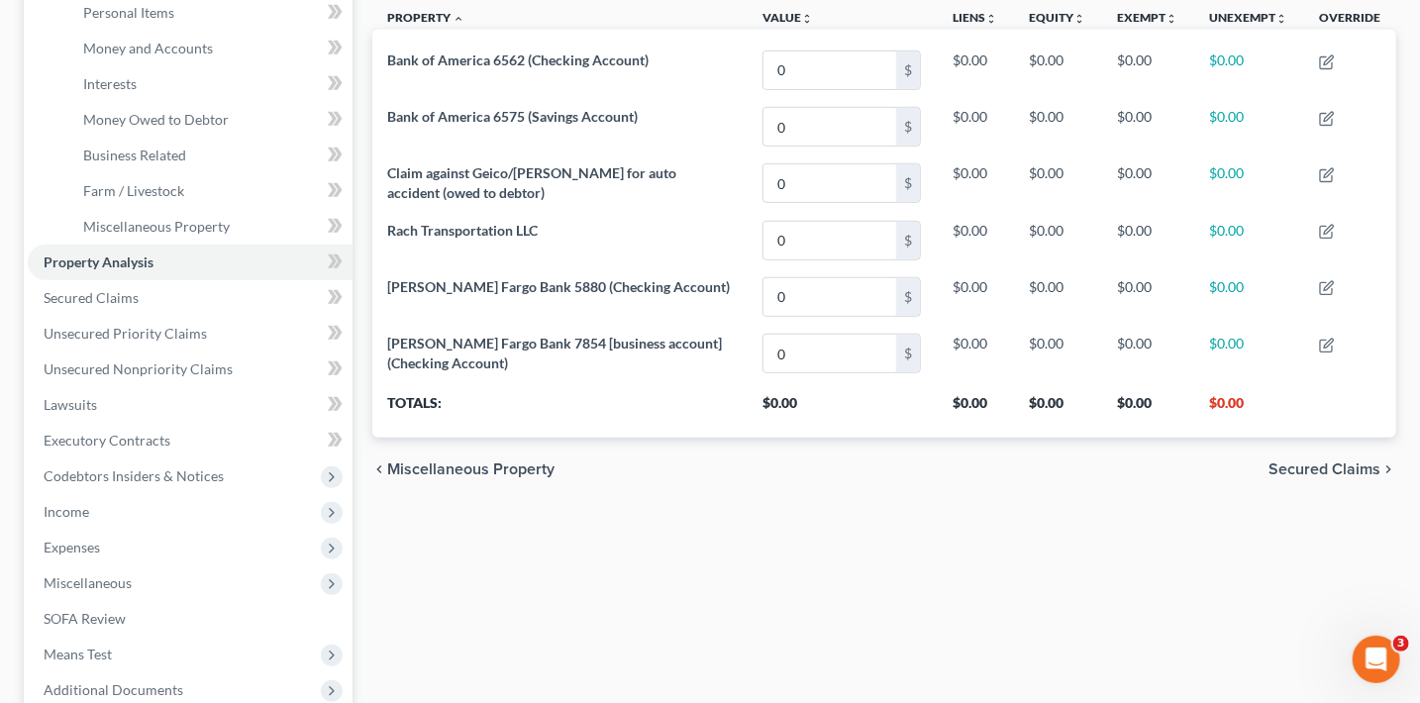
scroll to position [533, 0]
click at [99, 509] on span "Income" at bounding box center [190, 511] width 325 height 36
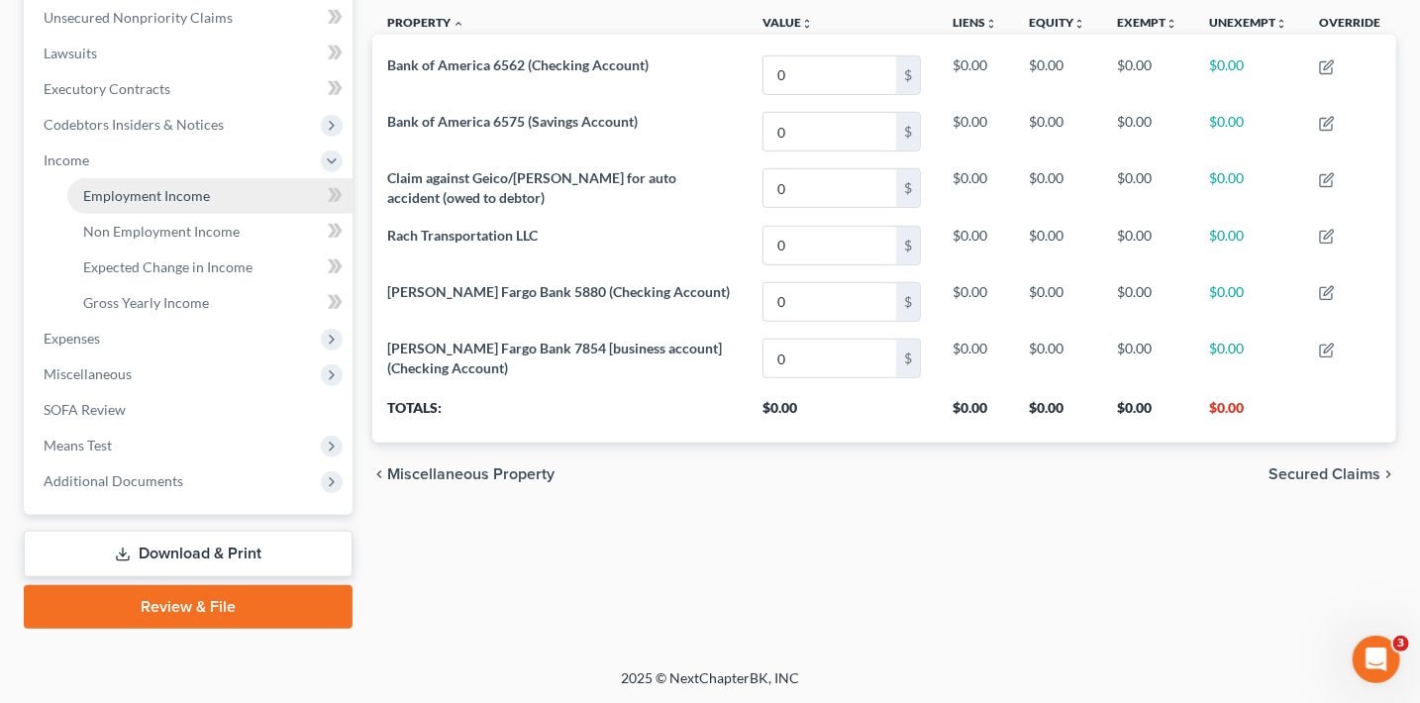
click at [176, 196] on span "Employment Income" at bounding box center [146, 195] width 127 height 17
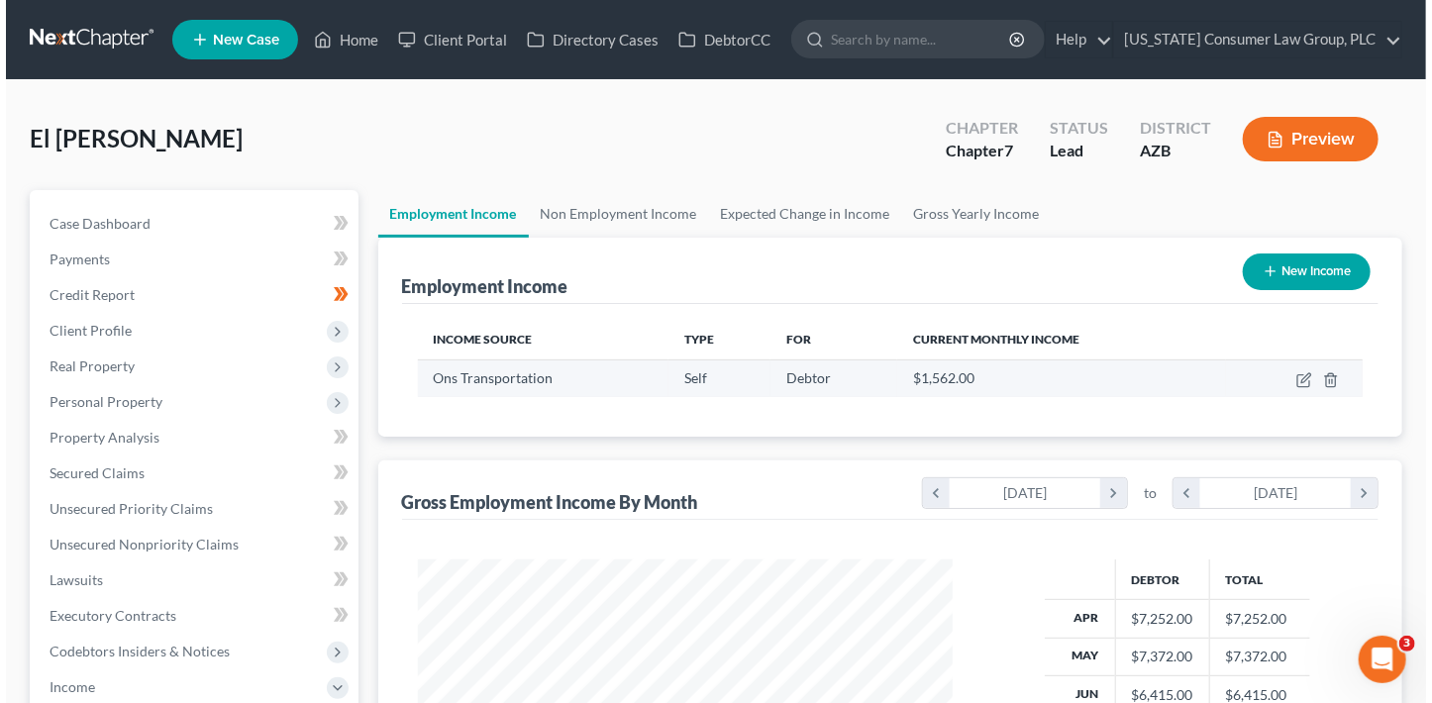
scroll to position [352, 574]
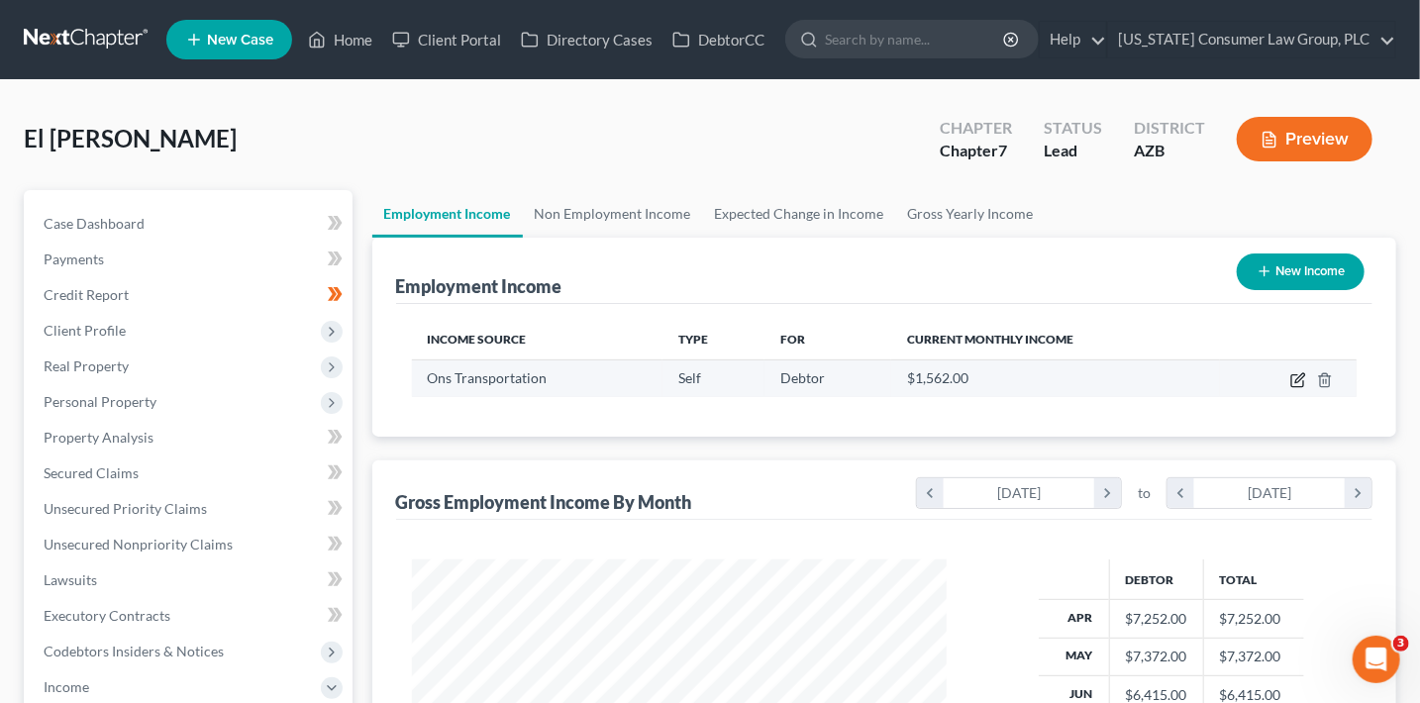
click at [1302, 379] on icon "button" at bounding box center [1298, 380] width 16 height 16
select select "1"
select select "0"
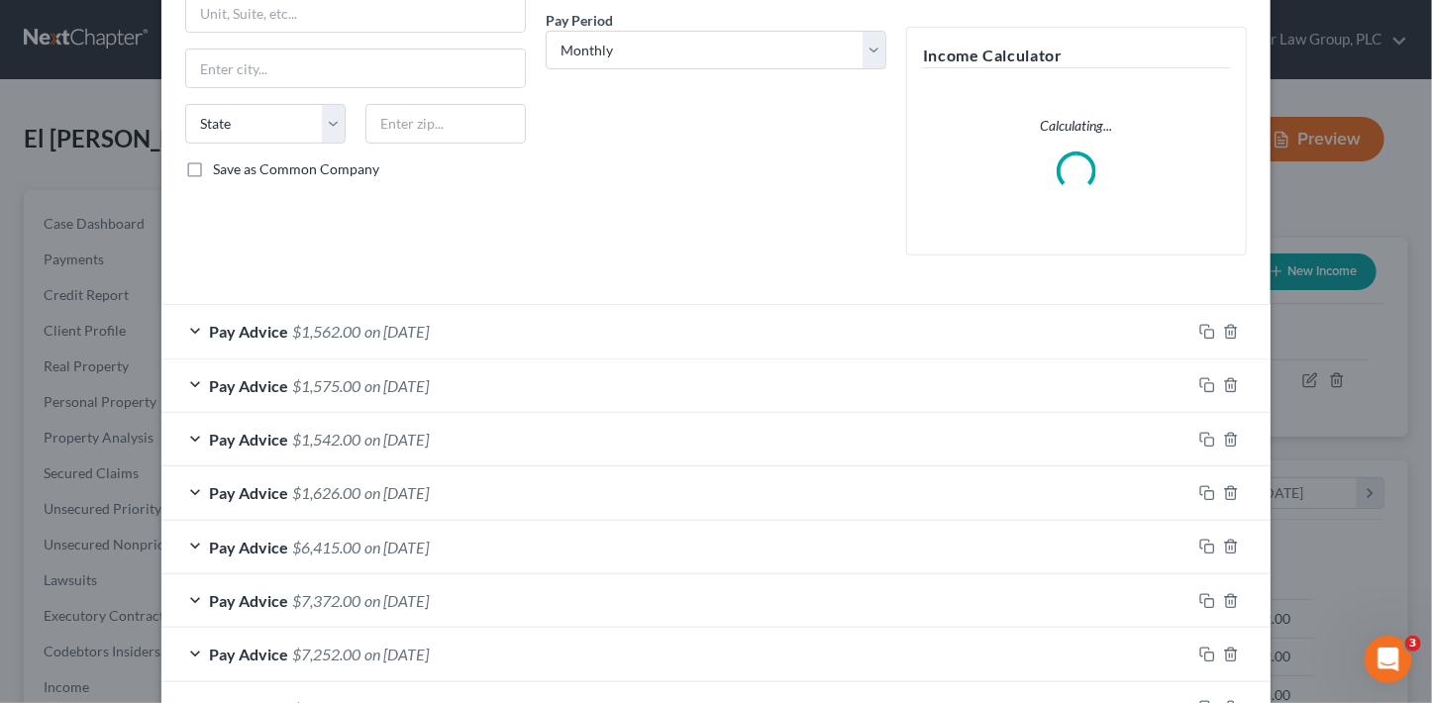
scroll to position [444, 0]
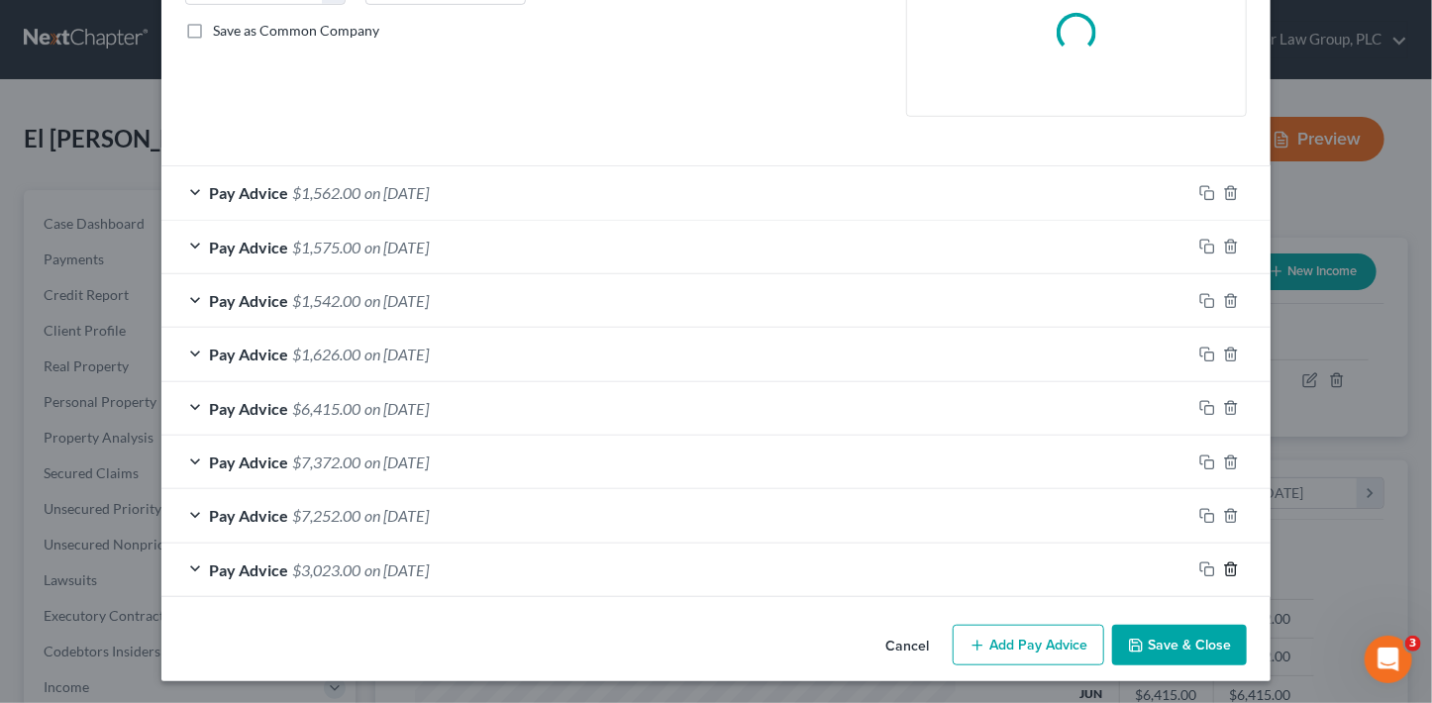
click at [1225, 569] on icon "button" at bounding box center [1231, 569] width 16 height 16
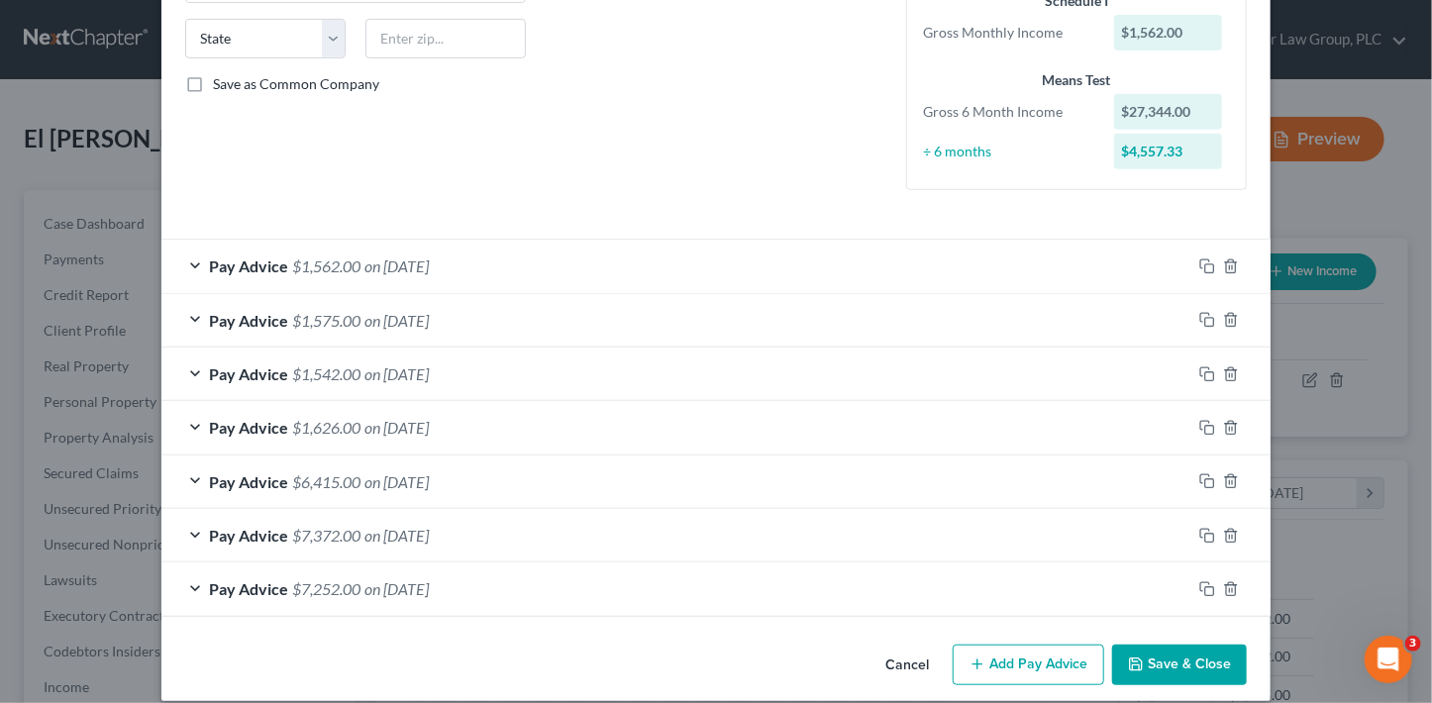
scroll to position [410, 0]
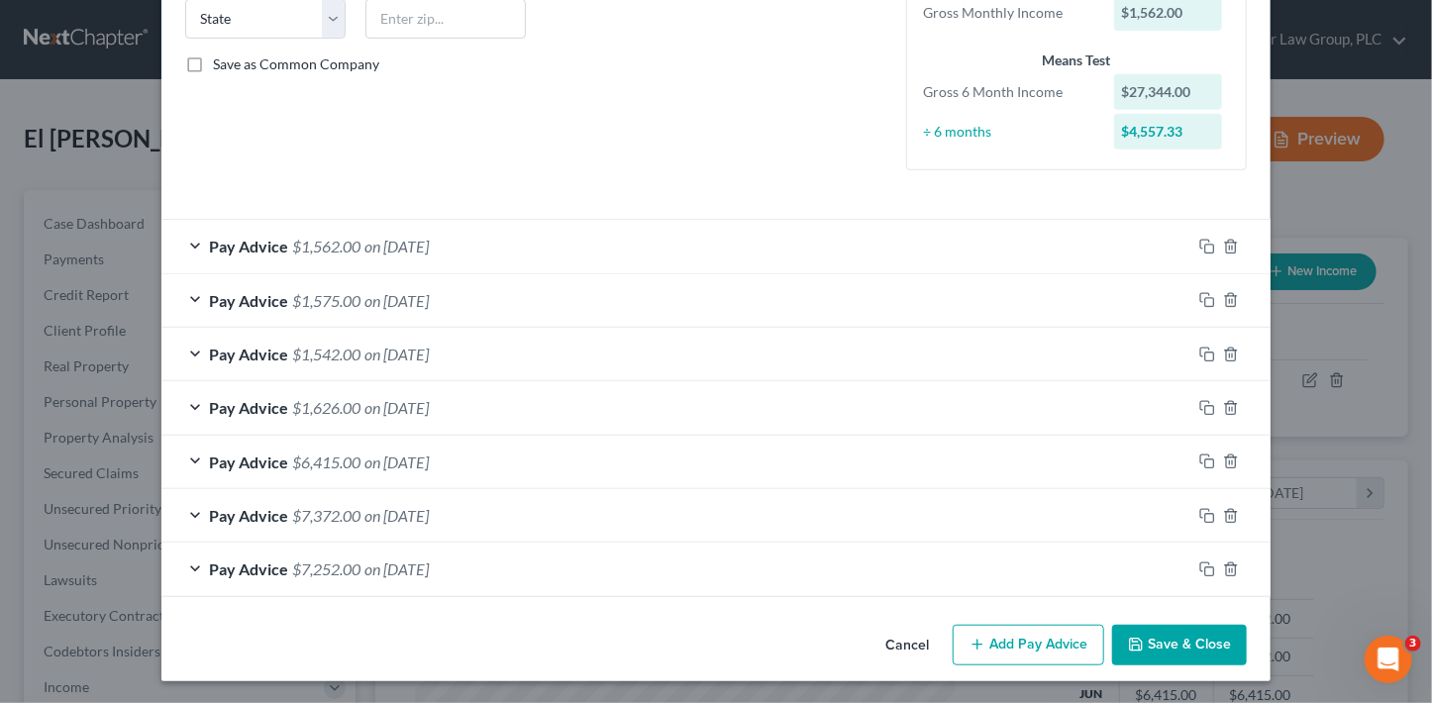
click at [1067, 633] on button "Add Pay Advice" at bounding box center [1028, 646] width 151 height 42
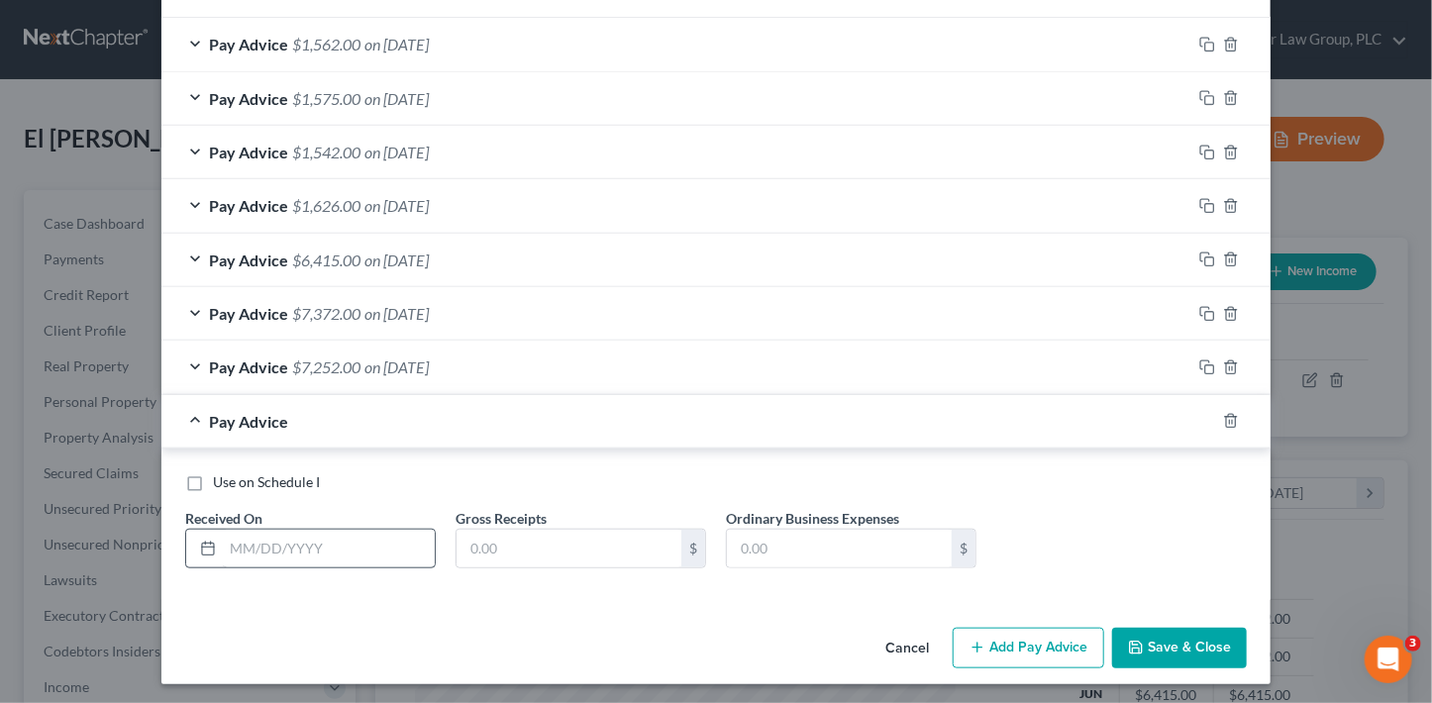
scroll to position [614, 0]
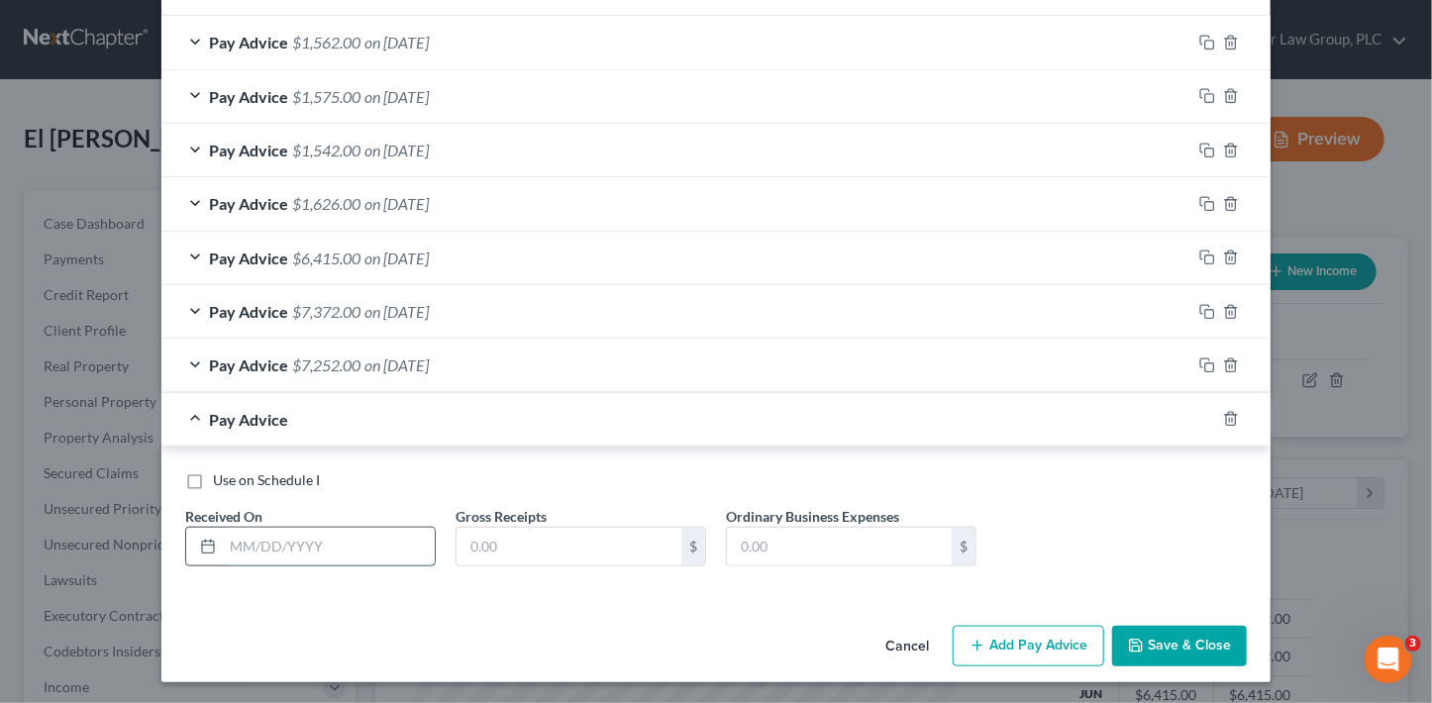
click at [269, 528] on input "text" at bounding box center [329, 547] width 212 height 38
type input "4/8/25"
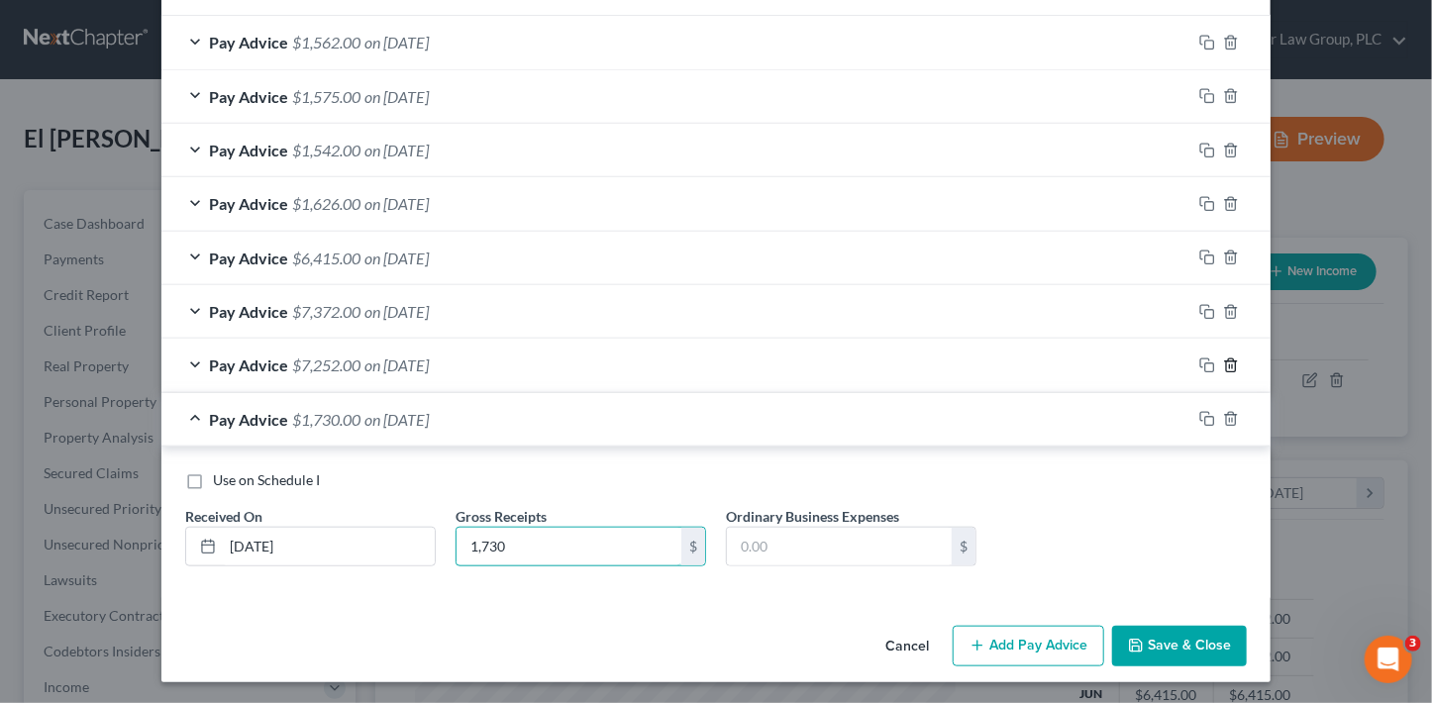
type input "1,730"
click at [1229, 368] on icon "button" at bounding box center [1230, 364] width 9 height 13
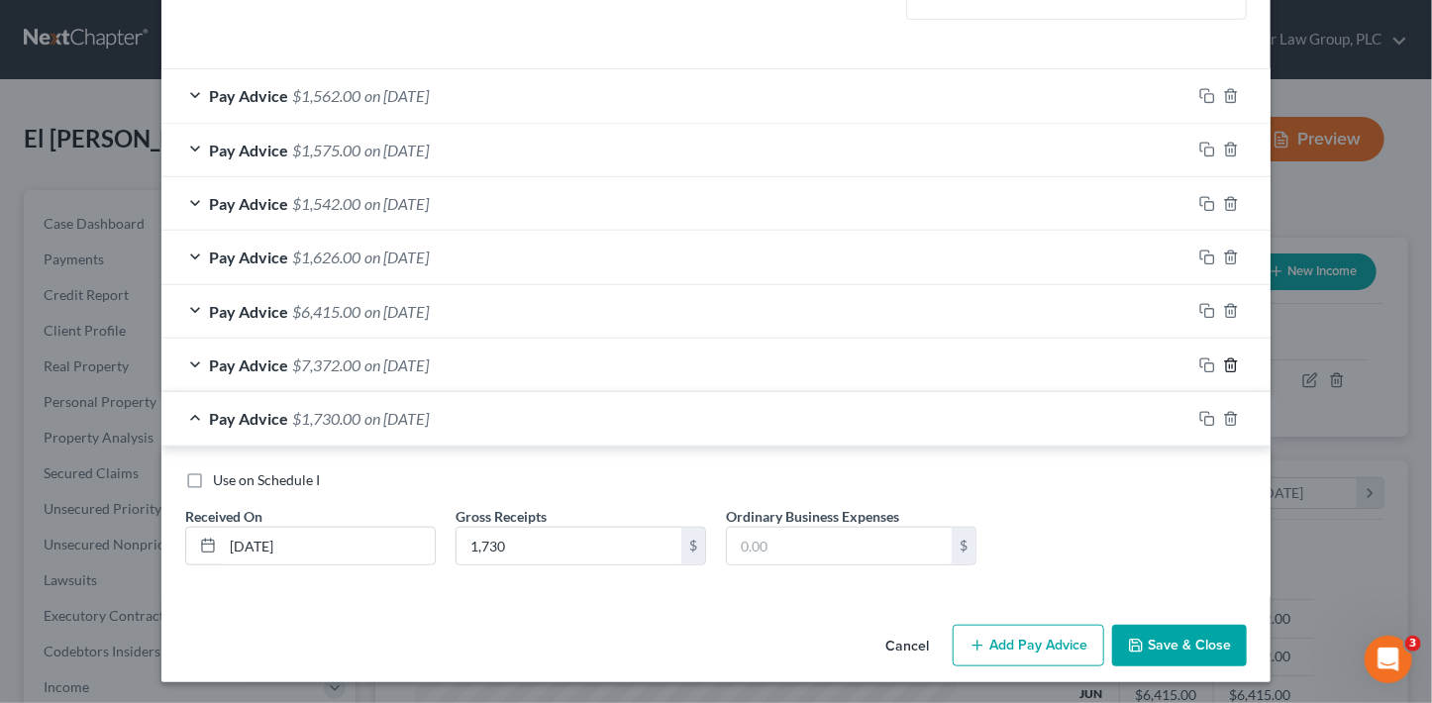
click at [1227, 359] on icon "button" at bounding box center [1231, 365] width 16 height 16
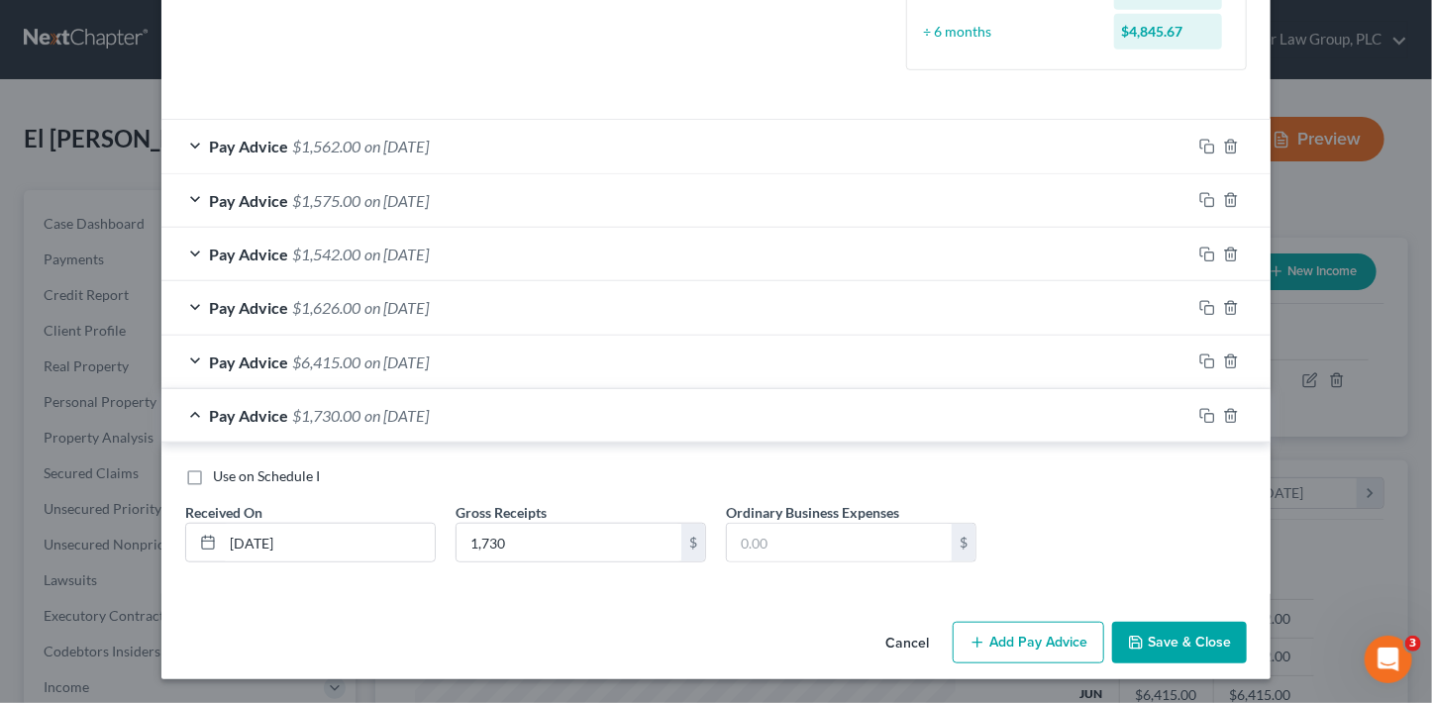
scroll to position [507, 0]
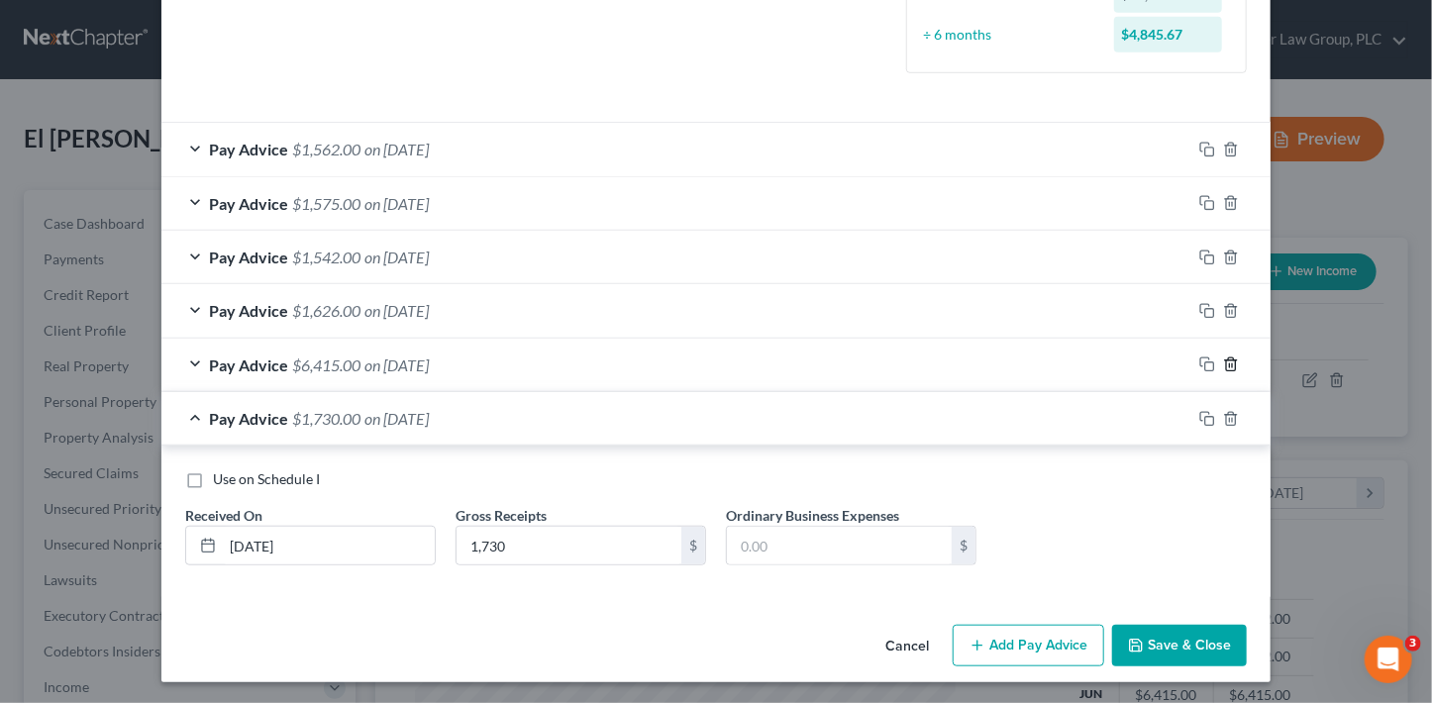
click at [1227, 359] on icon "button" at bounding box center [1231, 364] width 16 height 16
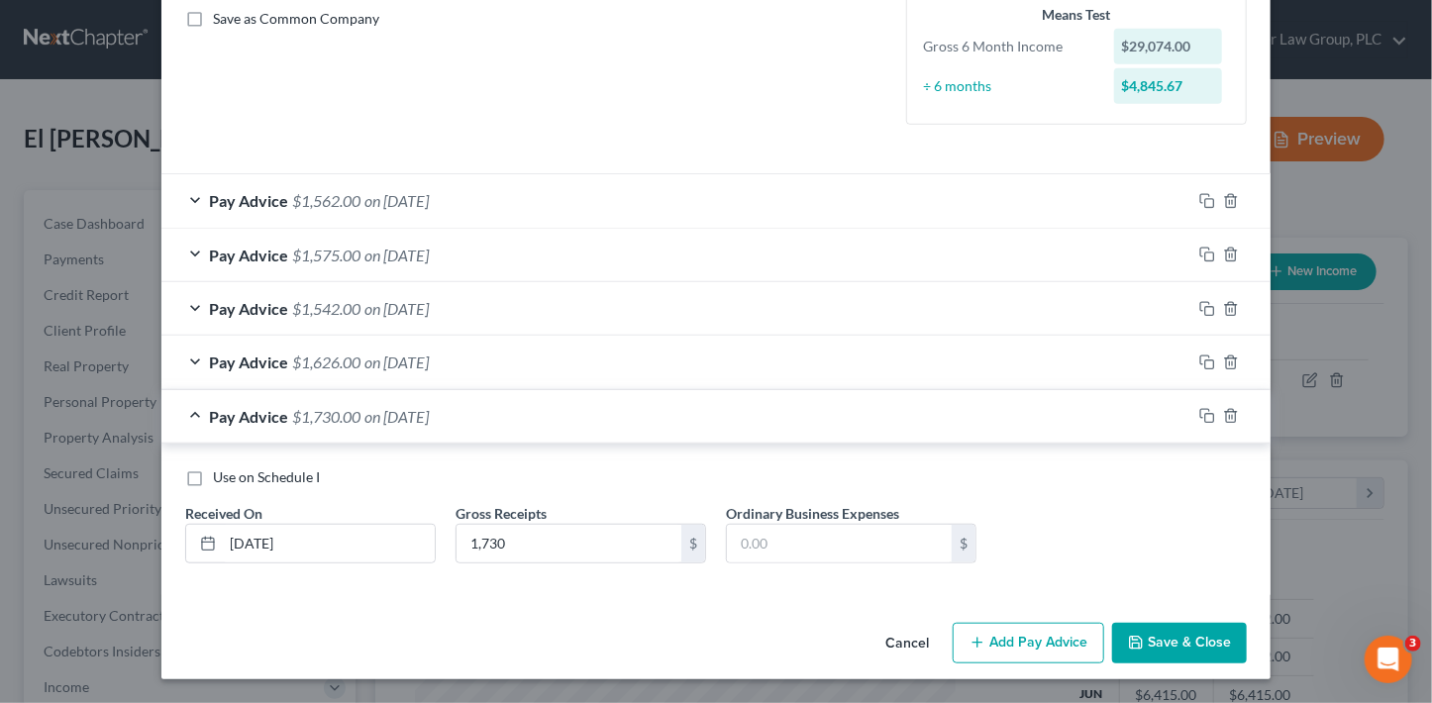
scroll to position [453, 0]
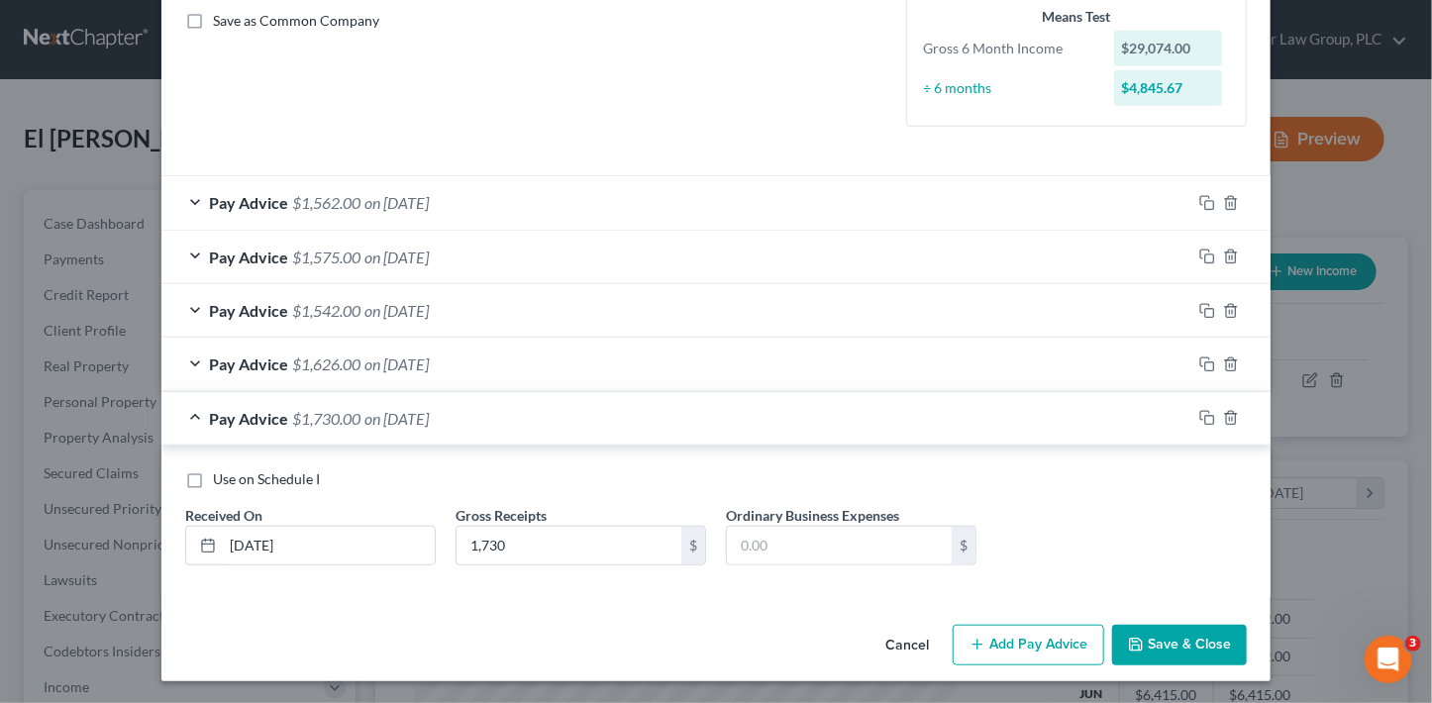
click at [1054, 645] on button "Add Pay Advice" at bounding box center [1028, 646] width 151 height 42
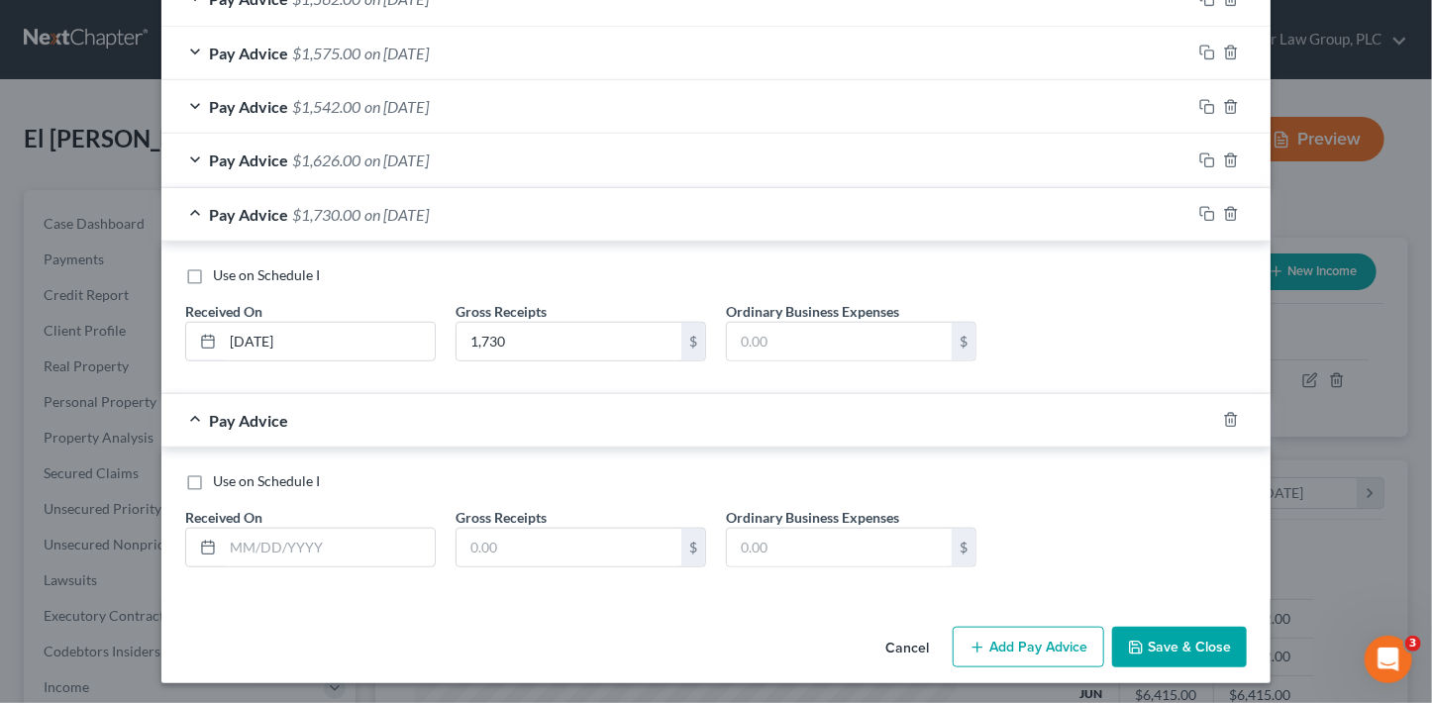
scroll to position [658, 0]
click at [338, 550] on input "text" at bounding box center [329, 547] width 212 height 38
type input "4/16/25"
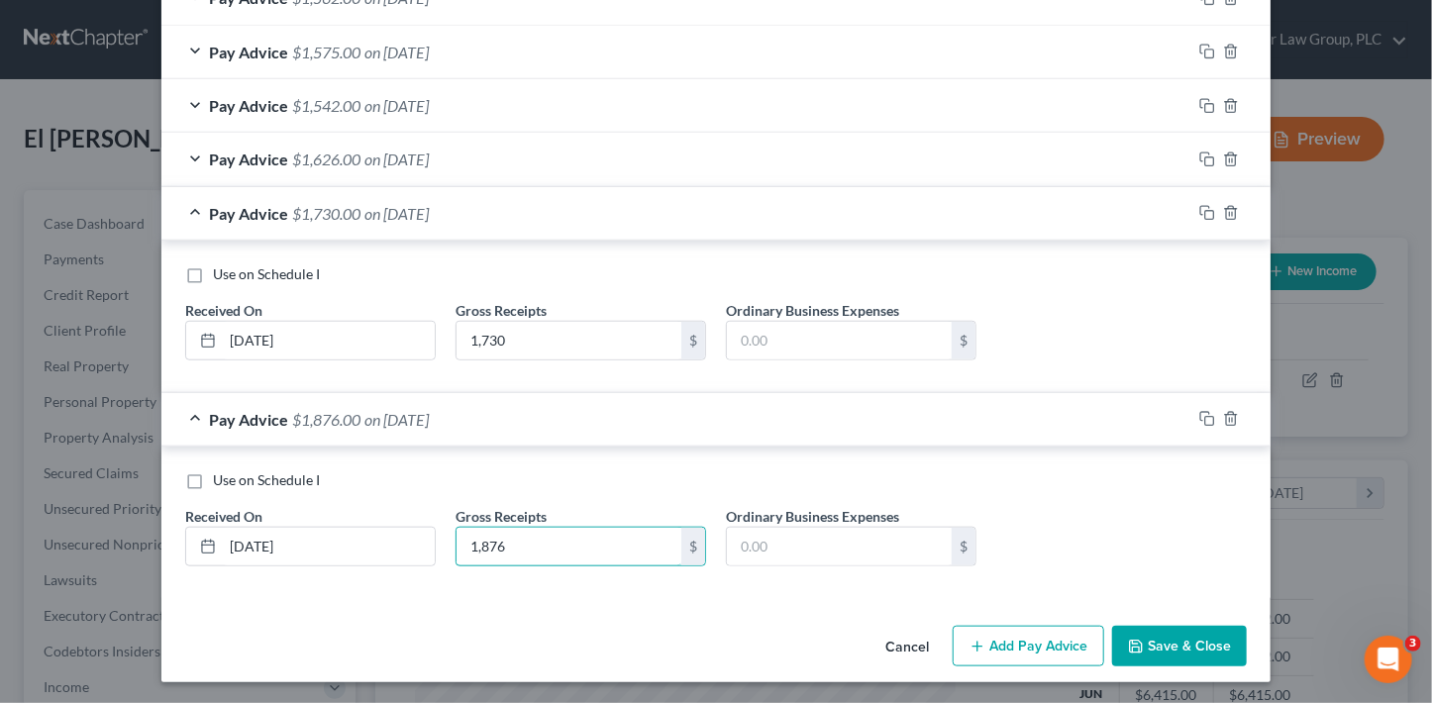
type input "1,876"
click at [1044, 647] on button "Add Pay Advice" at bounding box center [1028, 647] width 151 height 42
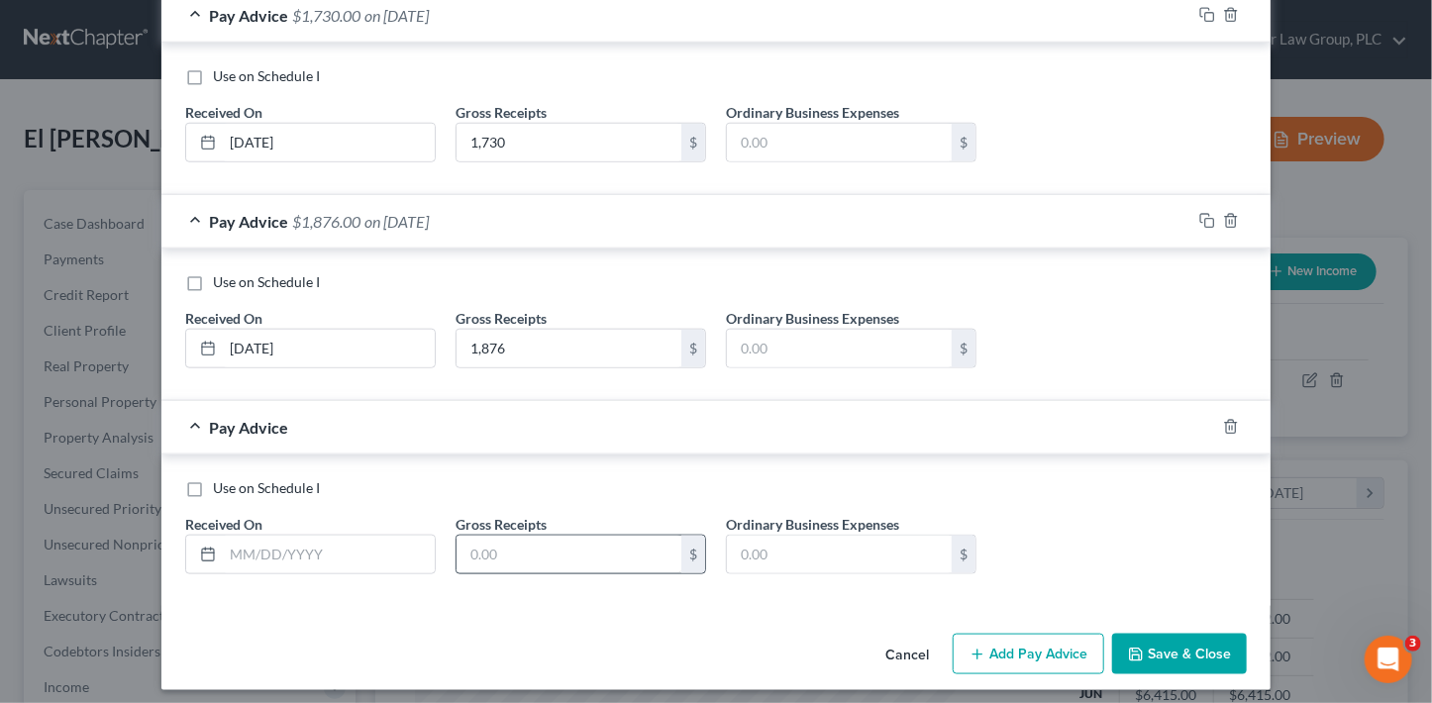
scroll to position [863, 0]
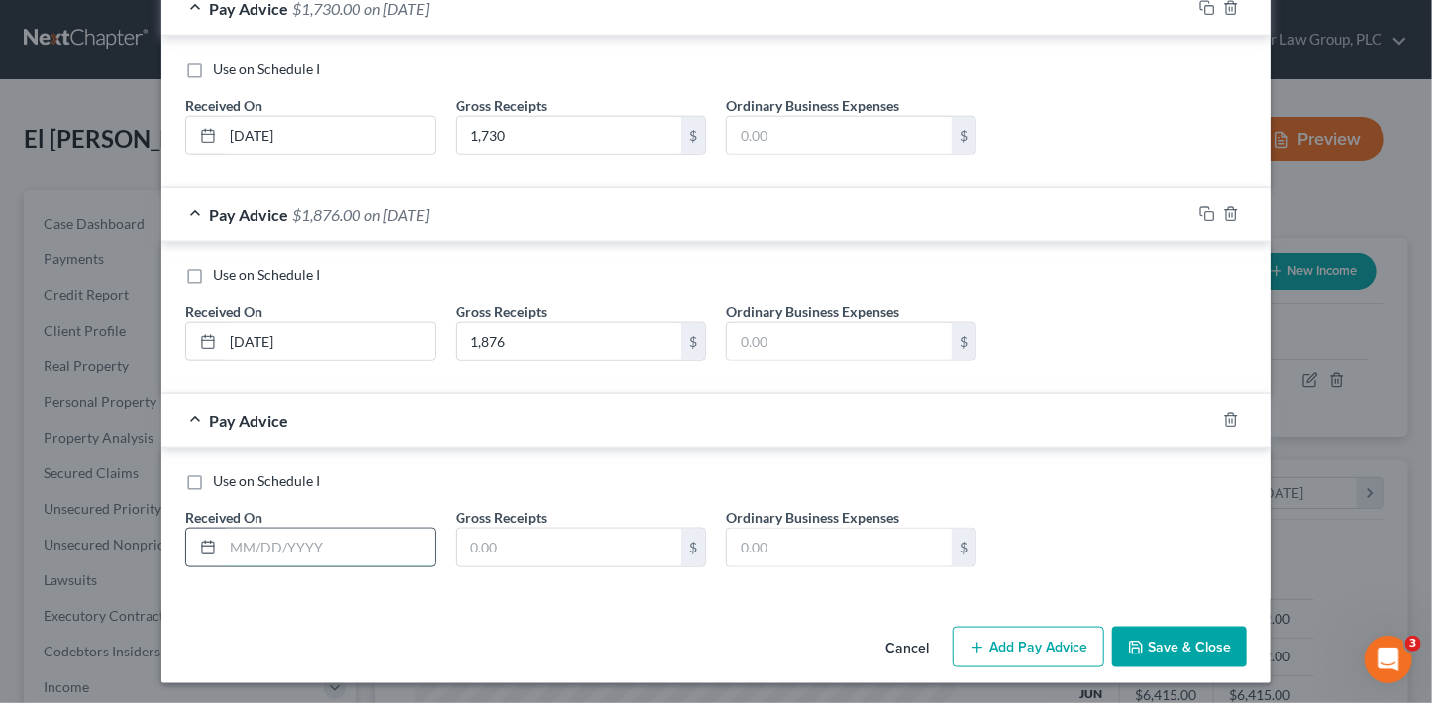
click at [385, 540] on input "text" at bounding box center [329, 548] width 212 height 38
type input "4/24/25"
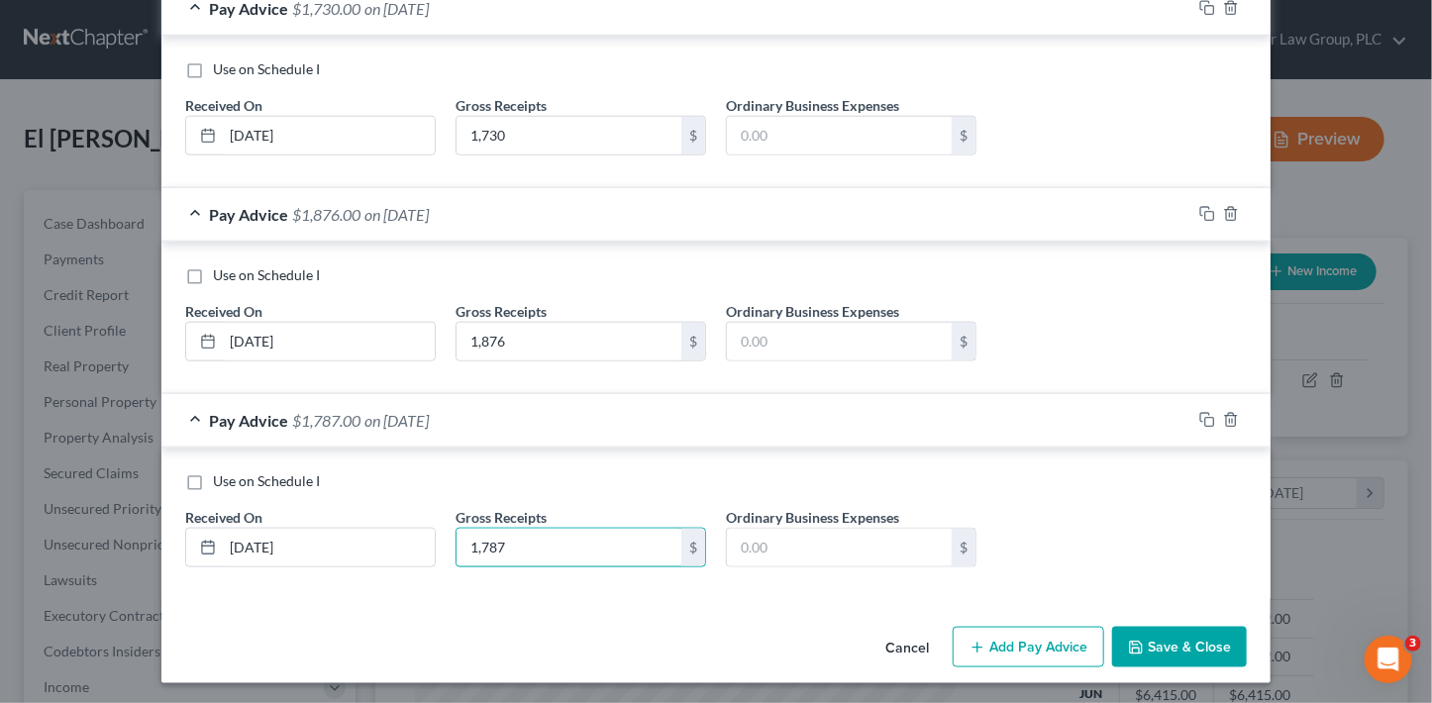
type input "1,787"
click at [986, 639] on button "Add Pay Advice" at bounding box center [1028, 648] width 151 height 42
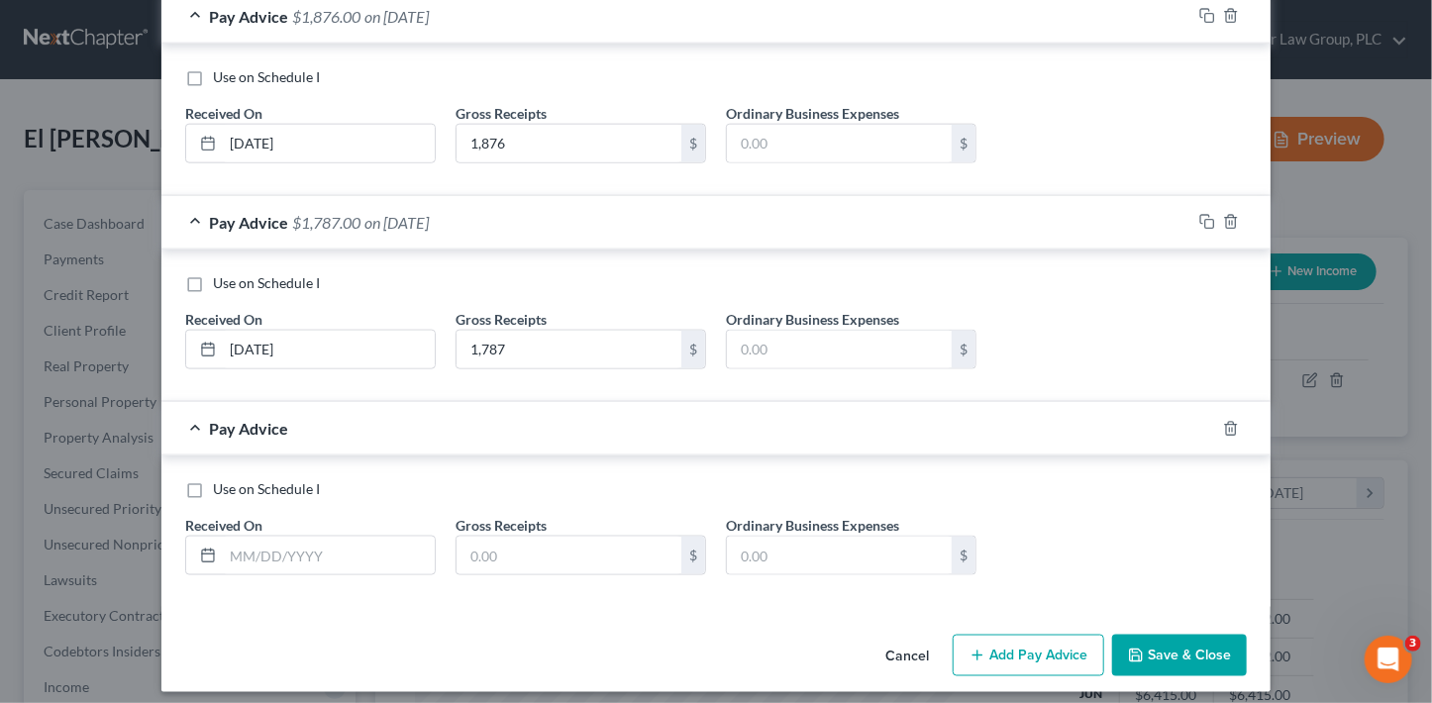
scroll to position [1069, 0]
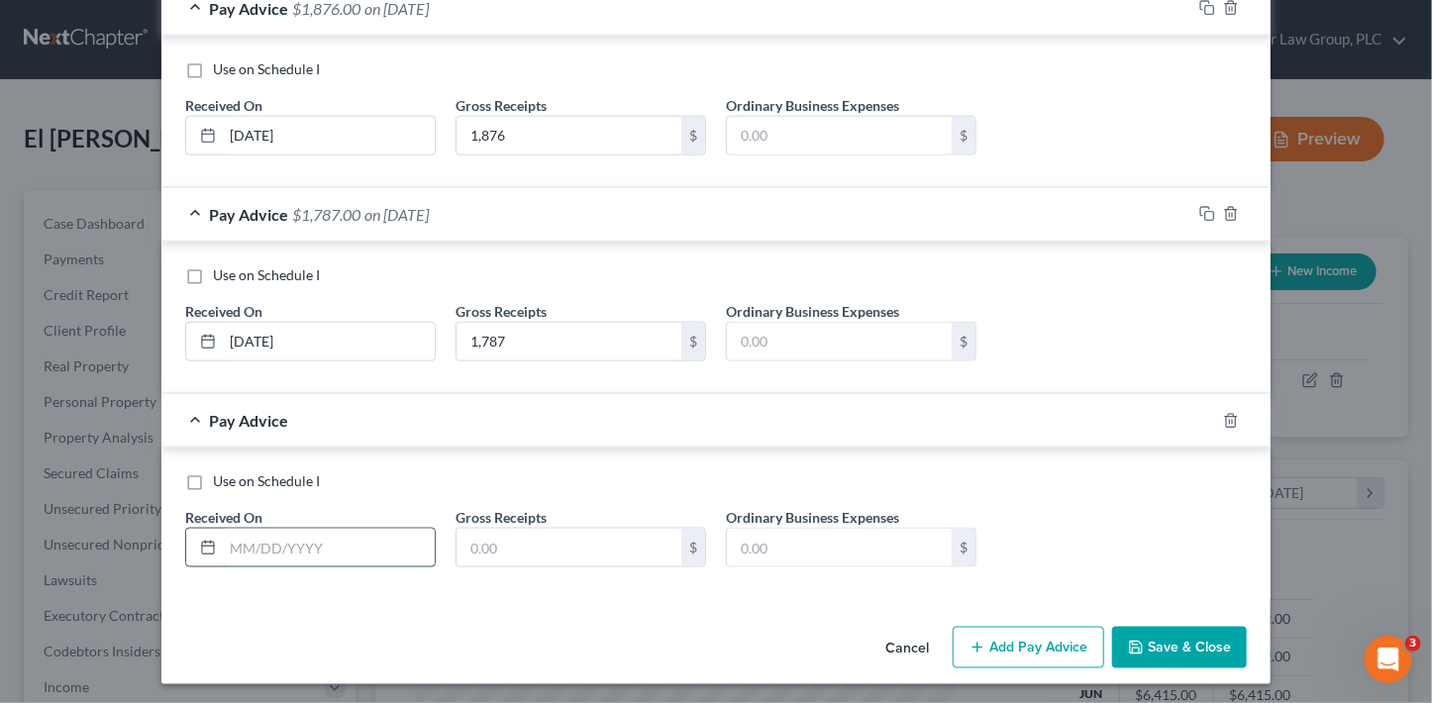
click at [302, 547] on input "text" at bounding box center [329, 548] width 212 height 38
type input "4/30/25"
type input "1,859"
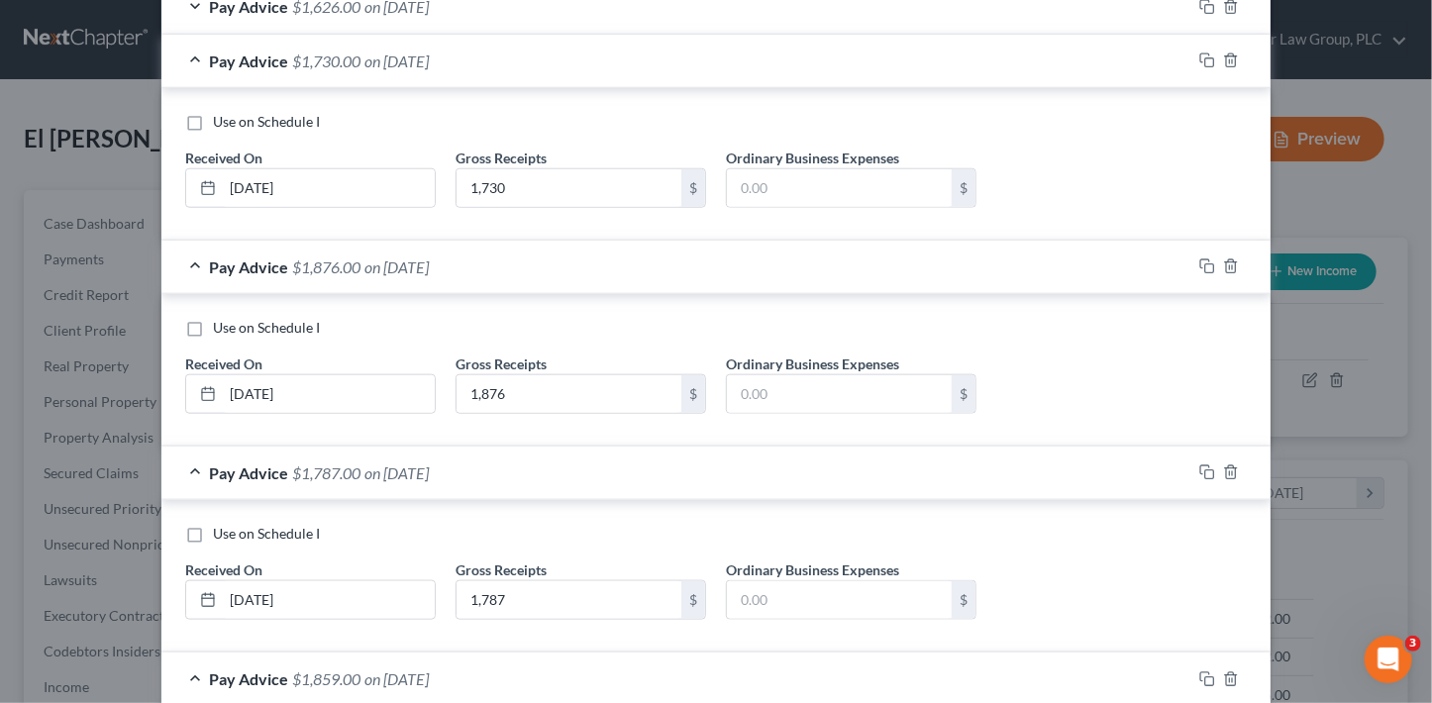
scroll to position [749, 0]
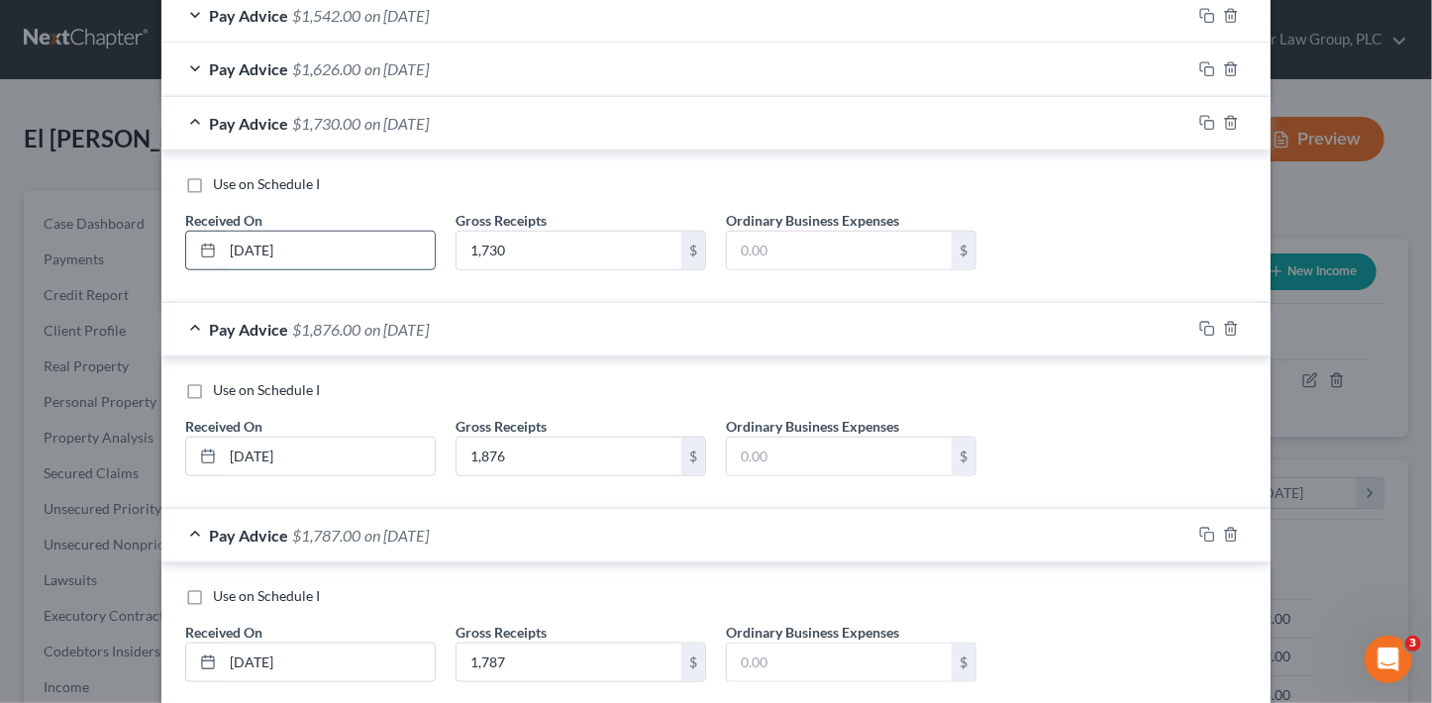
click at [292, 244] on input "4/8/25" at bounding box center [329, 251] width 212 height 38
type input "4/8/25"
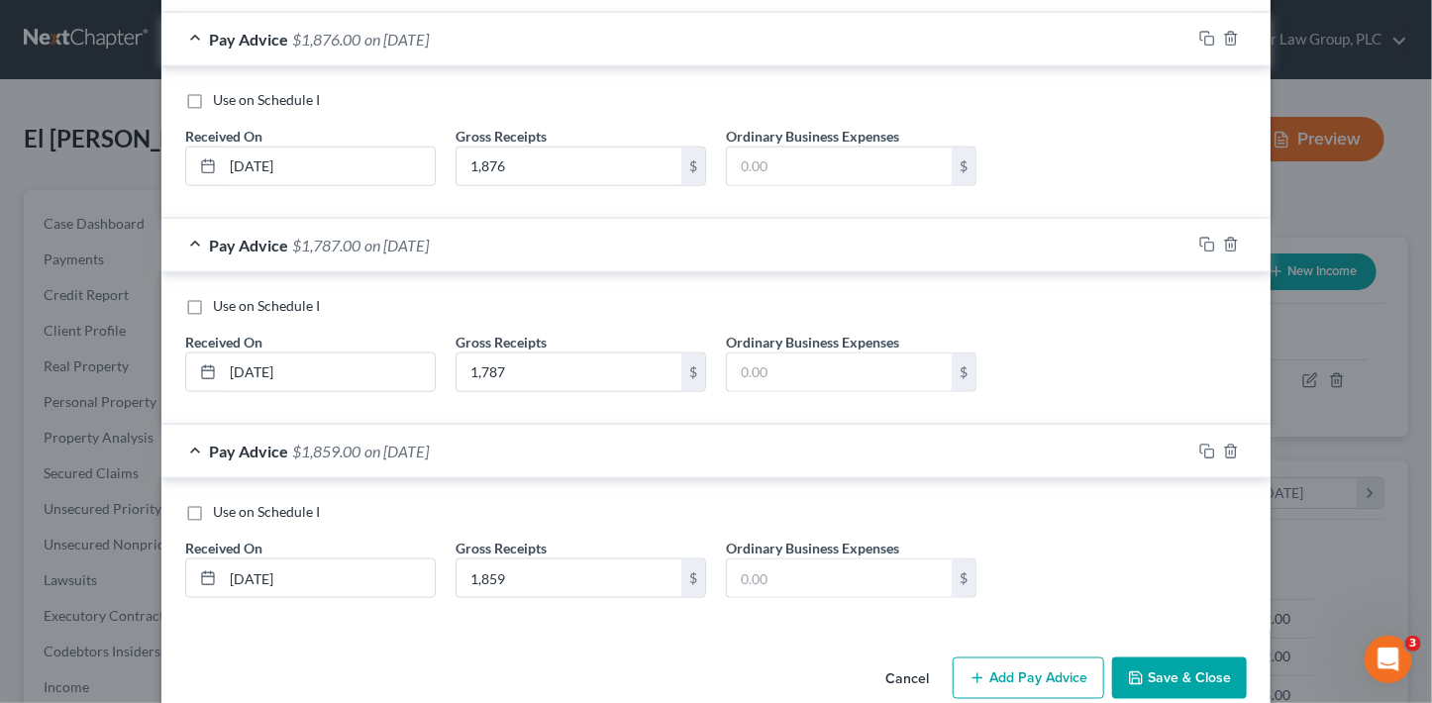
scroll to position [1069, 0]
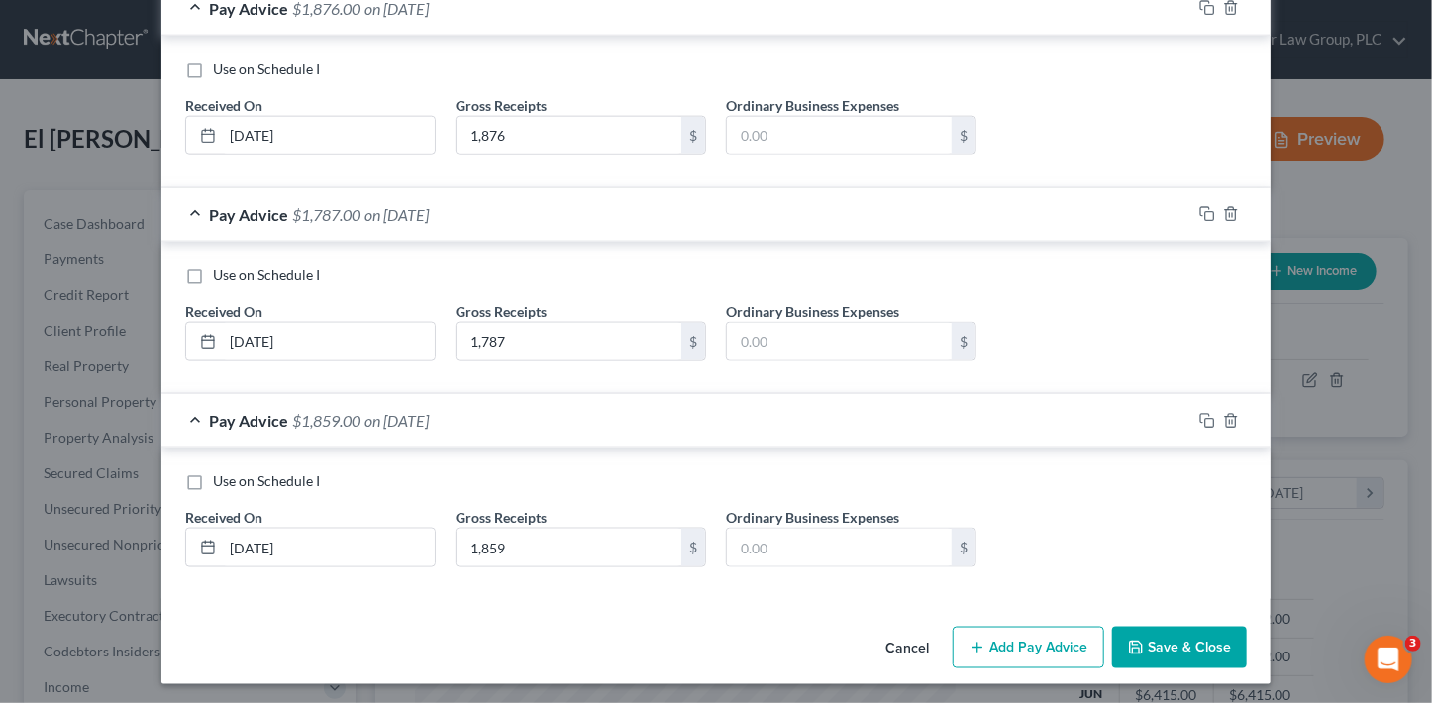
click at [1048, 644] on button "Add Pay Advice" at bounding box center [1028, 648] width 151 height 42
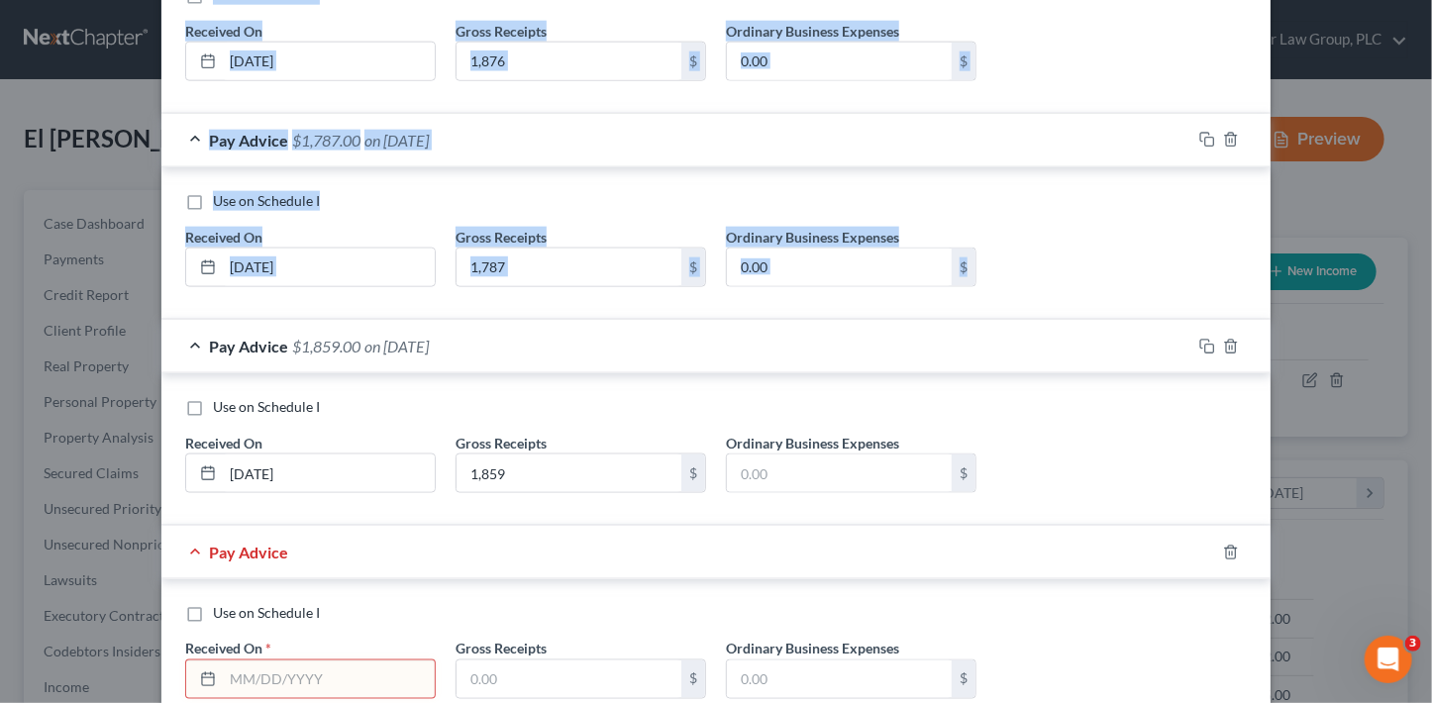
scroll to position [1275, 0]
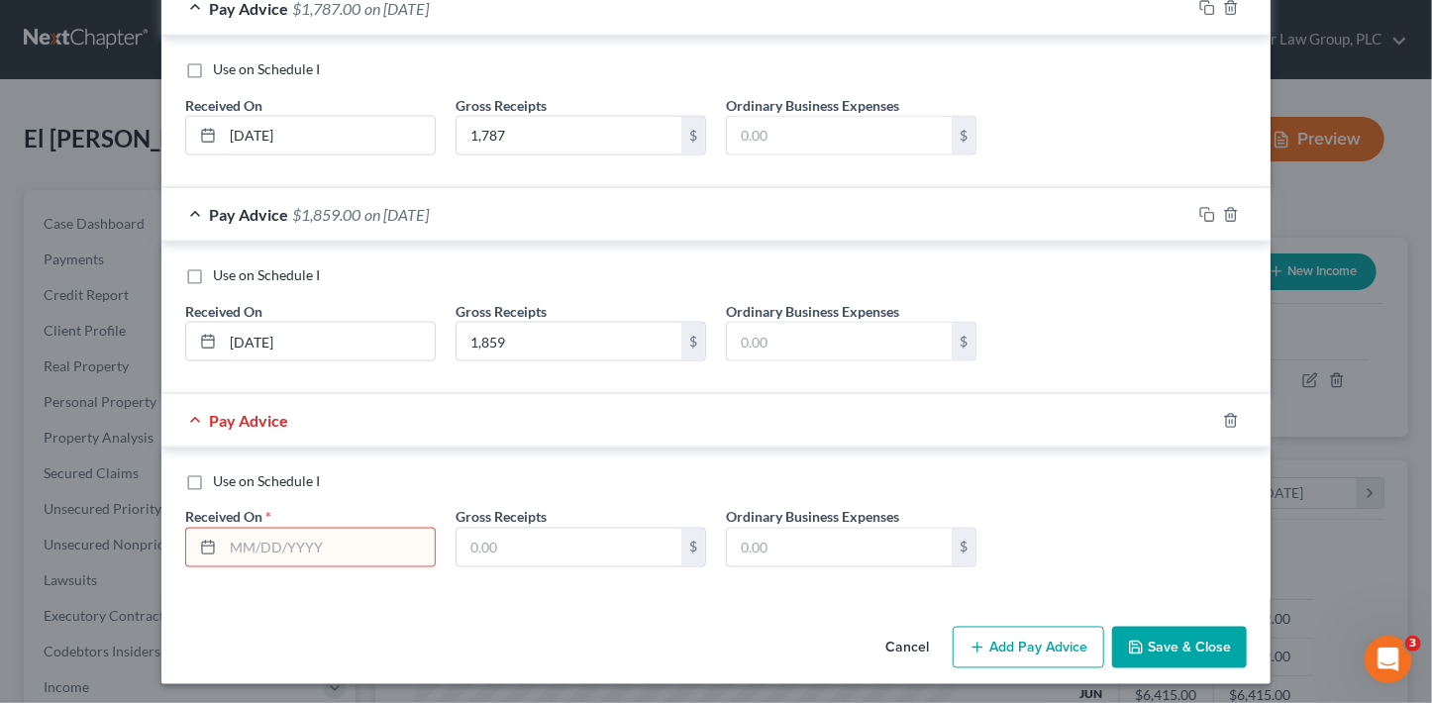
click at [267, 535] on input "text" at bounding box center [329, 548] width 212 height 38
type input "5/7/25"
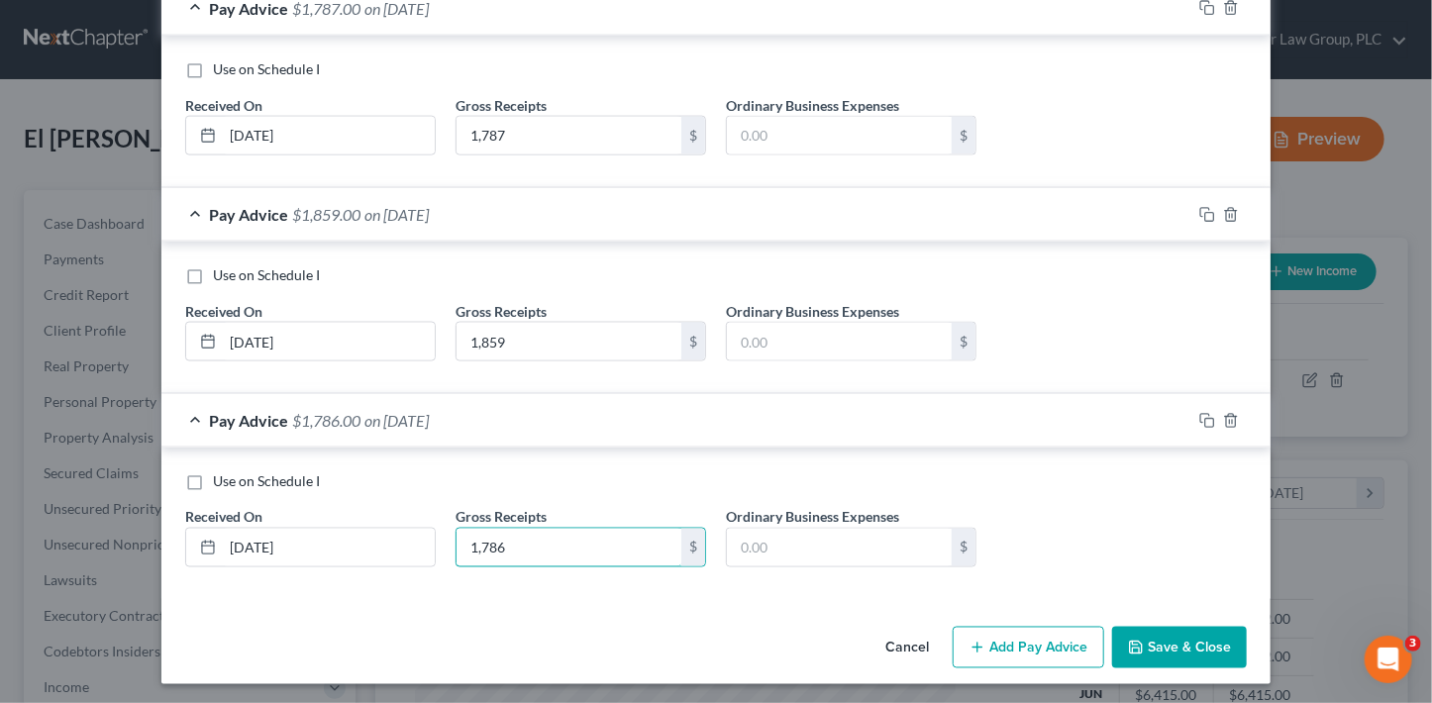
type input "1,786"
click at [992, 634] on button "Add Pay Advice" at bounding box center [1028, 648] width 151 height 42
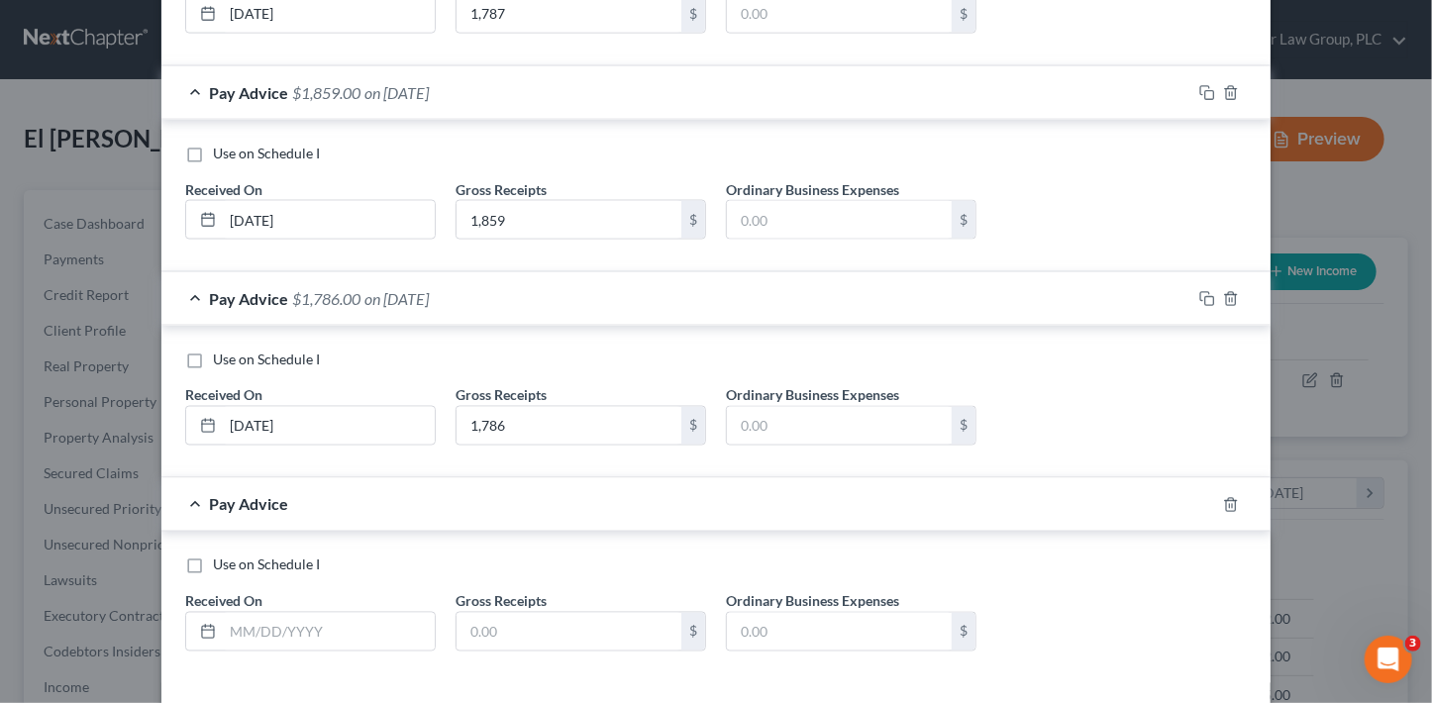
scroll to position [1480, 0]
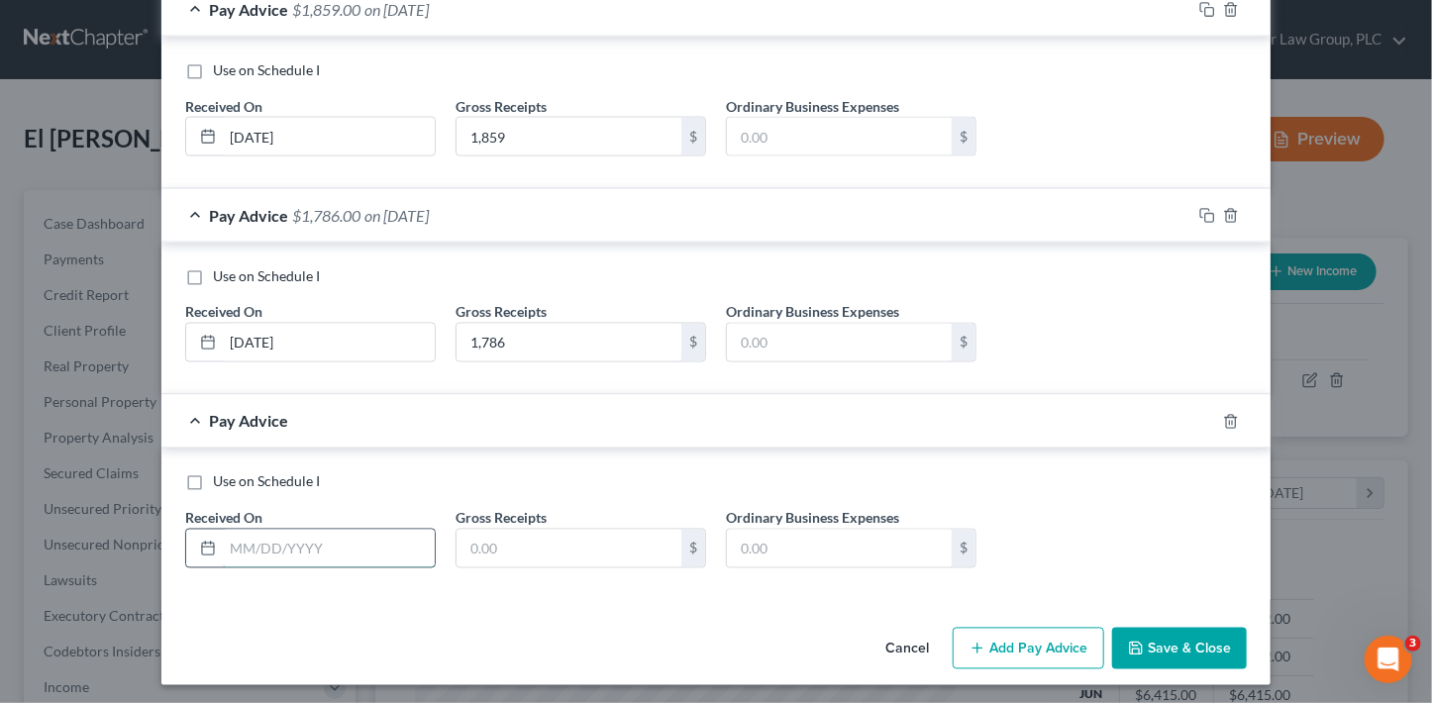
click at [374, 544] on input "text" at bounding box center [329, 549] width 212 height 38
type input "5/14/25"
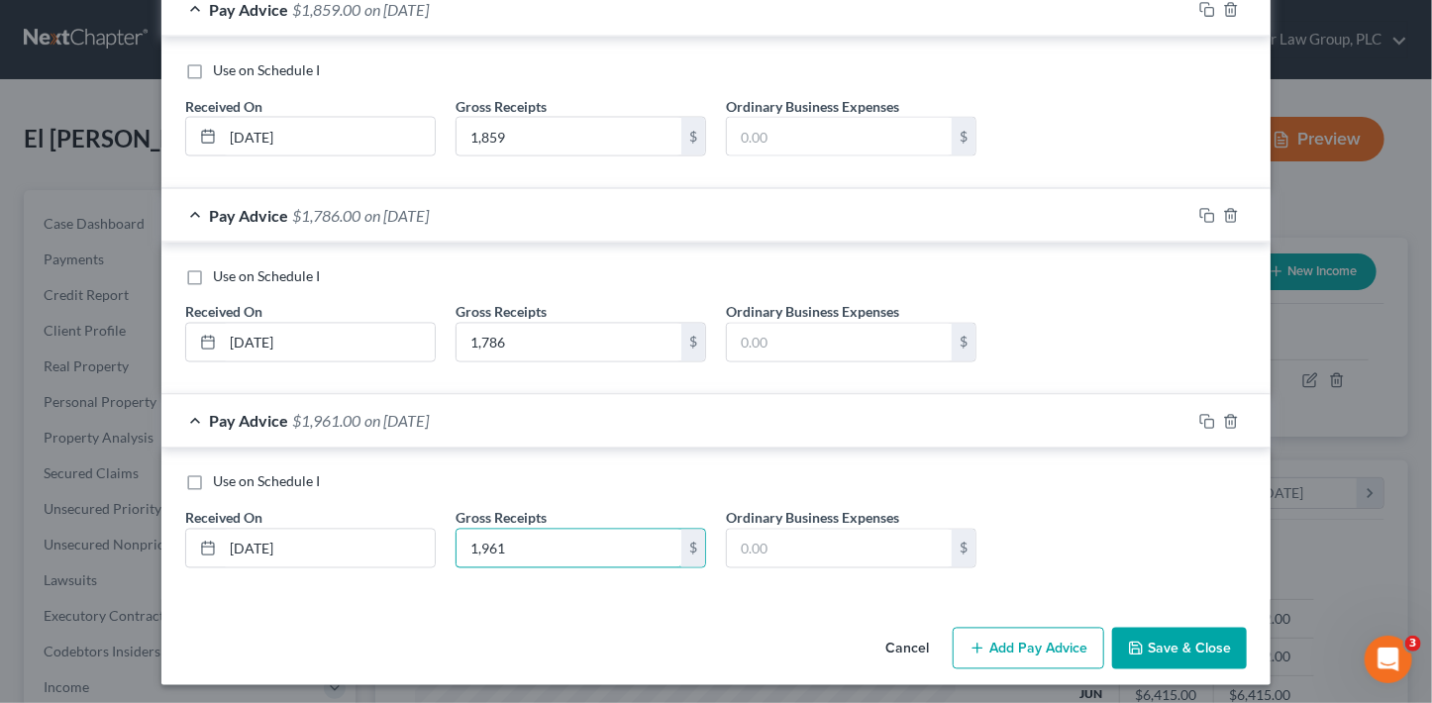
type input "1,961"
click at [1035, 638] on button "Add Pay Advice" at bounding box center [1028, 649] width 151 height 42
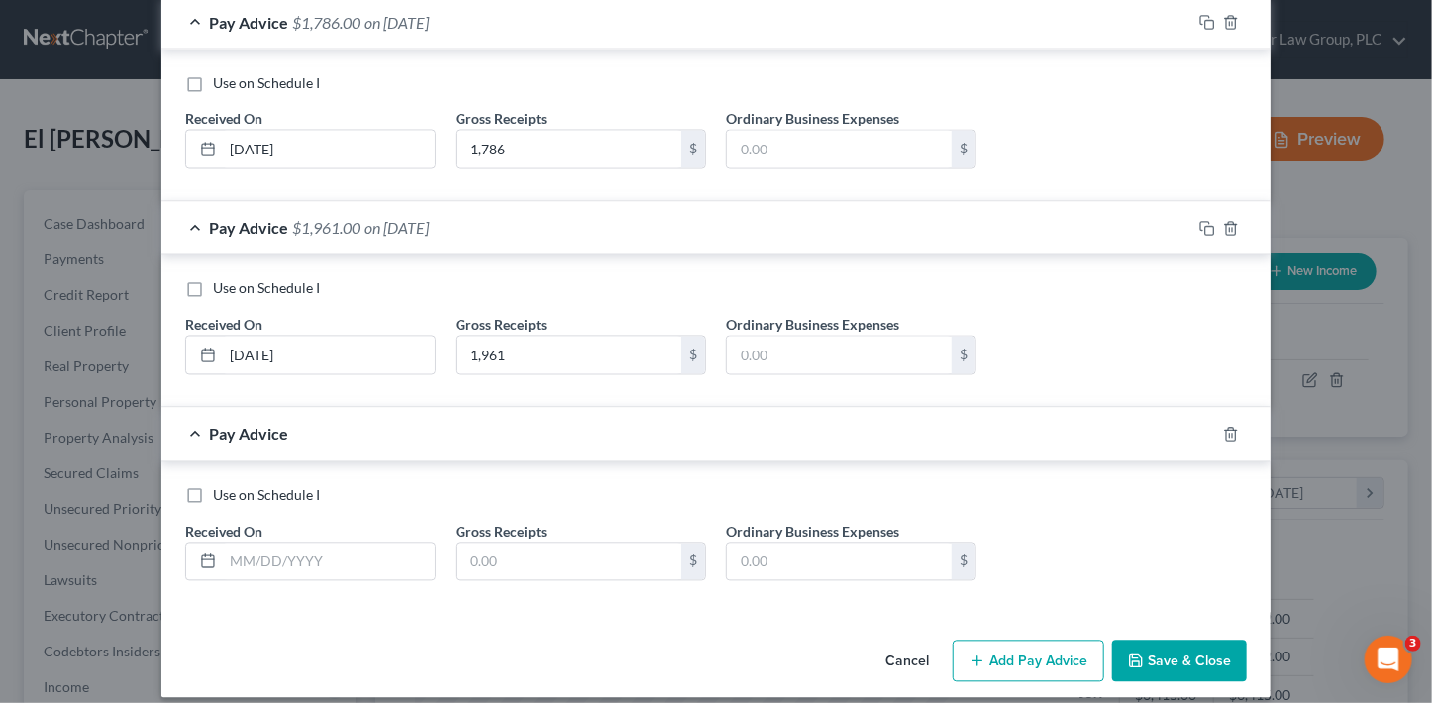
scroll to position [1685, 0]
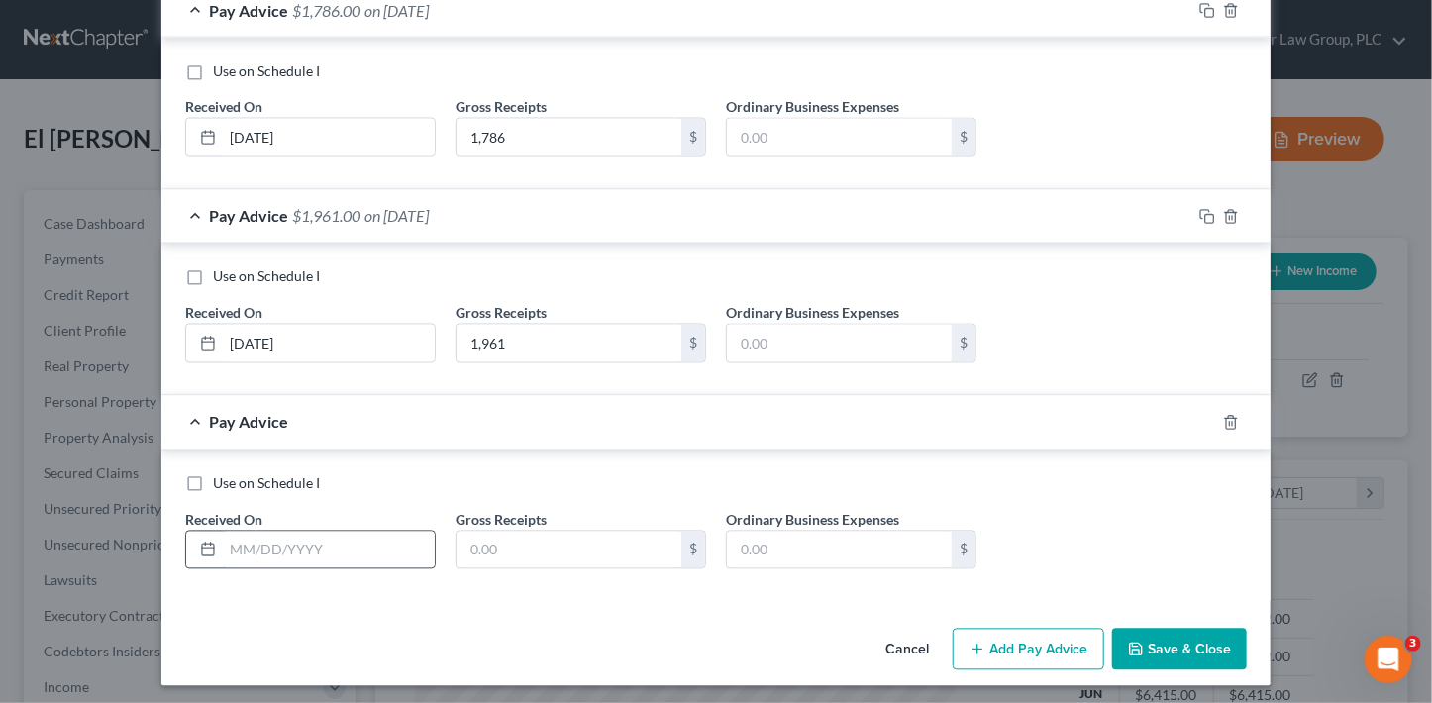
click at [323, 553] on input "text" at bounding box center [329, 551] width 212 height 38
type input "5/21/25"
type input "1,705"
click at [1007, 629] on button "Add Pay Advice" at bounding box center [1028, 650] width 151 height 42
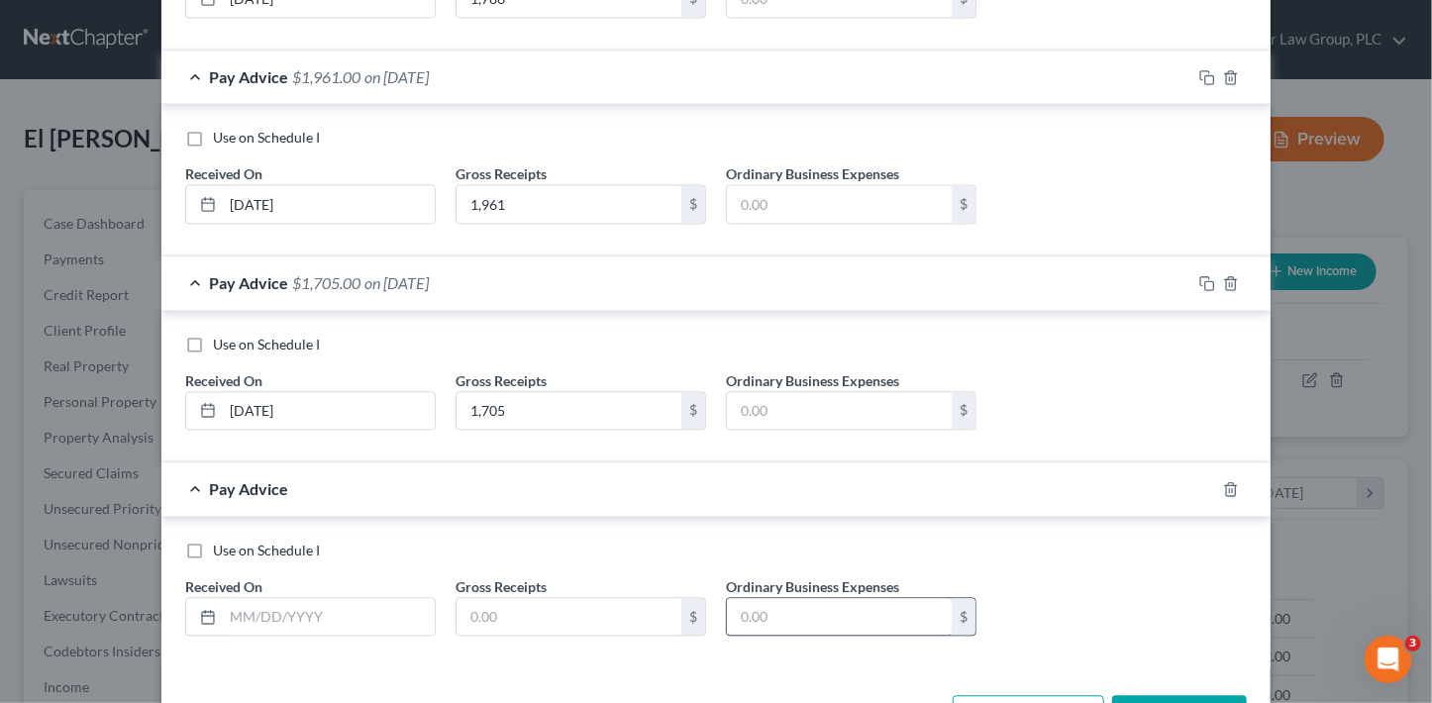
scroll to position [1890, 0]
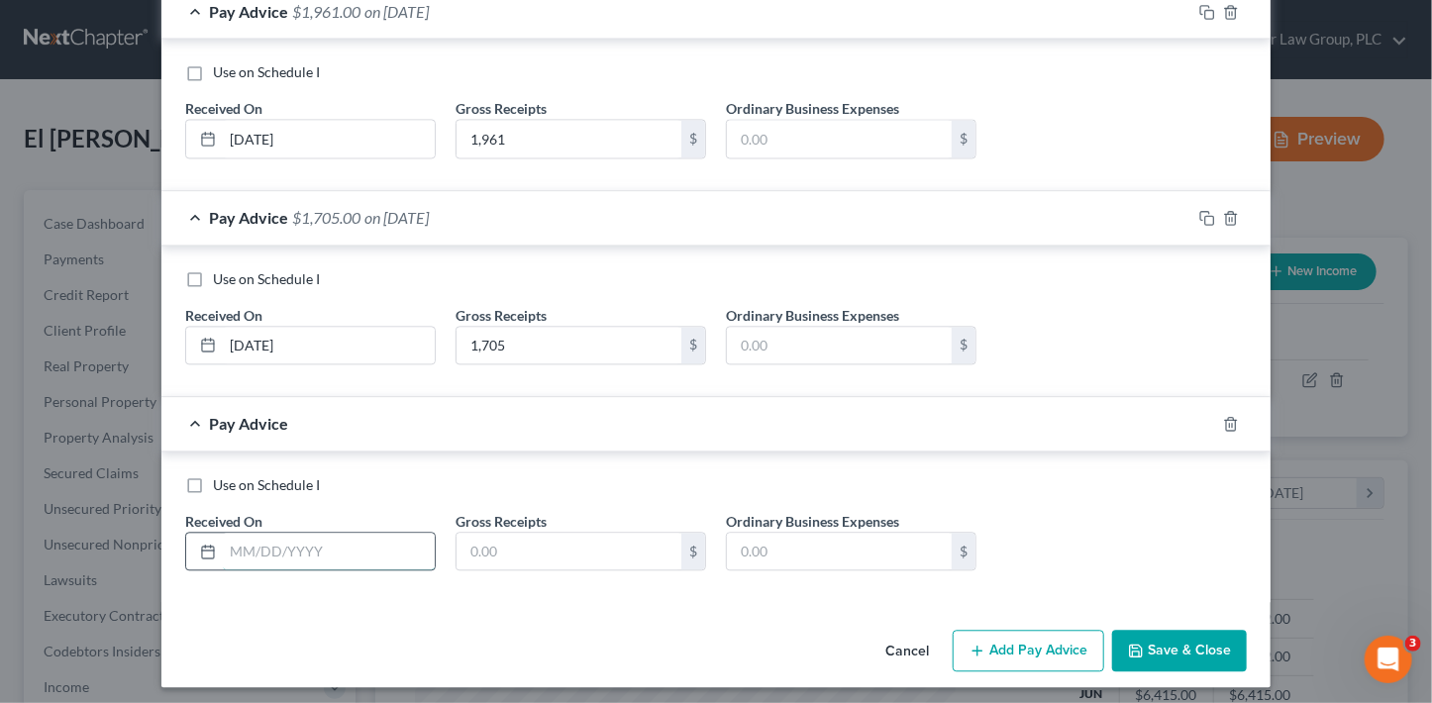
click at [275, 545] on input "text" at bounding box center [329, 552] width 212 height 38
type input "5/29/25"
type input "1,920"
click at [1026, 645] on button "Add Pay Advice" at bounding box center [1028, 651] width 151 height 42
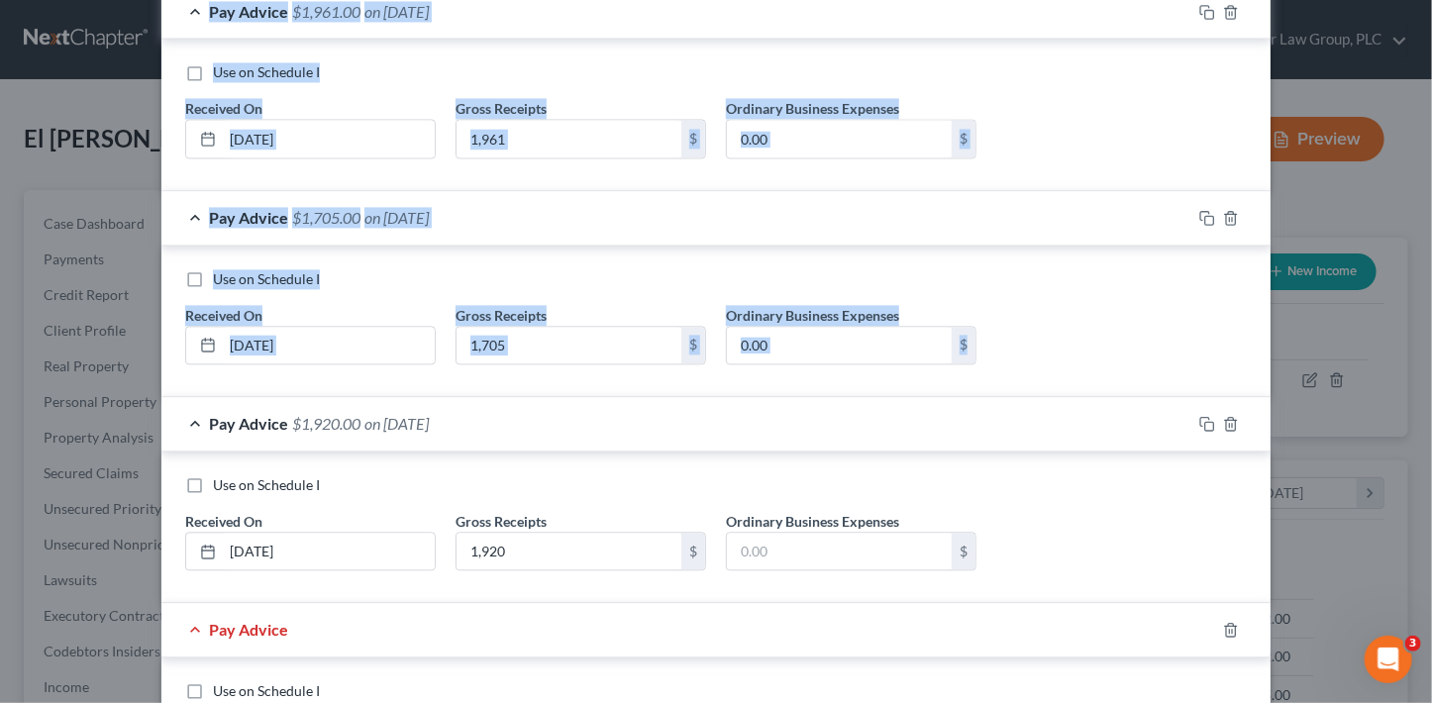
scroll to position [2095, 0]
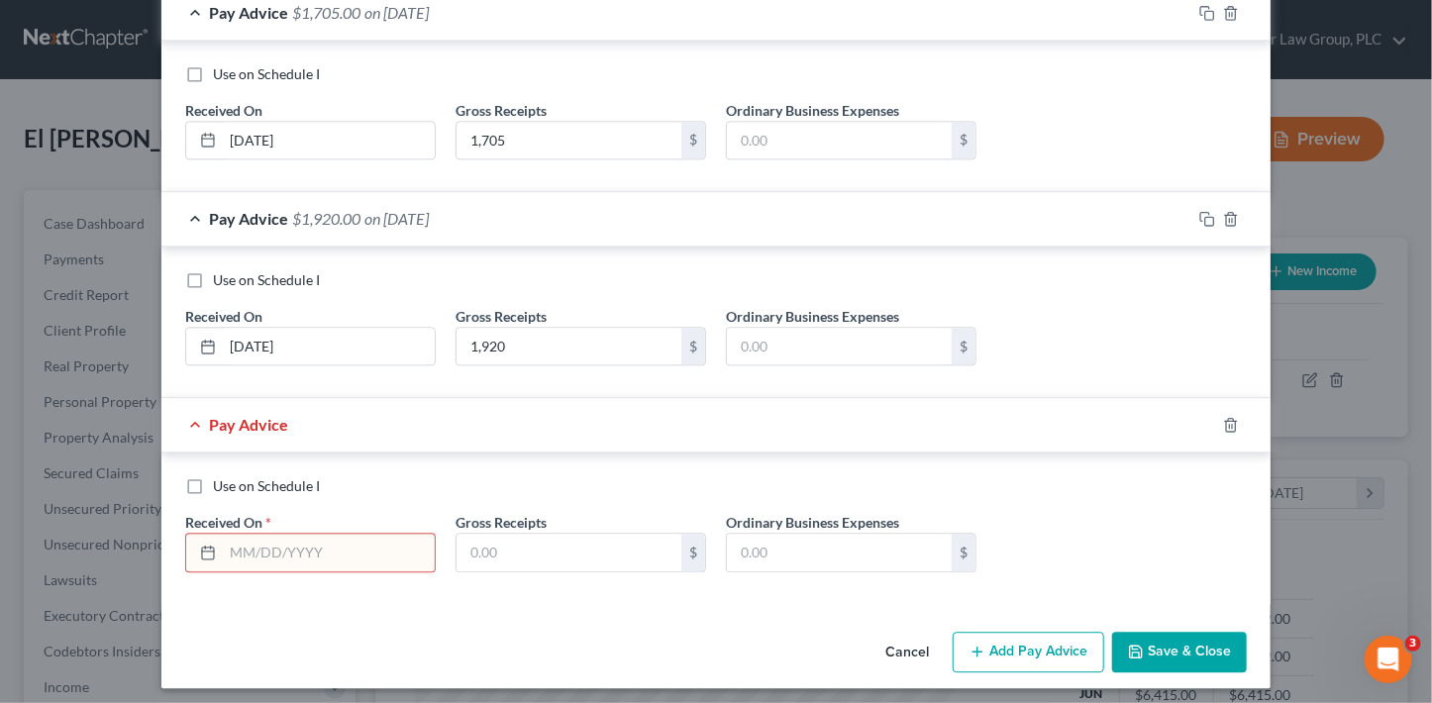
click at [385, 536] on input "text" at bounding box center [329, 553] width 212 height 38
type input "06/04/25"
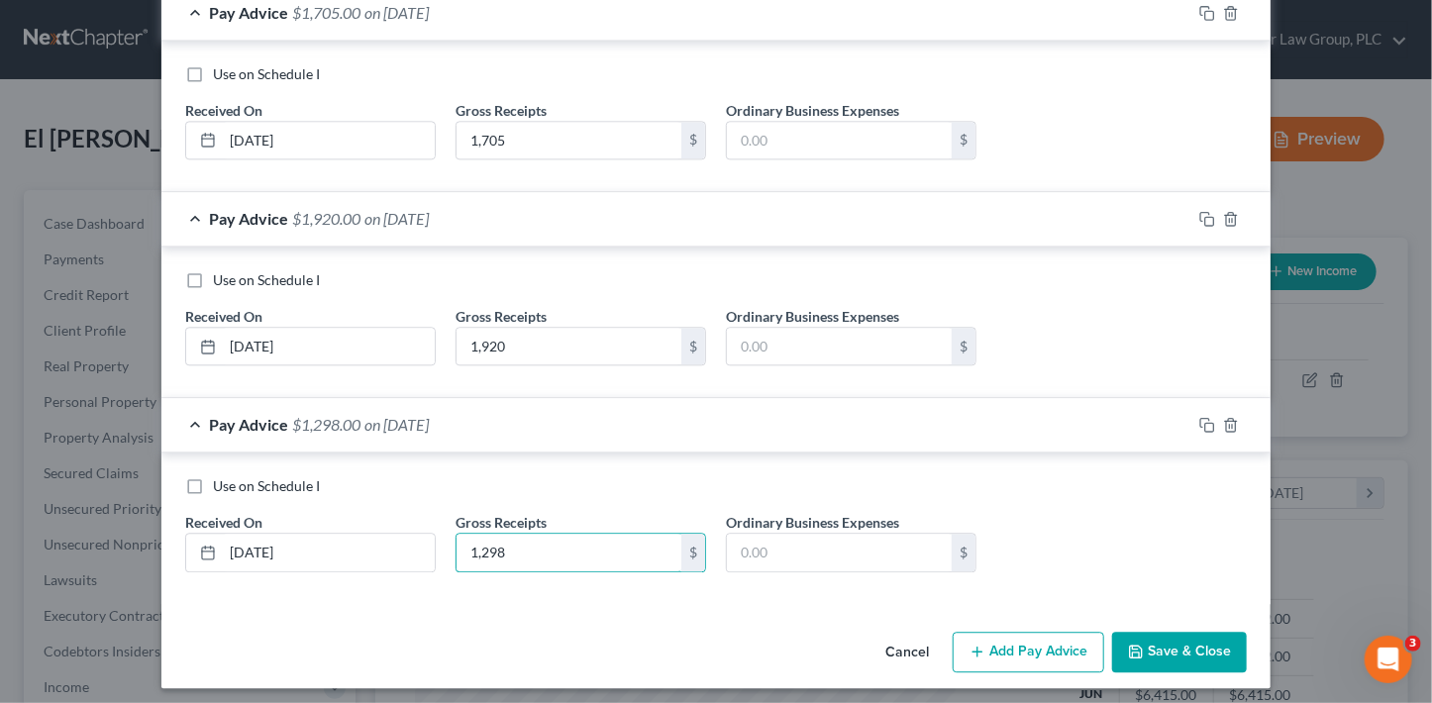
type input "1,298"
click at [1049, 634] on button "Add Pay Advice" at bounding box center [1028, 653] width 151 height 42
click at [402, 538] on input "text" at bounding box center [329, 553] width 212 height 38
type input "6/11/25"
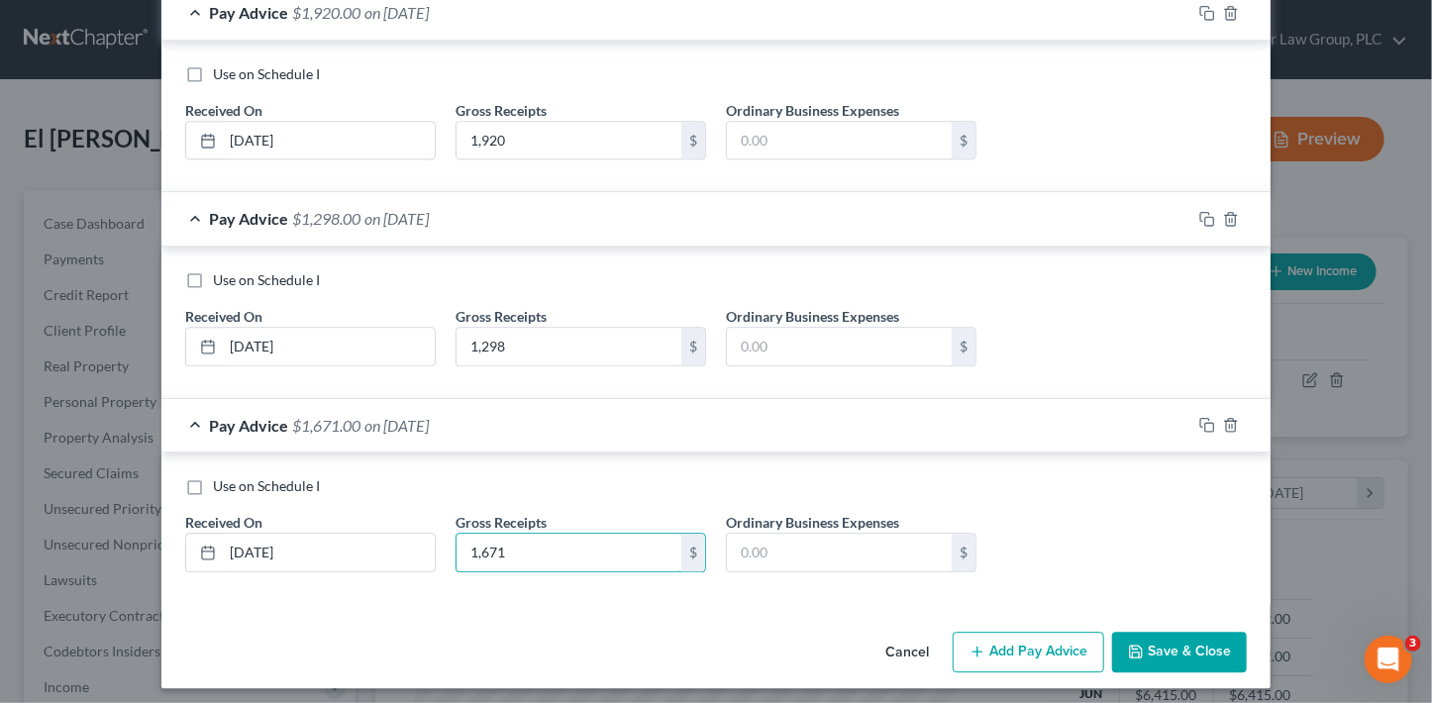
type input "1,671"
click at [1038, 649] on button "Add Pay Advice" at bounding box center [1028, 653] width 151 height 42
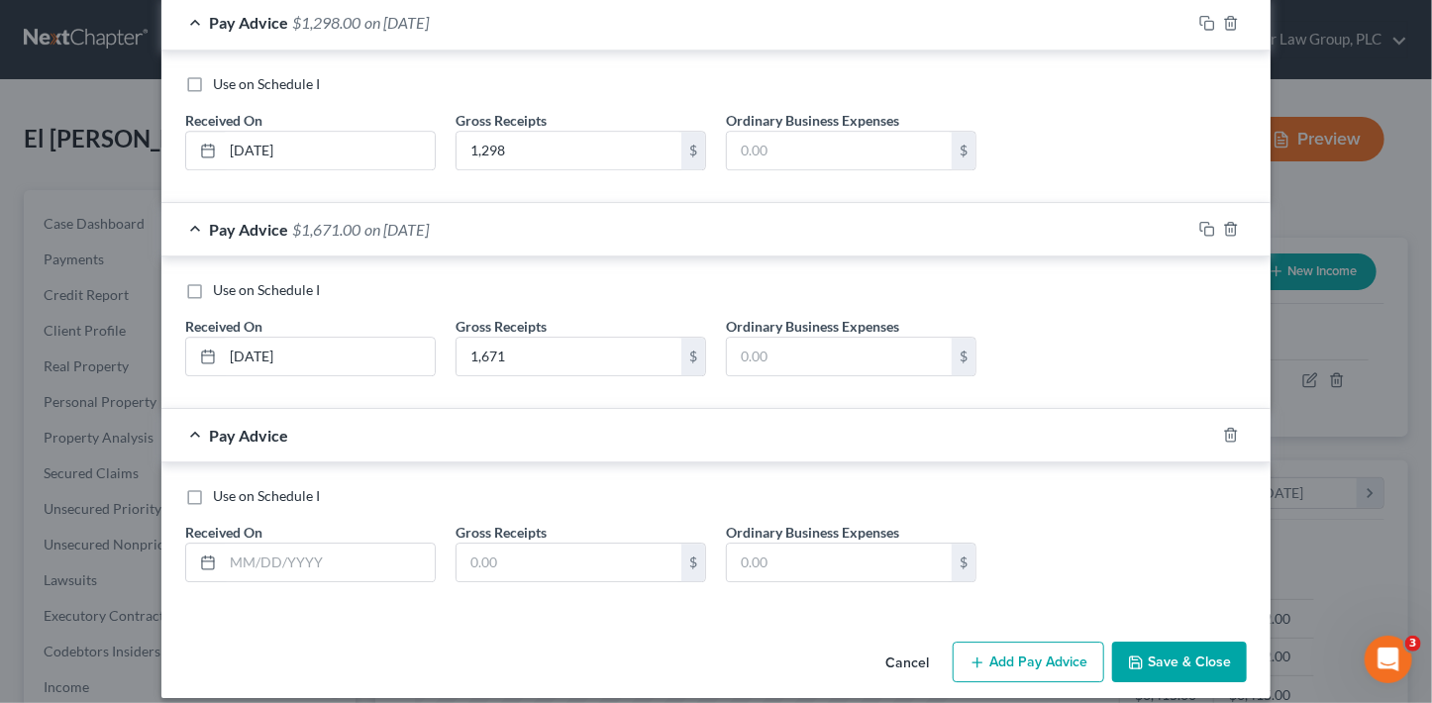
scroll to position [2507, 0]
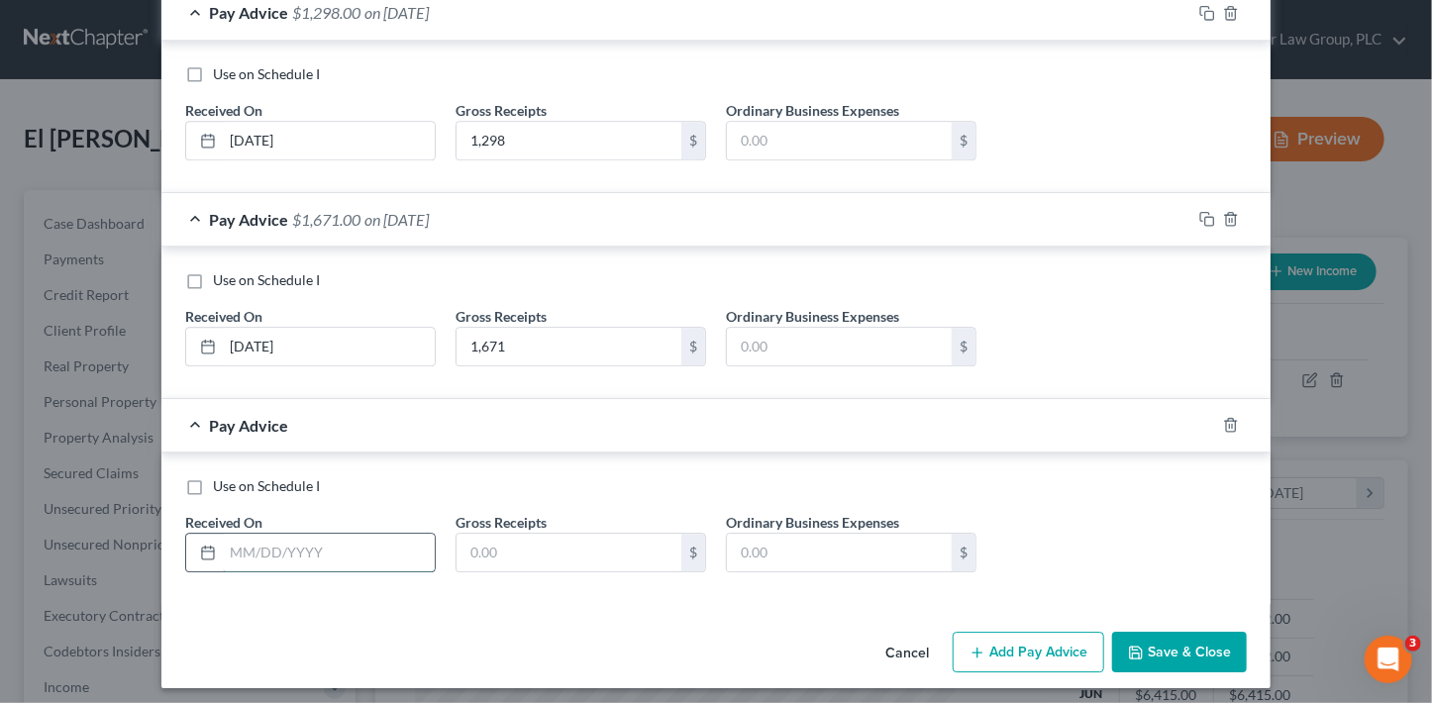
click at [357, 534] on input "text" at bounding box center [329, 553] width 212 height 38
type input "6/18/25"
type input "1,716"
click at [1031, 647] on button "Add Pay Advice" at bounding box center [1028, 653] width 151 height 42
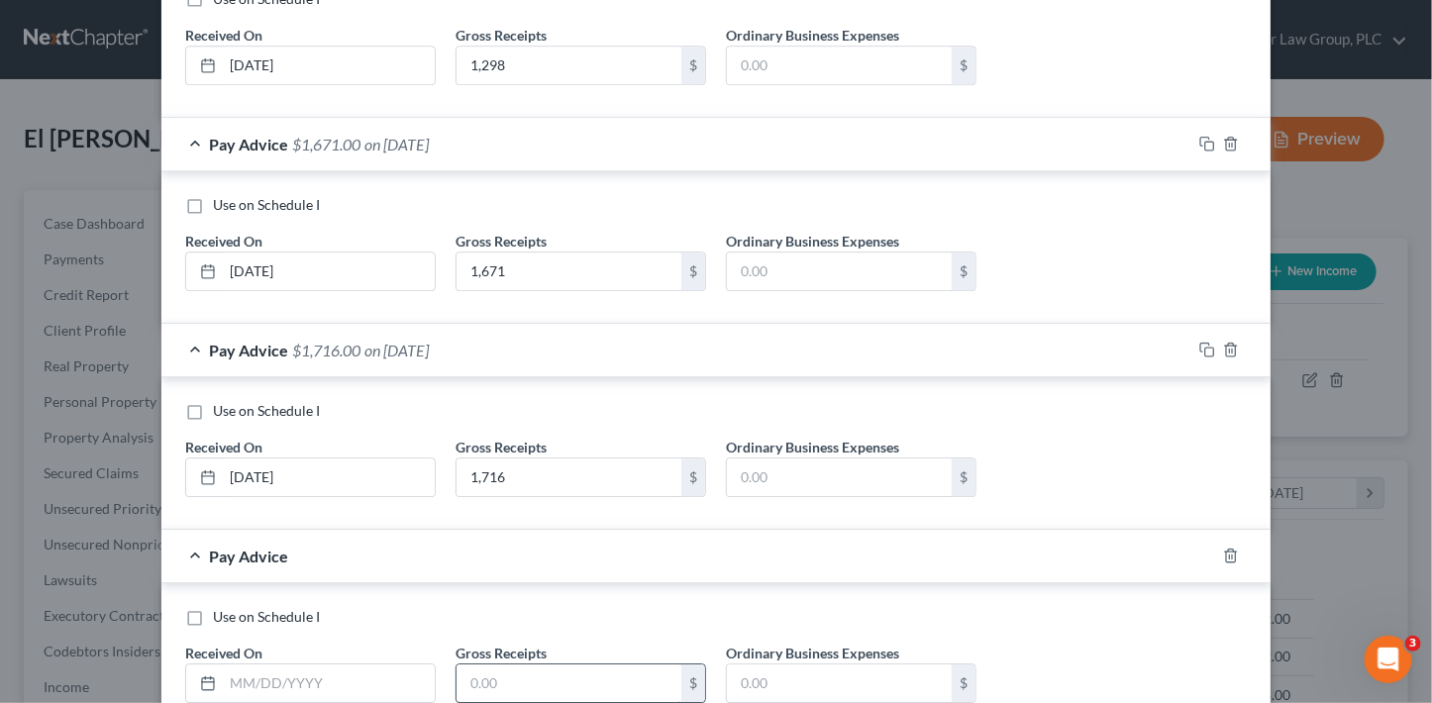
scroll to position [2712, 0]
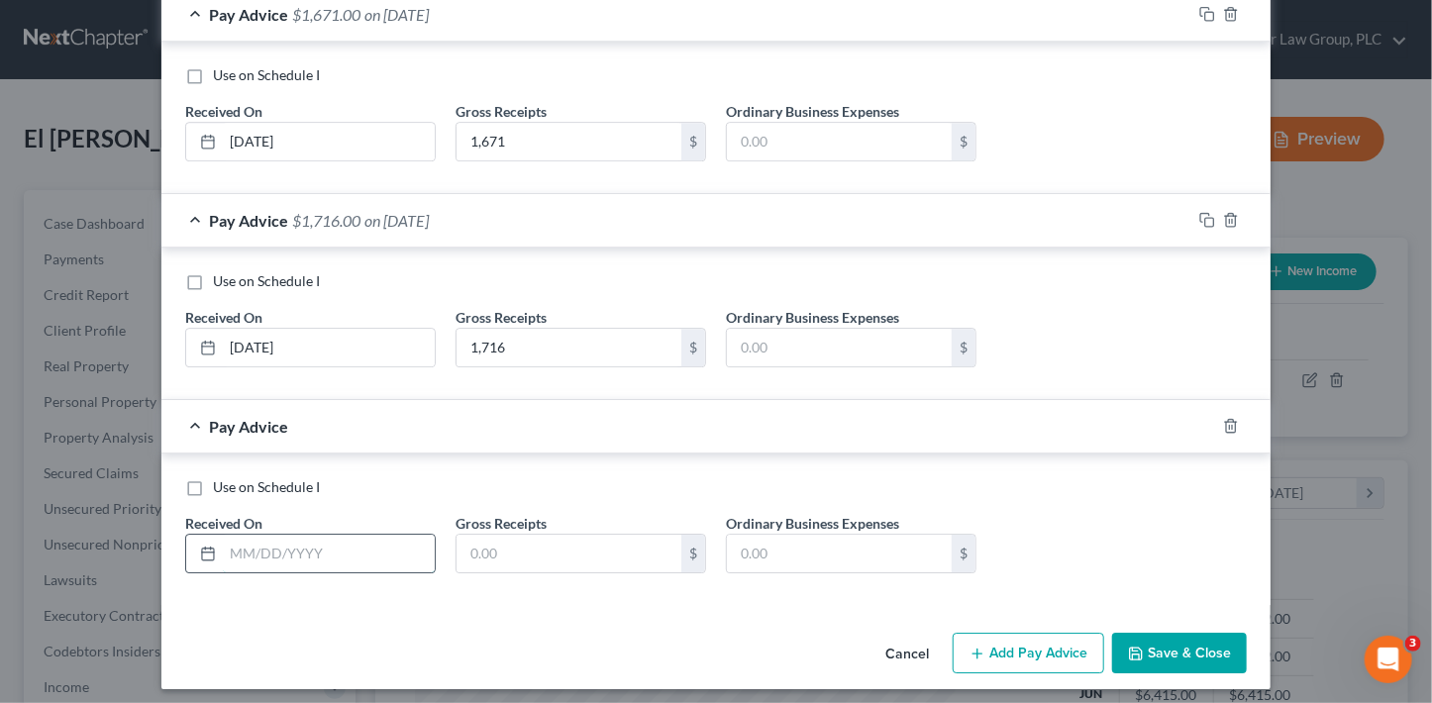
click at [361, 537] on input "text" at bounding box center [329, 554] width 212 height 38
type input "6/25/25"
type input "1,730"
click at [1036, 637] on button "Add Pay Advice" at bounding box center [1028, 654] width 151 height 42
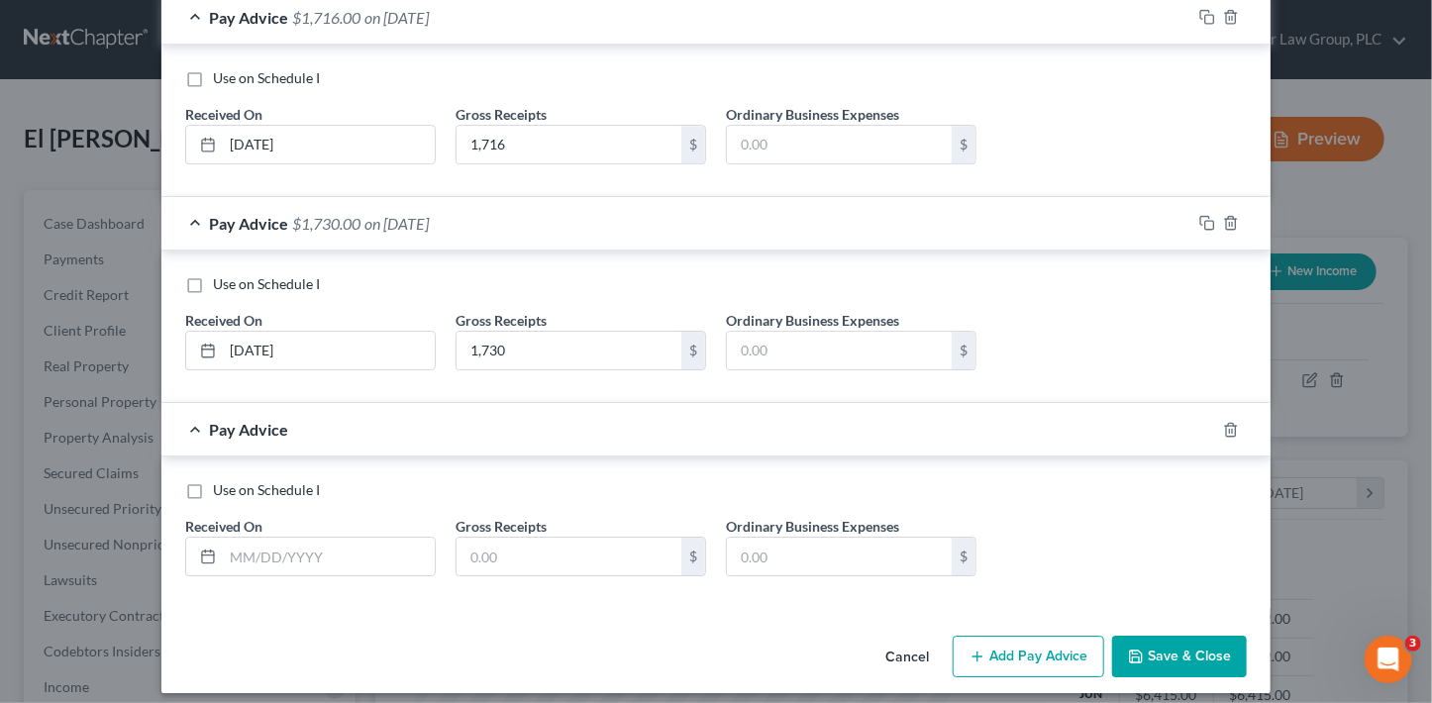
scroll to position [2917, 0]
click at [272, 542] on input "text" at bounding box center [329, 555] width 212 height 38
type input "7/9/25"
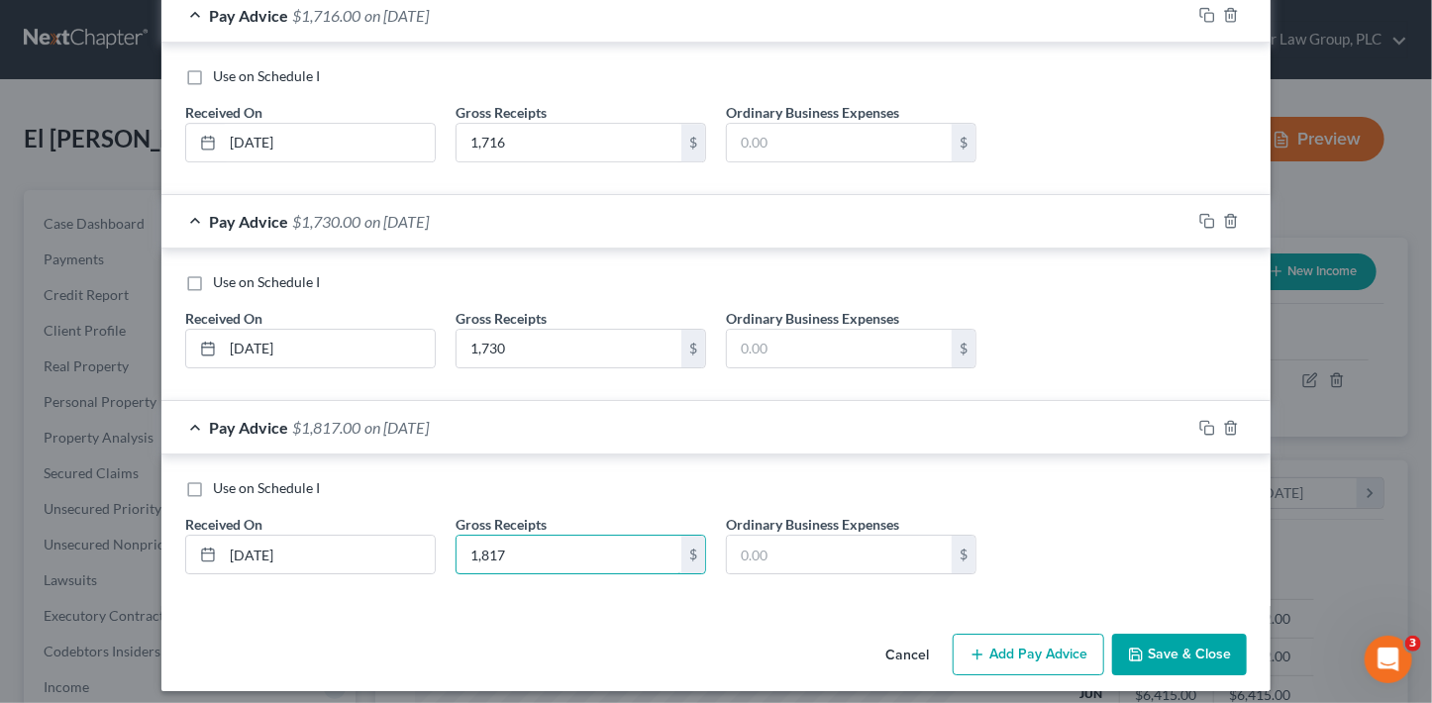
type input "1,817"
click at [1006, 634] on button "Add Pay Advice" at bounding box center [1028, 655] width 151 height 42
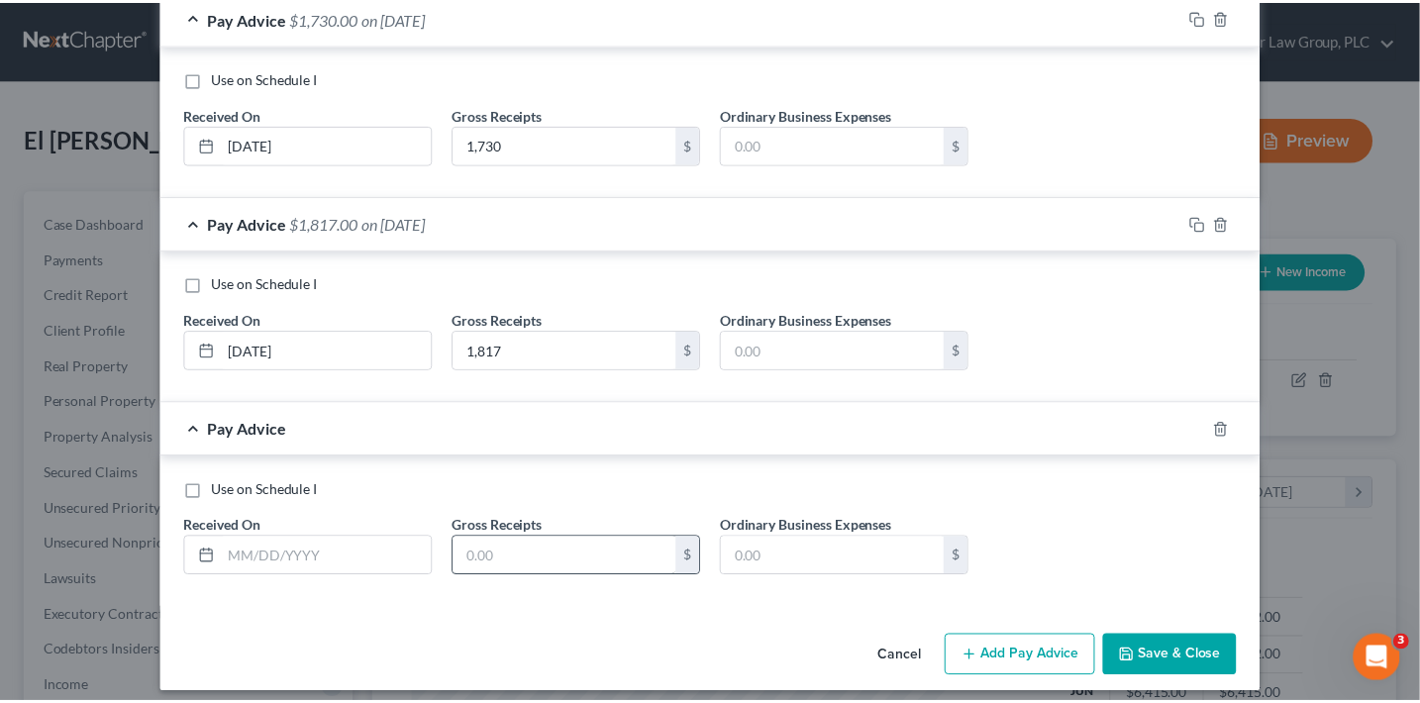
scroll to position [3122, 0]
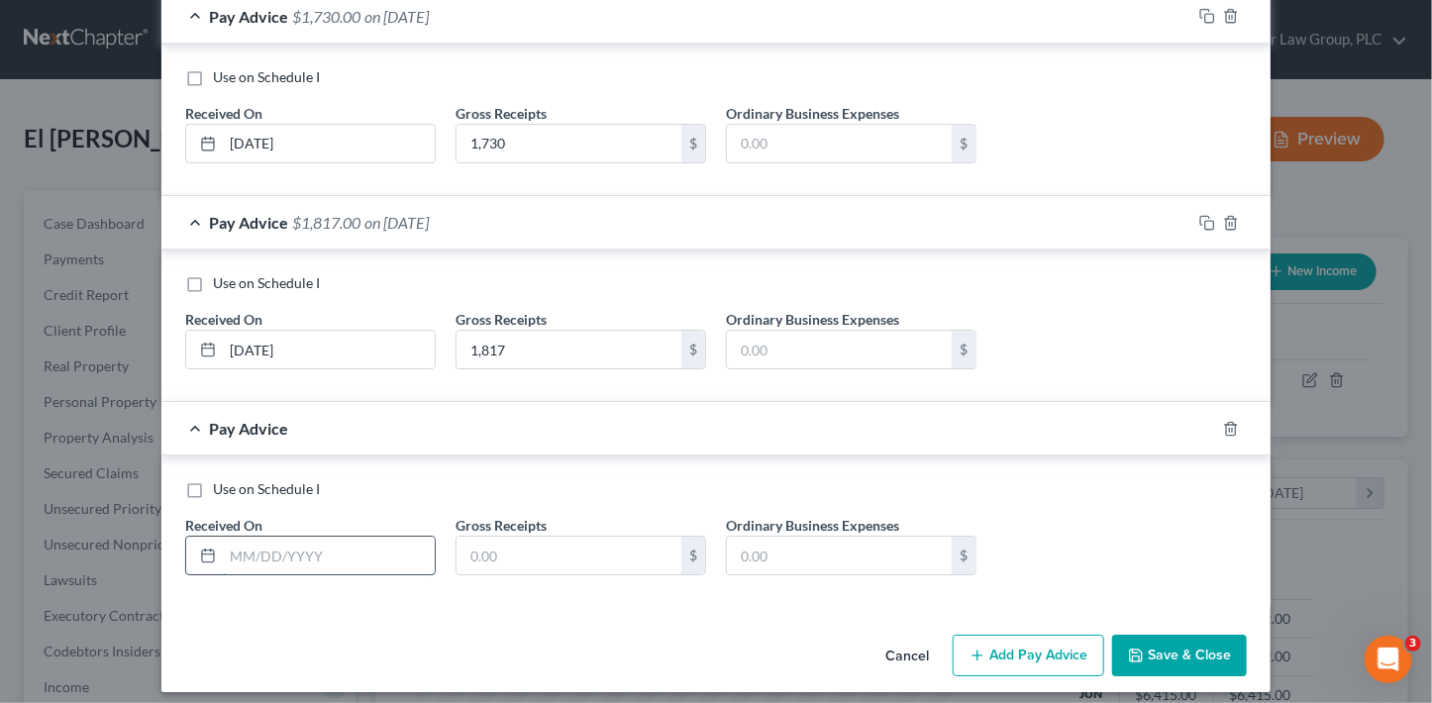
click at [311, 543] on input "text" at bounding box center [329, 556] width 212 height 38
type input "7/2/25"
type input "17,626"
click at [1182, 646] on button "Save & Close" at bounding box center [1179, 656] width 135 height 42
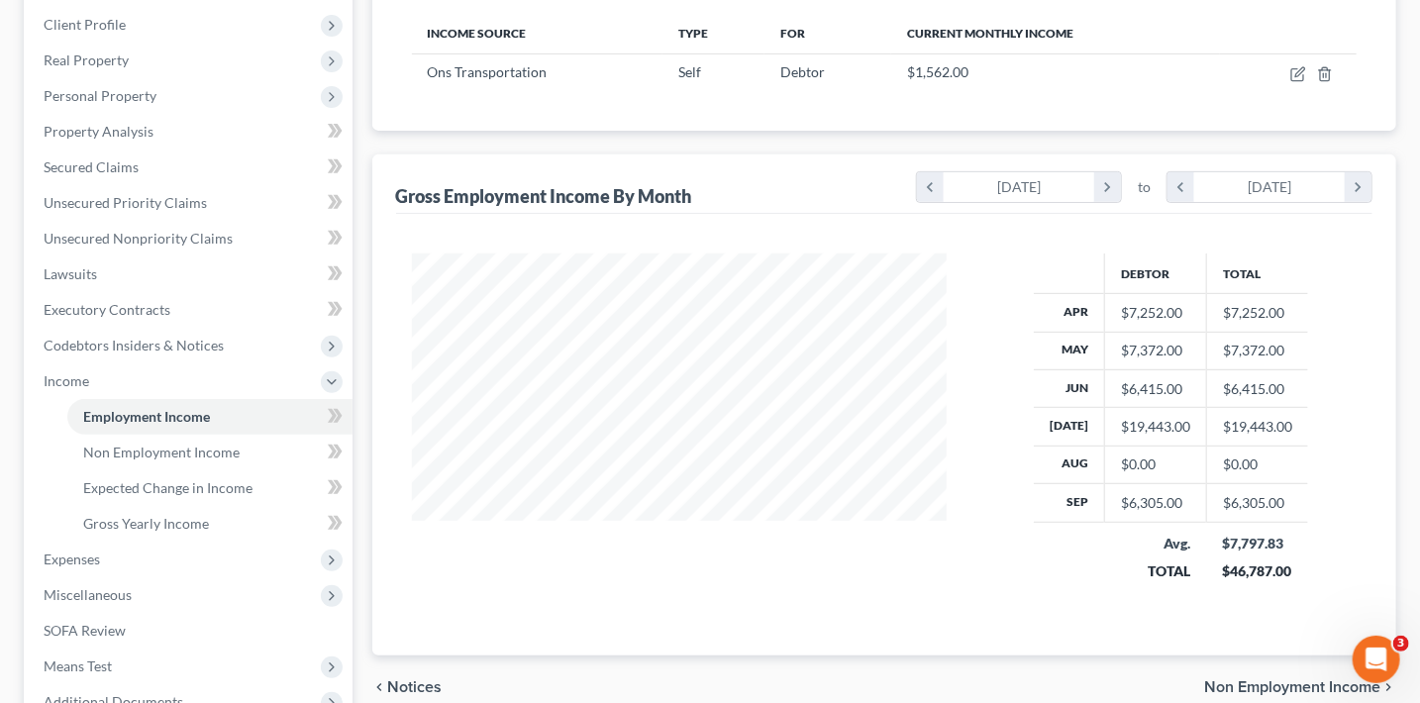
scroll to position [0, 0]
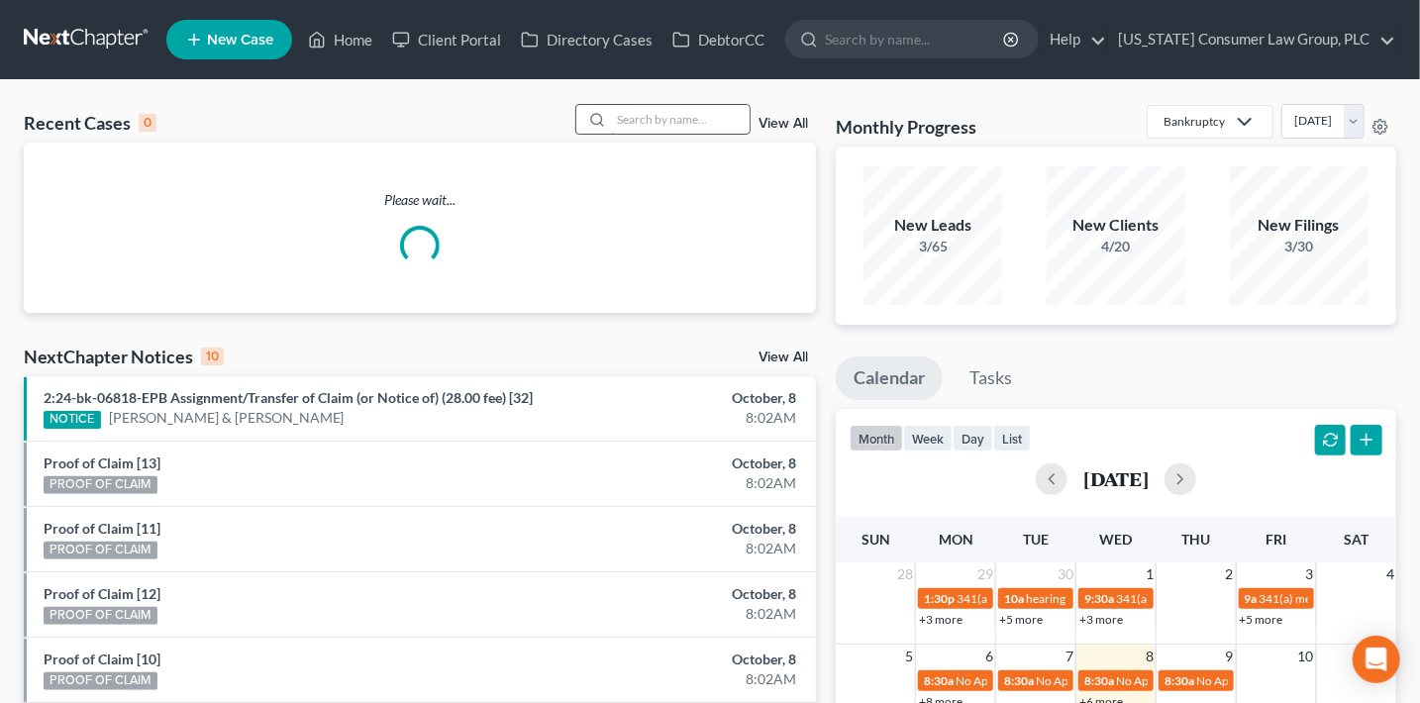
click at [705, 121] on input "search" at bounding box center [680, 119] width 139 height 29
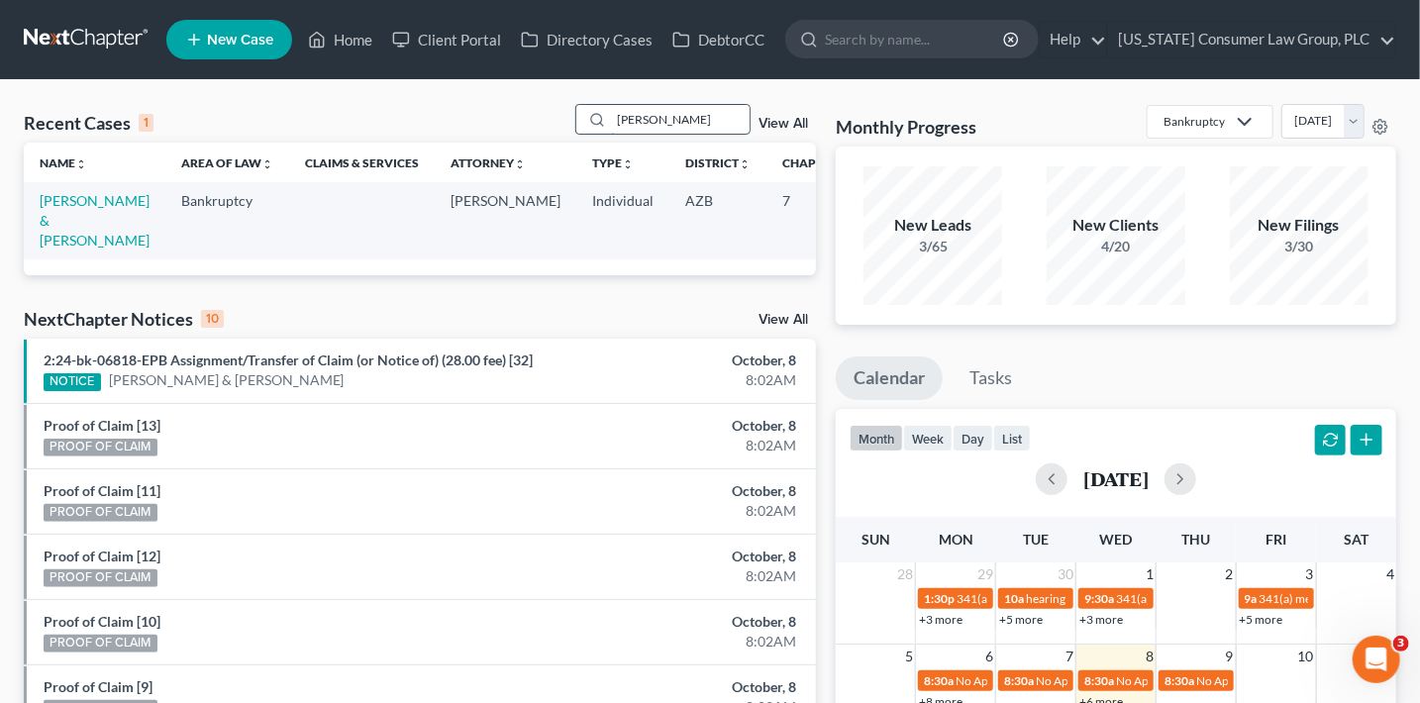
type input "[PERSON_NAME]"
click at [85, 210] on td "[PERSON_NAME] & [PERSON_NAME]" at bounding box center [95, 220] width 142 height 76
click at [85, 208] on link "[PERSON_NAME] & [PERSON_NAME]" at bounding box center [95, 220] width 110 height 56
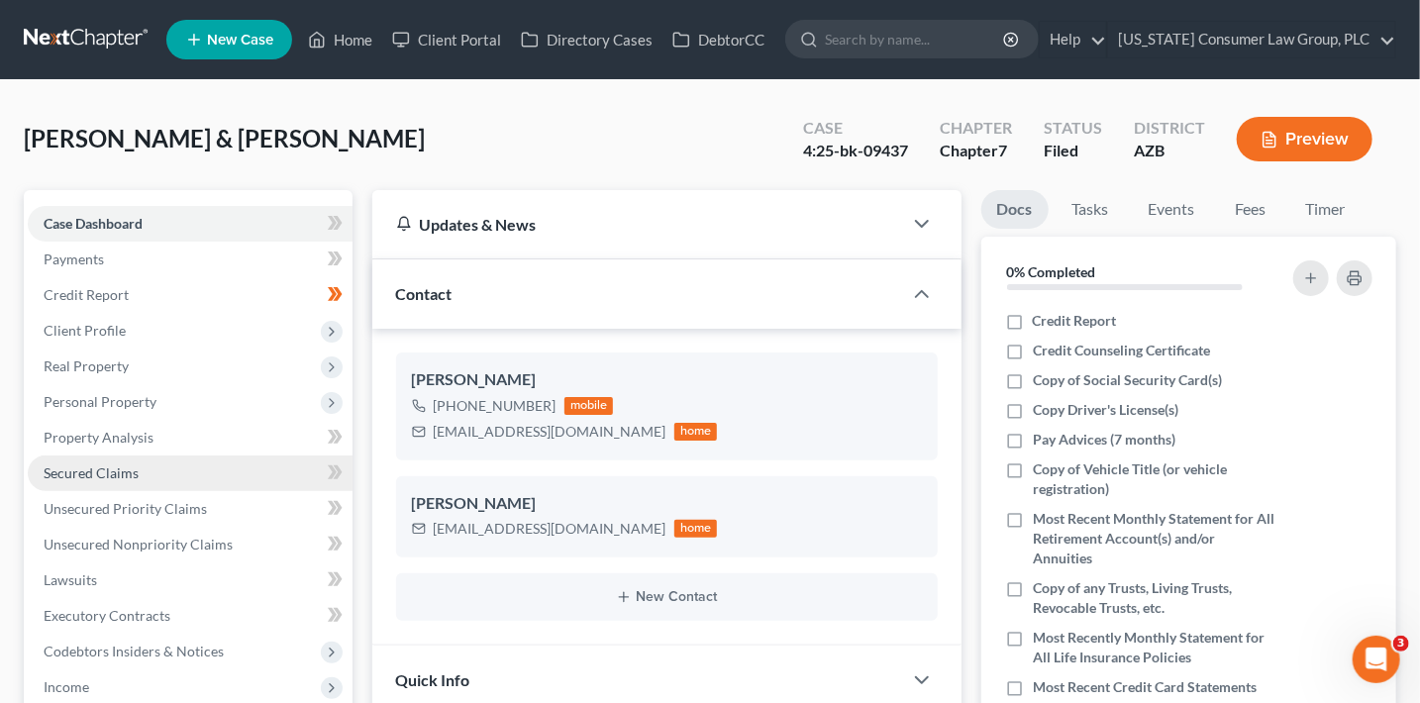
click at [110, 470] on span "Secured Claims" at bounding box center [91, 472] width 95 height 17
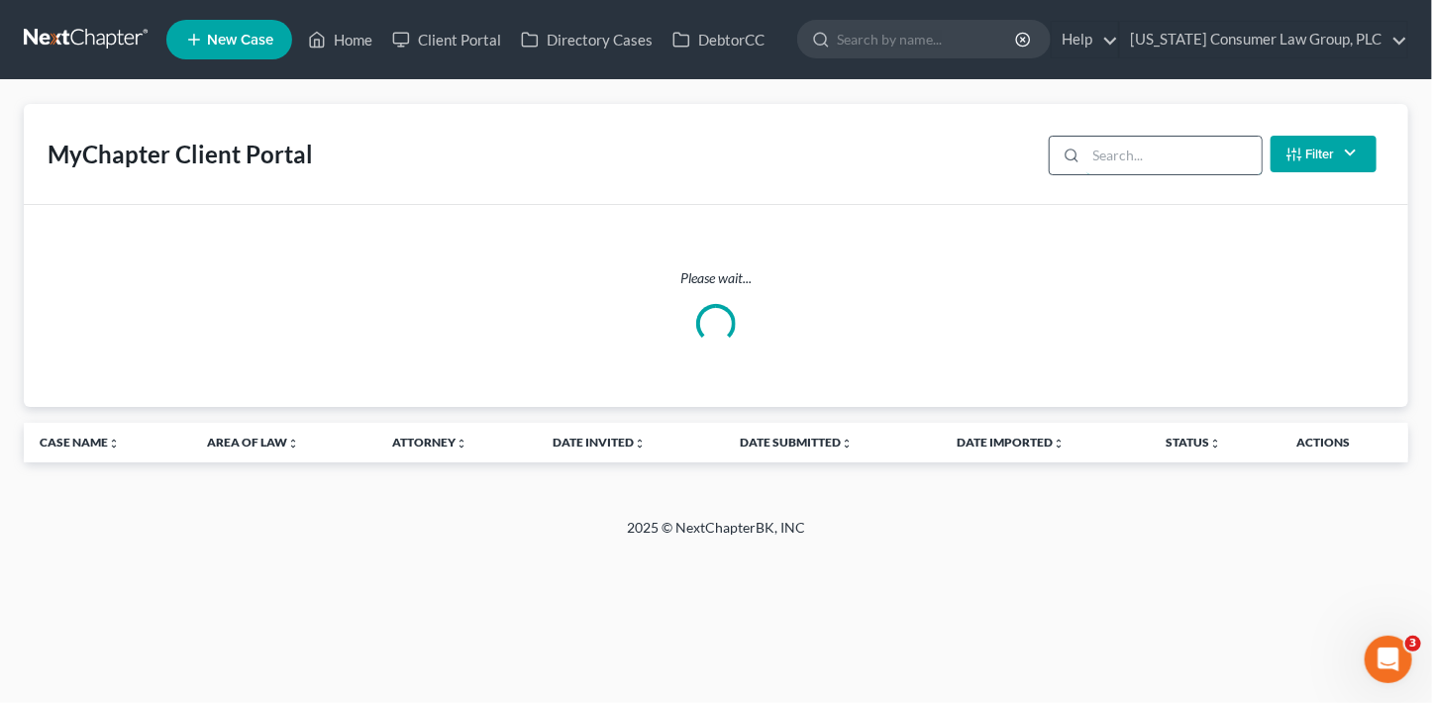
click at [1156, 160] on input "search" at bounding box center [1173, 156] width 175 height 38
type input "[PERSON_NAME]"
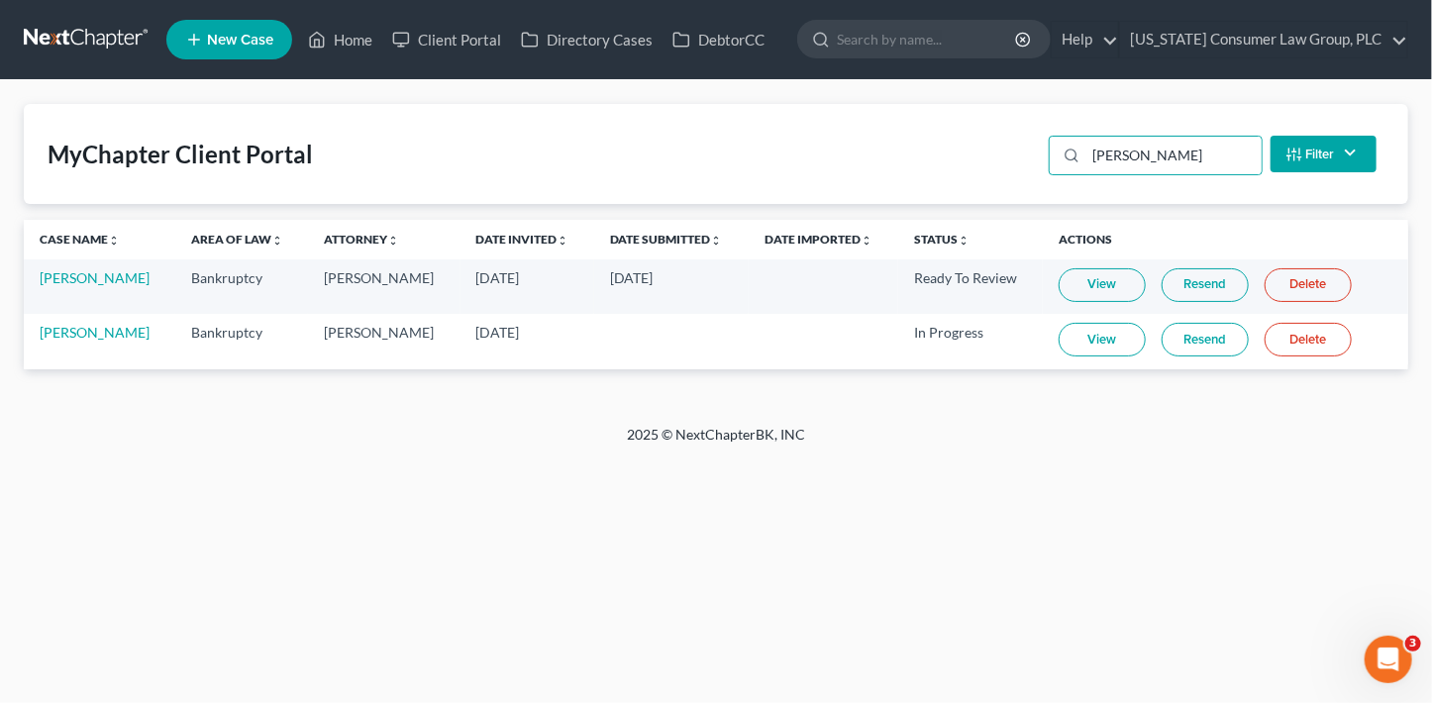
click at [1191, 344] on link "Resend" at bounding box center [1204, 340] width 87 height 34
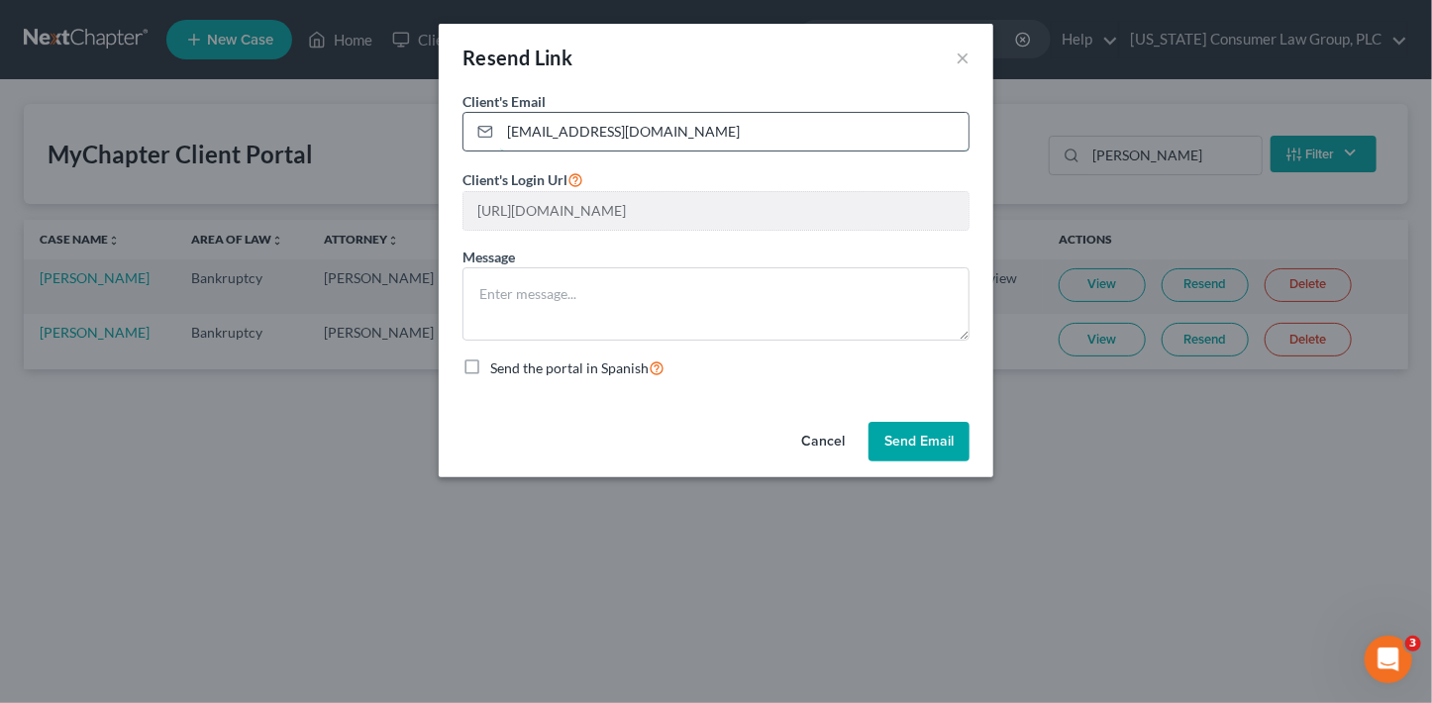
click at [719, 138] on input "[EMAIL_ADDRESS][DOMAIN_NAME]" at bounding box center [734, 132] width 468 height 38
click at [949, 432] on button "Send Email" at bounding box center [918, 442] width 101 height 40
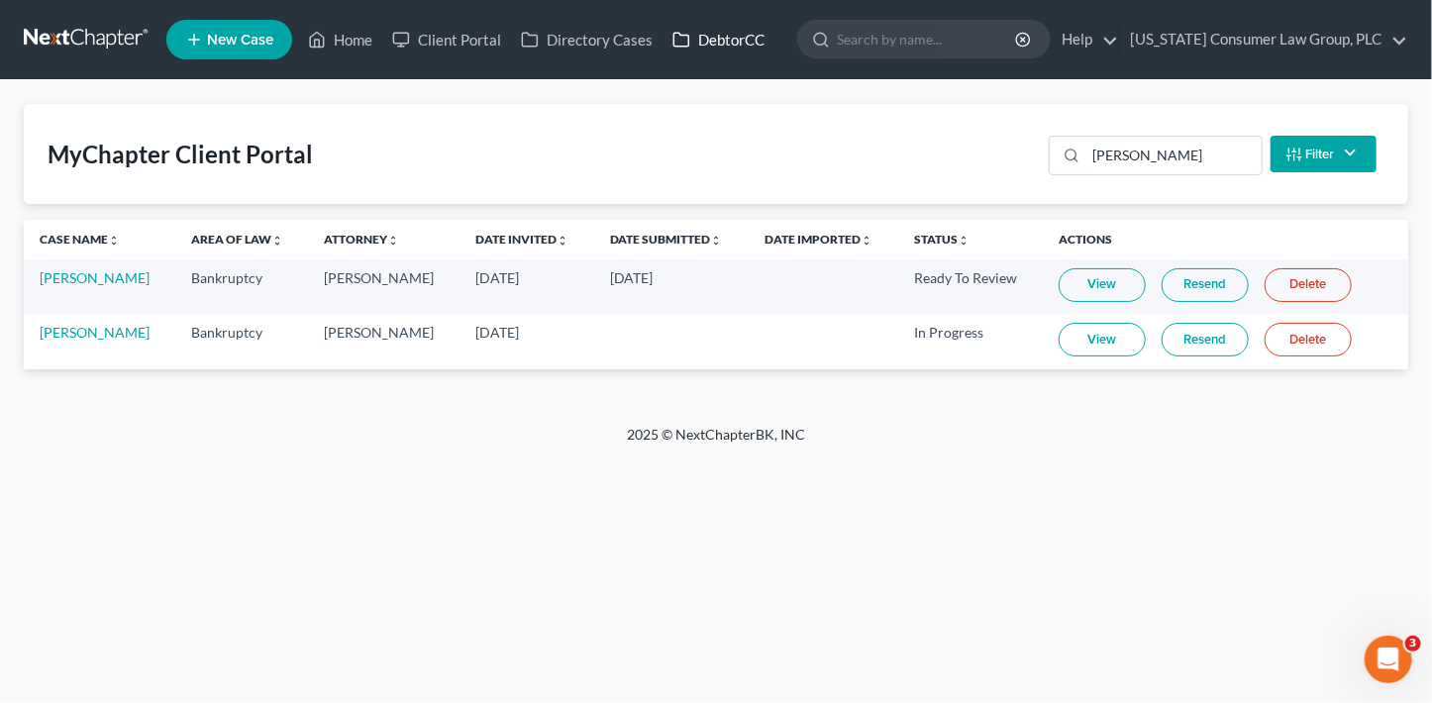
click at [714, 47] on link "DebtorCC" at bounding box center [718, 40] width 112 height 36
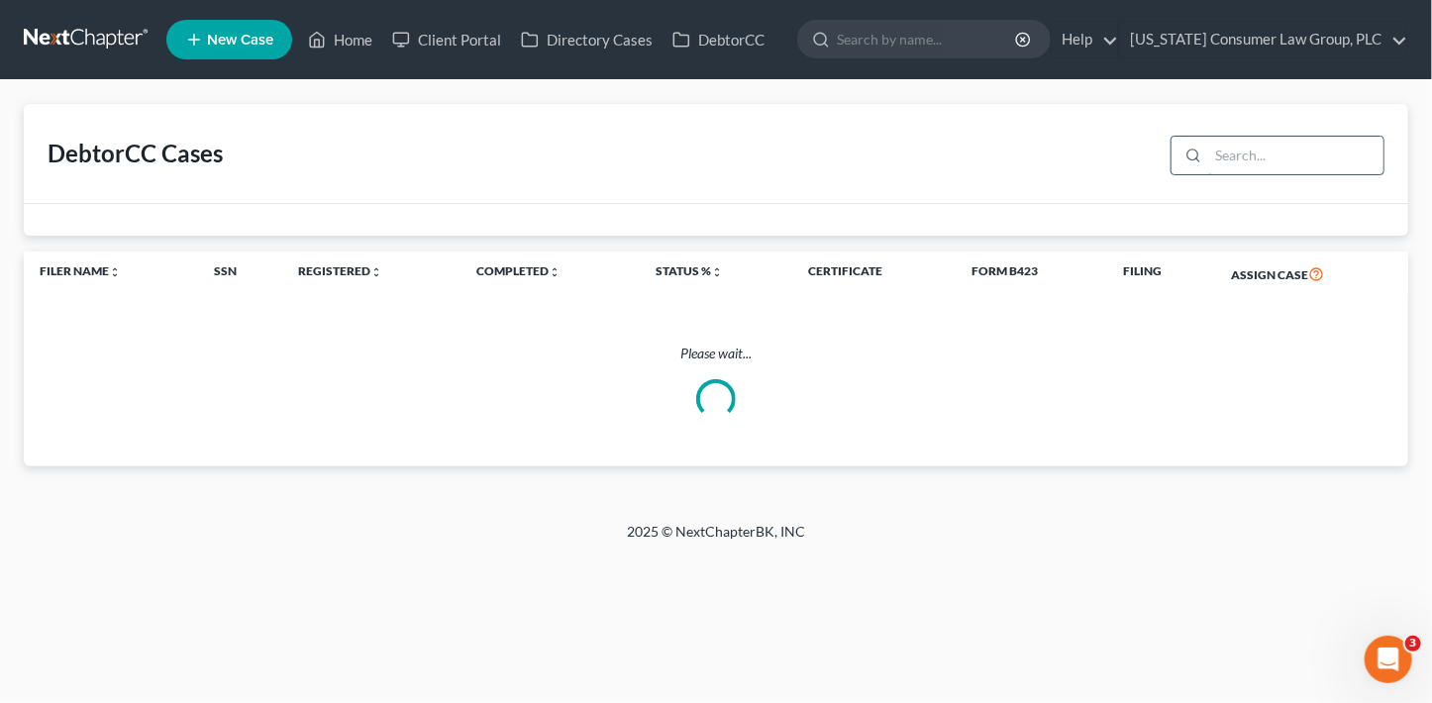
click at [1235, 159] on input "search" at bounding box center [1295, 156] width 175 height 38
type input "[PERSON_NAME]"
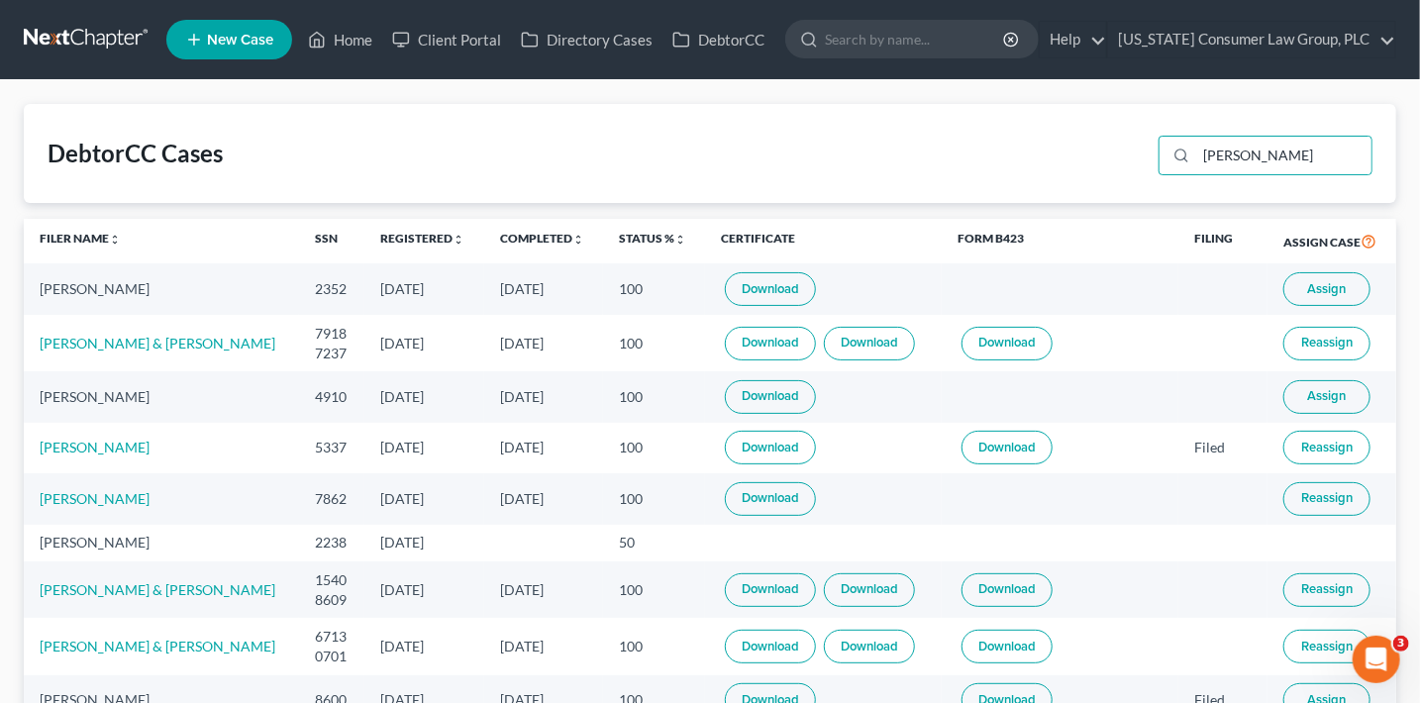
click at [1334, 294] on span "Assign" at bounding box center [1327, 289] width 39 height 16
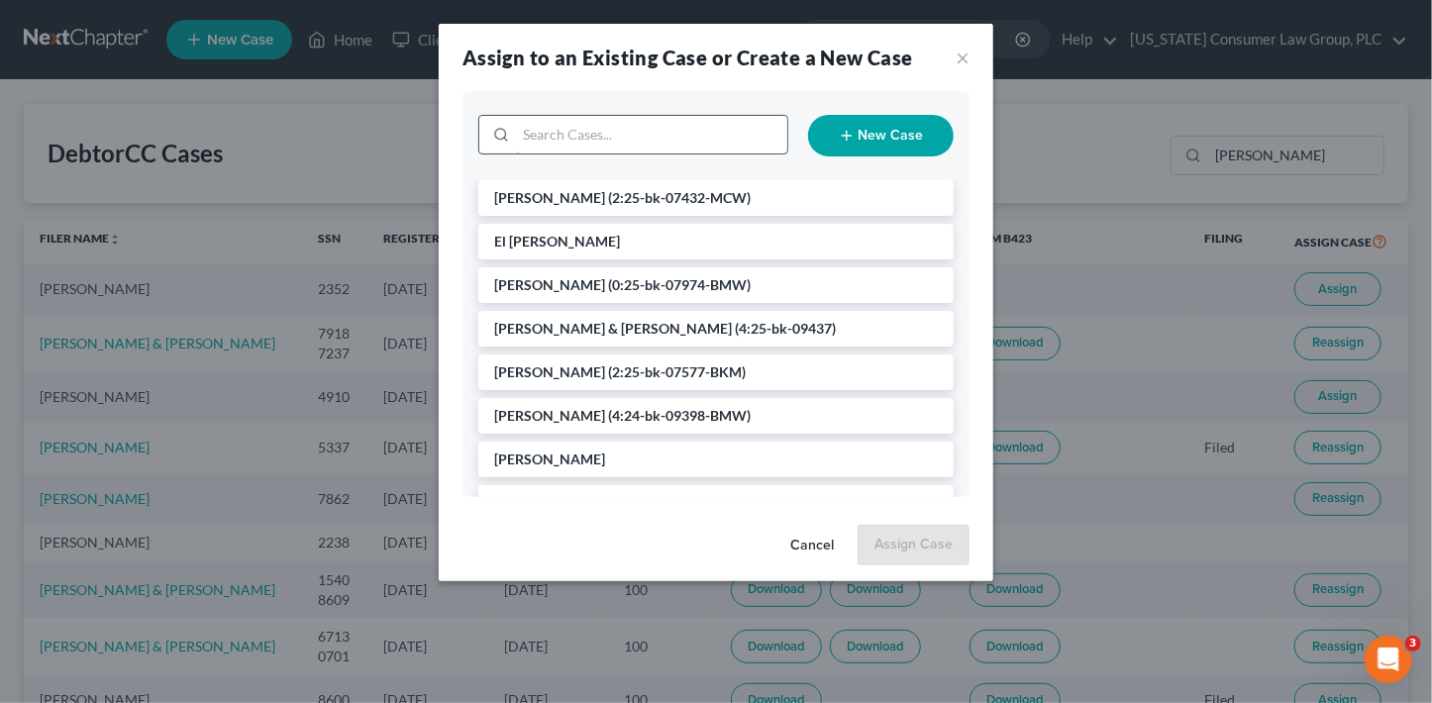
click at [659, 126] on input "search" at bounding box center [651, 135] width 271 height 38
type input "[PERSON_NAME]"
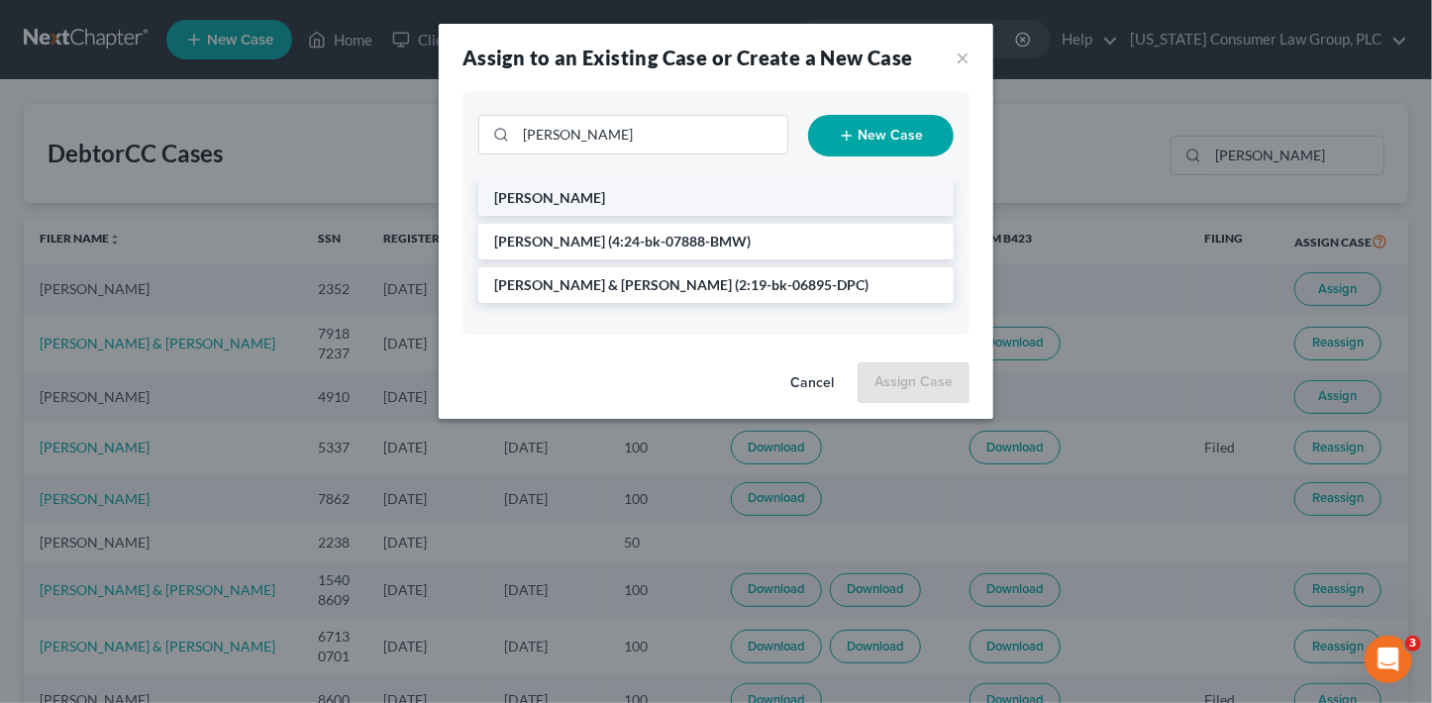
click at [573, 204] on span "[PERSON_NAME]" at bounding box center [549, 197] width 111 height 17
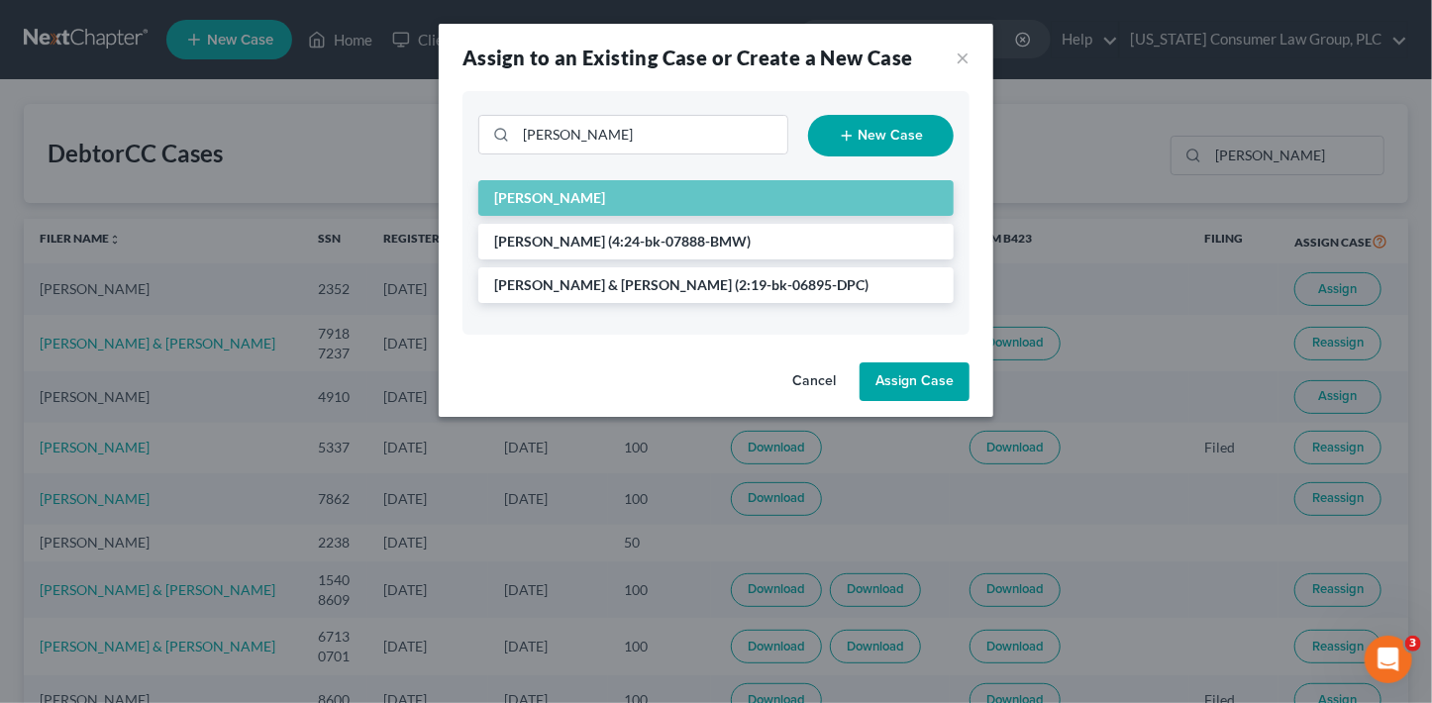
click at [890, 382] on button "Assign Case" at bounding box center [914, 382] width 110 height 40
